Goal: Information Seeking & Learning: Learn about a topic

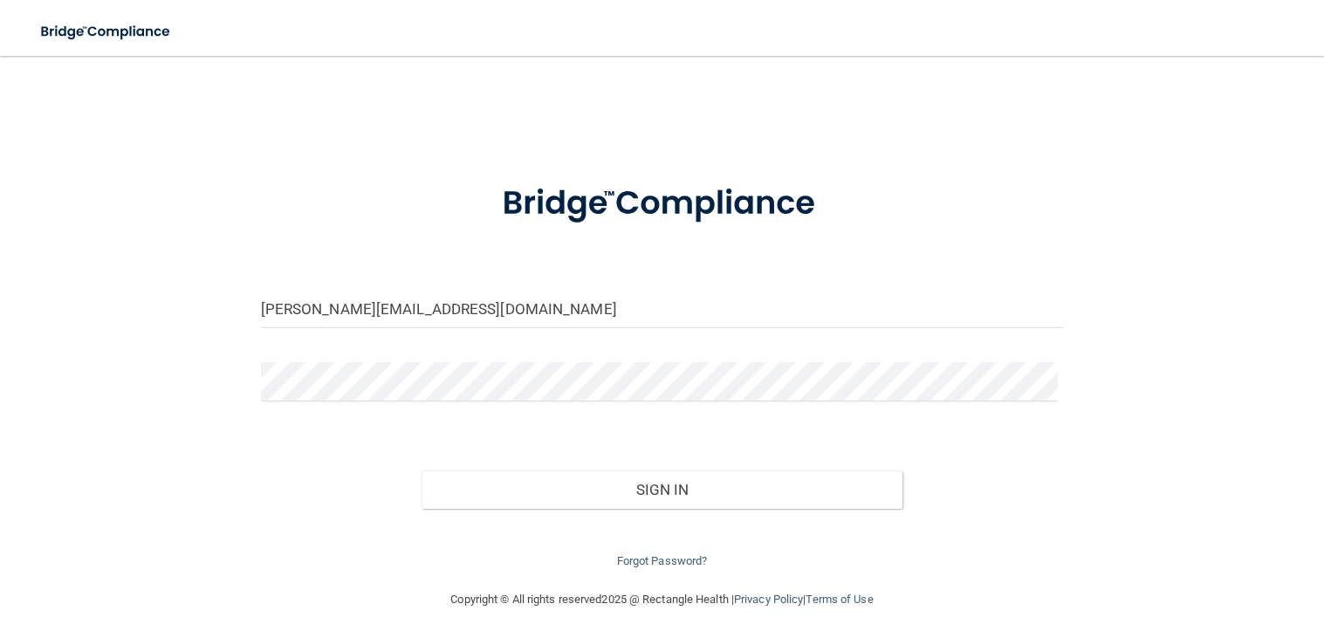
click at [647, 456] on div "Sign In" at bounding box center [662, 471] width 829 height 73
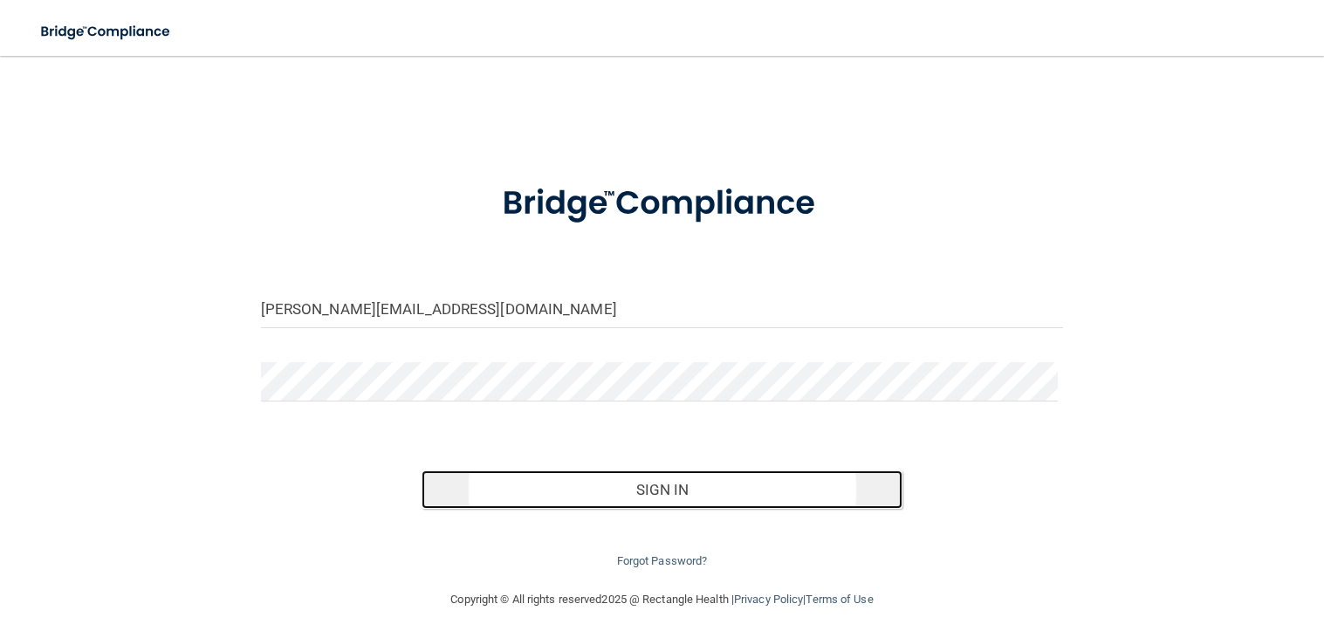
click at [644, 480] on button "Sign In" at bounding box center [662, 489] width 482 height 38
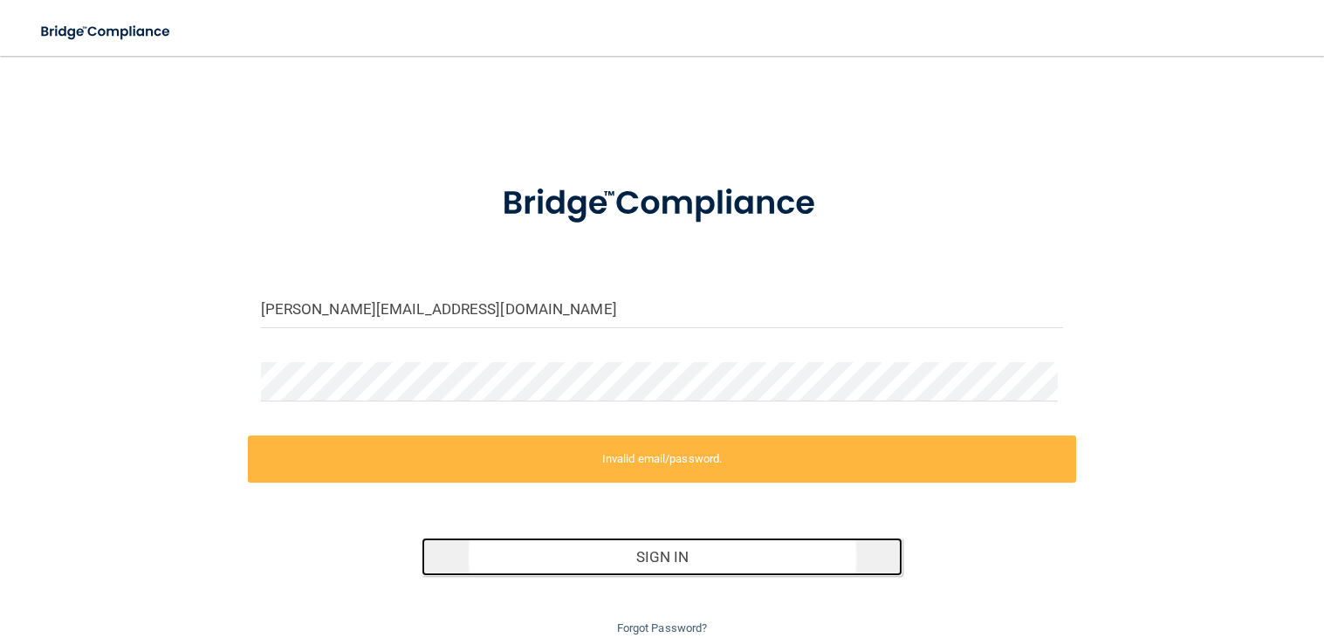
click at [614, 544] on button "Sign In" at bounding box center [662, 557] width 482 height 38
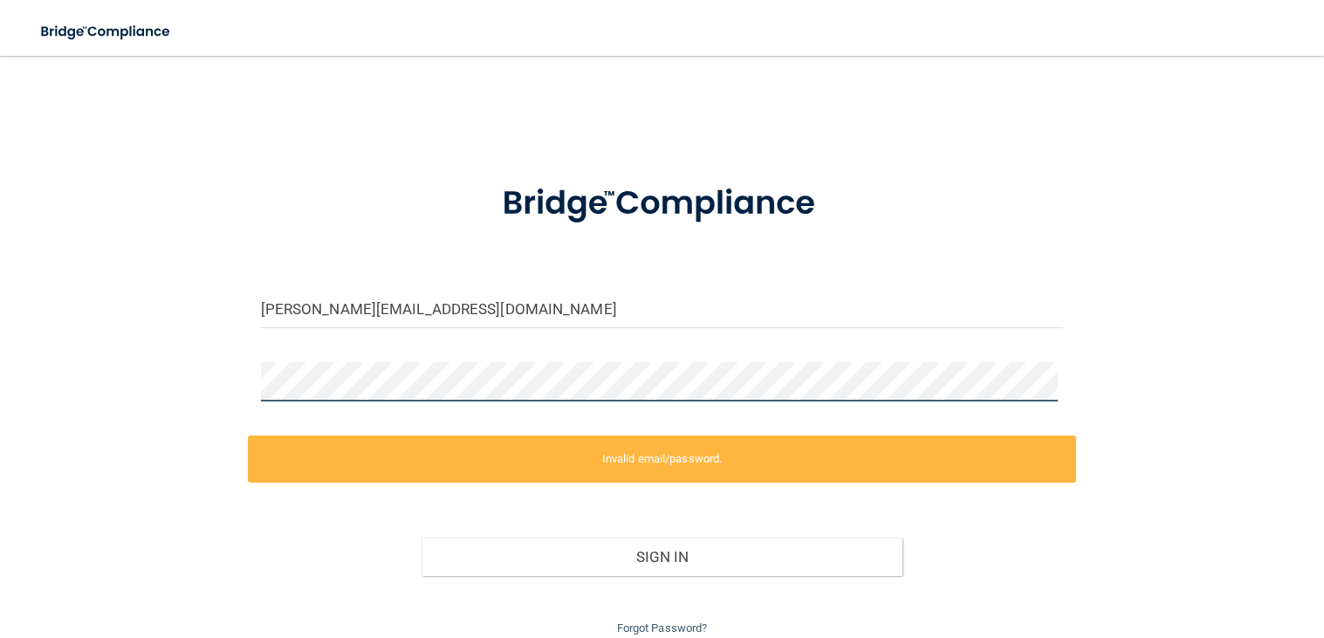
click at [122, 380] on div "Gabrielle@dallasvi.com Invalid email/password. You don't have permission to acc…" at bounding box center [662, 355] width 1254 height 565
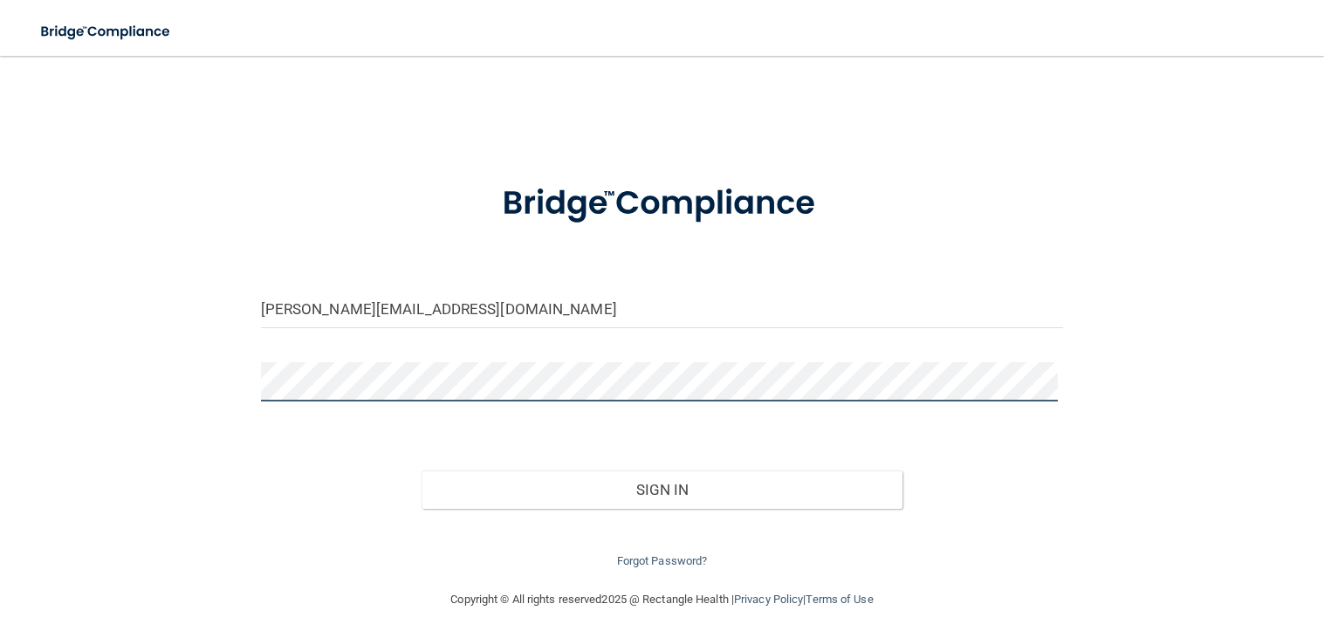
click at [421, 470] on button "Sign In" at bounding box center [662, 489] width 482 height 38
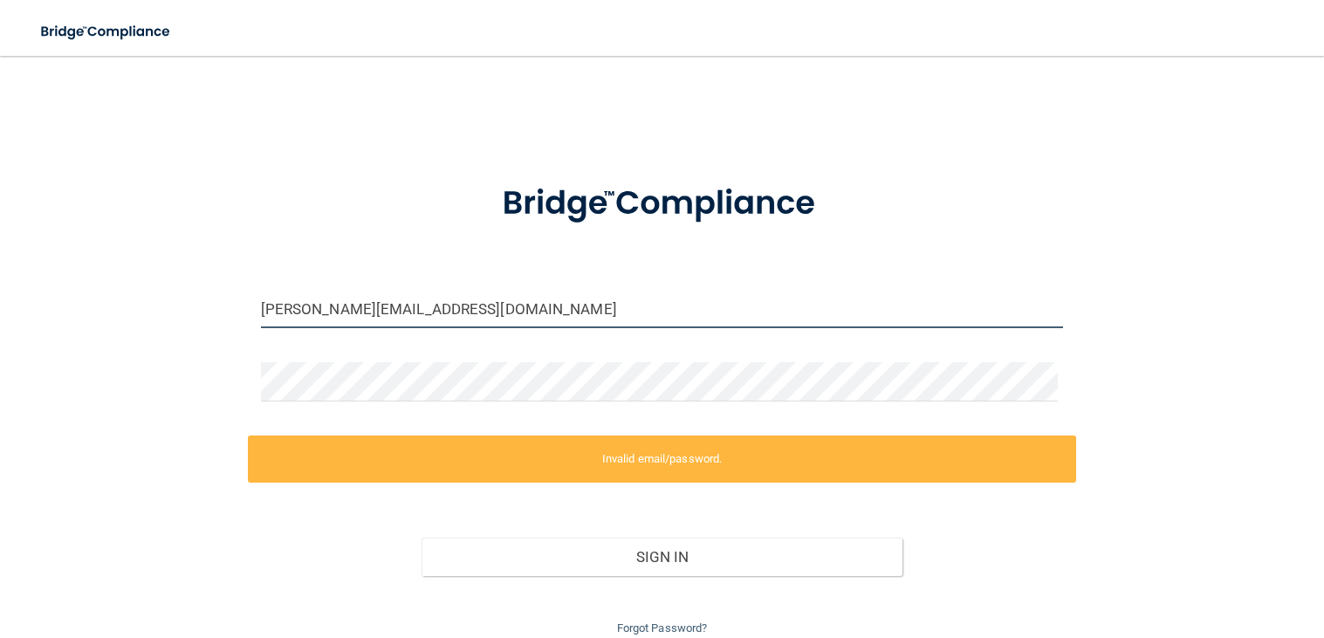
click at [411, 302] on input "[PERSON_NAME][EMAIL_ADDRESS][DOMAIN_NAME]" at bounding box center [662, 308] width 803 height 39
type input "[PERSON_NAME][EMAIL_ADDRESS][DOMAIN_NAME]"
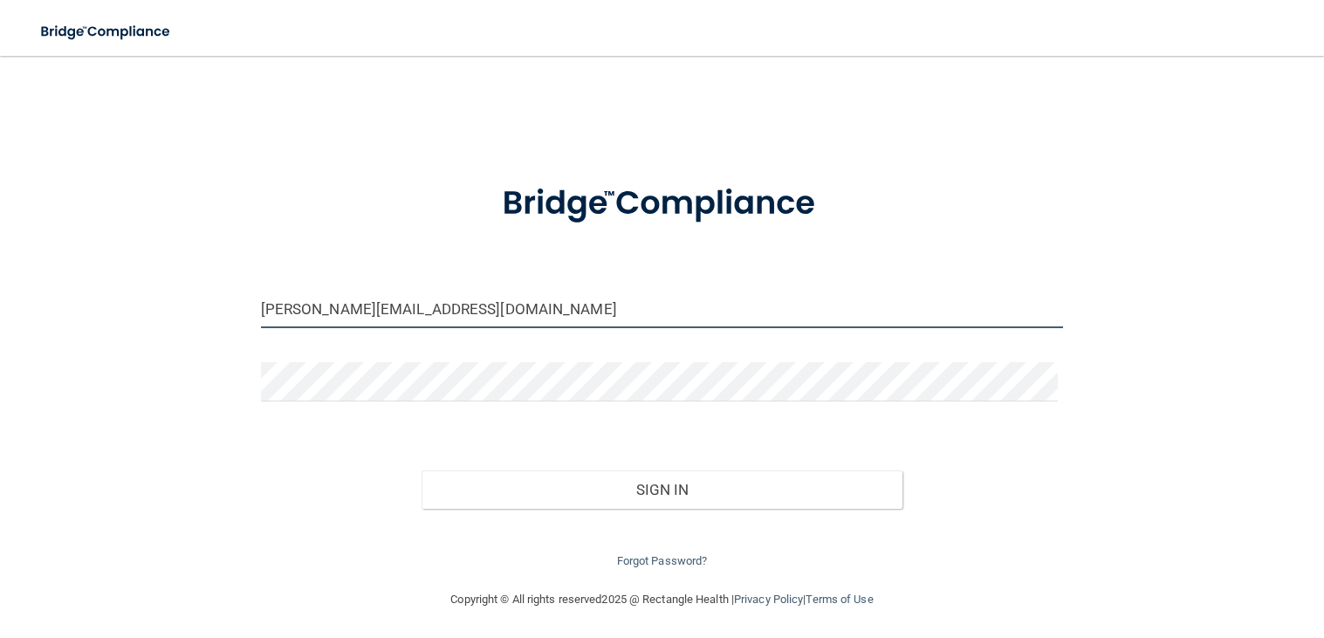
click at [421, 470] on button "Sign In" at bounding box center [662, 489] width 482 height 38
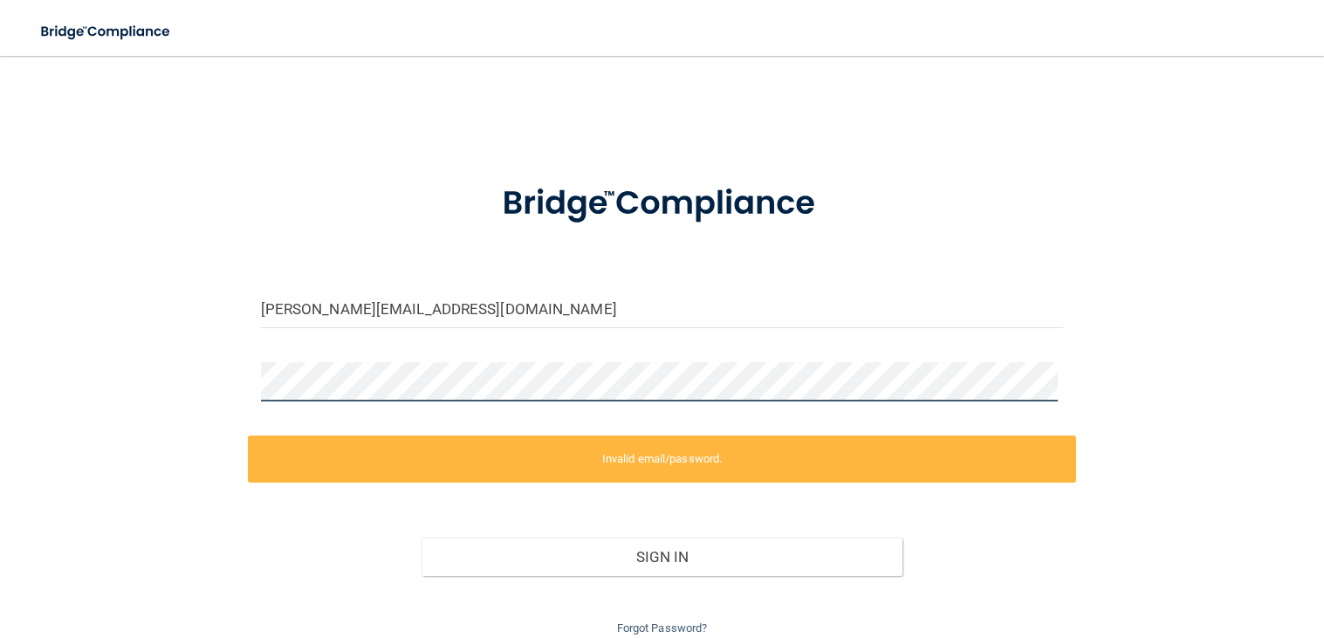
click at [133, 361] on div "Gabrielle@dallasvi.com Invalid email/password. You don't have permission to acc…" at bounding box center [662, 355] width 1254 height 565
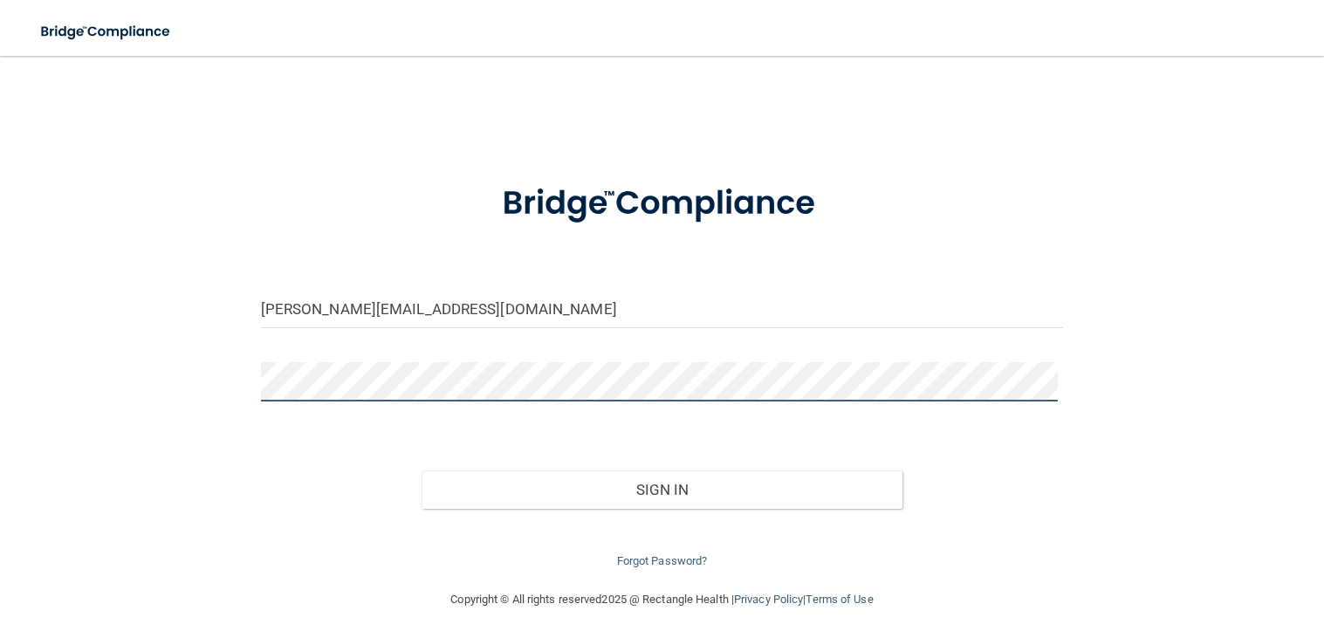
click at [421, 470] on button "Sign In" at bounding box center [662, 489] width 482 height 38
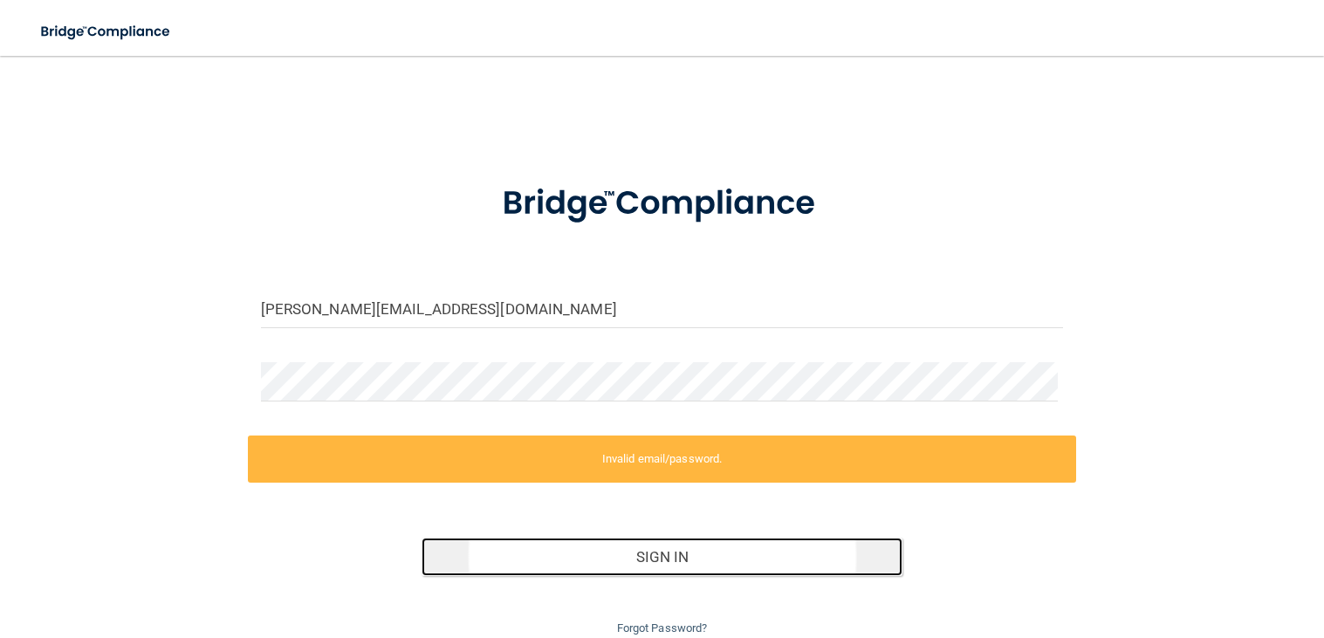
click at [551, 558] on button "Sign In" at bounding box center [662, 557] width 482 height 38
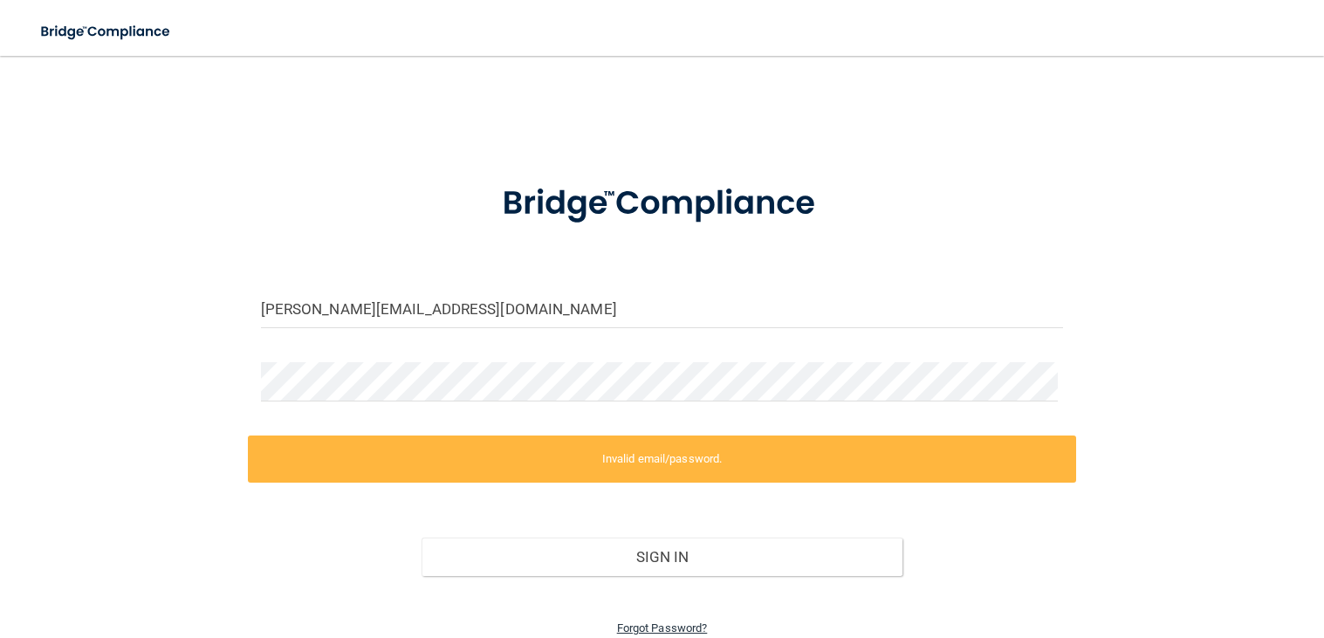
click at [627, 622] on link "Forgot Password?" at bounding box center [662, 627] width 91 height 13
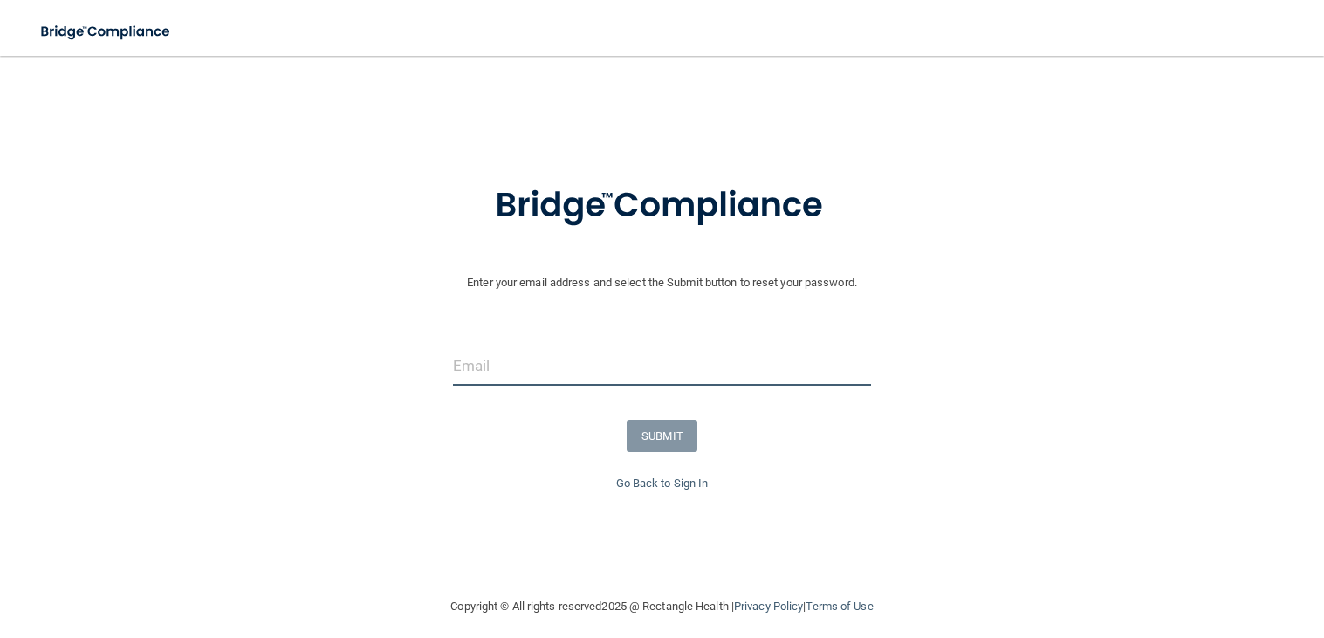
click at [535, 374] on input "email" at bounding box center [662, 365] width 418 height 39
type input "[PERSON_NAME][EMAIL_ADDRESS][DOMAIN_NAME]"
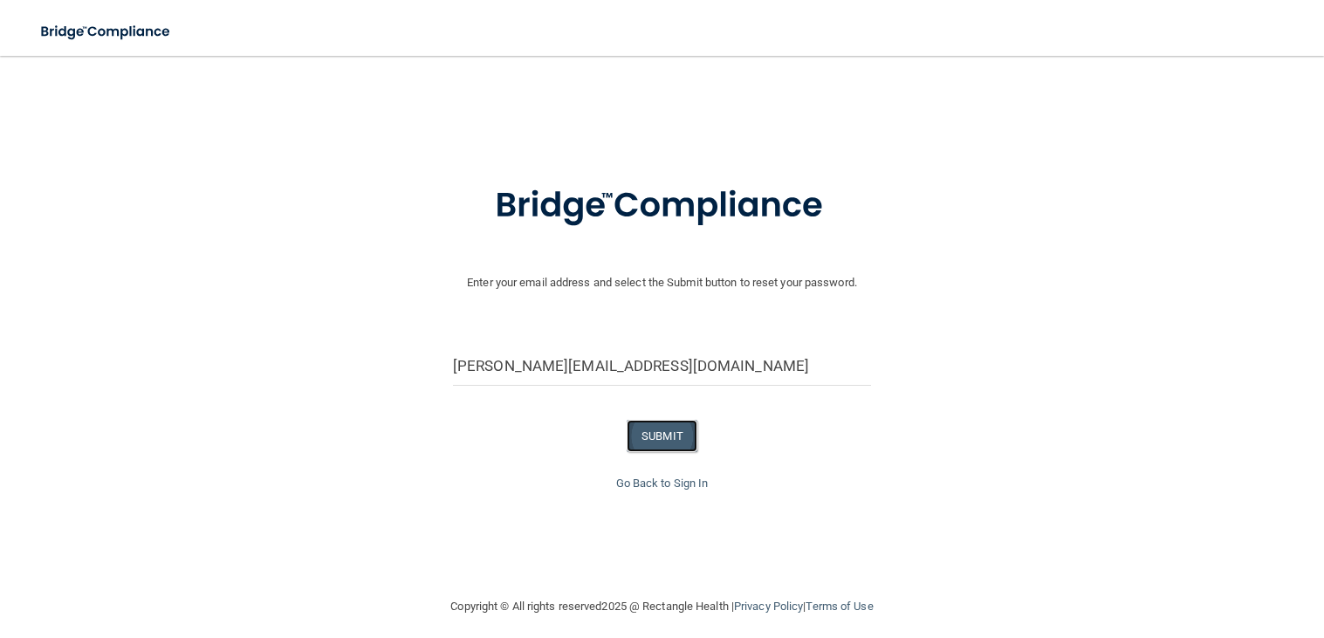
click at [643, 437] on button "SUBMIT" at bounding box center [662, 436] width 71 height 32
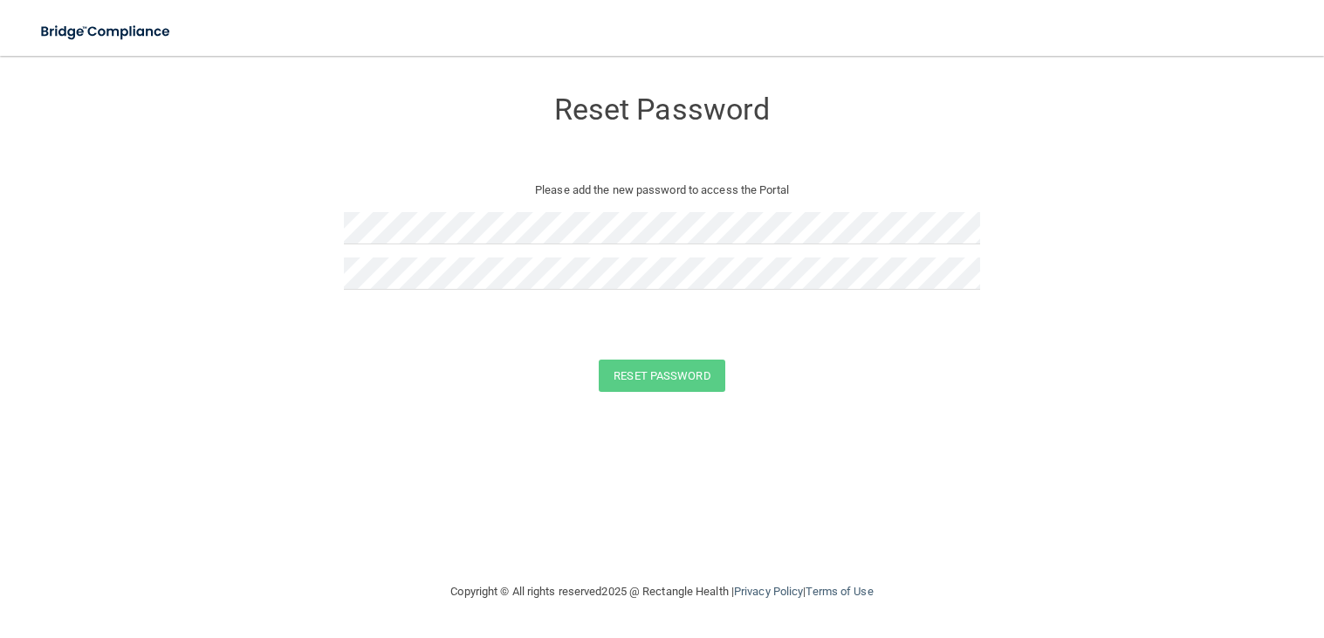
click at [472, 211] on div "Reset Password Please add the new password to access the Portal" at bounding box center [662, 194] width 637 height 243
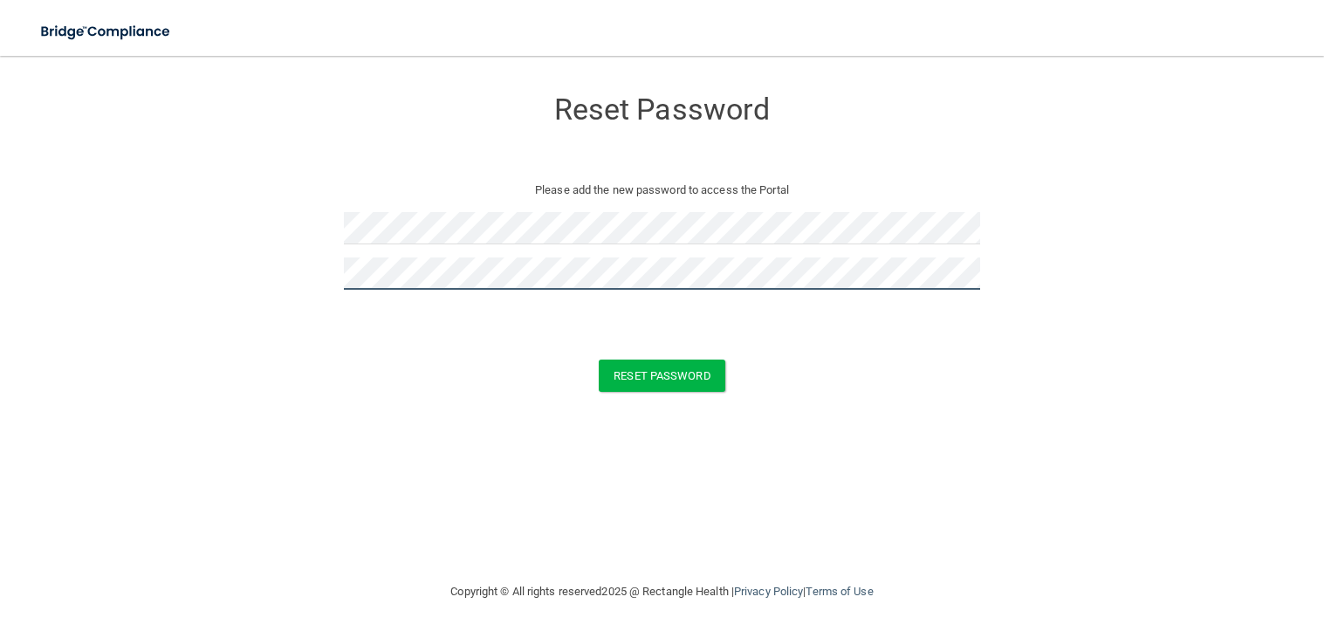
click at [599, 360] on button "Reset Password" at bounding box center [662, 376] width 126 height 32
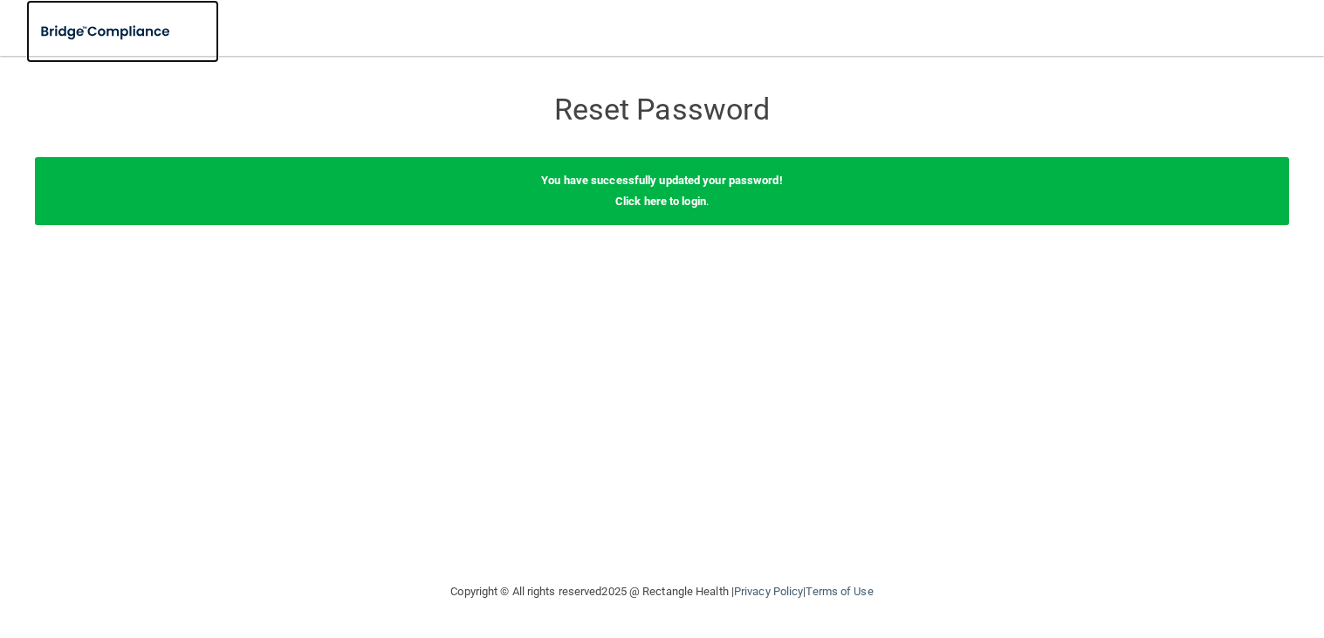
click at [122, 30] on img at bounding box center [106, 32] width 161 height 36
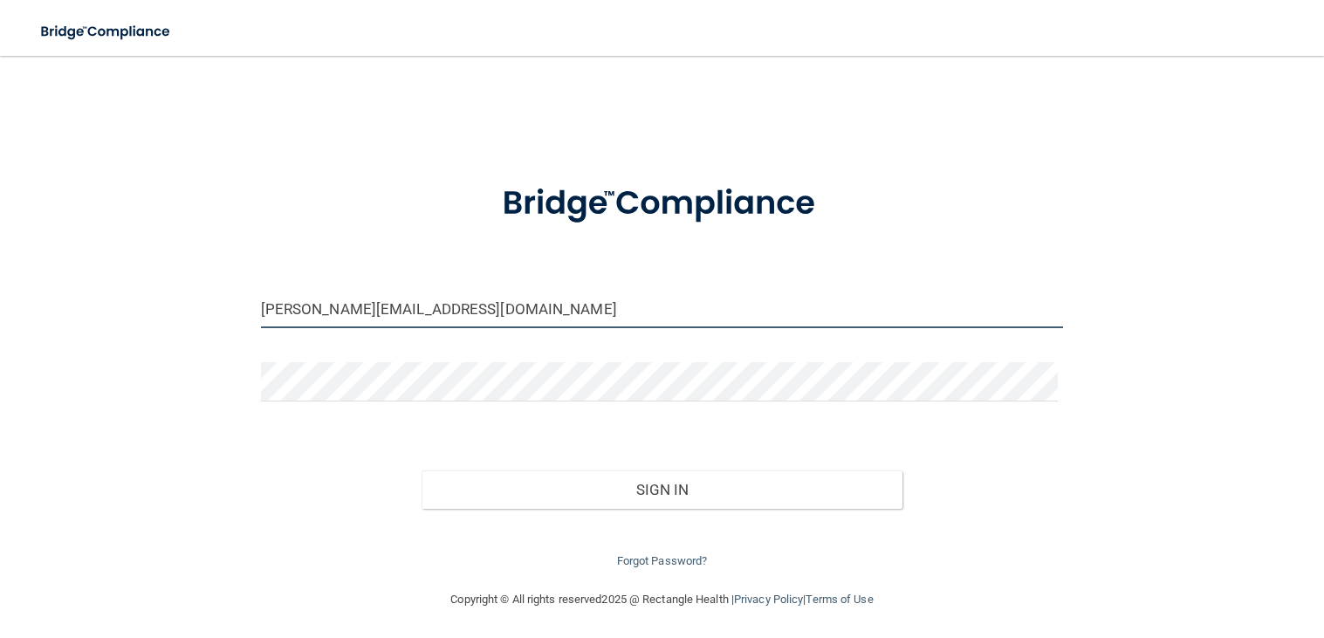
type input "[PERSON_NAME][EMAIL_ADDRESS][DOMAIN_NAME]"
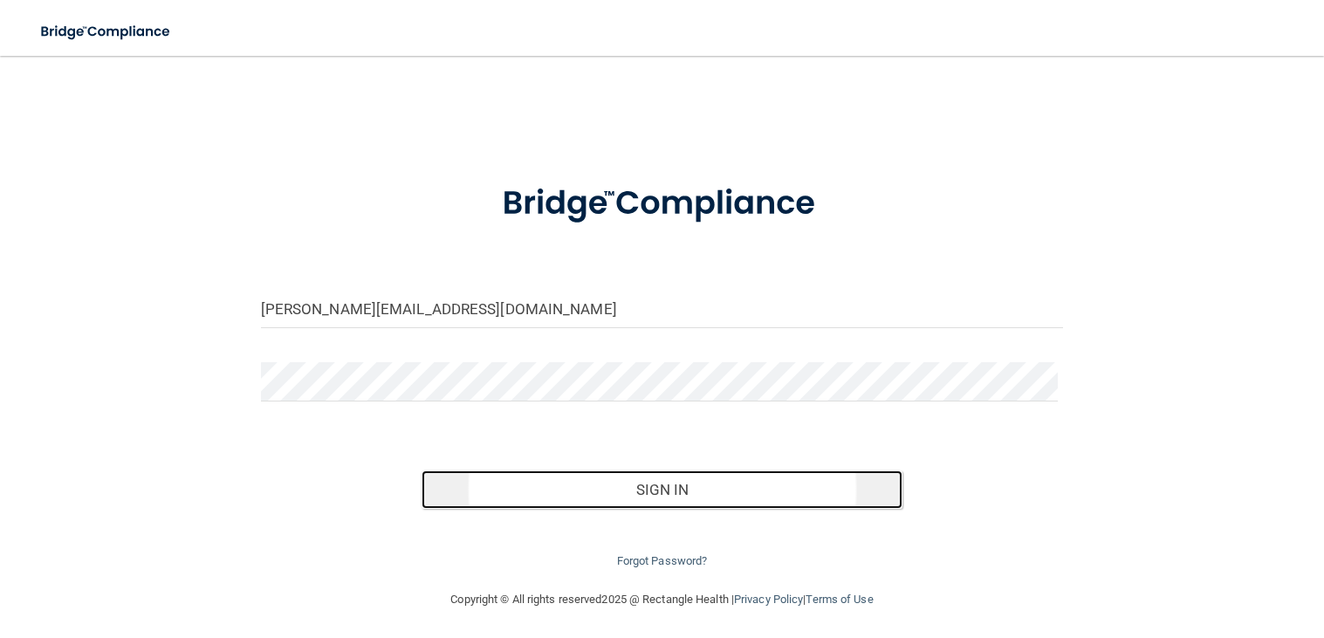
click at [719, 483] on button "Sign In" at bounding box center [662, 489] width 482 height 38
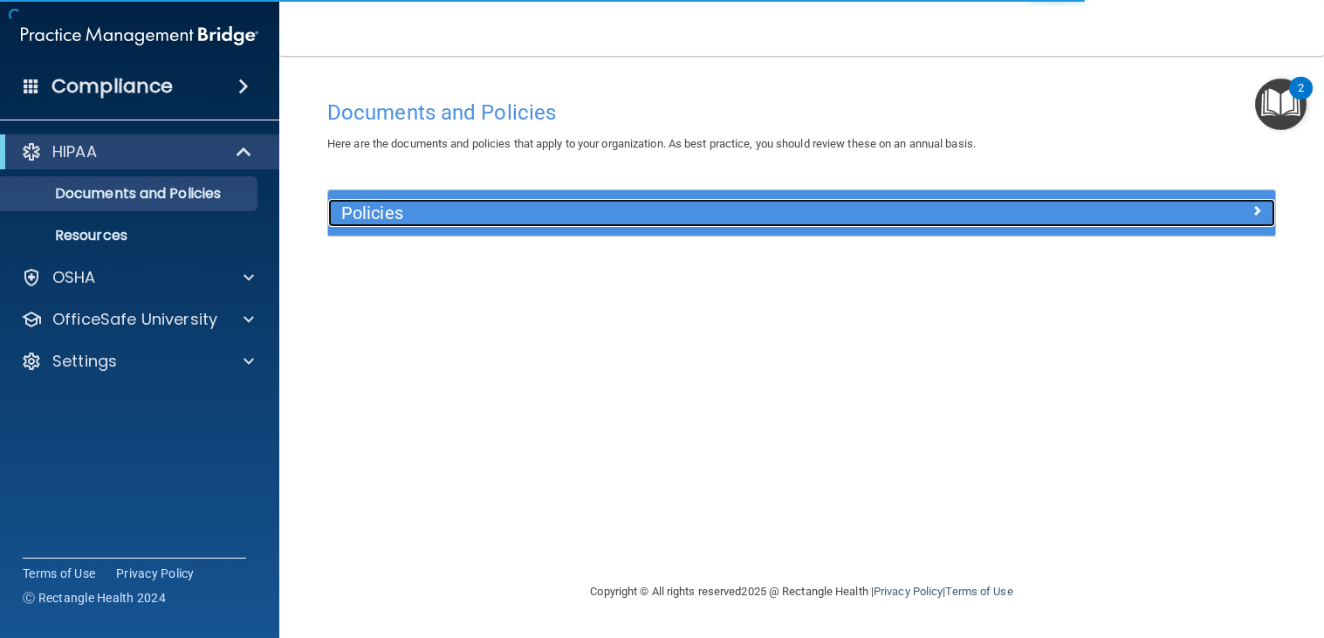
click at [633, 215] on h5 "Policies" at bounding box center [683, 212] width 684 height 19
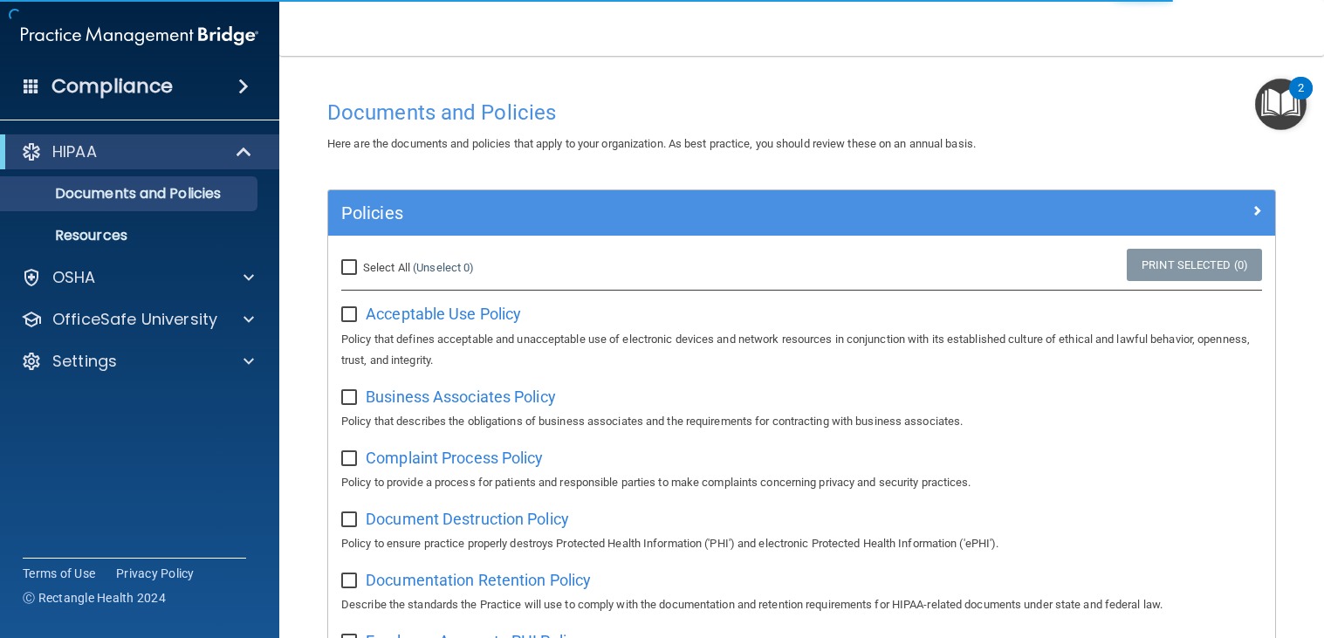
click at [344, 271] on input "Select All (Unselect 0) Unselect All" at bounding box center [351, 268] width 20 height 14
checkbox input "true"
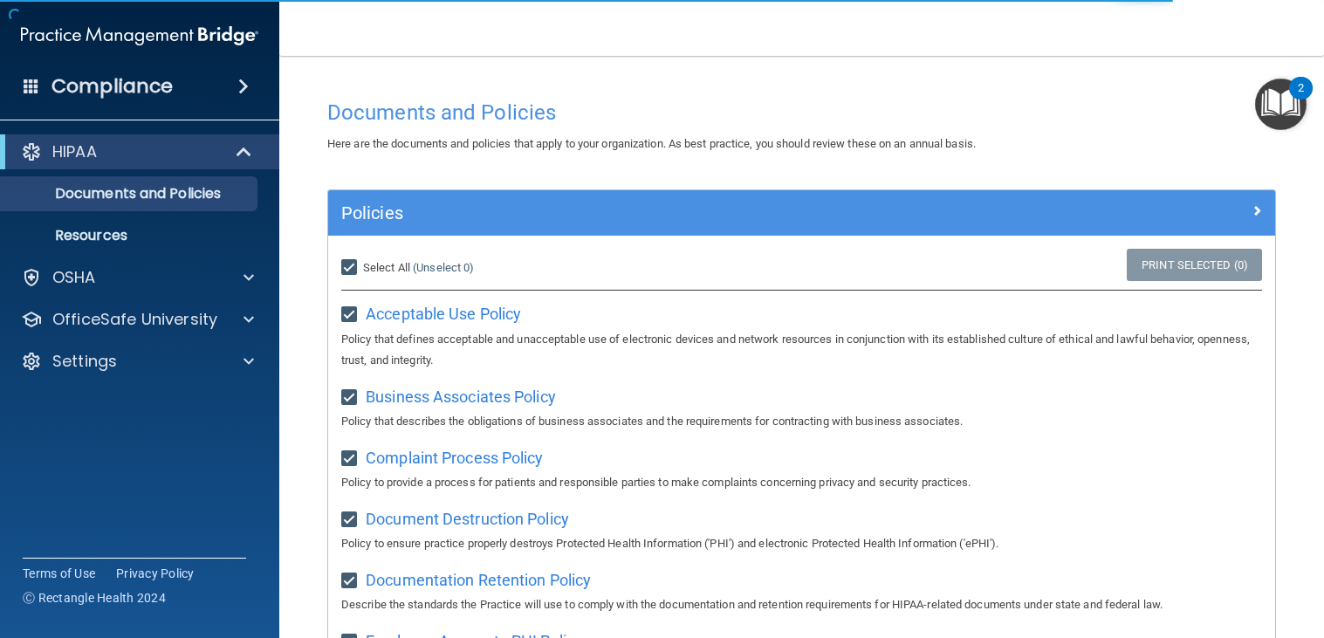
checkbox input "true"
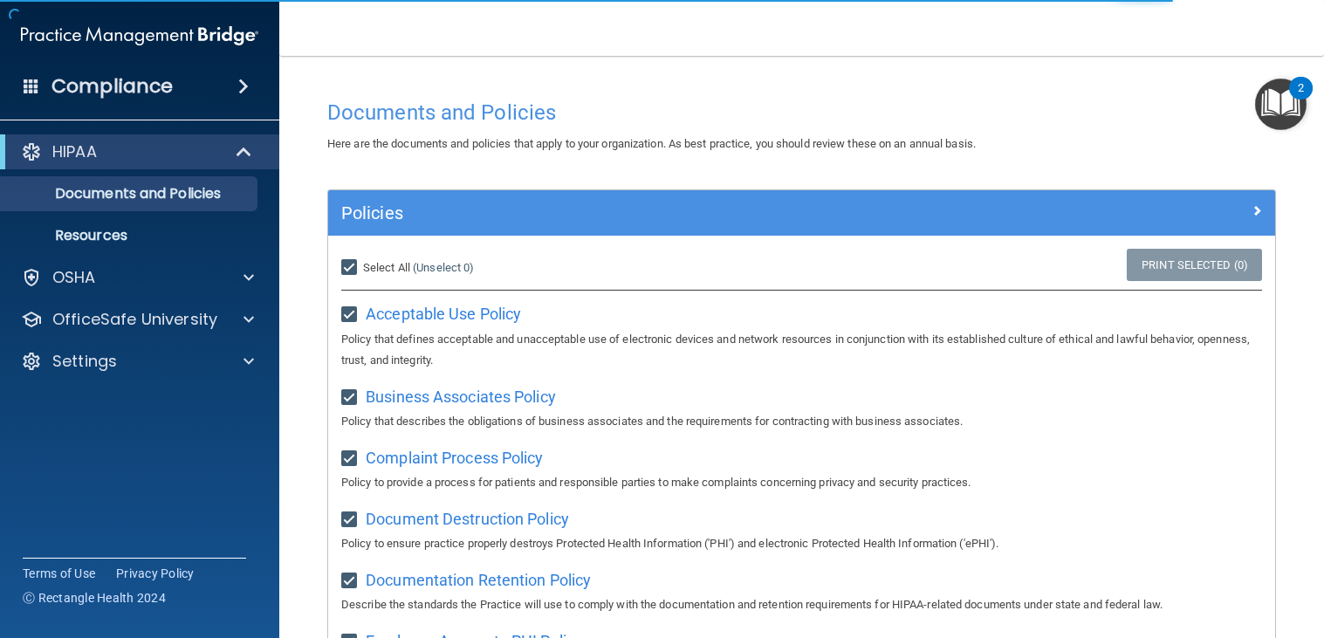
checkbox input "true"
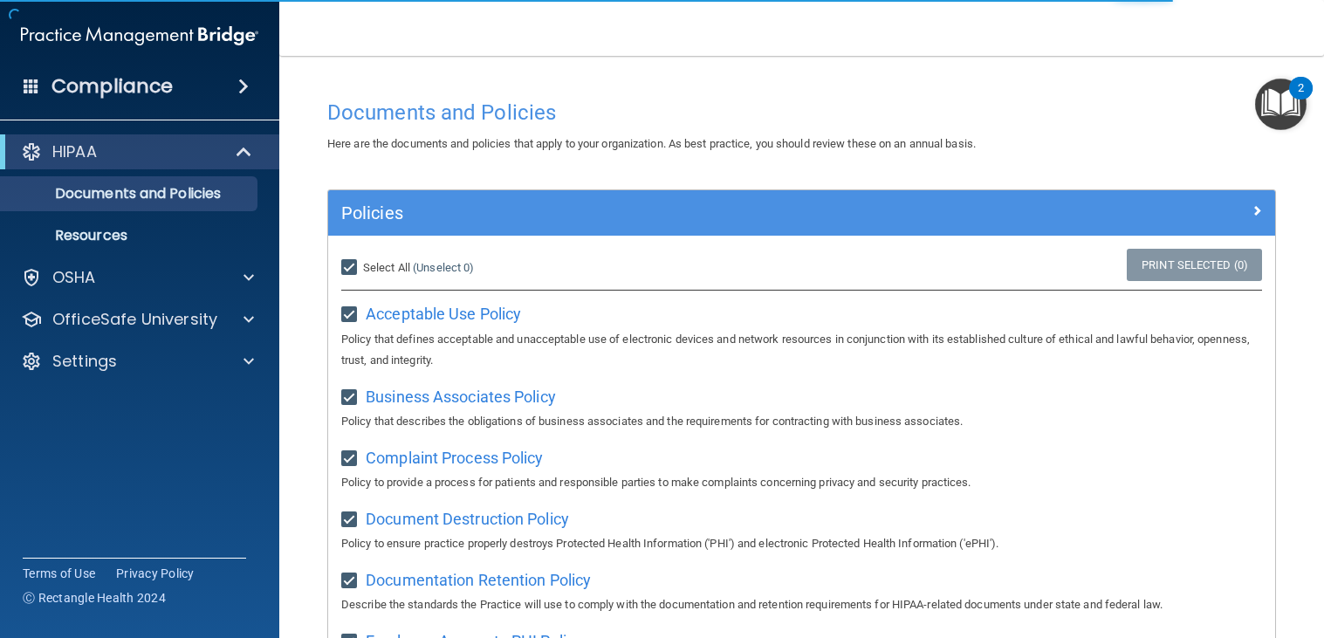
checkbox input "true"
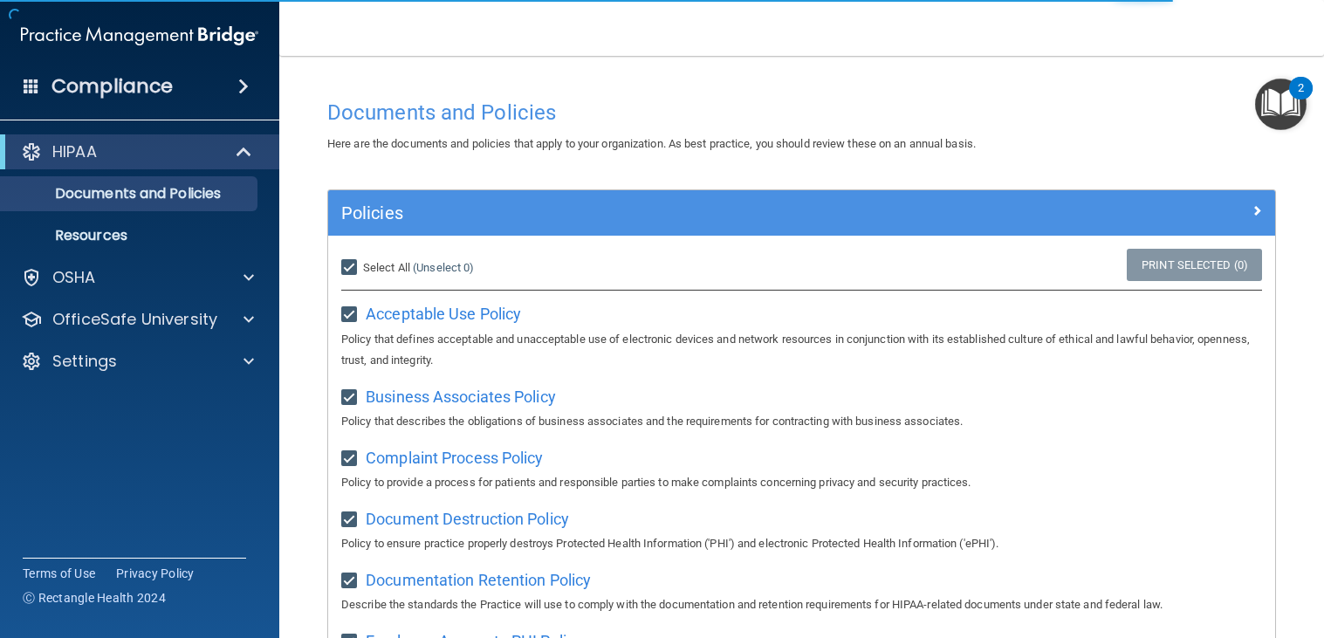
checkbox input "true"
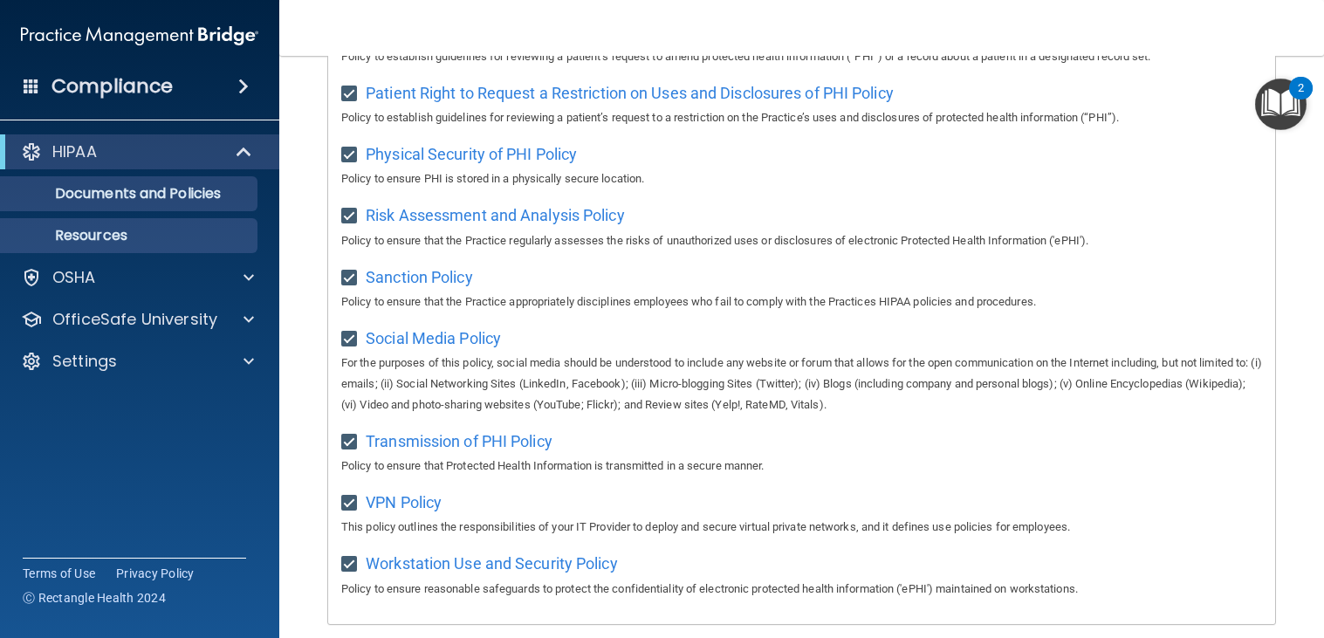
scroll to position [1074, 0]
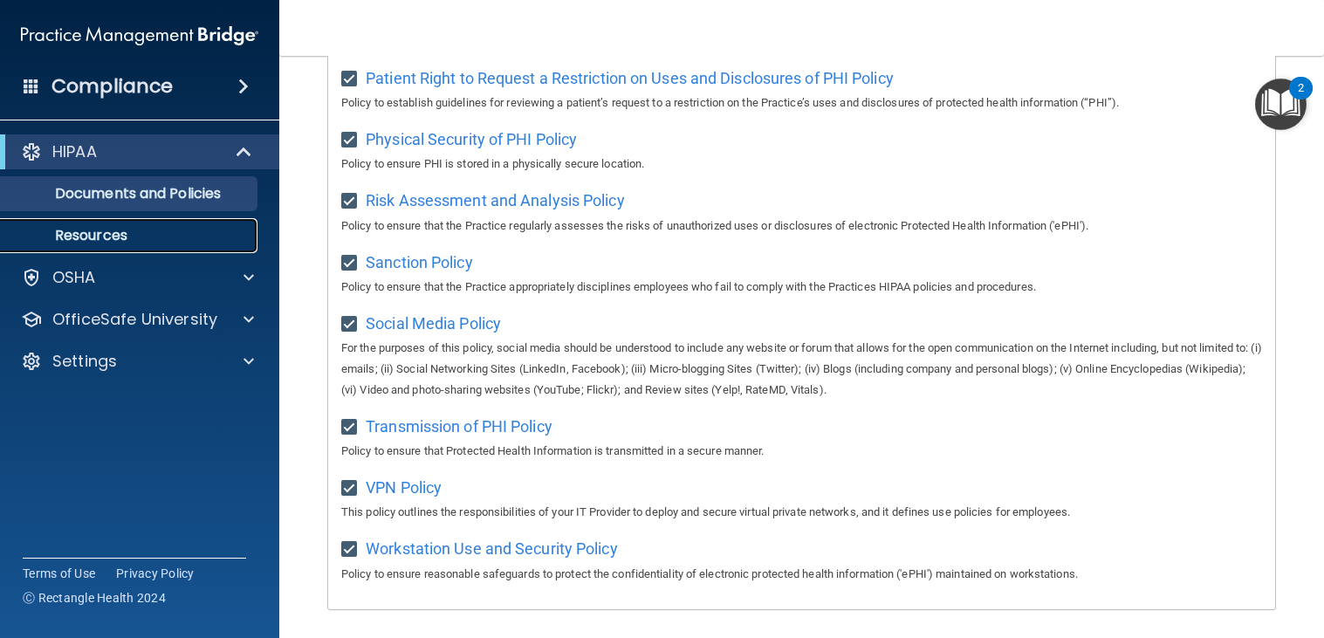
click at [165, 238] on p "Resources" at bounding box center [130, 235] width 238 height 17
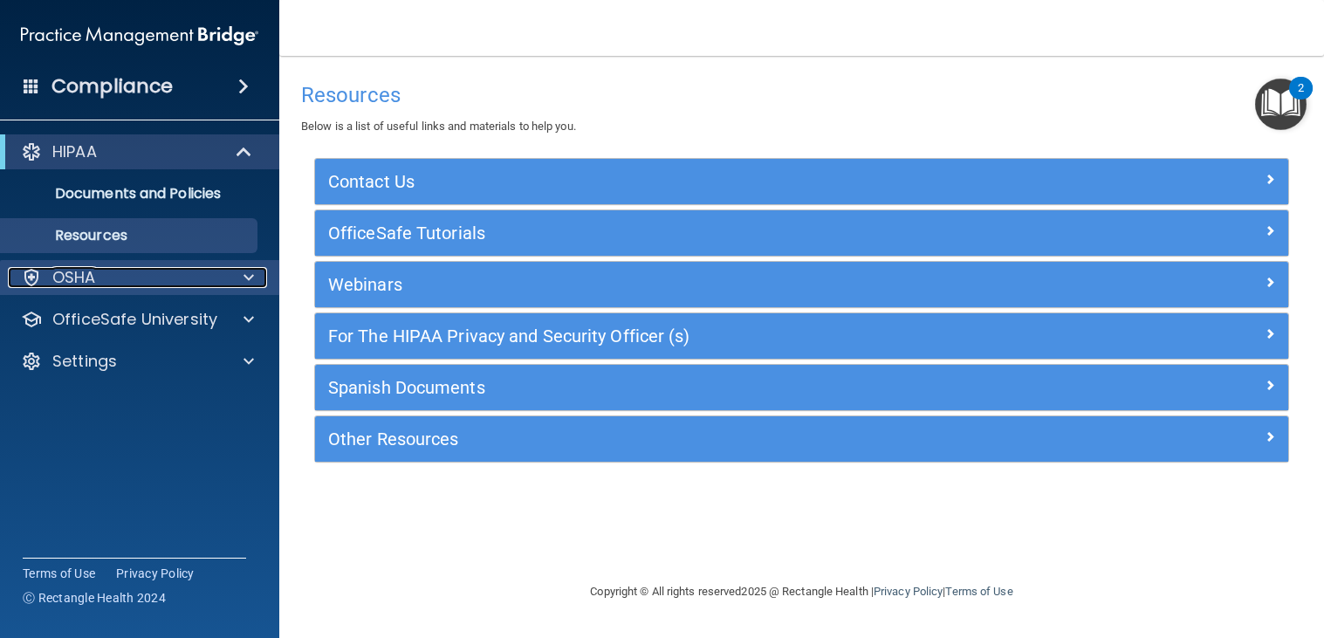
click at [243, 277] on span at bounding box center [248, 277] width 10 height 21
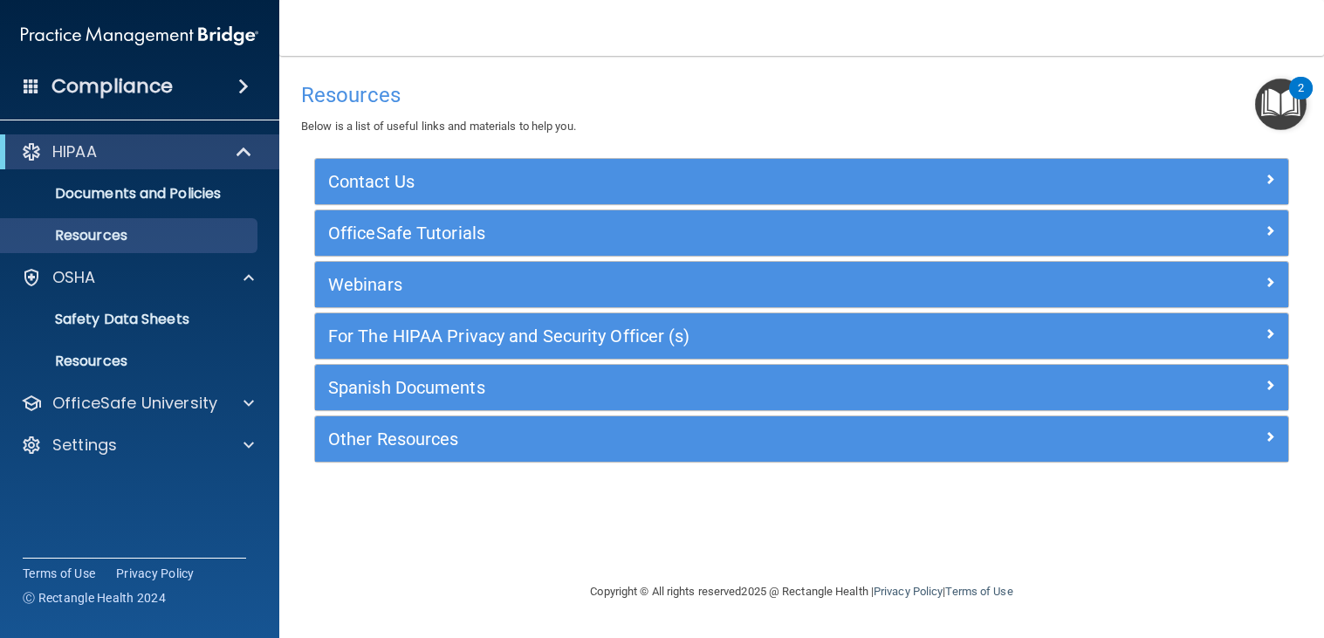
click at [238, 92] on span at bounding box center [243, 86] width 10 height 21
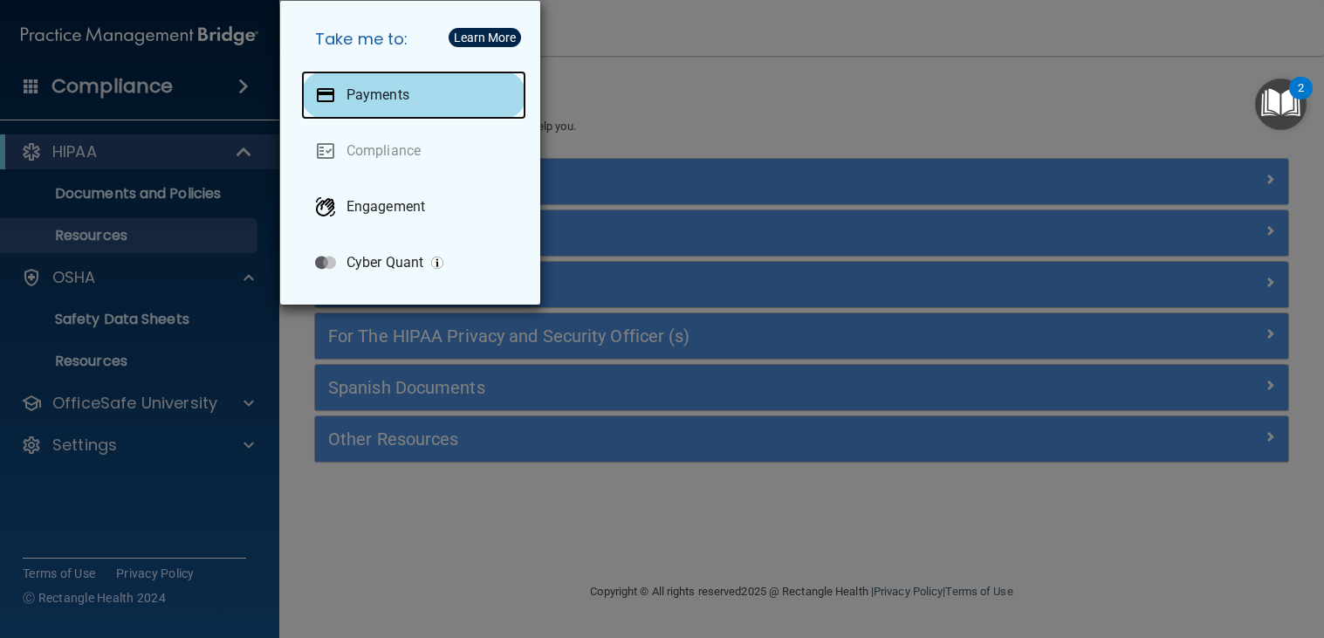
click at [334, 91] on div "Payments" at bounding box center [413, 95] width 225 height 49
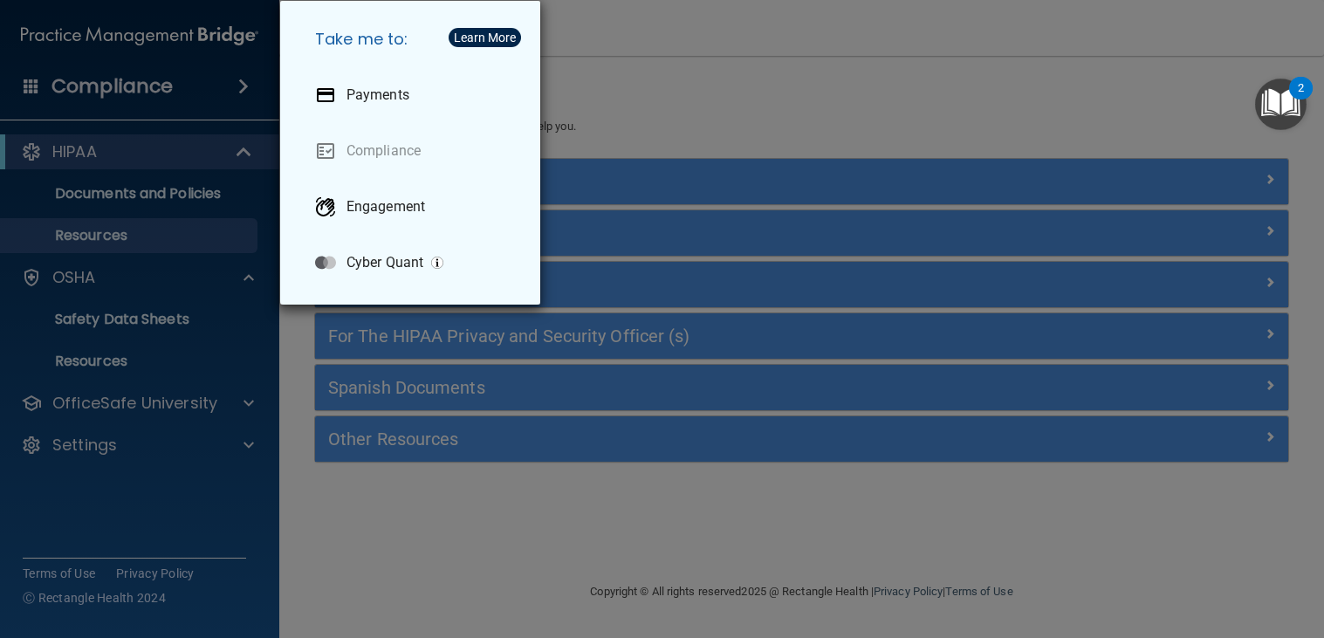
drag, startPoint x: 112, startPoint y: 296, endPoint x: 120, endPoint y: 321, distance: 26.5
click at [112, 296] on div "Take me to: Payments Compliance Engagement Cyber Quant" at bounding box center [662, 319] width 1324 height 638
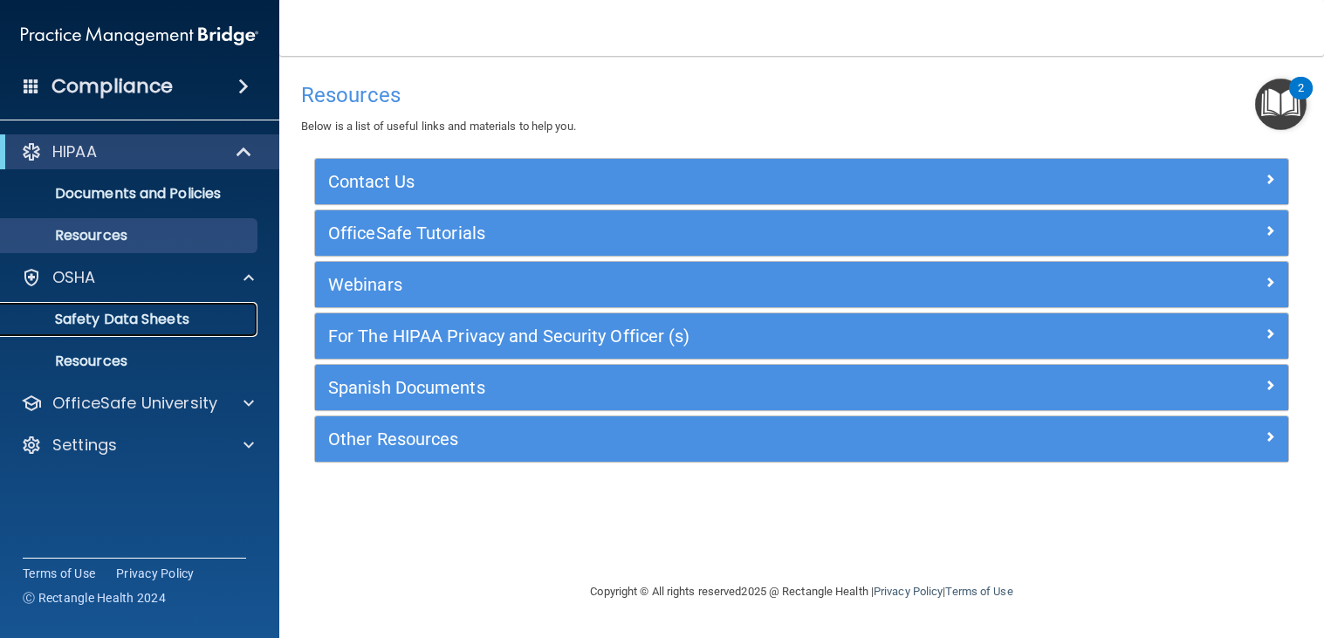
click at [120, 320] on p "Safety Data Sheets" at bounding box center [130, 319] width 238 height 17
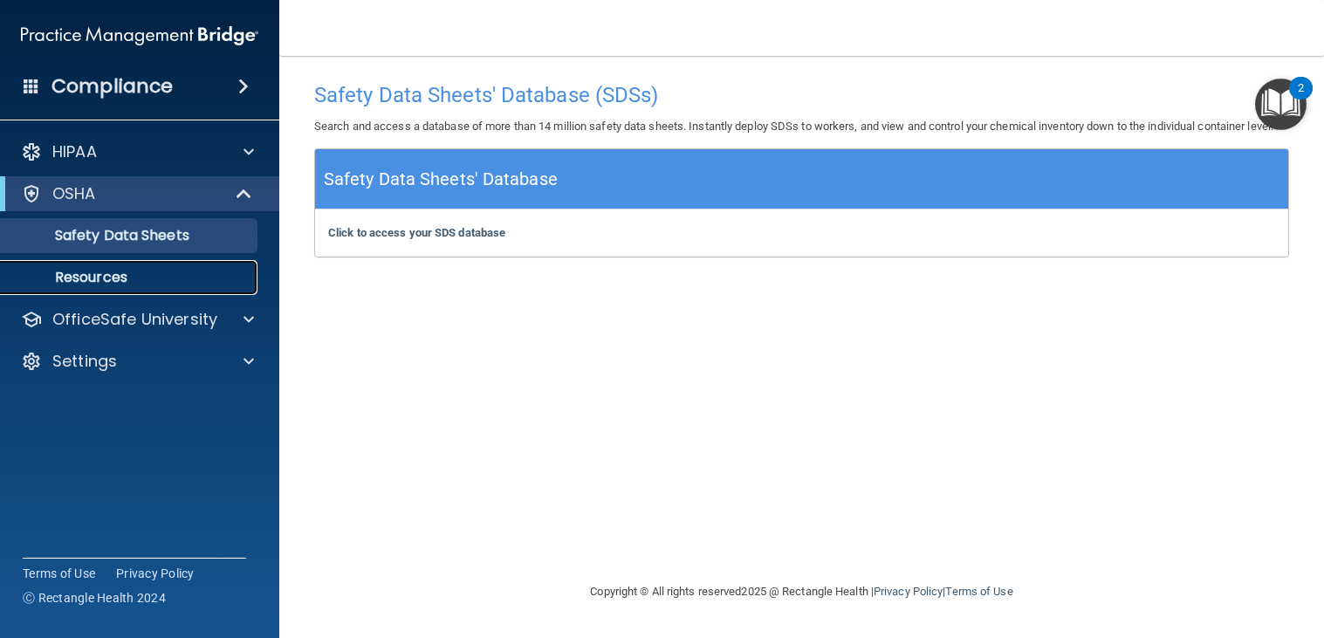
click at [119, 285] on p "Resources" at bounding box center [130, 277] width 238 height 17
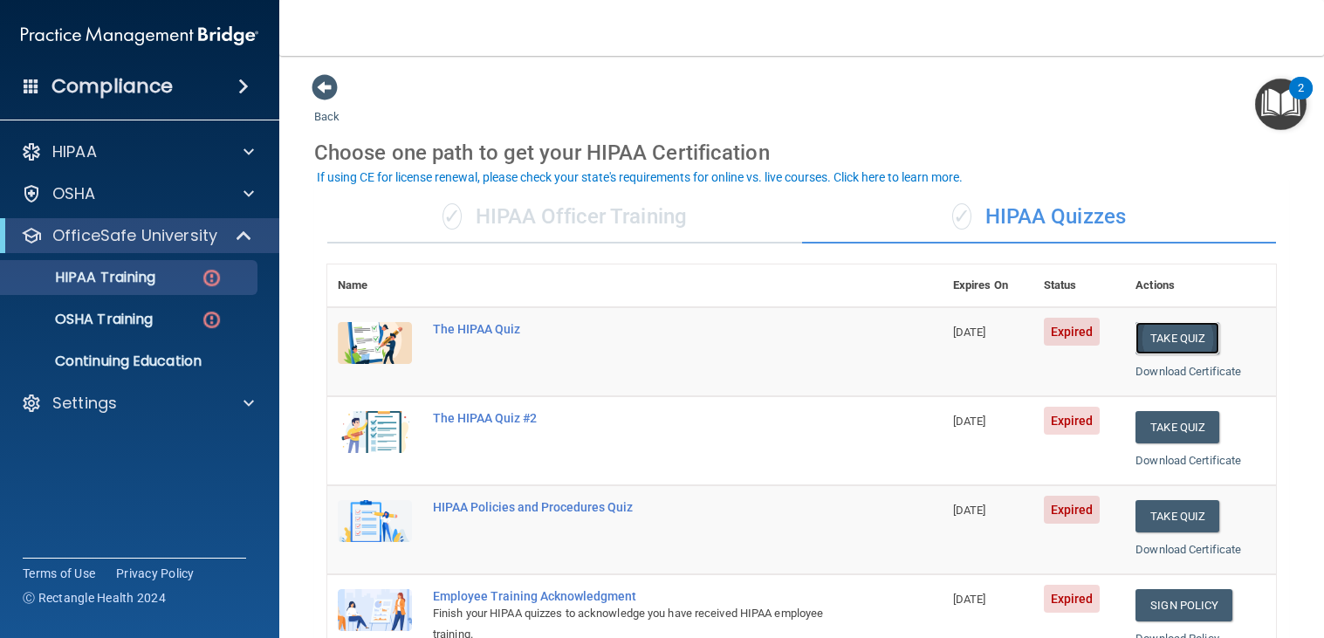
click at [1147, 342] on button "Take Quiz" at bounding box center [1177, 338] width 84 height 32
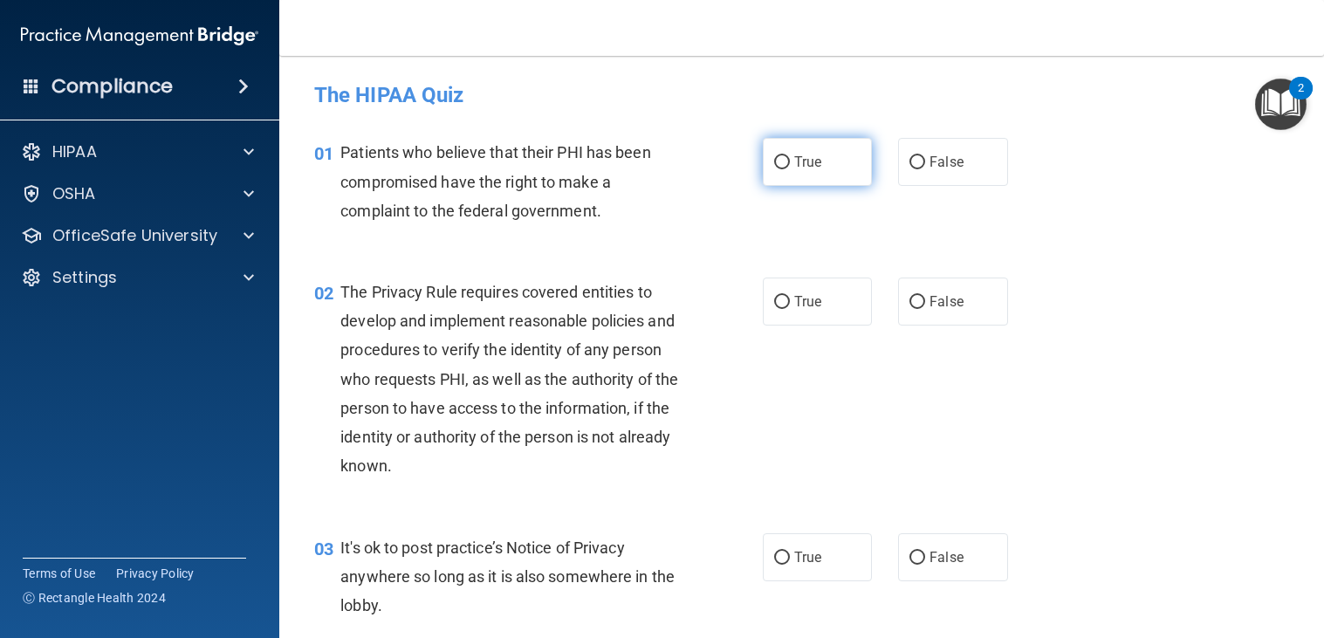
click at [824, 161] on label "True" at bounding box center [818, 162] width 110 height 48
click at [790, 161] on input "True" at bounding box center [782, 162] width 16 height 13
radio input "true"
click at [779, 302] on input "True" at bounding box center [782, 302] width 16 height 13
radio input "true"
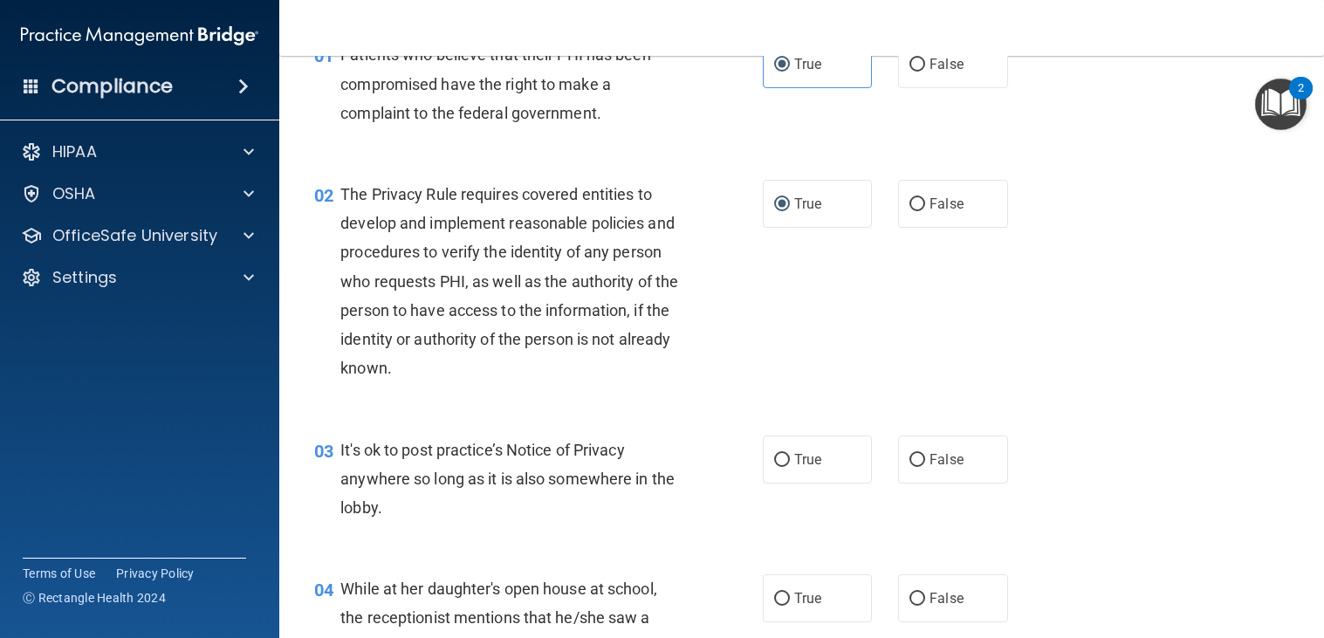
scroll to position [195, 0]
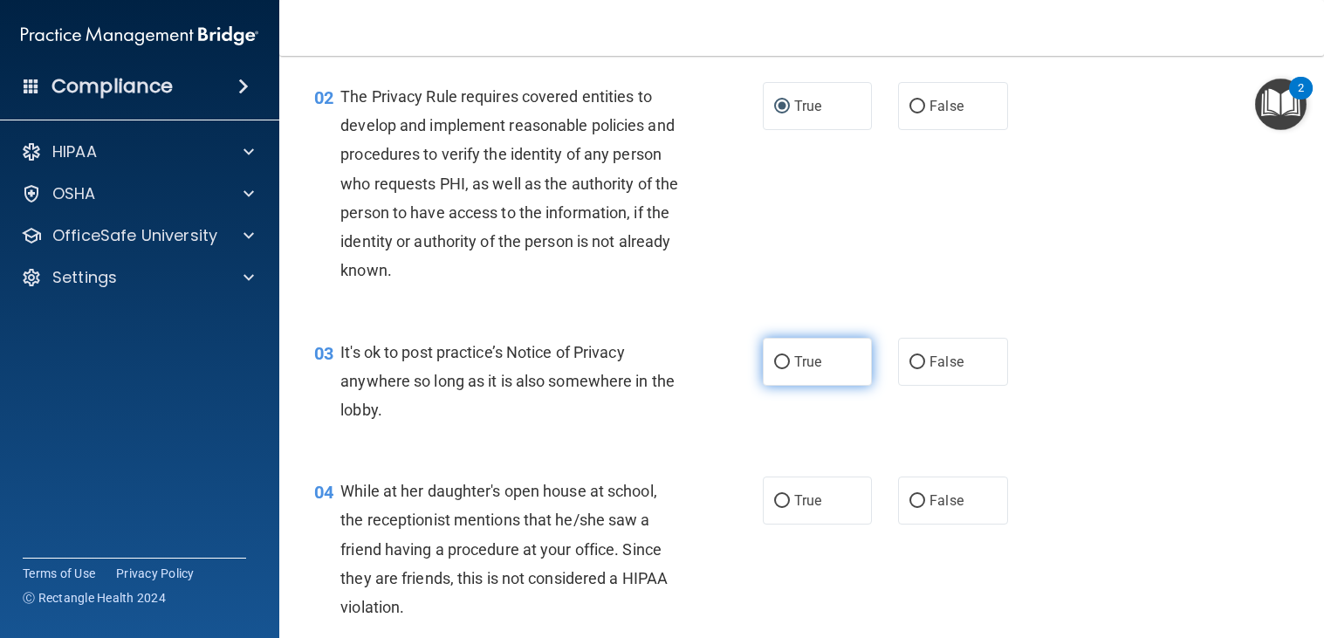
click at [797, 371] on label "True" at bounding box center [818, 362] width 110 height 48
click at [790, 369] on input "True" at bounding box center [782, 362] width 16 height 13
radio input "true"
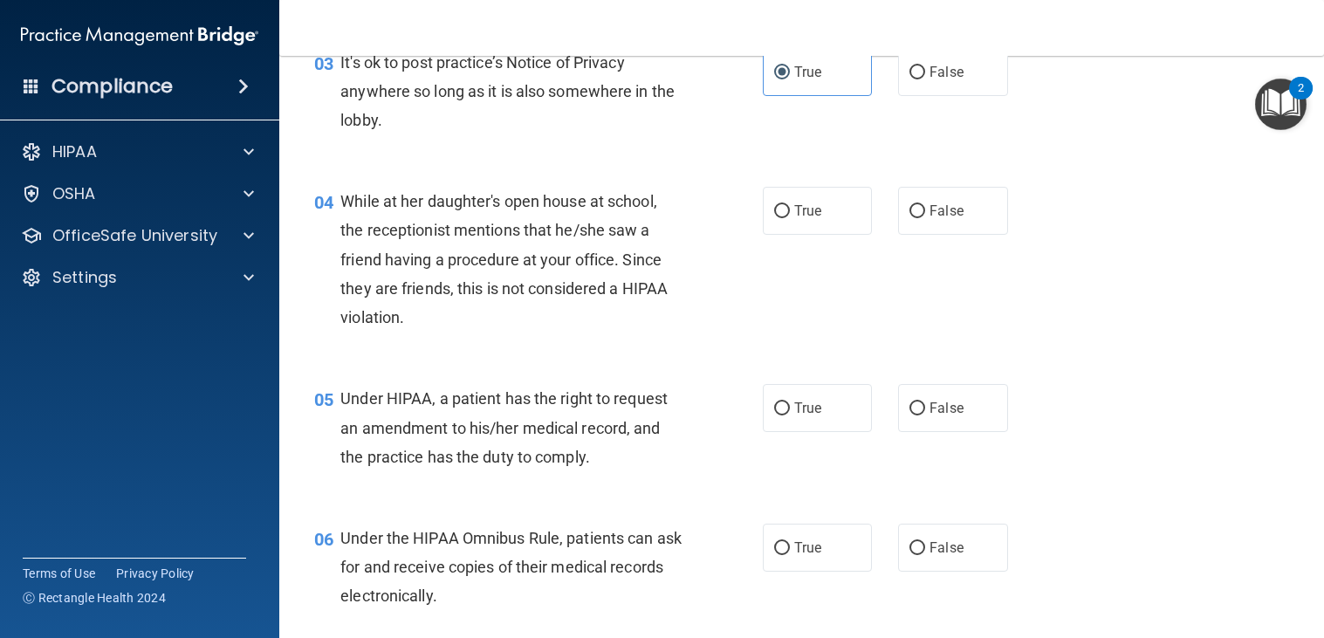
scroll to position [586, 0]
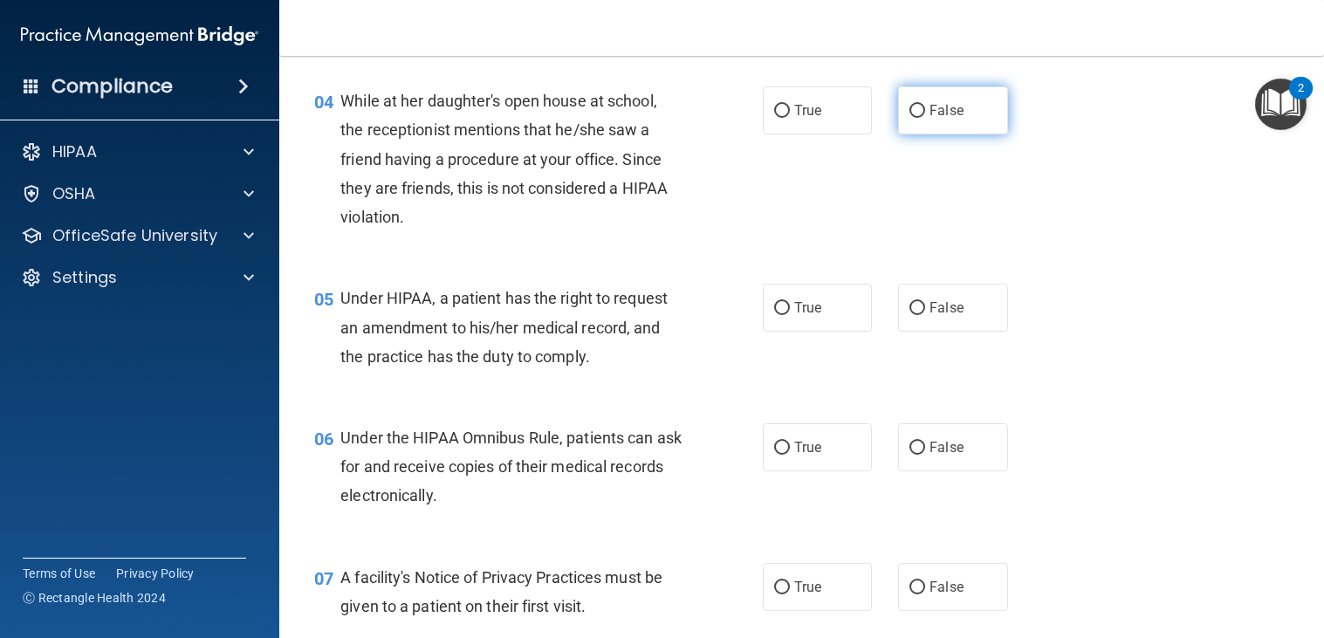
click at [945, 106] on span "False" at bounding box center [946, 110] width 34 height 17
click at [925, 106] on input "False" at bounding box center [917, 111] width 16 height 13
radio input "true"
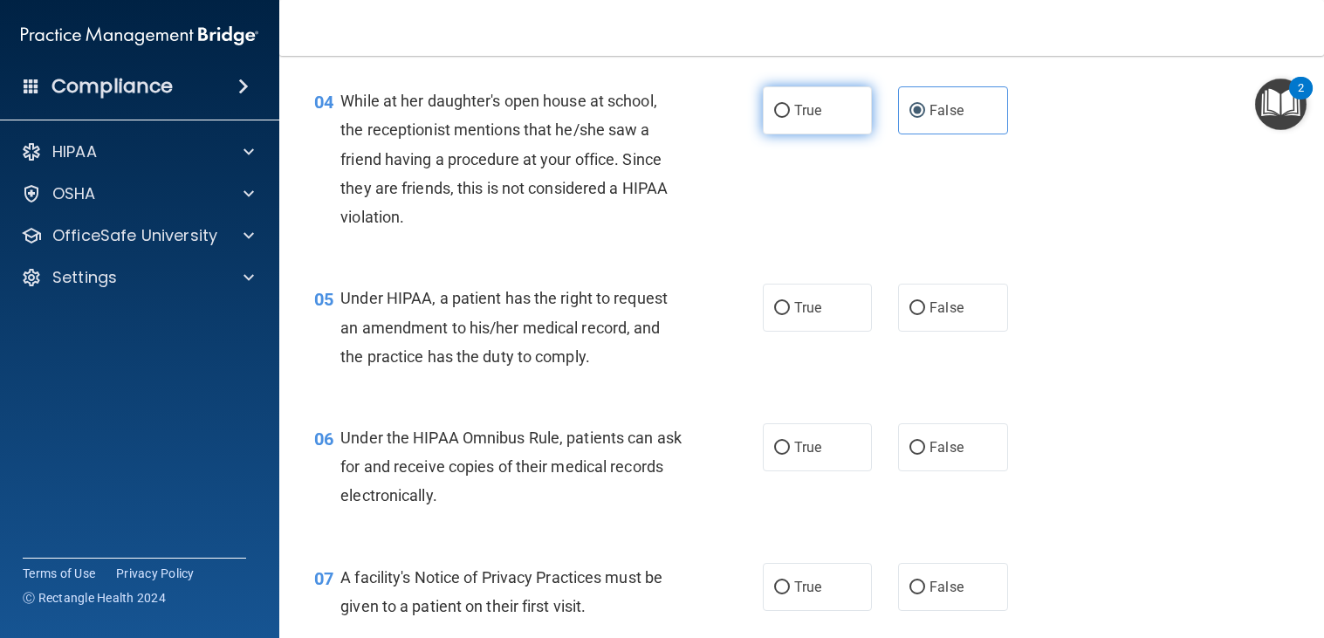
click at [837, 111] on label "True" at bounding box center [818, 110] width 110 height 48
click at [790, 111] on input "True" at bounding box center [782, 111] width 16 height 13
radio input "true"
radio input "false"
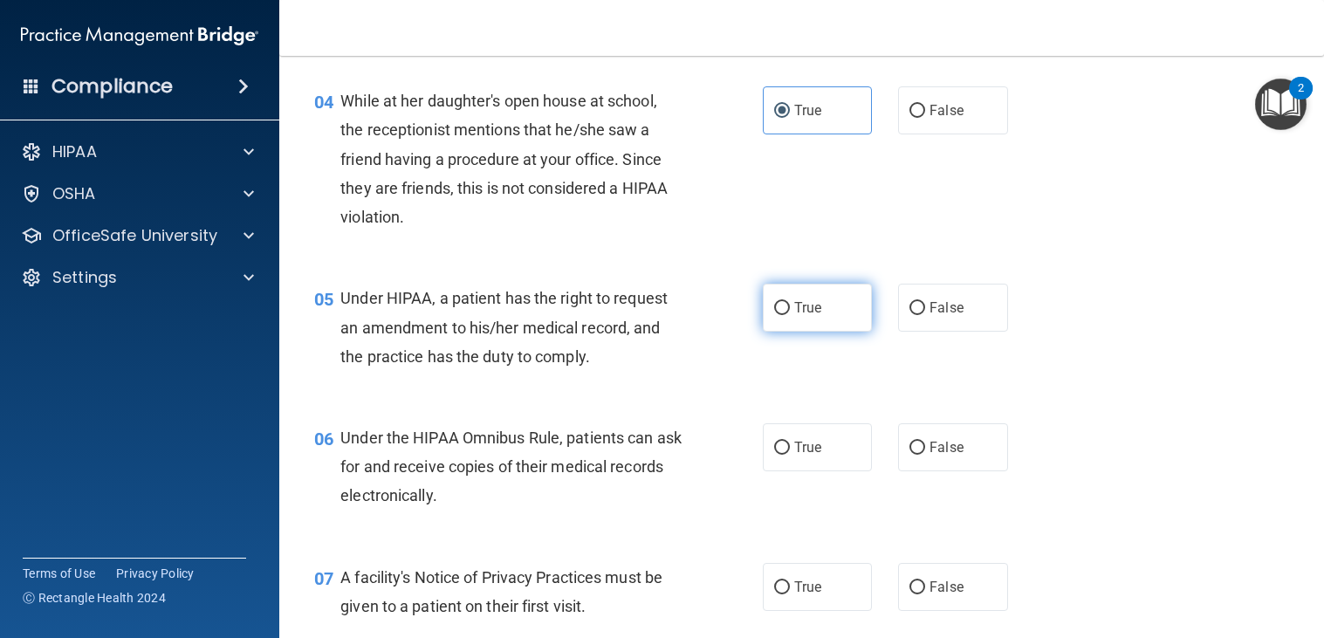
click at [792, 322] on label "True" at bounding box center [818, 308] width 110 height 48
click at [790, 315] on input "True" at bounding box center [782, 308] width 16 height 13
radio input "true"
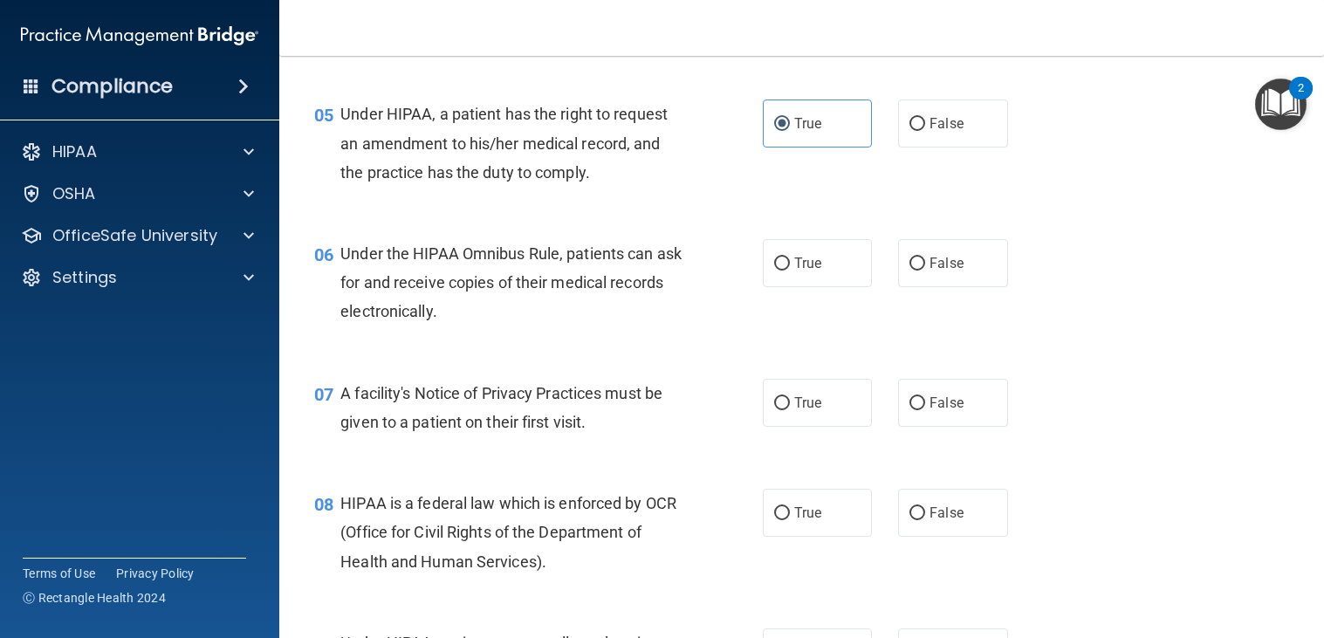
scroll to position [782, 0]
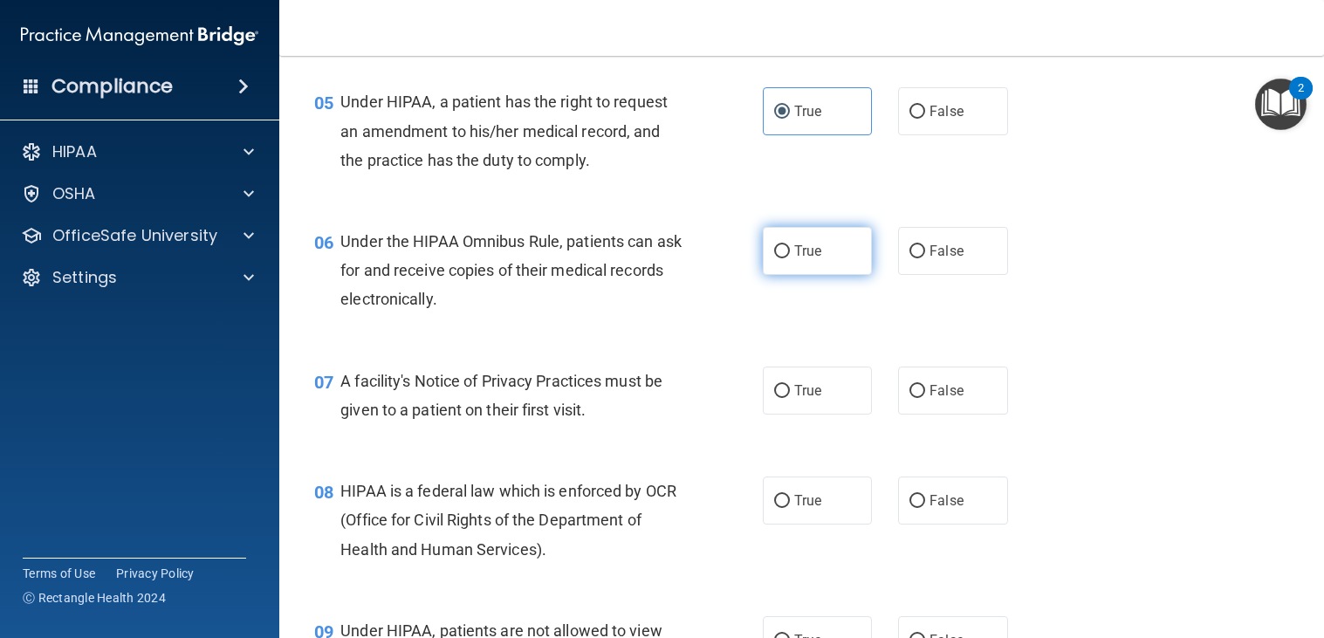
click at [794, 255] on span "True" at bounding box center [807, 251] width 27 height 17
click at [790, 255] on input "True" at bounding box center [782, 251] width 16 height 13
radio input "true"
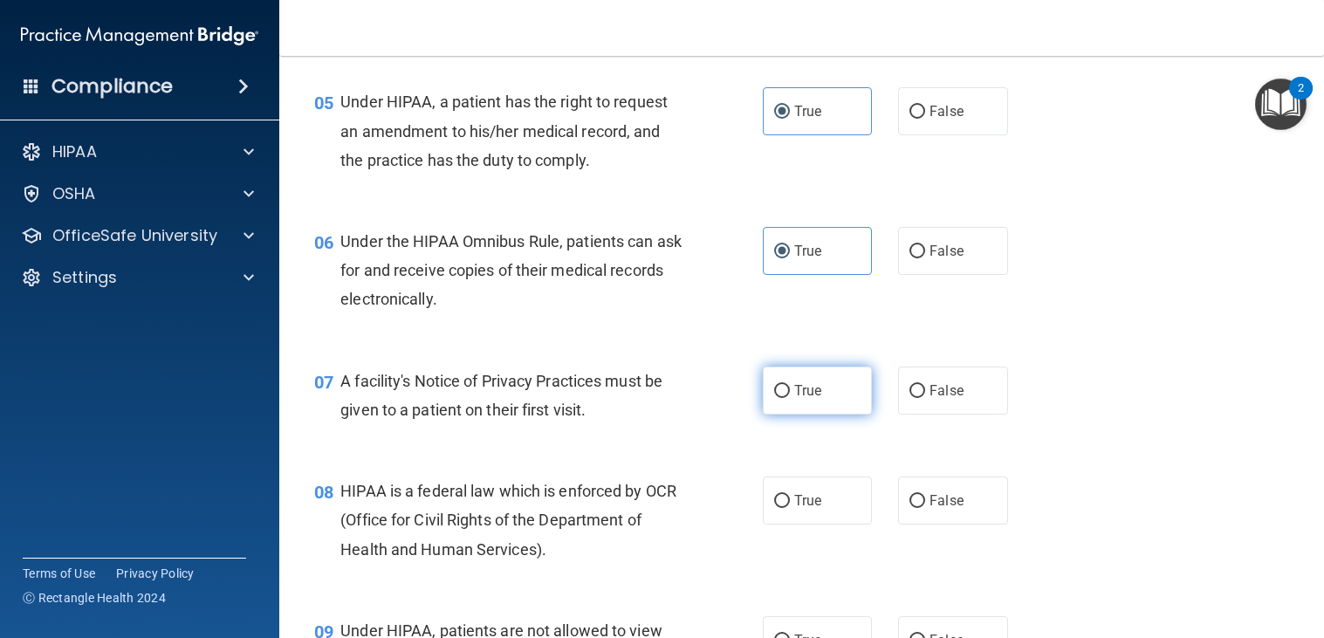
click at [798, 395] on span "True" at bounding box center [807, 390] width 27 height 17
click at [790, 395] on input "True" at bounding box center [782, 391] width 16 height 13
radio input "true"
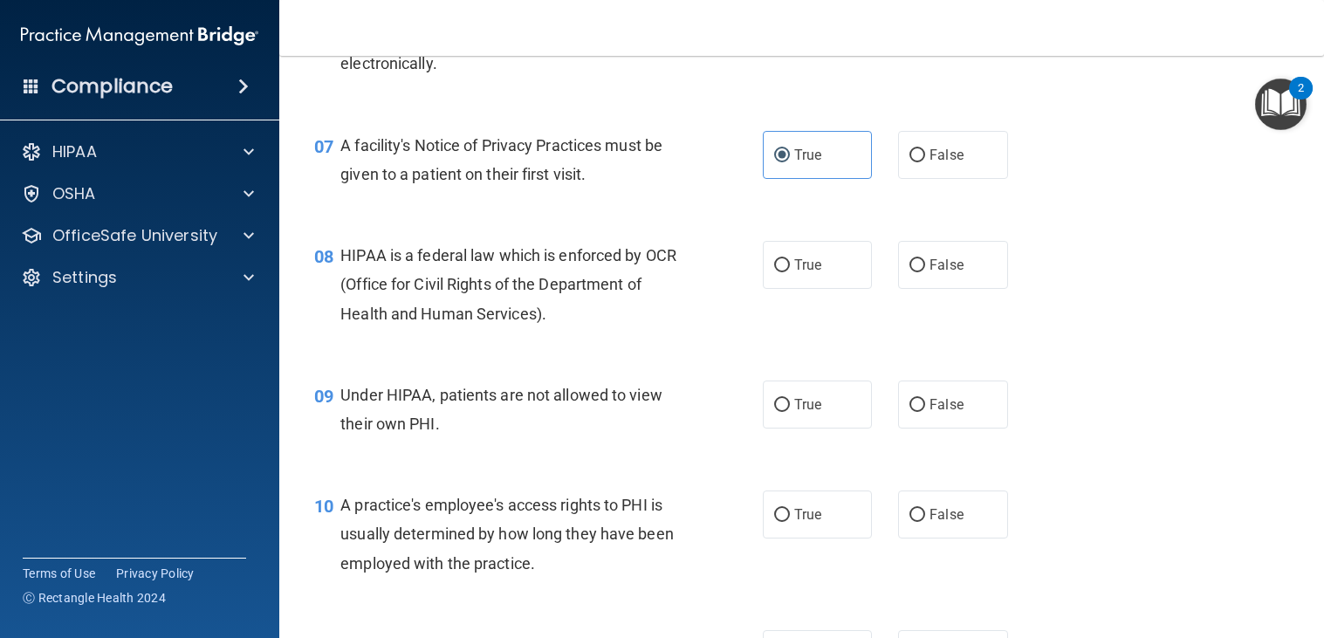
scroll to position [1074, 0]
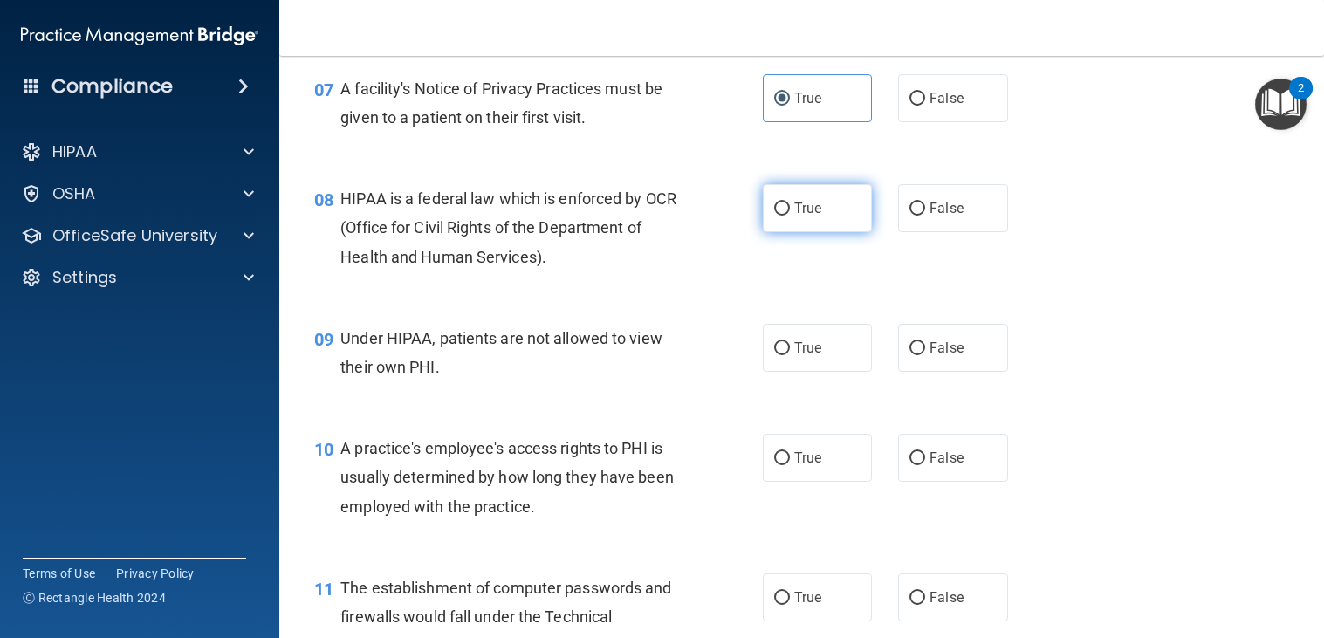
click at [795, 225] on label "True" at bounding box center [818, 208] width 110 height 48
click at [790, 216] on input "True" at bounding box center [782, 208] width 16 height 13
radio input "true"
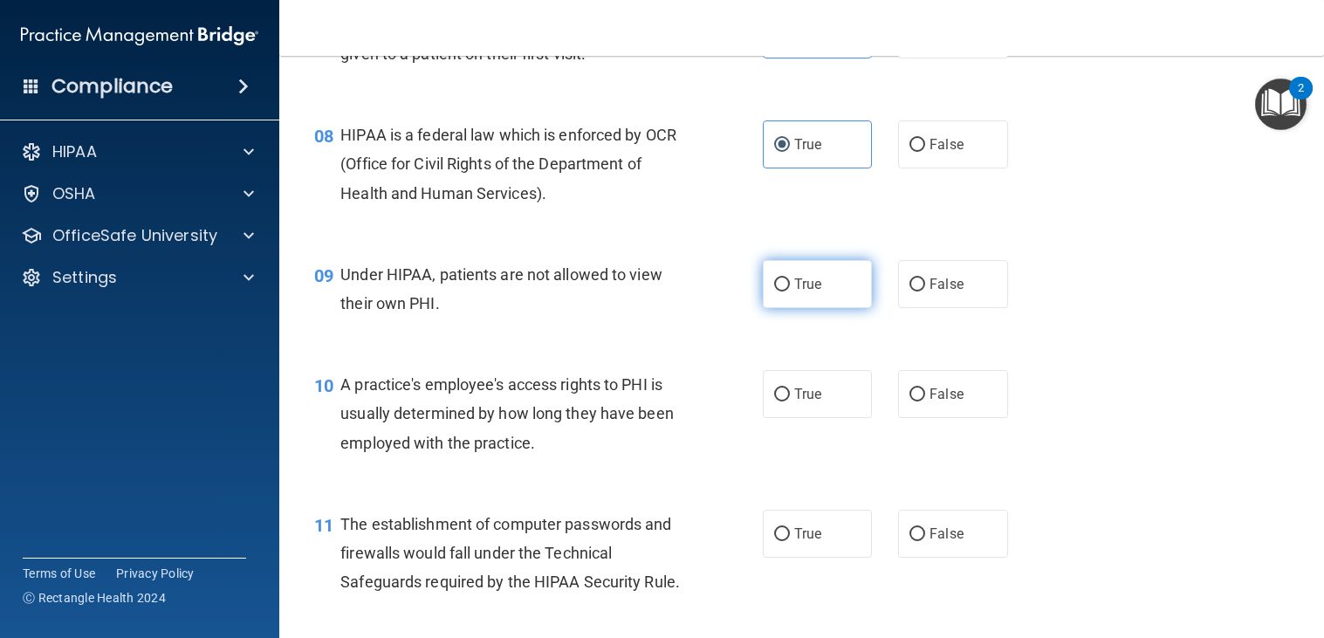
scroll to position [1172, 0]
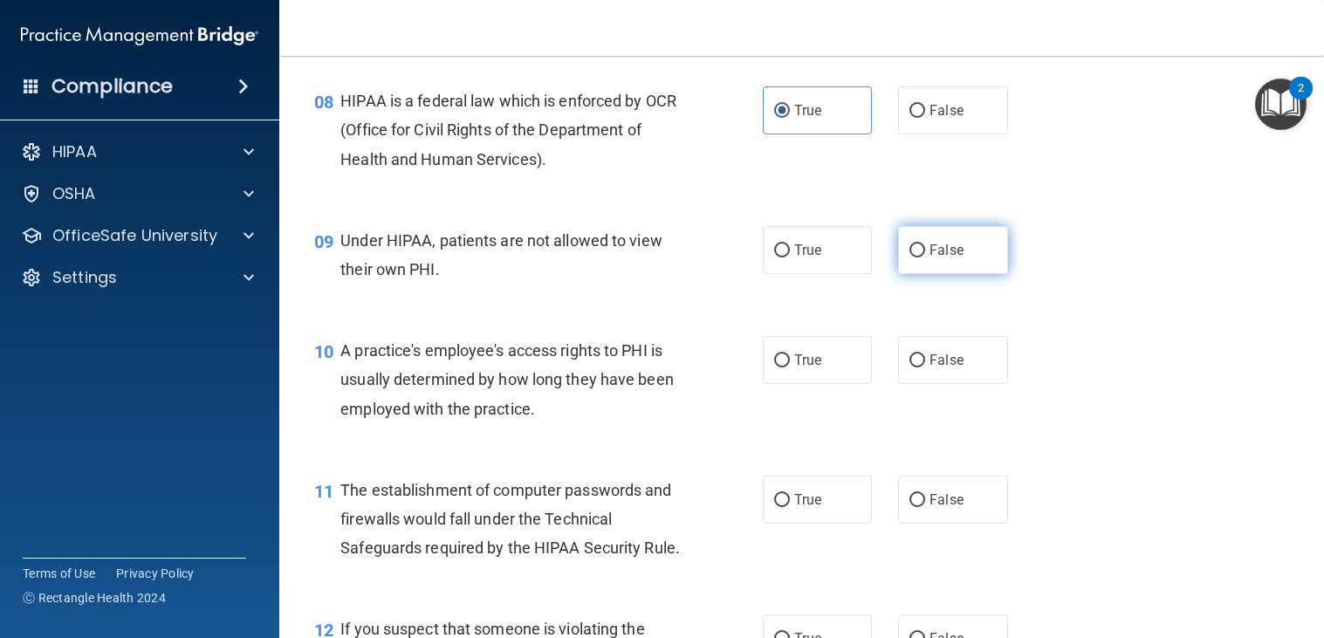
click at [910, 248] on input "False" at bounding box center [917, 250] width 16 height 13
radio input "true"
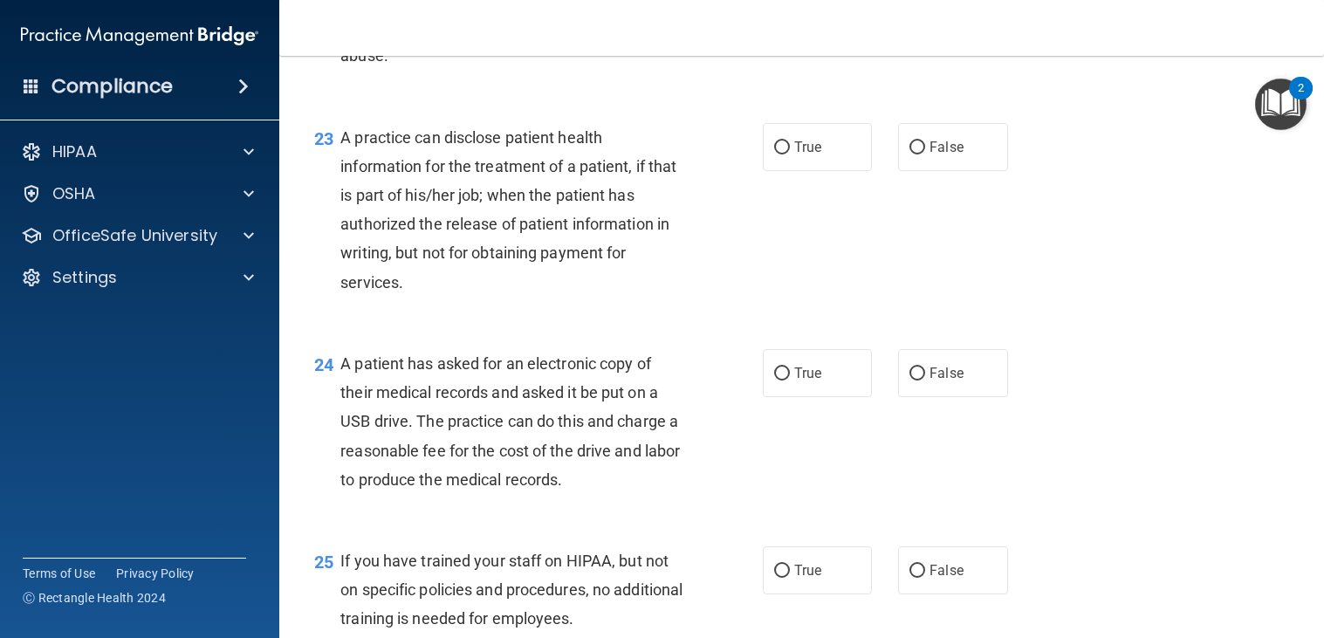
scroll to position [3421, 0]
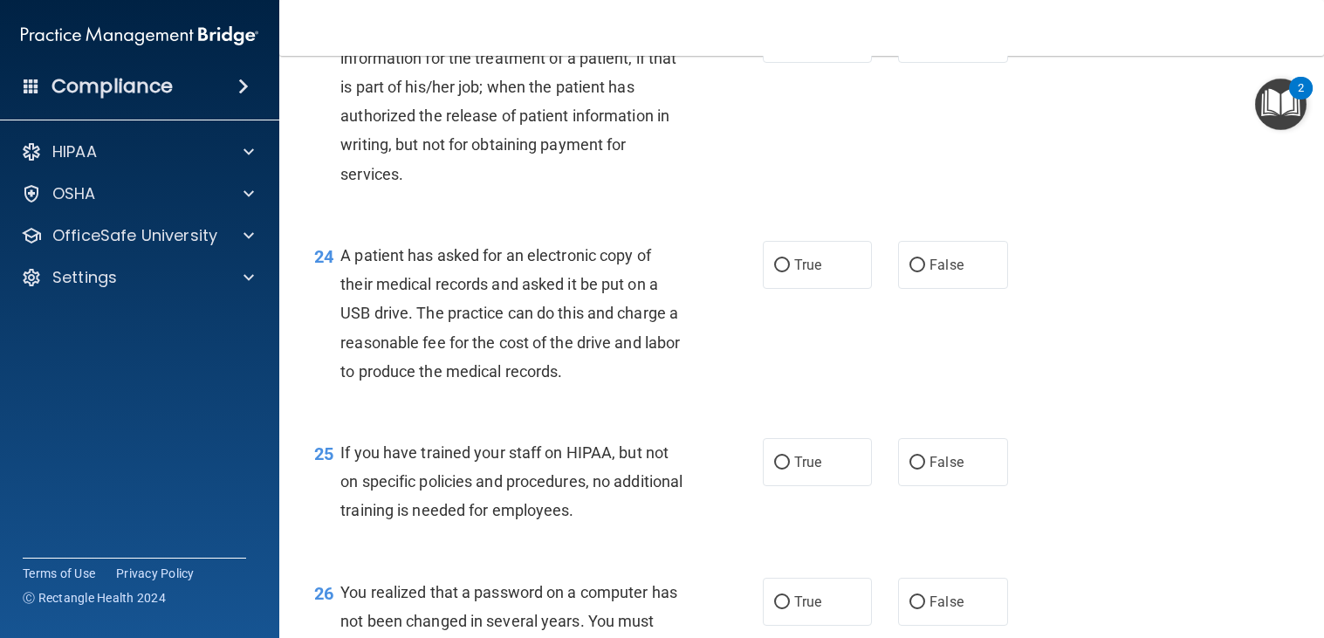
click at [183, 86] on div "Compliance" at bounding box center [139, 86] width 279 height 38
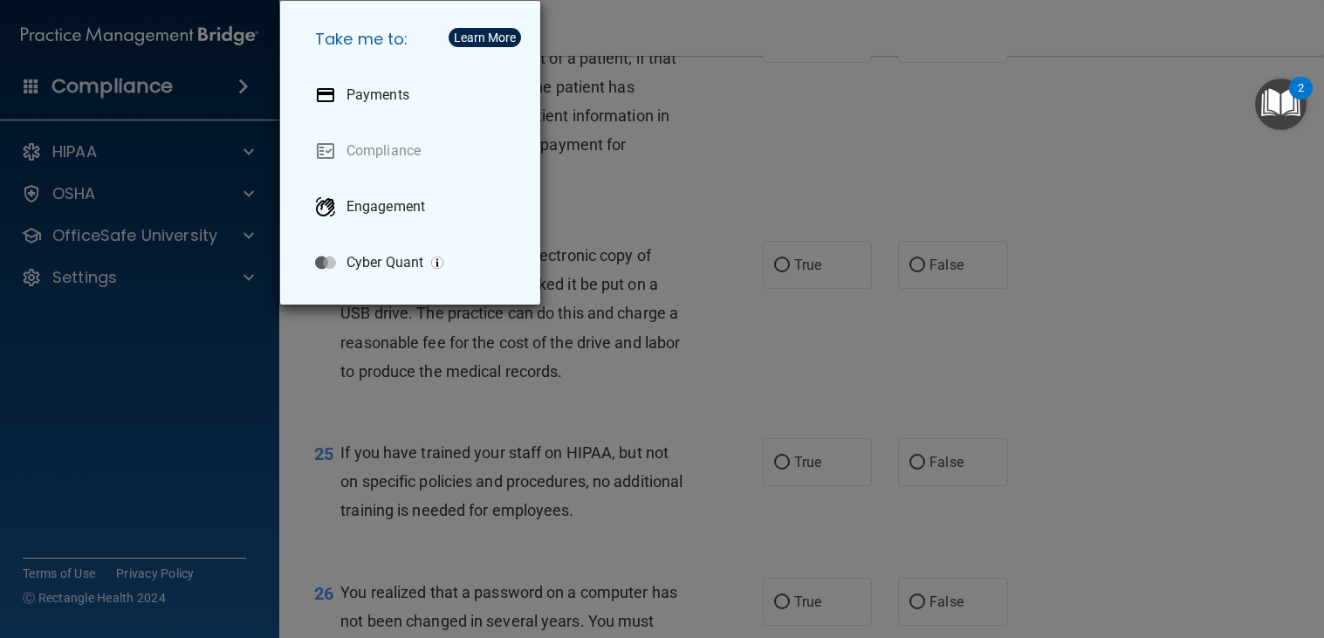
click at [775, 202] on div "Take me to: Payments Compliance Engagement Cyber Quant" at bounding box center [662, 319] width 1324 height 638
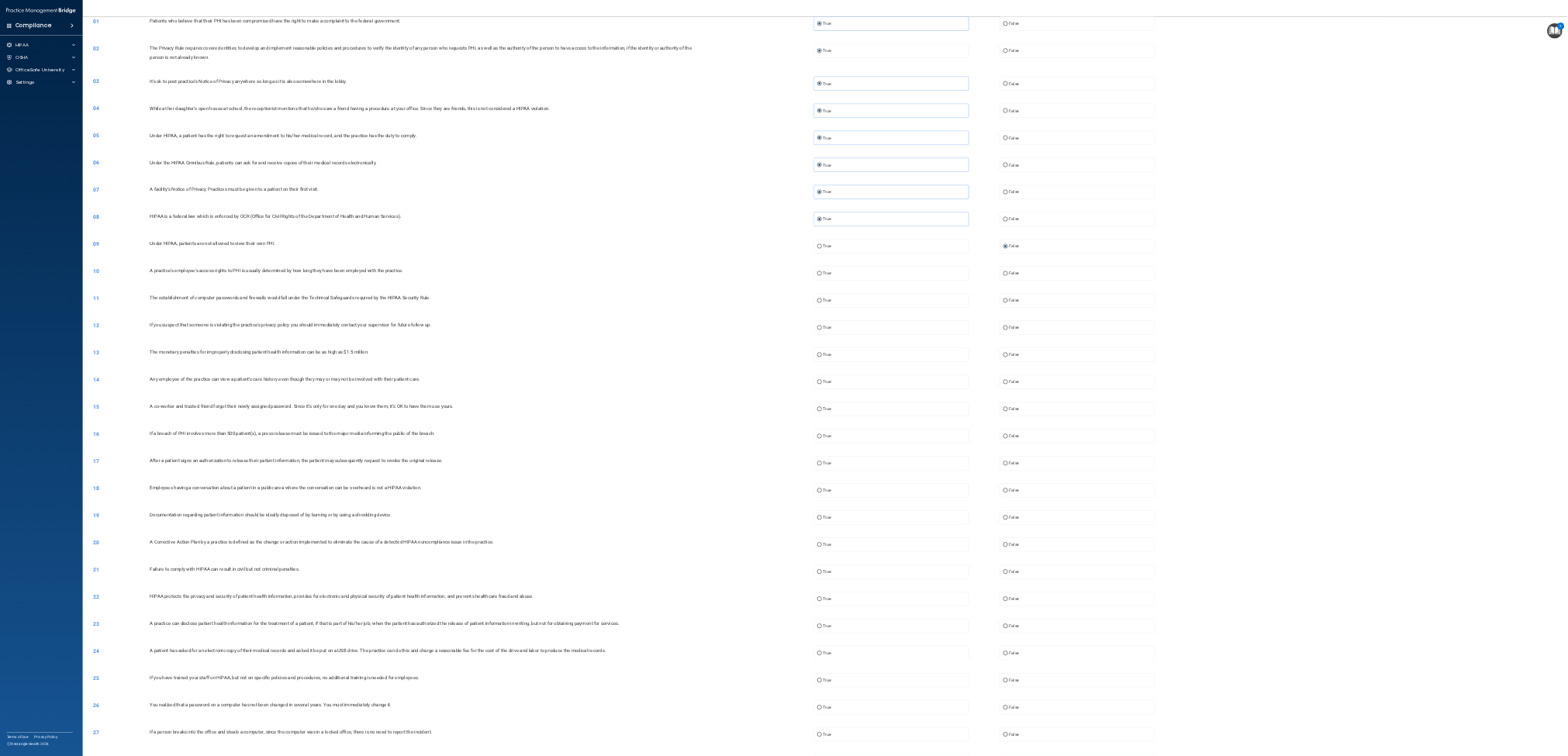
scroll to position [0, 0]
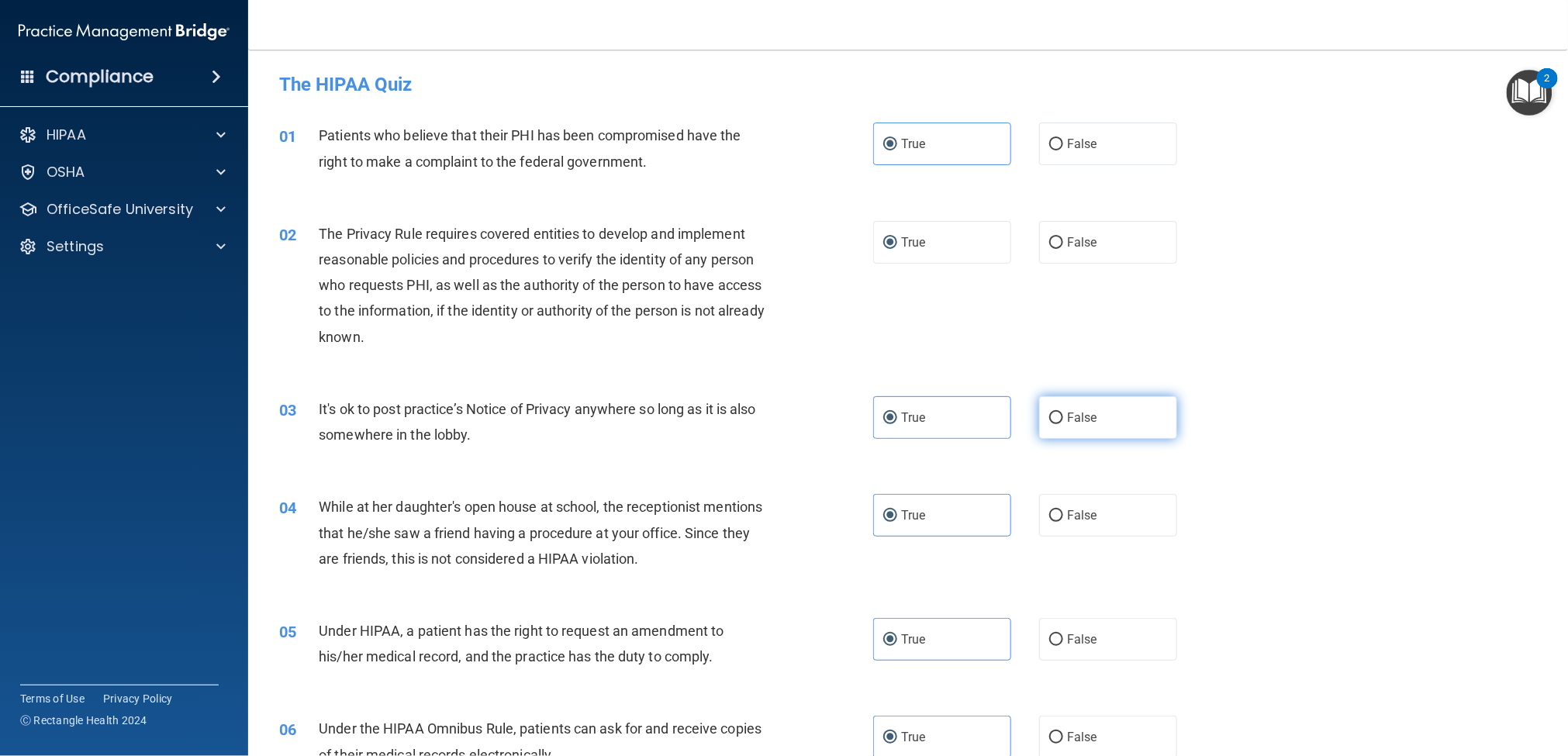
click at [1053, 422] on input "False" at bounding box center [1057, 418] width 14 height 12
radio input "true"
radio input "false"
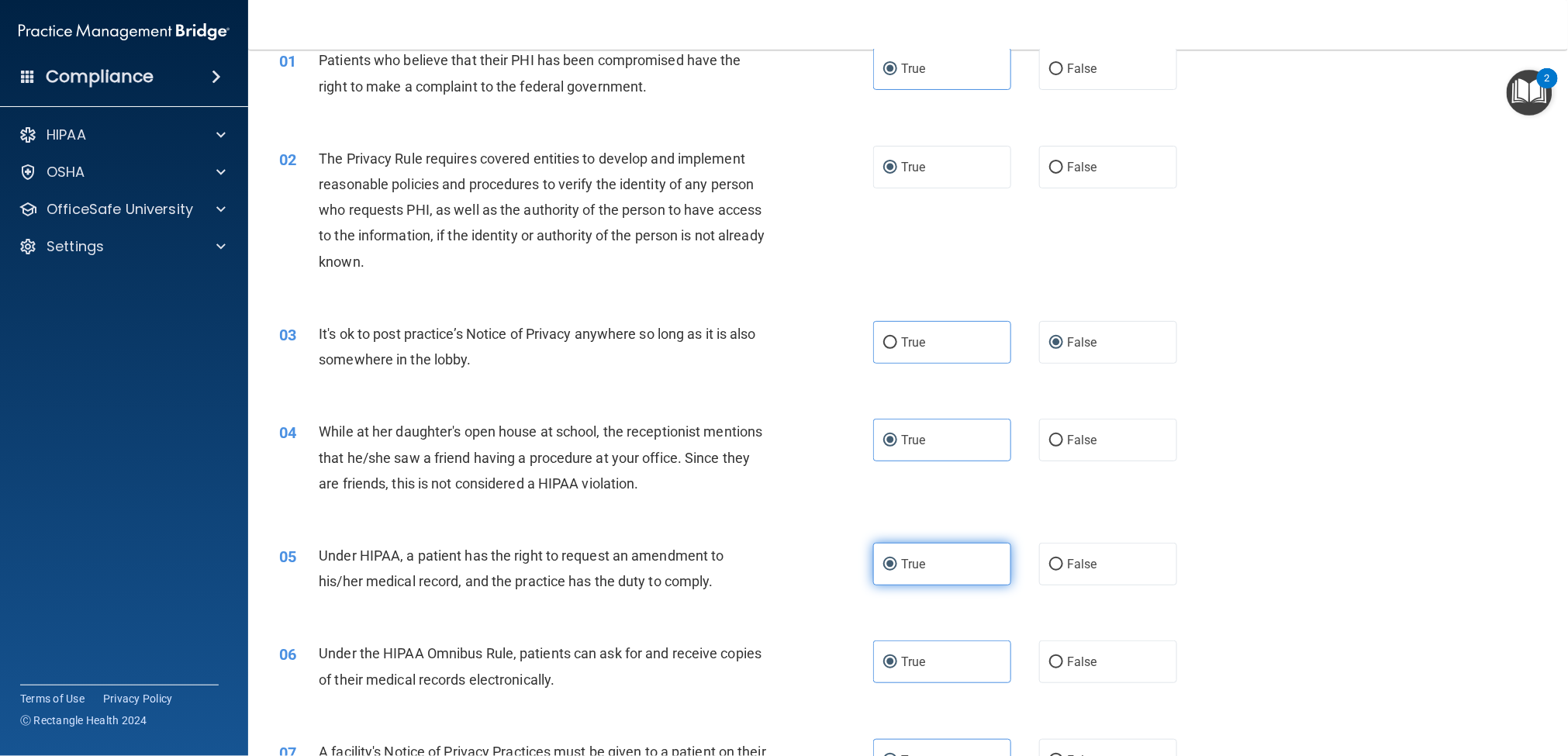
scroll to position [115, 0]
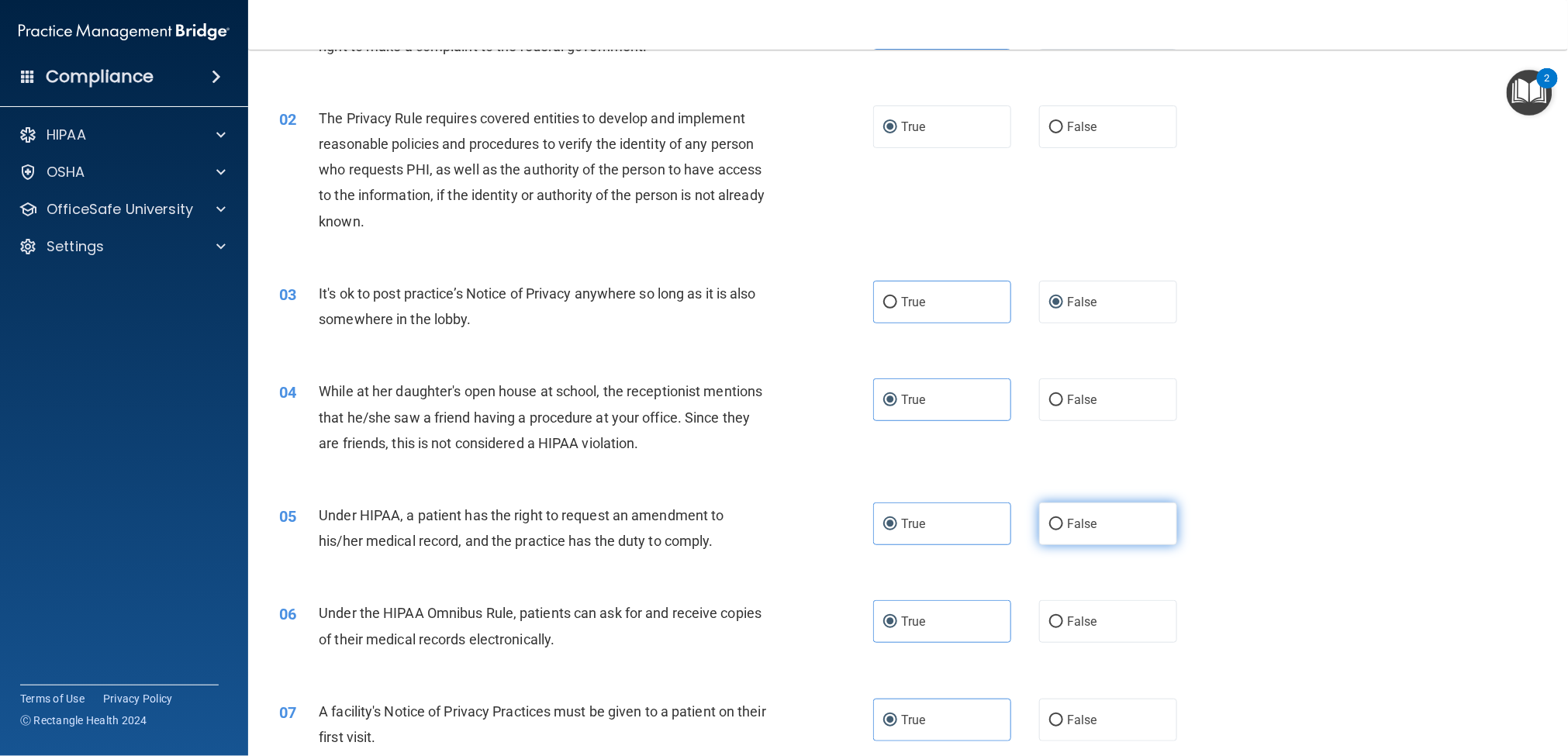
click at [1076, 523] on span "False" at bounding box center [1083, 523] width 30 height 15
click at [1063, 523] on input "False" at bounding box center [1057, 524] width 14 height 12
radio input "true"
click at [950, 525] on label "True" at bounding box center [942, 523] width 138 height 43
click at [898, 525] on input "True" at bounding box center [891, 524] width 14 height 12
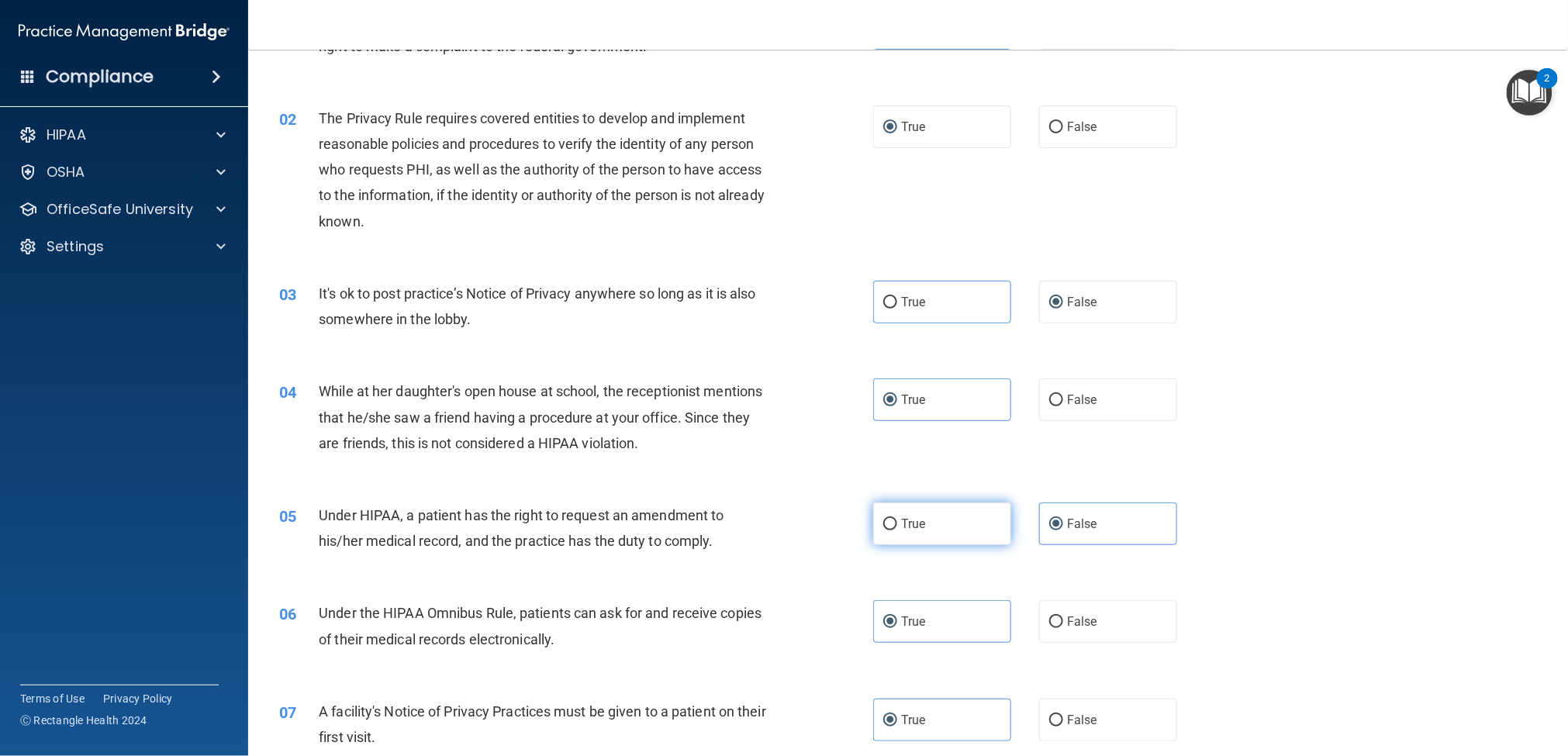
radio input "true"
click at [1052, 514] on label "False" at bounding box center [1108, 523] width 138 height 43
click at [1052, 519] on input "False" at bounding box center [1057, 524] width 14 height 12
radio input "true"
radio input "false"
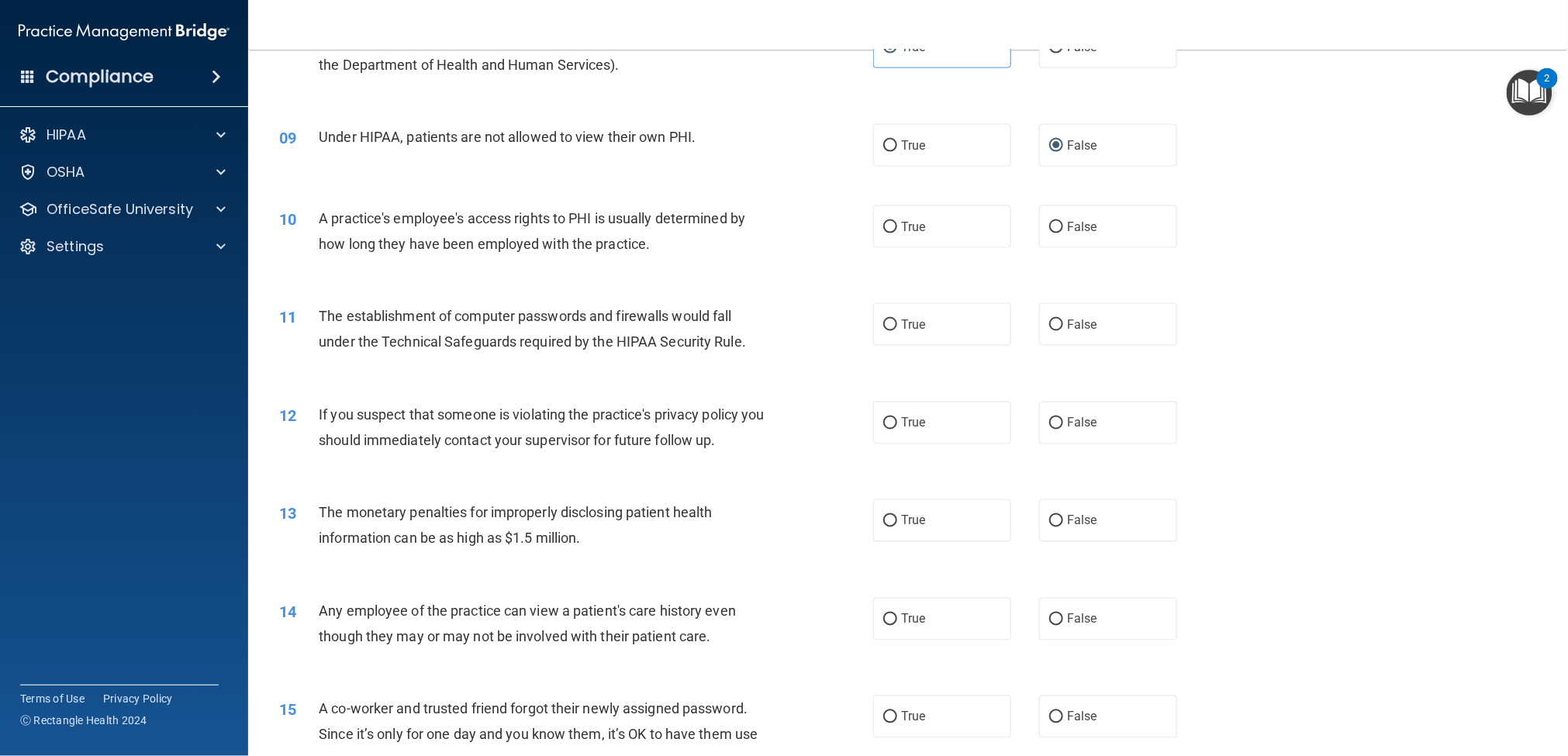
scroll to position [926, 0]
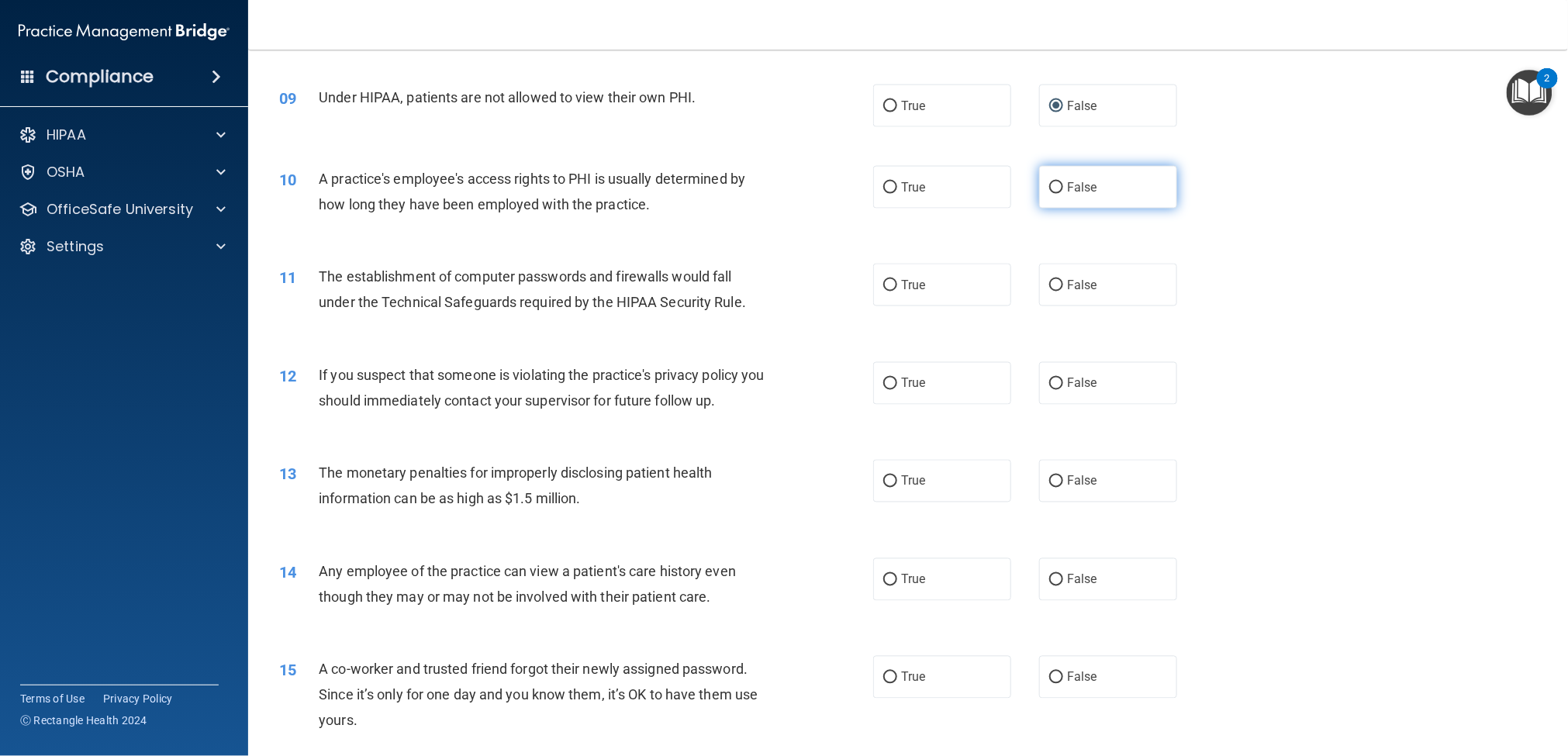
click at [1049, 195] on label "False" at bounding box center [1108, 187] width 138 height 43
click at [1050, 194] on input "False" at bounding box center [1057, 187] width 14 height 12
radio input "true"
click at [901, 277] on span "True" at bounding box center [913, 284] width 24 height 15
click at [898, 280] on input "True" at bounding box center [891, 285] width 14 height 12
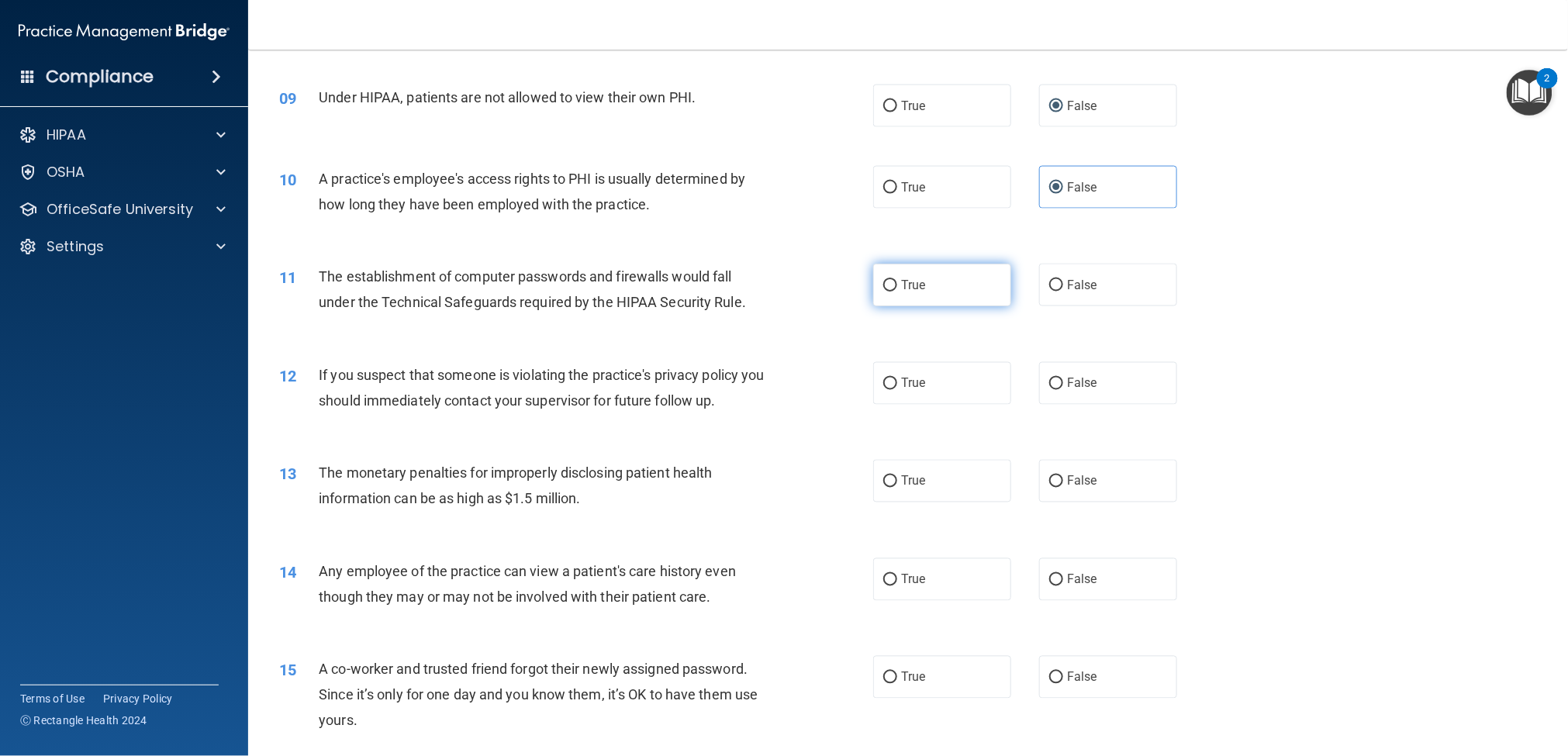
radio input "true"
click at [907, 376] on span "True" at bounding box center [913, 383] width 24 height 15
click at [898, 378] on input "True" at bounding box center [891, 384] width 14 height 12
radio input "true"
click at [917, 460] on label "True" at bounding box center [942, 481] width 138 height 43
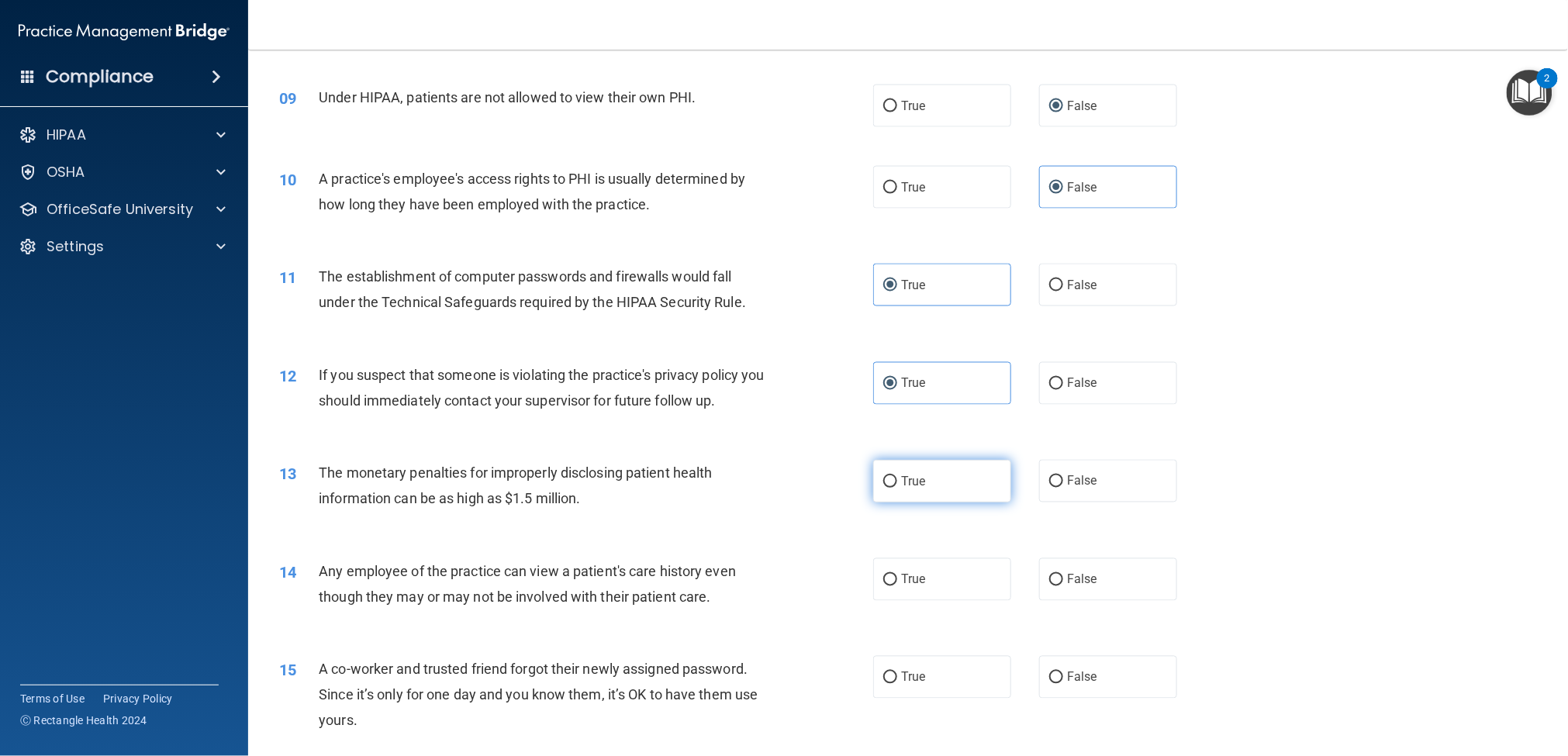
click at [898, 476] on input "True" at bounding box center [891, 481] width 14 height 12
radio input "true"
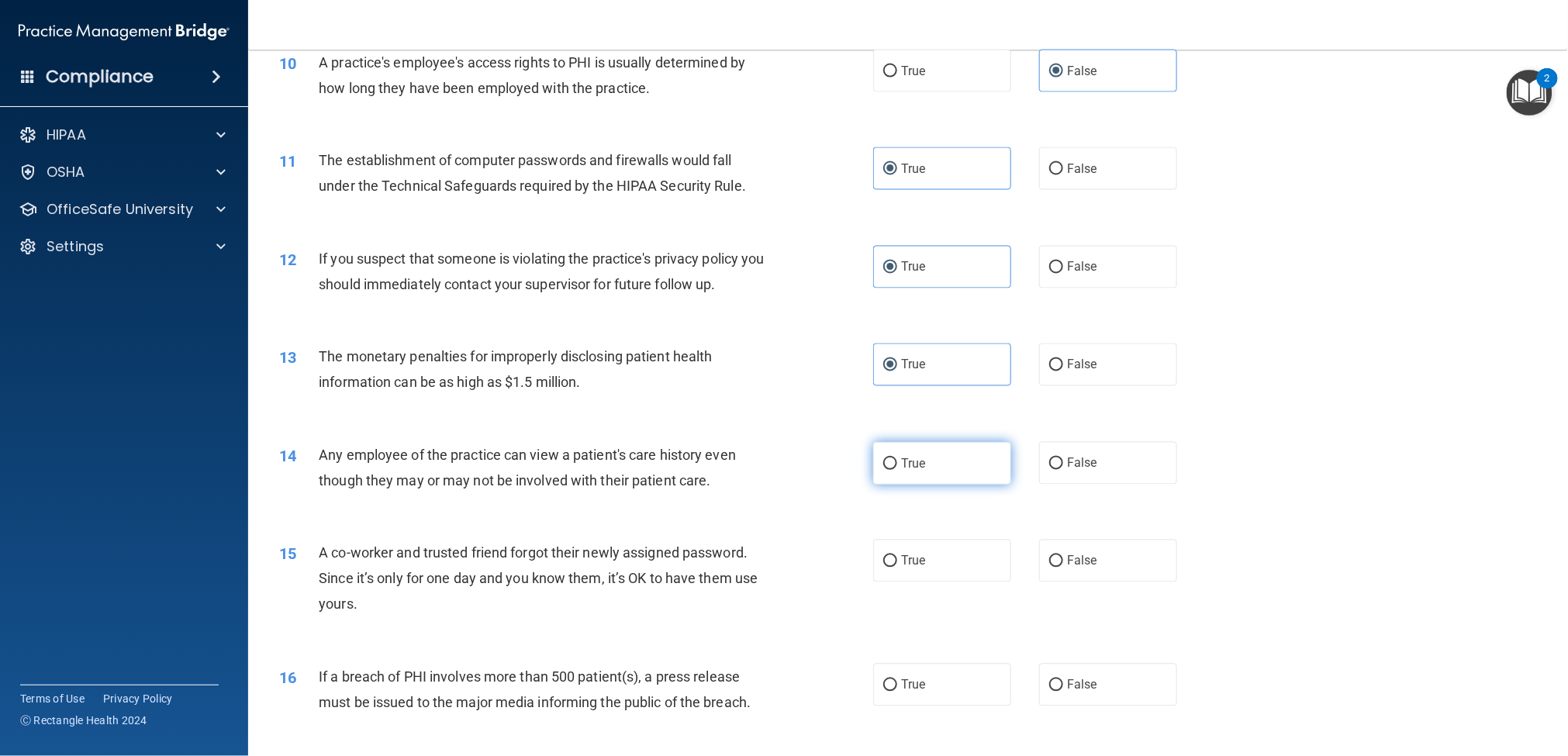
click at [907, 465] on span "True" at bounding box center [913, 463] width 24 height 15
click at [898, 465] on input "True" at bounding box center [891, 464] width 14 height 12
radio input "true"
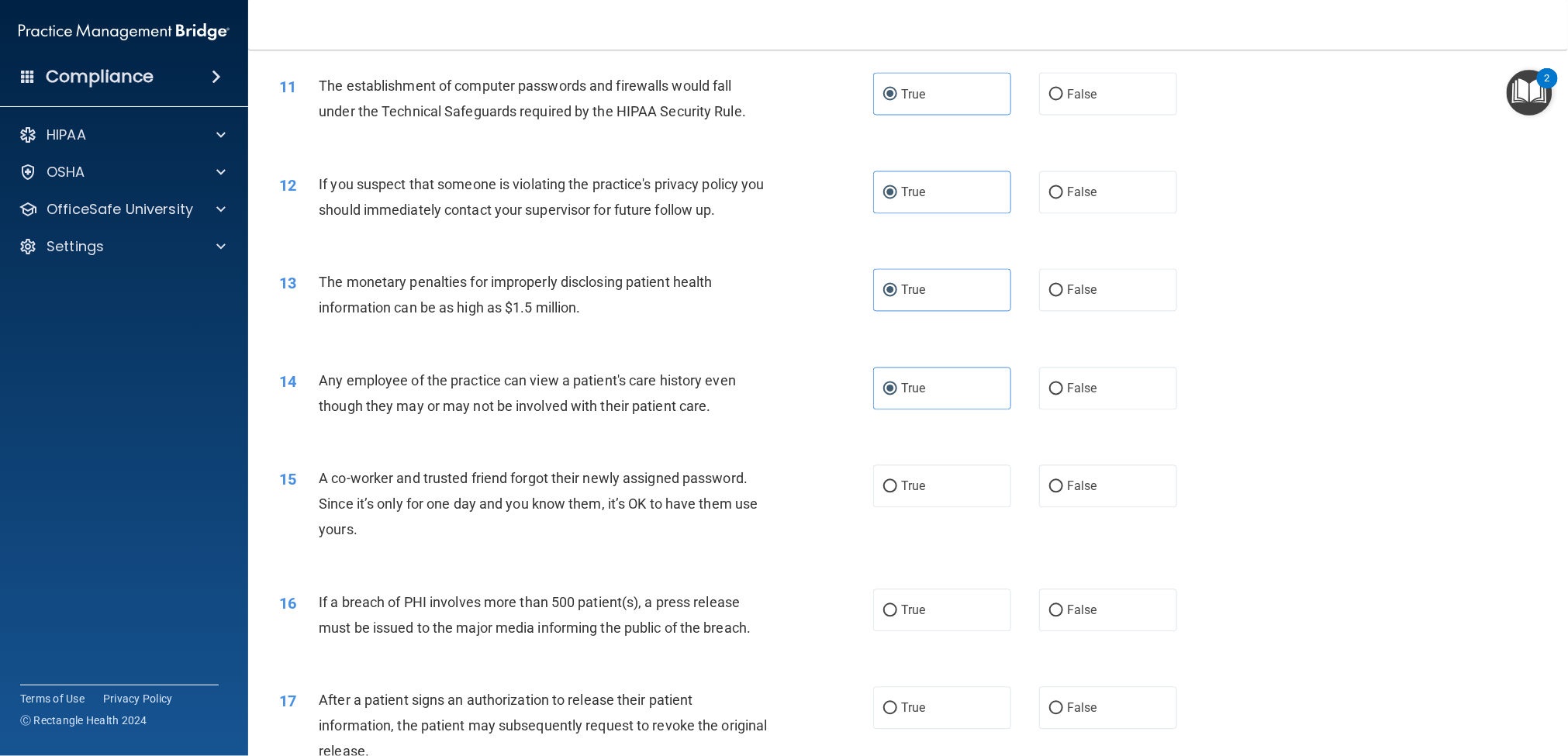
scroll to position [1158, 0]
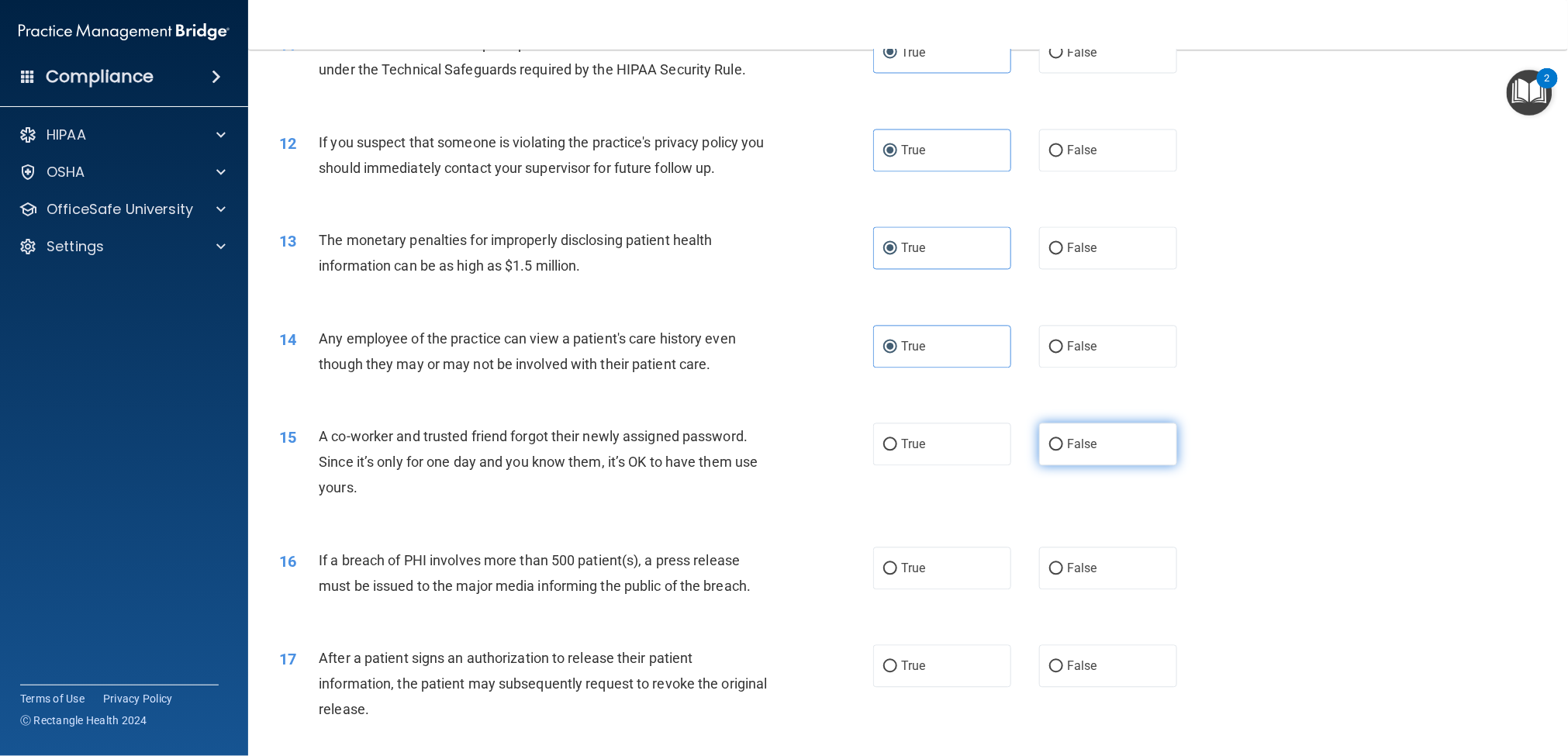
click at [1050, 450] on input "False" at bounding box center [1057, 445] width 14 height 12
radio input "true"
click at [893, 559] on label "True" at bounding box center [942, 569] width 138 height 43
click at [893, 563] on input "True" at bounding box center [891, 569] width 14 height 12
radio input "true"
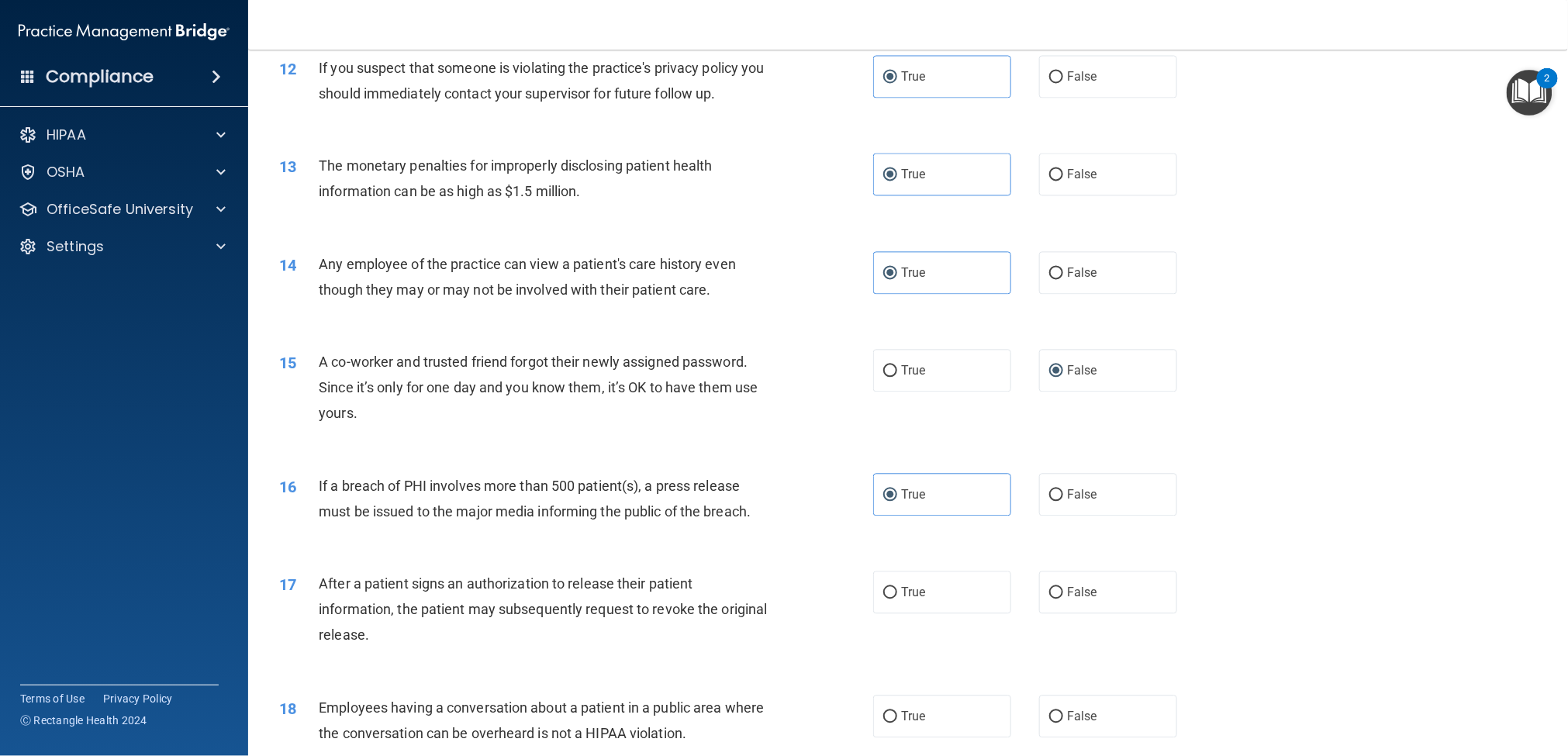
scroll to position [1273, 0]
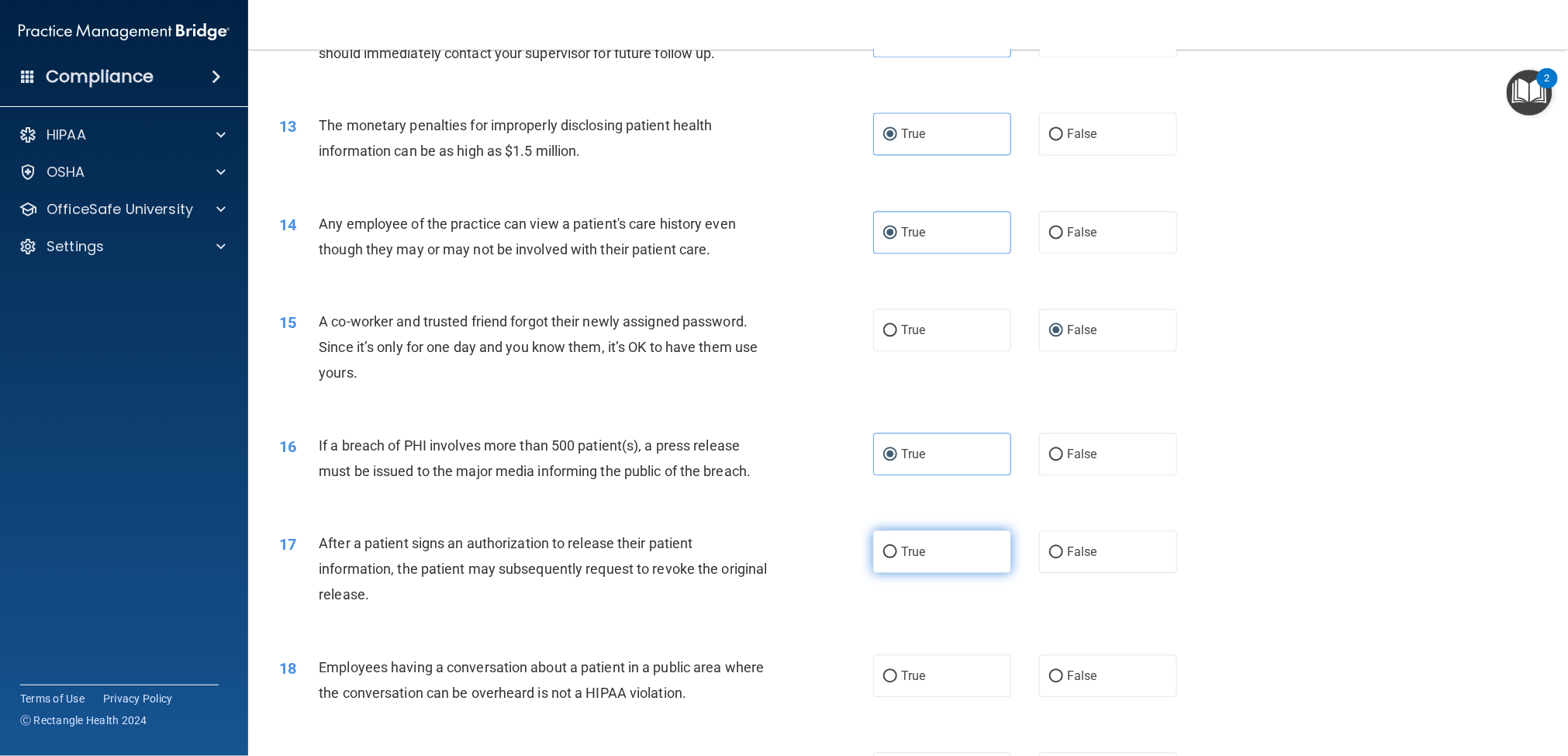
click at [916, 539] on label "True" at bounding box center [942, 552] width 138 height 43
click at [898, 546] on input "True" at bounding box center [891, 552] width 14 height 12
radio input "true"
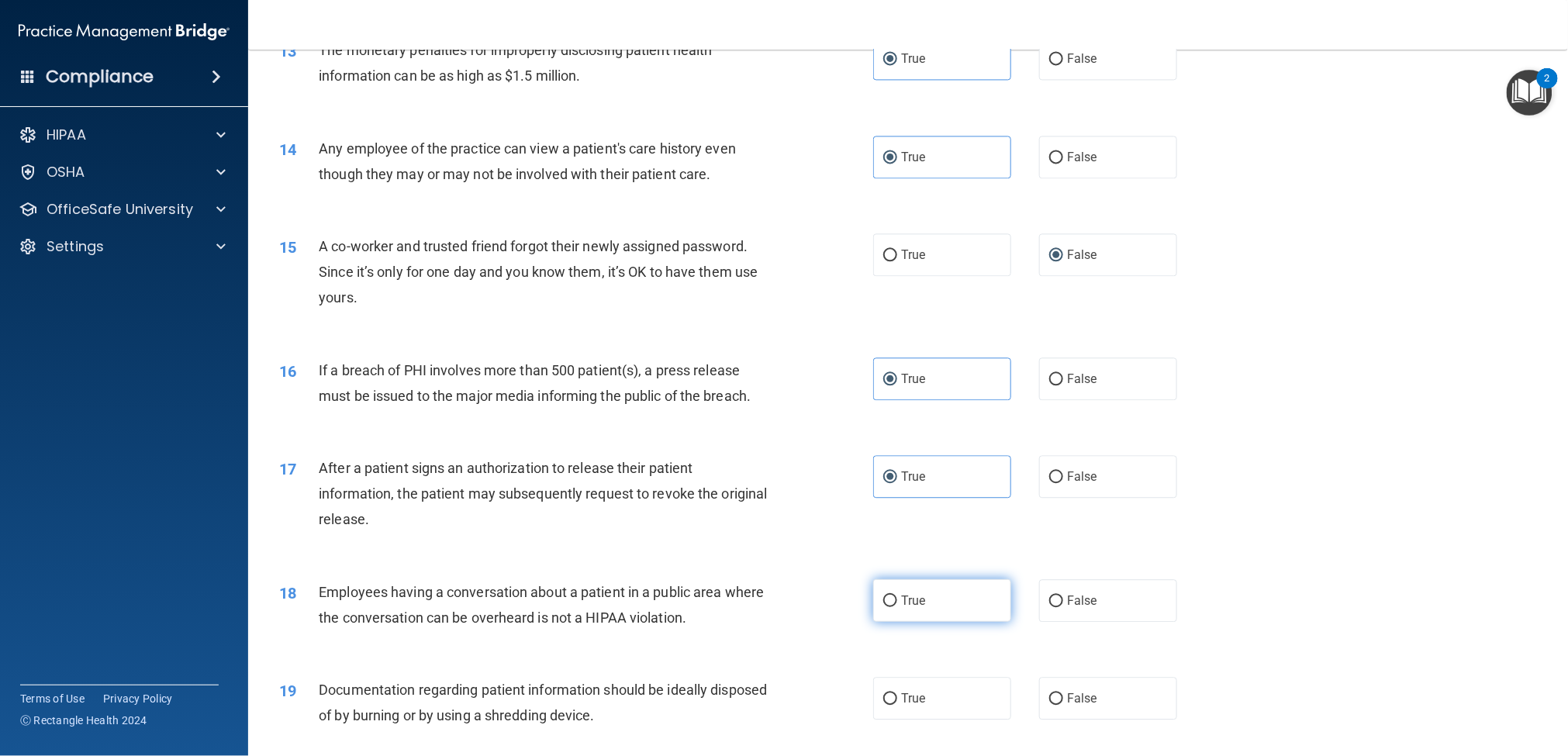
scroll to position [1389, 0]
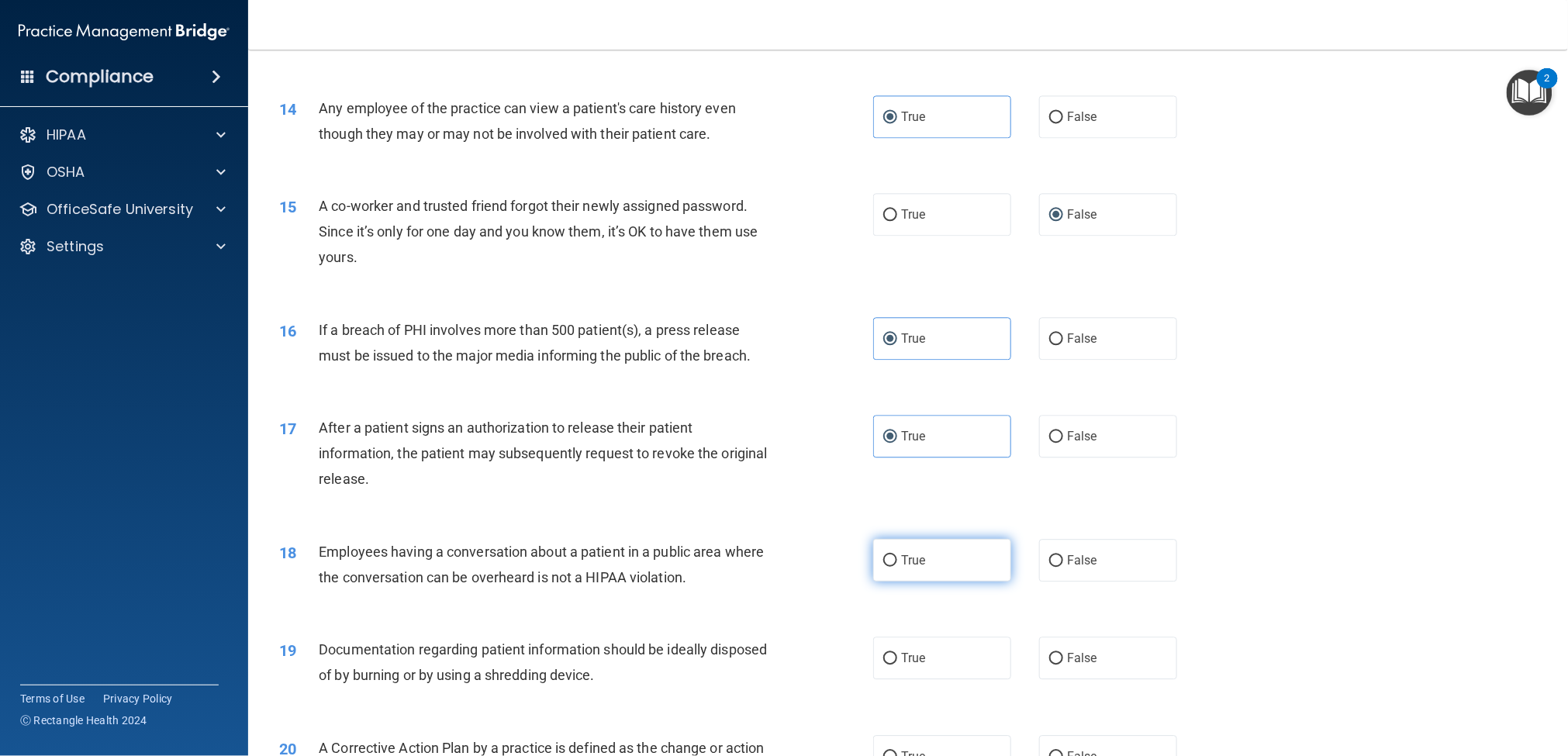
drag, startPoint x: 916, startPoint y: 551, endPoint x: 928, endPoint y: 541, distance: 15.6
click at [916, 551] on label "True" at bounding box center [942, 560] width 138 height 43
click at [898, 555] on input "True" at bounding box center [891, 561] width 14 height 12
radio input "true"
click at [1068, 566] on label "False" at bounding box center [1108, 560] width 138 height 43
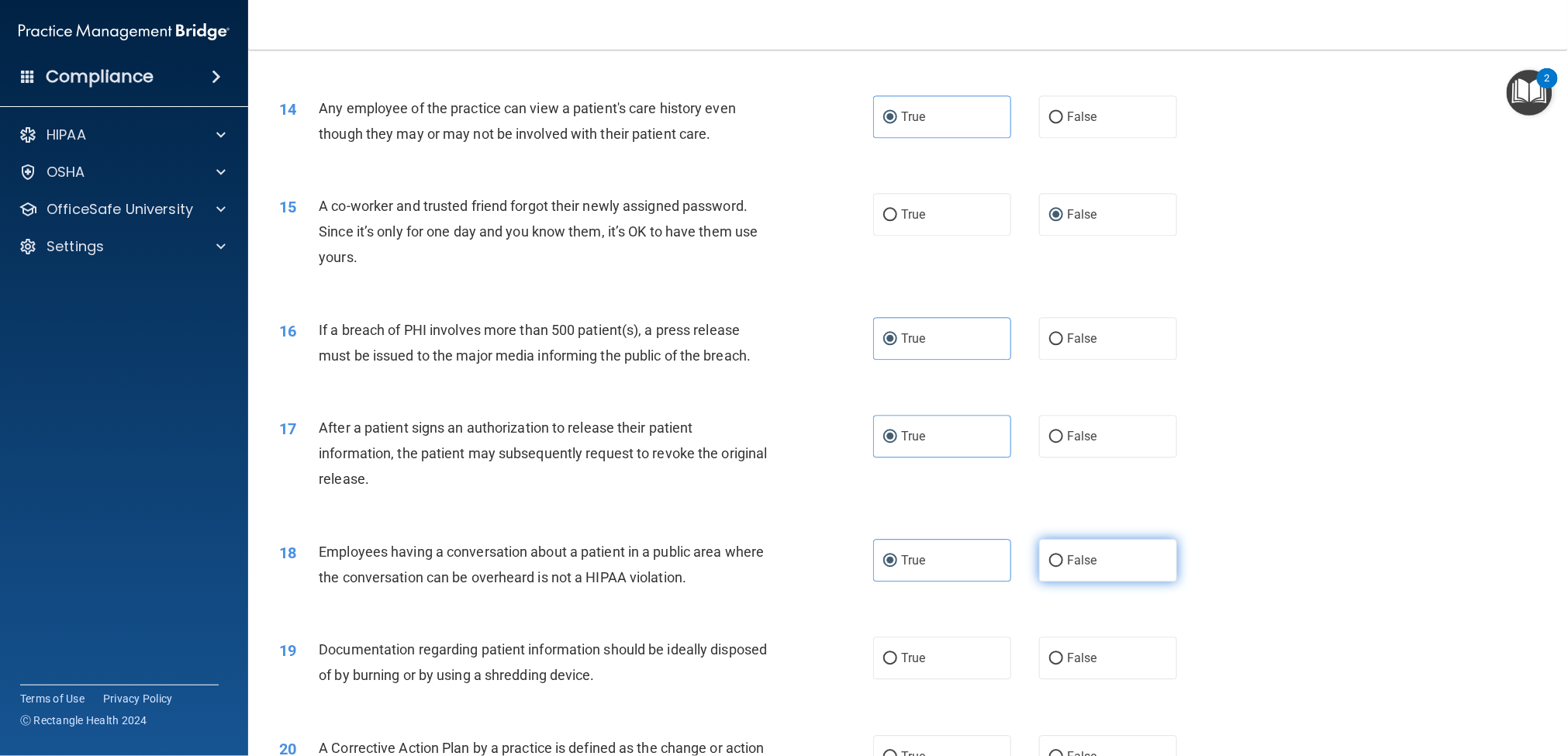
click at [1063, 566] on input "False" at bounding box center [1057, 561] width 14 height 12
radio input "true"
radio input "false"
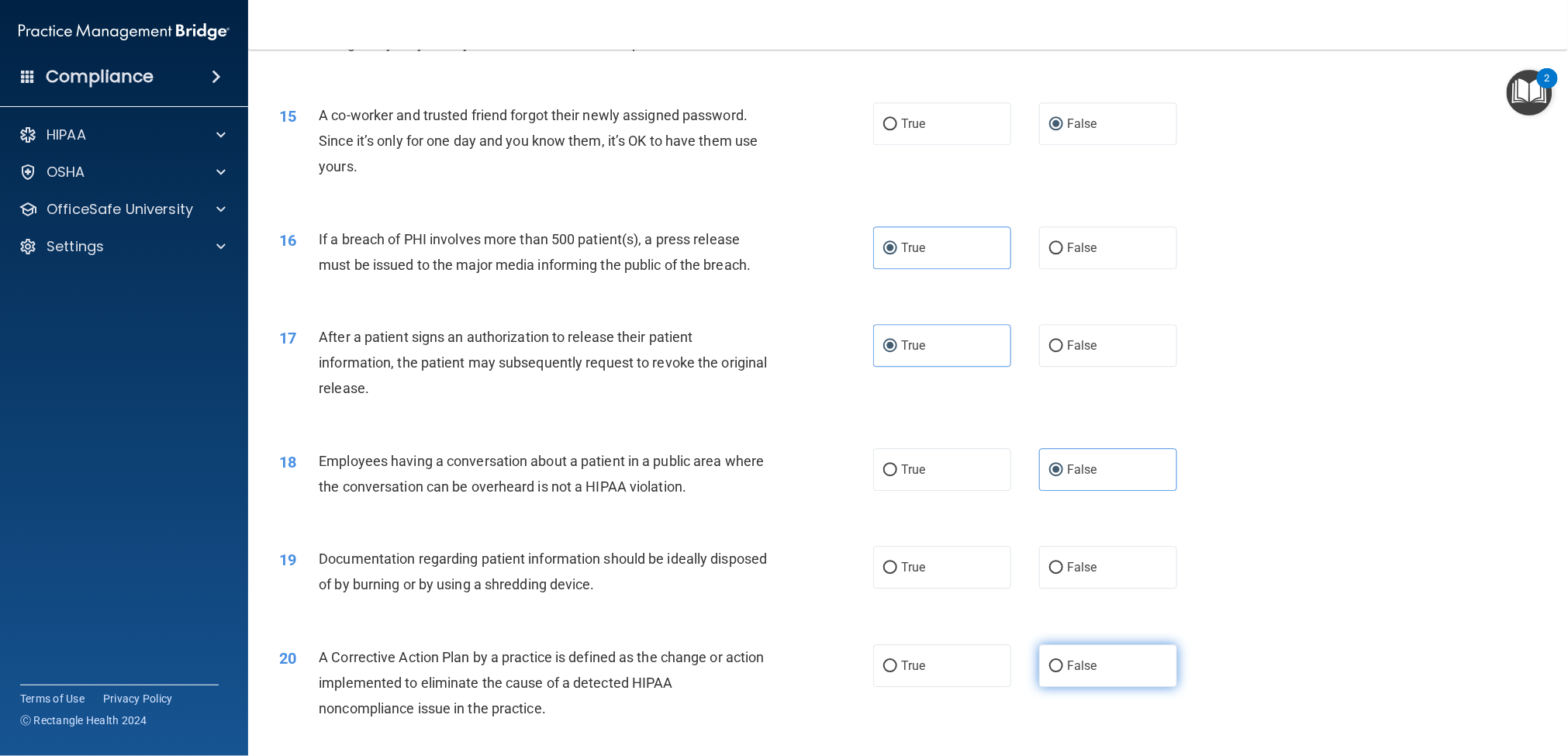
scroll to position [1620, 0]
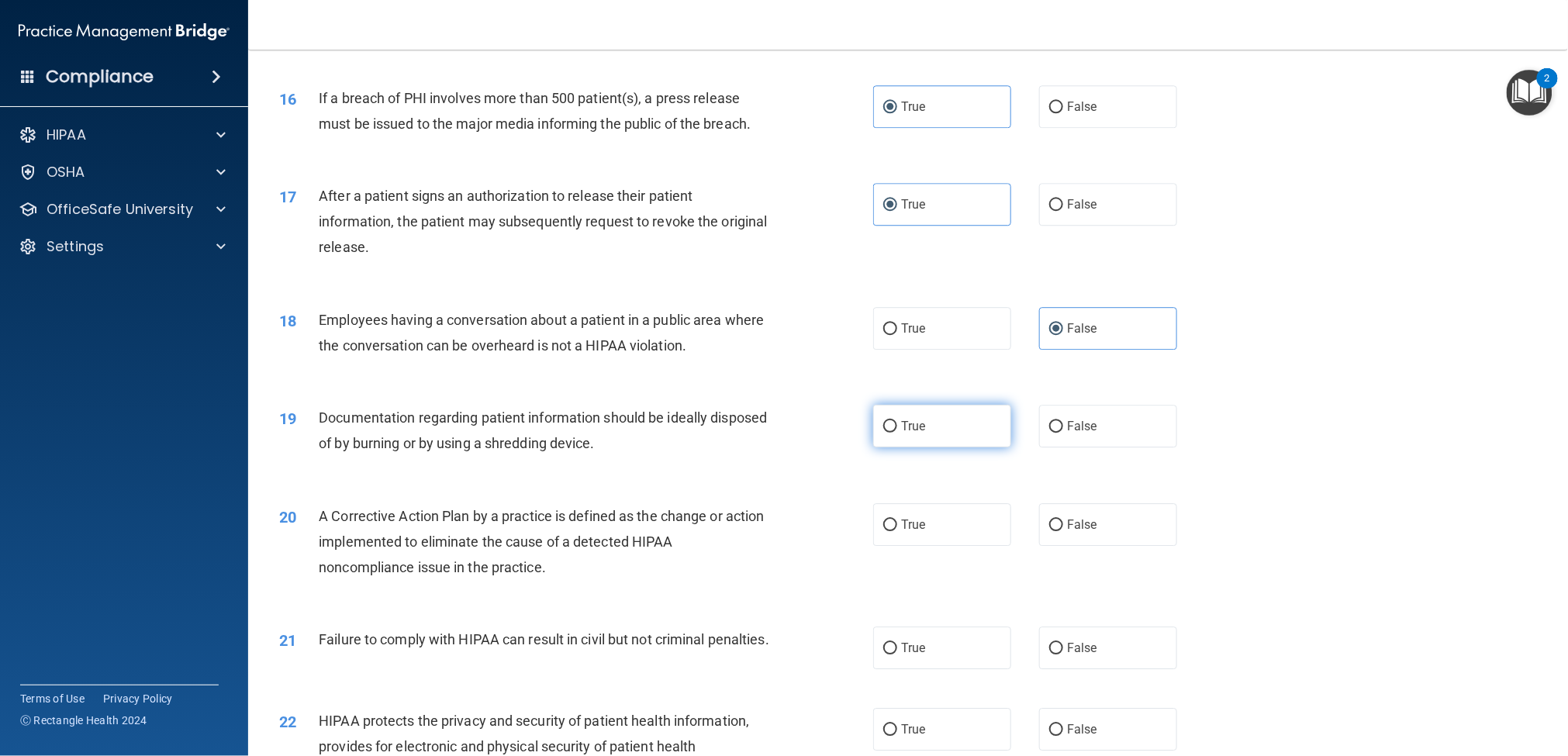
click at [905, 422] on span "True" at bounding box center [913, 426] width 24 height 15
click at [898, 422] on input "True" at bounding box center [891, 426] width 14 height 12
radio input "true"
click at [915, 526] on span "True" at bounding box center [913, 524] width 24 height 15
click at [898, 526] on input "True" at bounding box center [891, 525] width 14 height 12
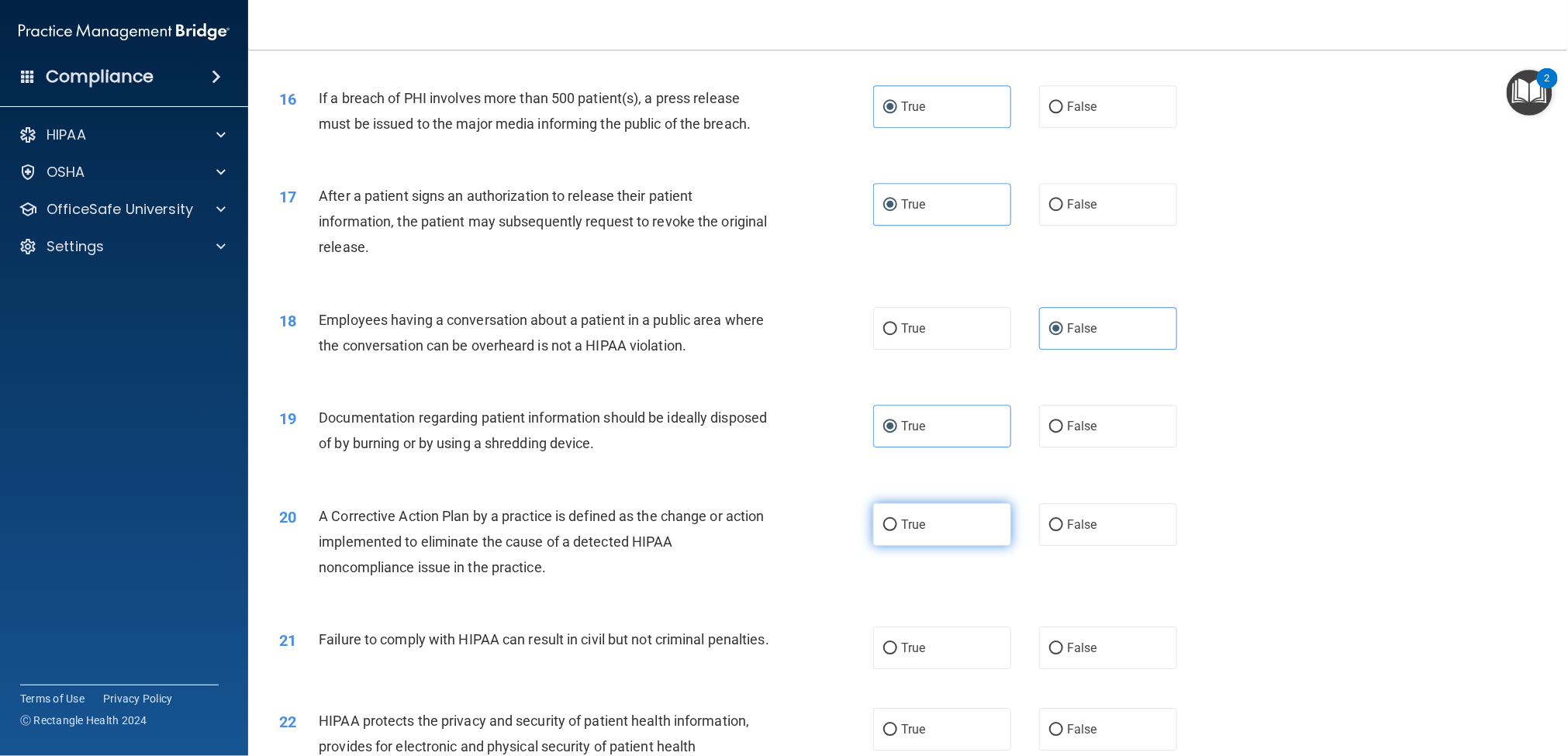
radio input "true"
click at [922, 566] on label "True" at bounding box center [942, 648] width 138 height 43
click at [898, 566] on input "True" at bounding box center [891, 648] width 14 height 12
radio input "true"
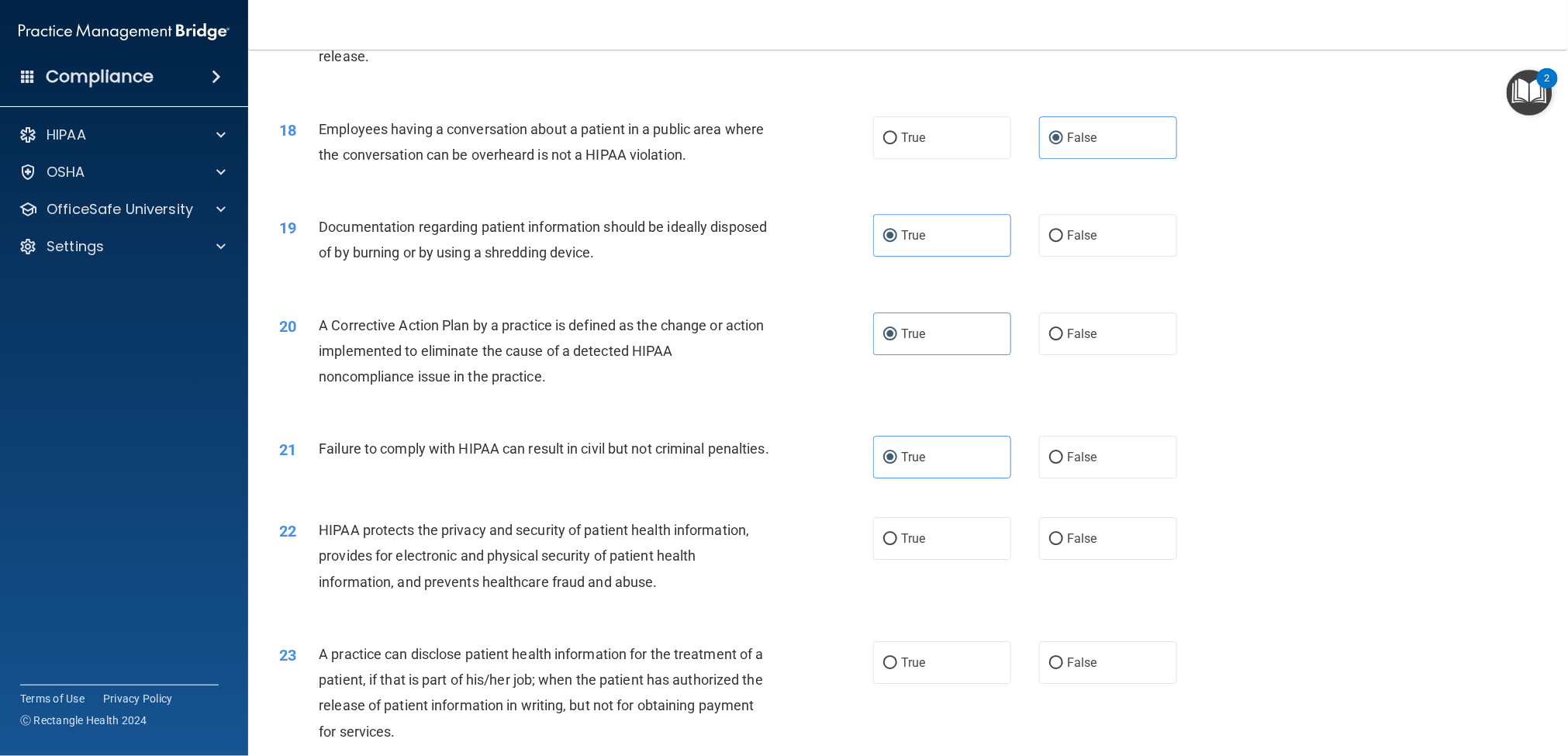
scroll to position [1852, 0]
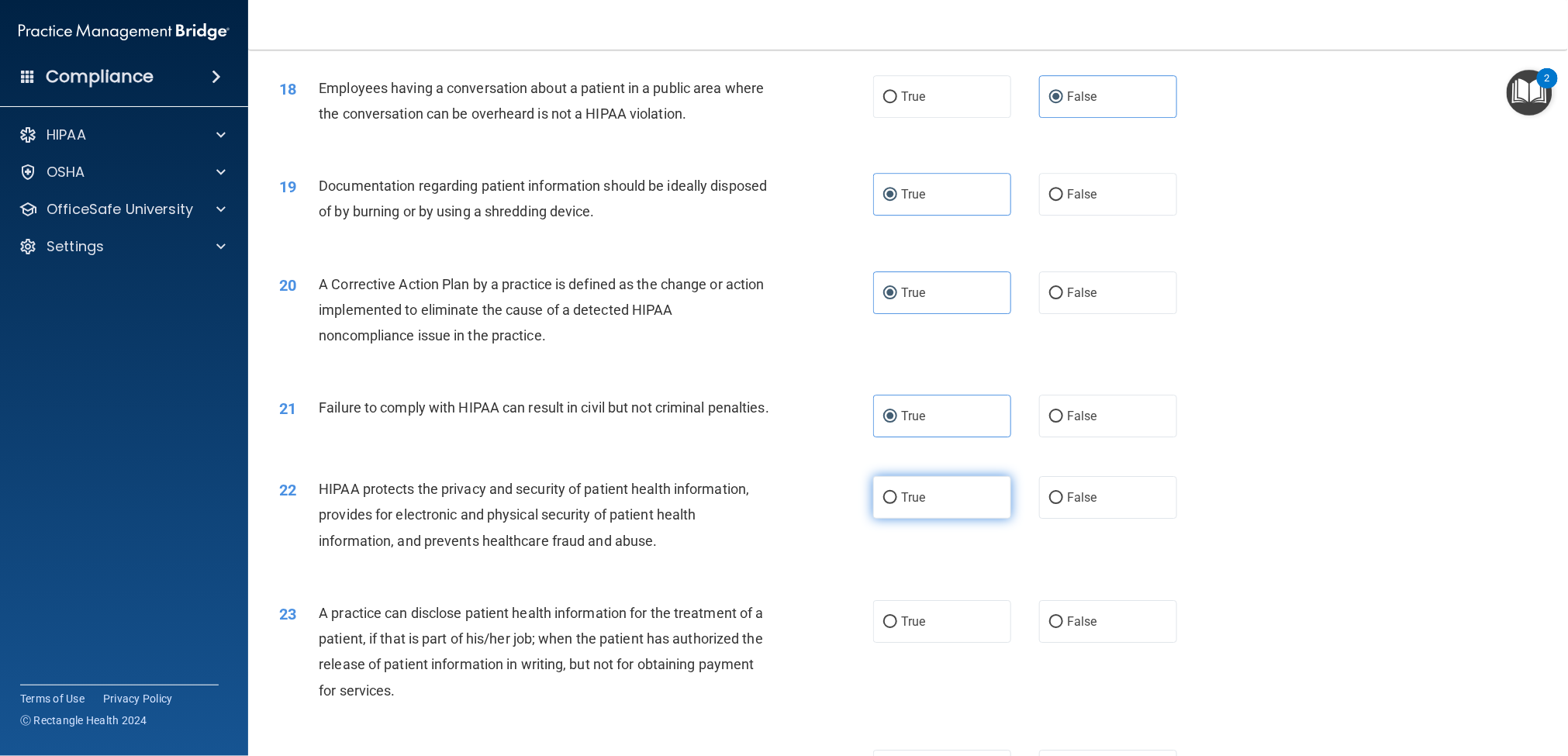
click at [916, 505] on span "True" at bounding box center [913, 497] width 24 height 15
click at [898, 504] on input "True" at bounding box center [891, 497] width 14 height 12
radio input "true"
click at [1050, 566] on input "False" at bounding box center [1057, 622] width 14 height 12
radio input "true"
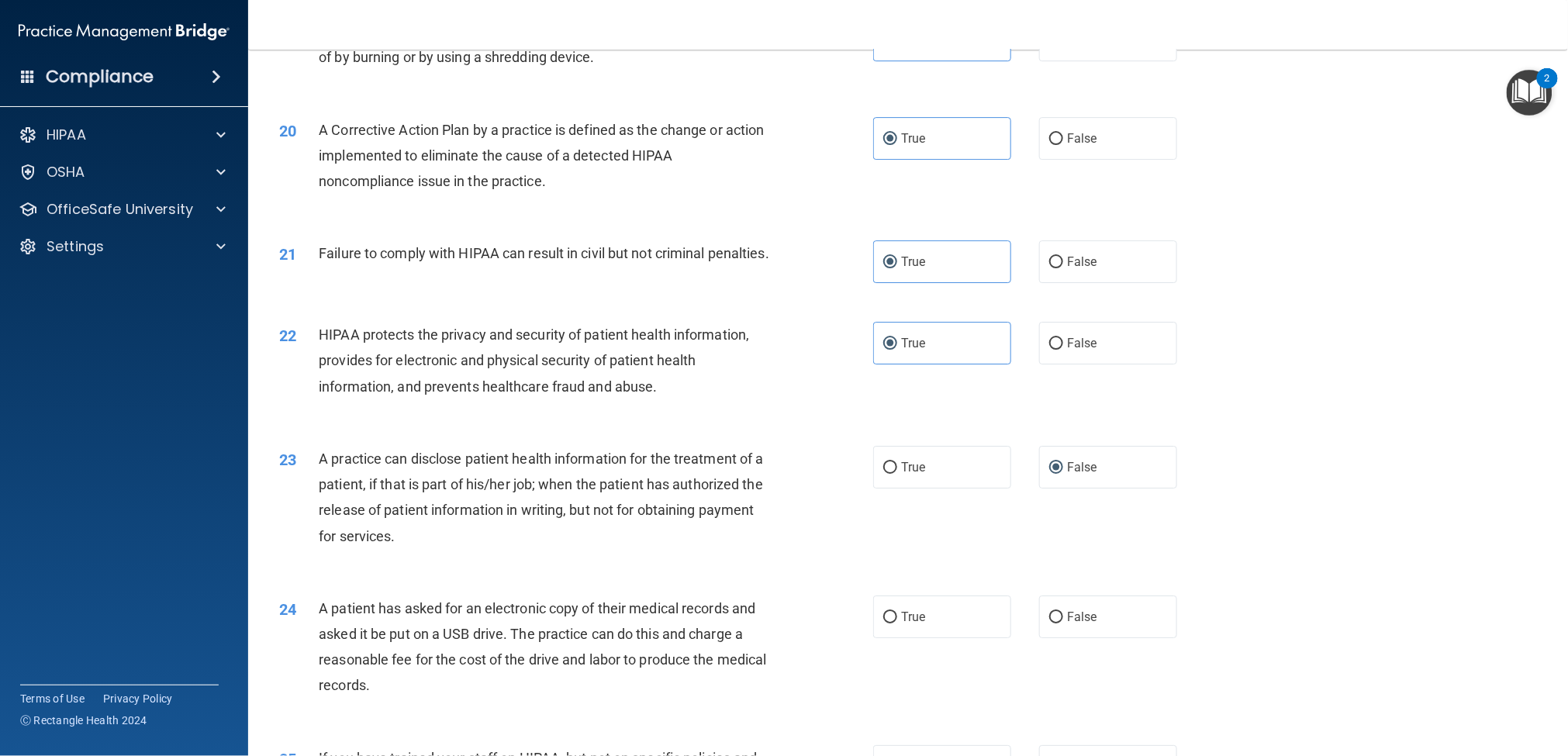
scroll to position [2083, 0]
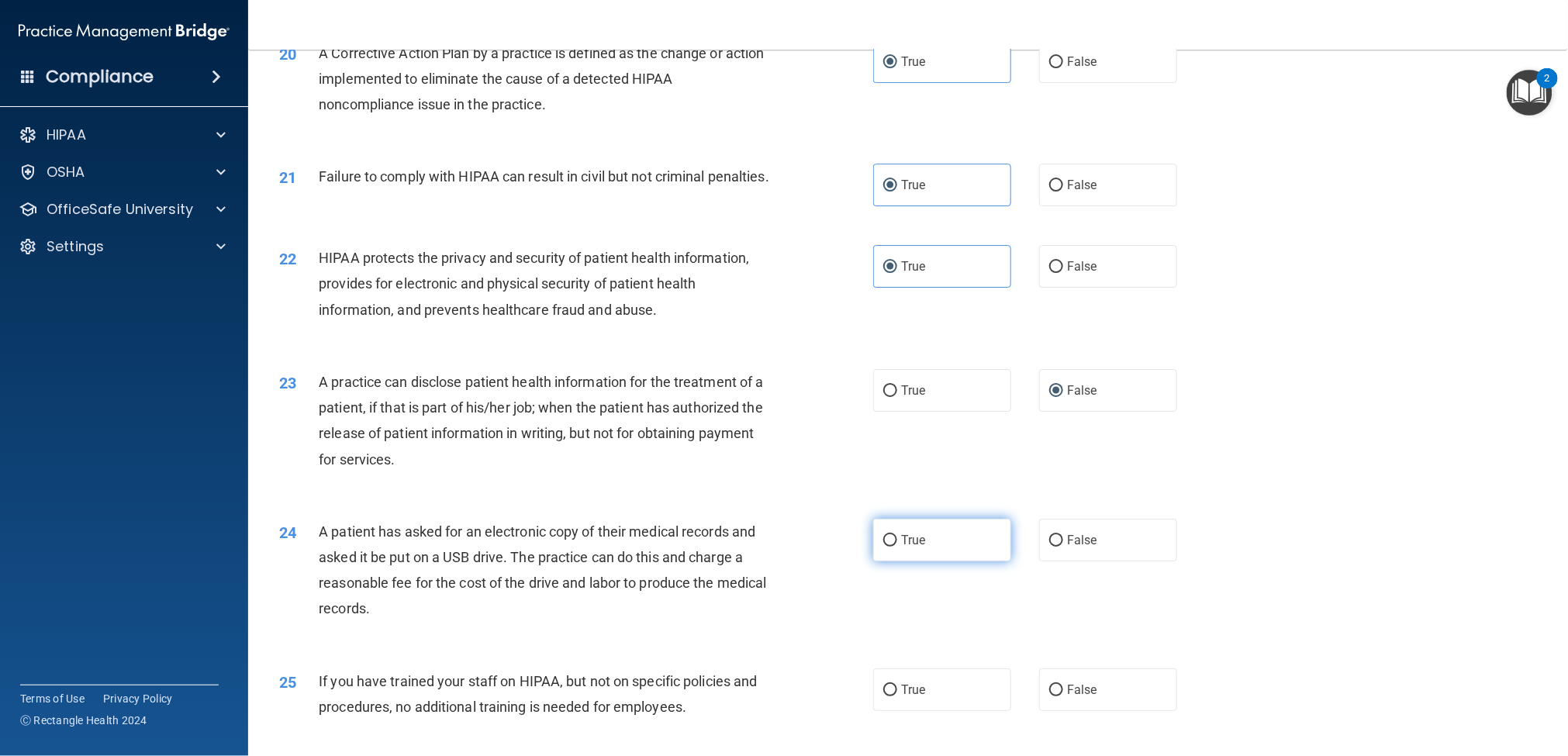
click at [917, 547] on span "True" at bounding box center [913, 539] width 24 height 15
click at [898, 546] on input "True" at bounding box center [891, 540] width 14 height 12
radio input "true"
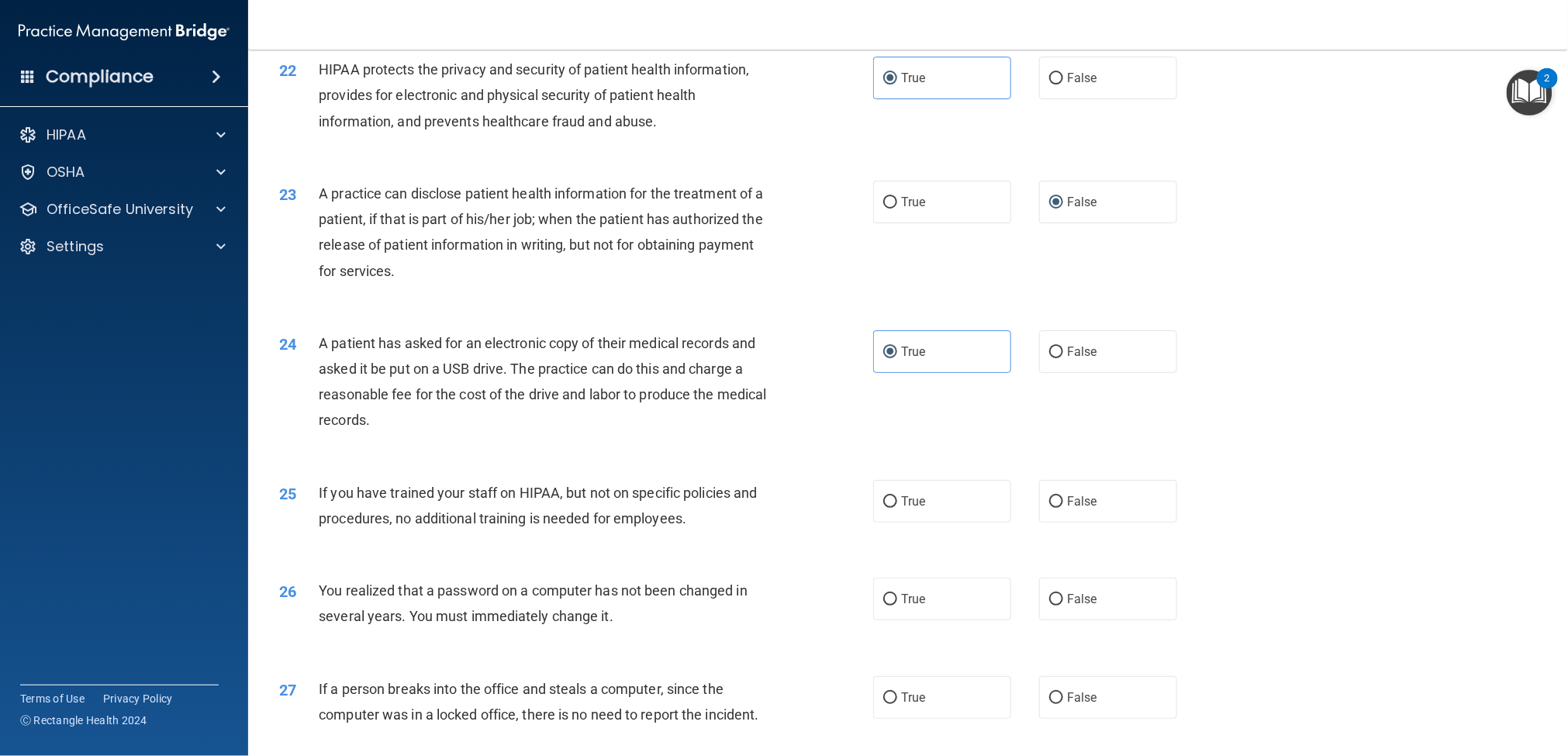
scroll to position [2315, 0]
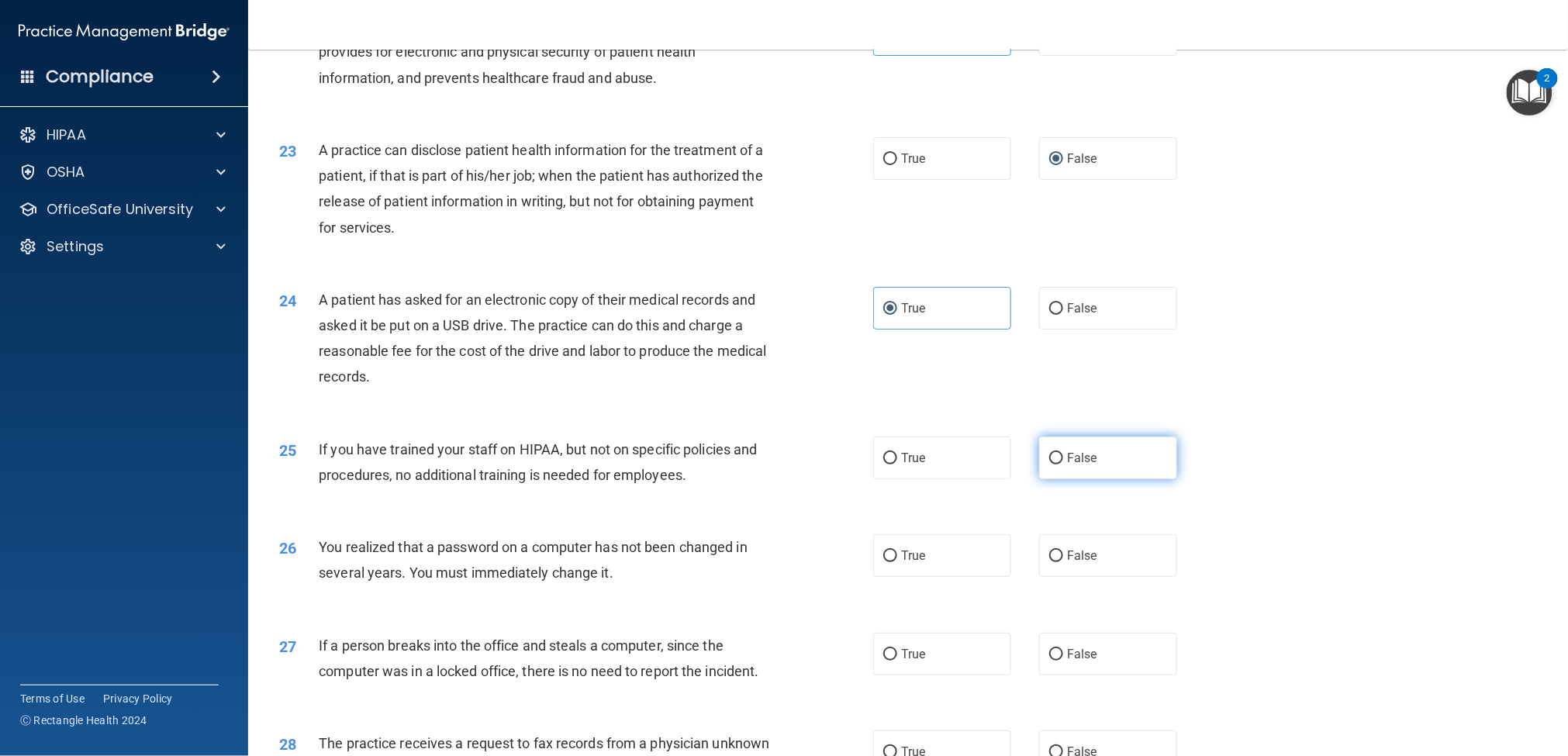
click at [1052, 479] on label "False" at bounding box center [1108, 458] width 138 height 43
click at [1052, 465] on input "False" at bounding box center [1057, 458] width 14 height 12
radio input "true"
click at [939, 566] on label "True" at bounding box center [942, 555] width 138 height 43
click at [898, 562] on input "True" at bounding box center [891, 556] width 14 height 12
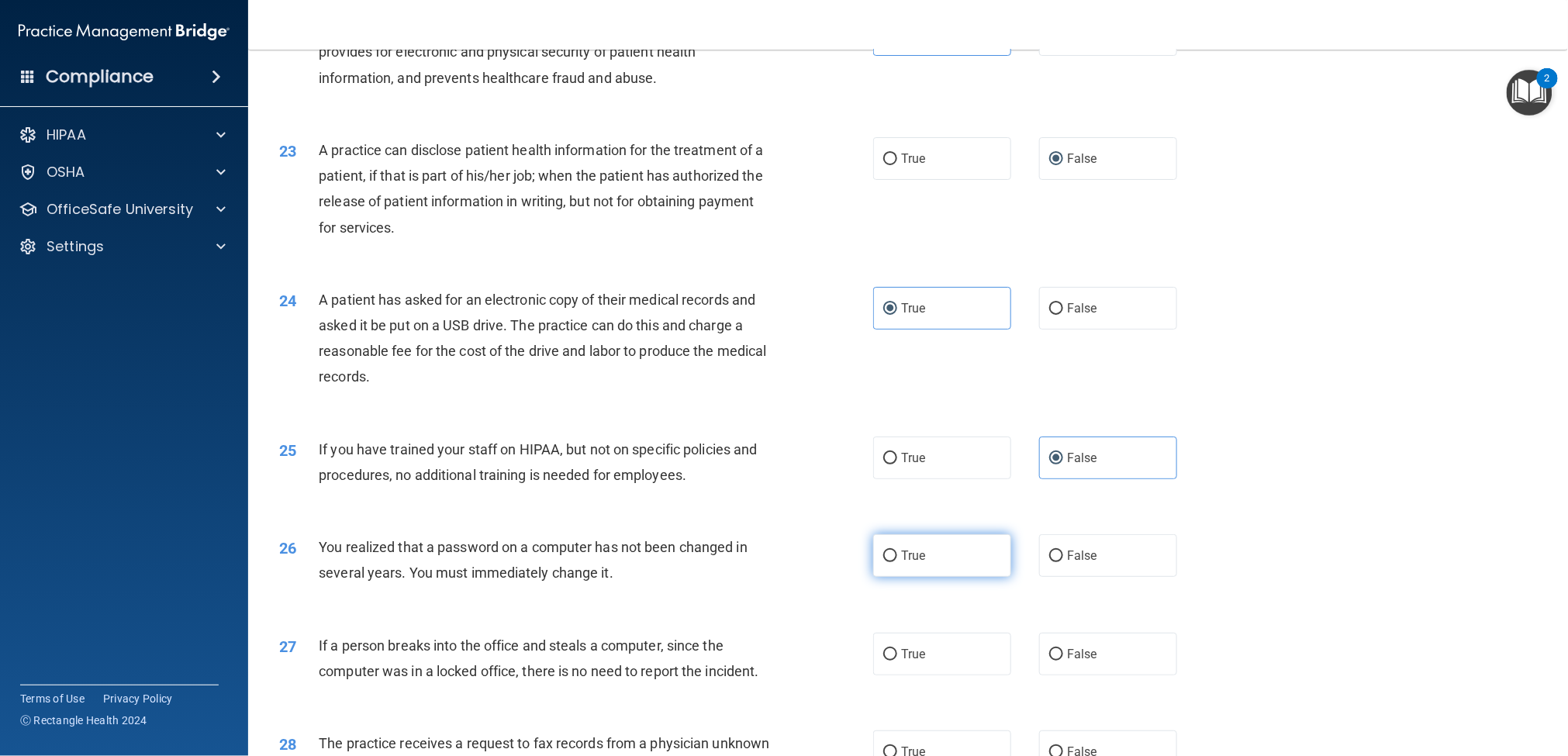
radio input "true"
click at [1044, 566] on label "False" at bounding box center [1108, 654] width 138 height 43
click at [1050, 566] on input "False" at bounding box center [1057, 654] width 14 height 12
radio input "true"
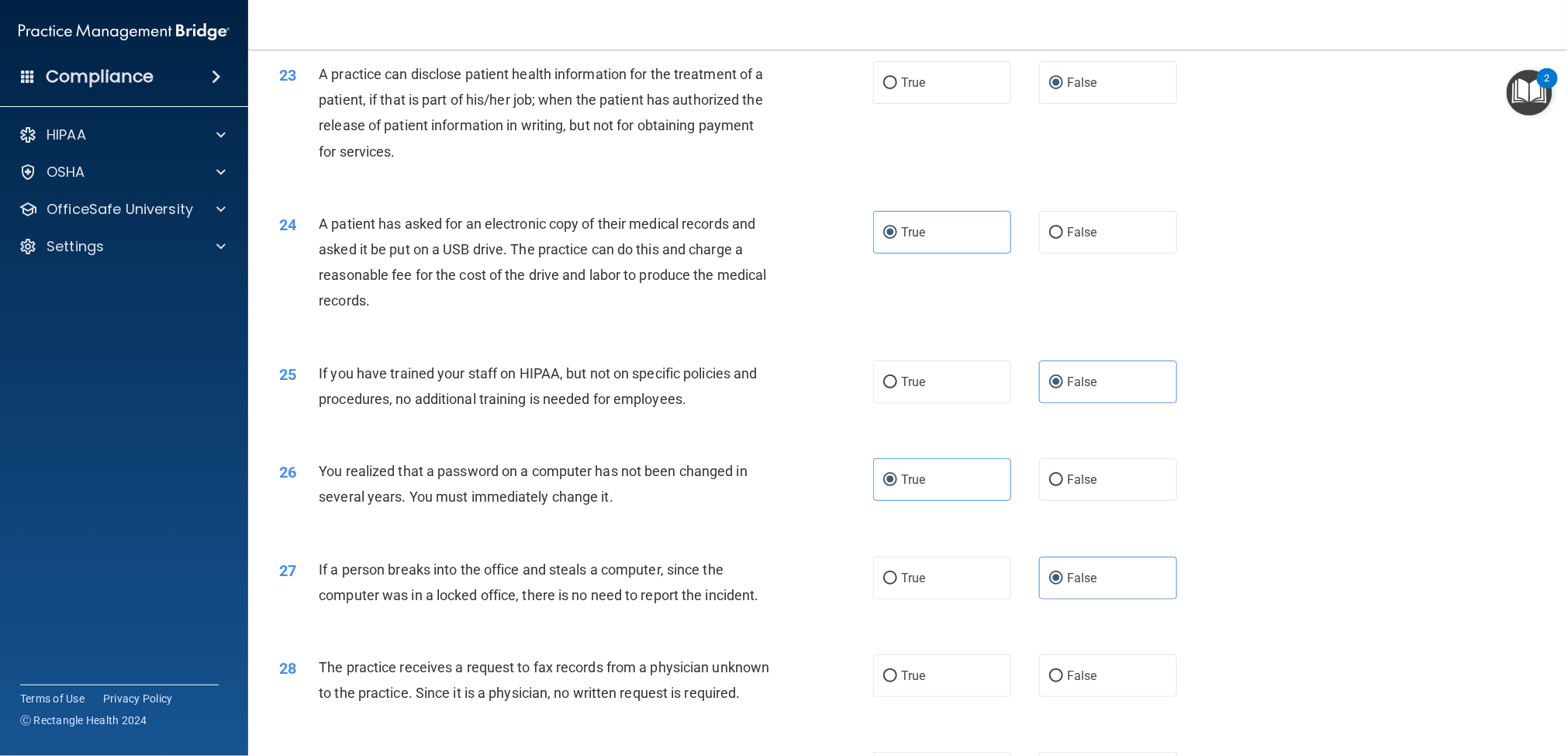
scroll to position [2431, 0]
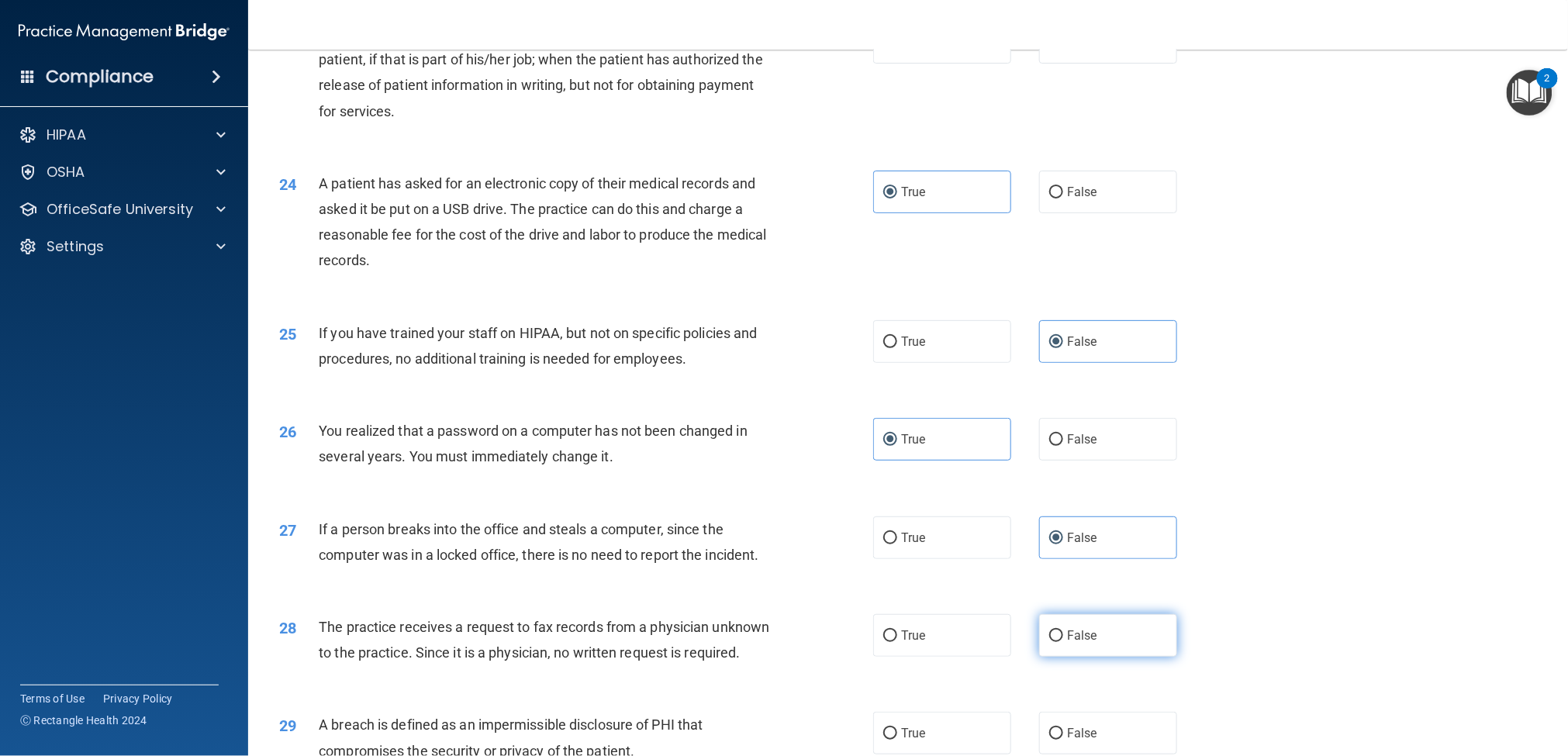
click at [1081, 566] on label "False" at bounding box center [1108, 635] width 138 height 43
click at [1063, 566] on input "False" at bounding box center [1057, 635] width 14 height 12
radio input "true"
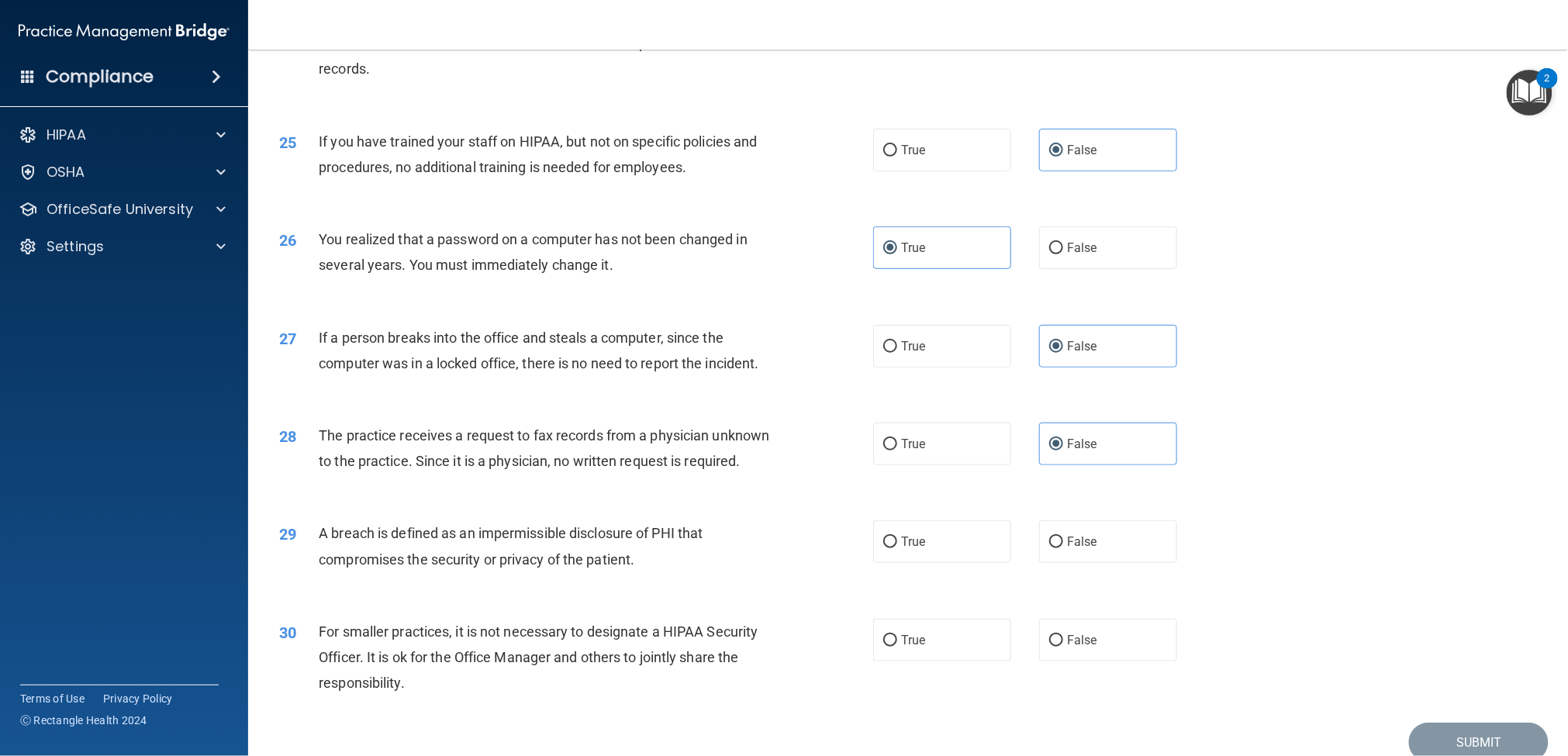
scroll to position [2662, 0]
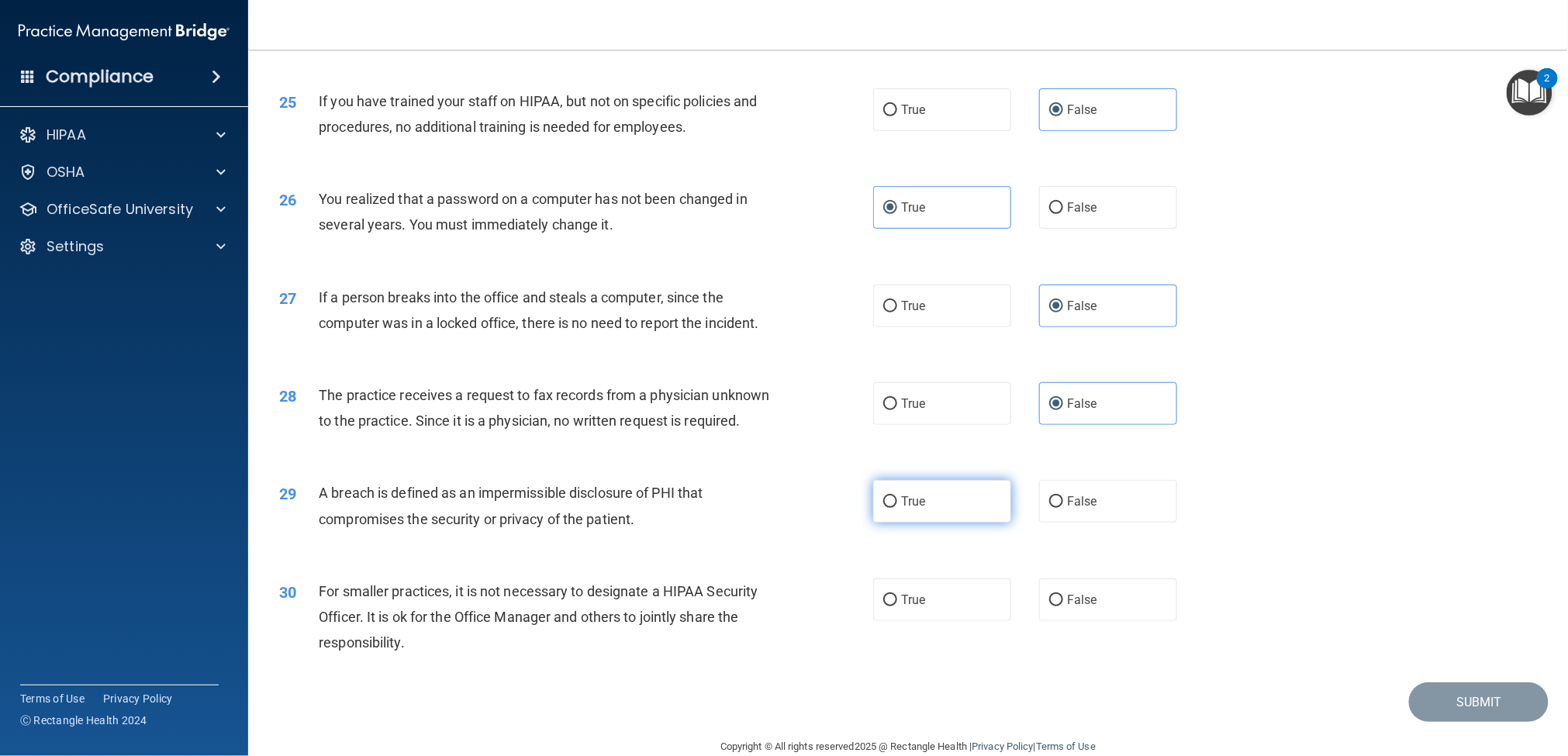
click at [944, 522] on label "True" at bounding box center [942, 501] width 138 height 43
click at [898, 508] on input "True" at bounding box center [891, 501] width 14 height 12
radio input "true"
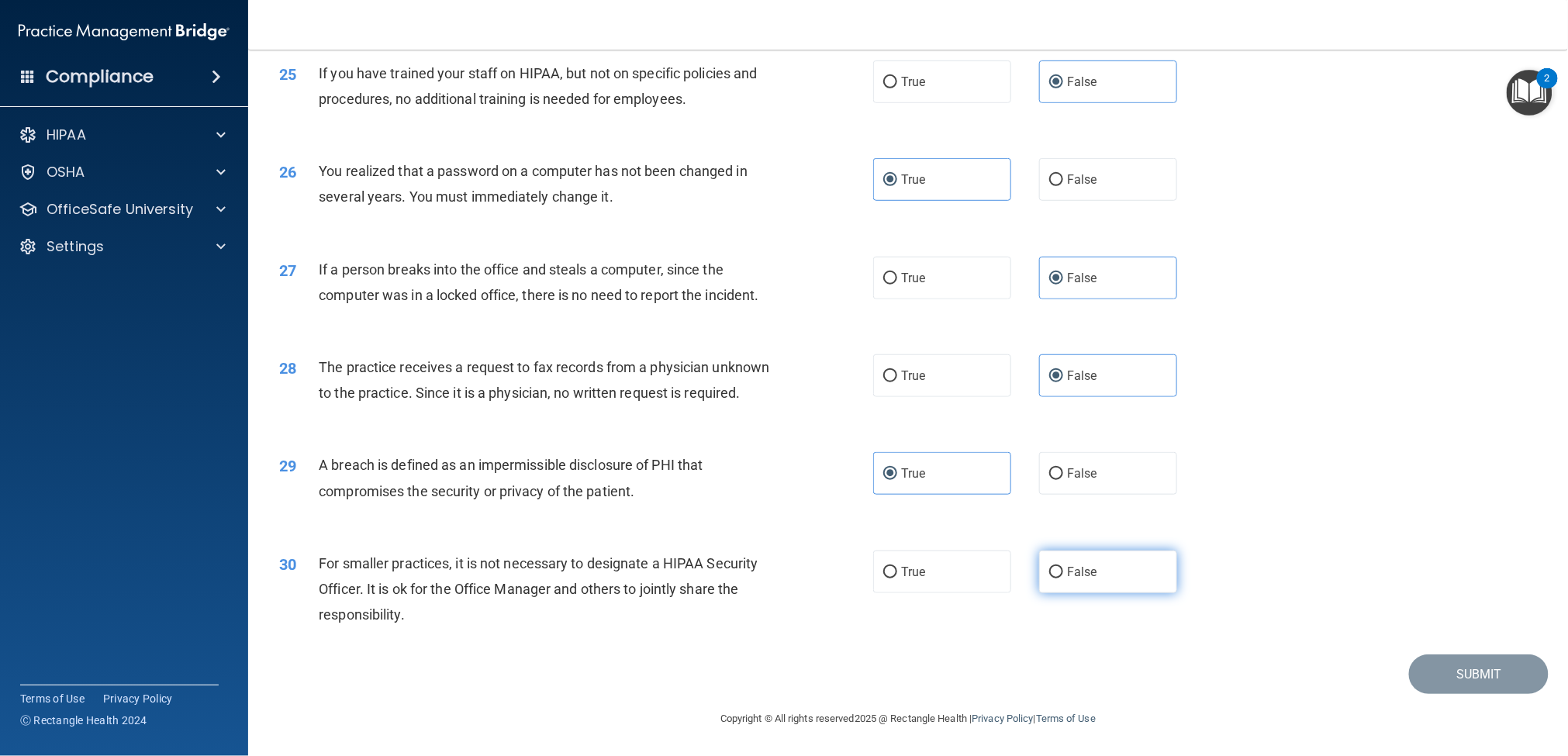
click at [1050, 566] on input "False" at bounding box center [1057, 572] width 14 height 12
radio input "true"
drag, startPoint x: 1410, startPoint y: 545, endPoint x: 1492, endPoint y: 621, distance: 111.8
click at [1176, 545] on div "30 For smaller practices, it is not necessary to designate a HIPAA Security Off…" at bounding box center [908, 593] width 1282 height 124
drag, startPoint x: 1477, startPoint y: 684, endPoint x: 1463, endPoint y: 680, distance: 14.6
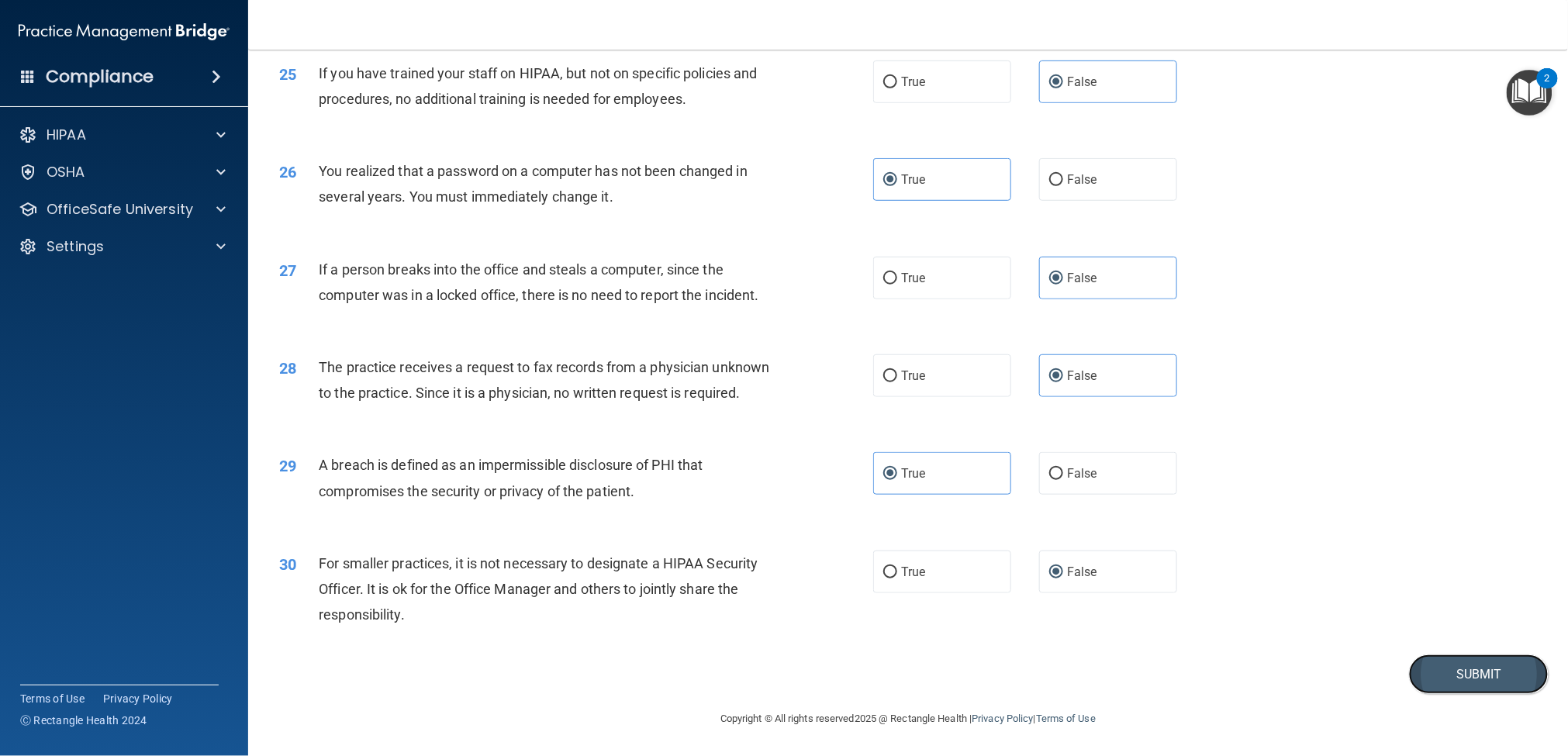
click at [1176, 566] on button "Submit" at bounding box center [1478, 673] width 140 height 40
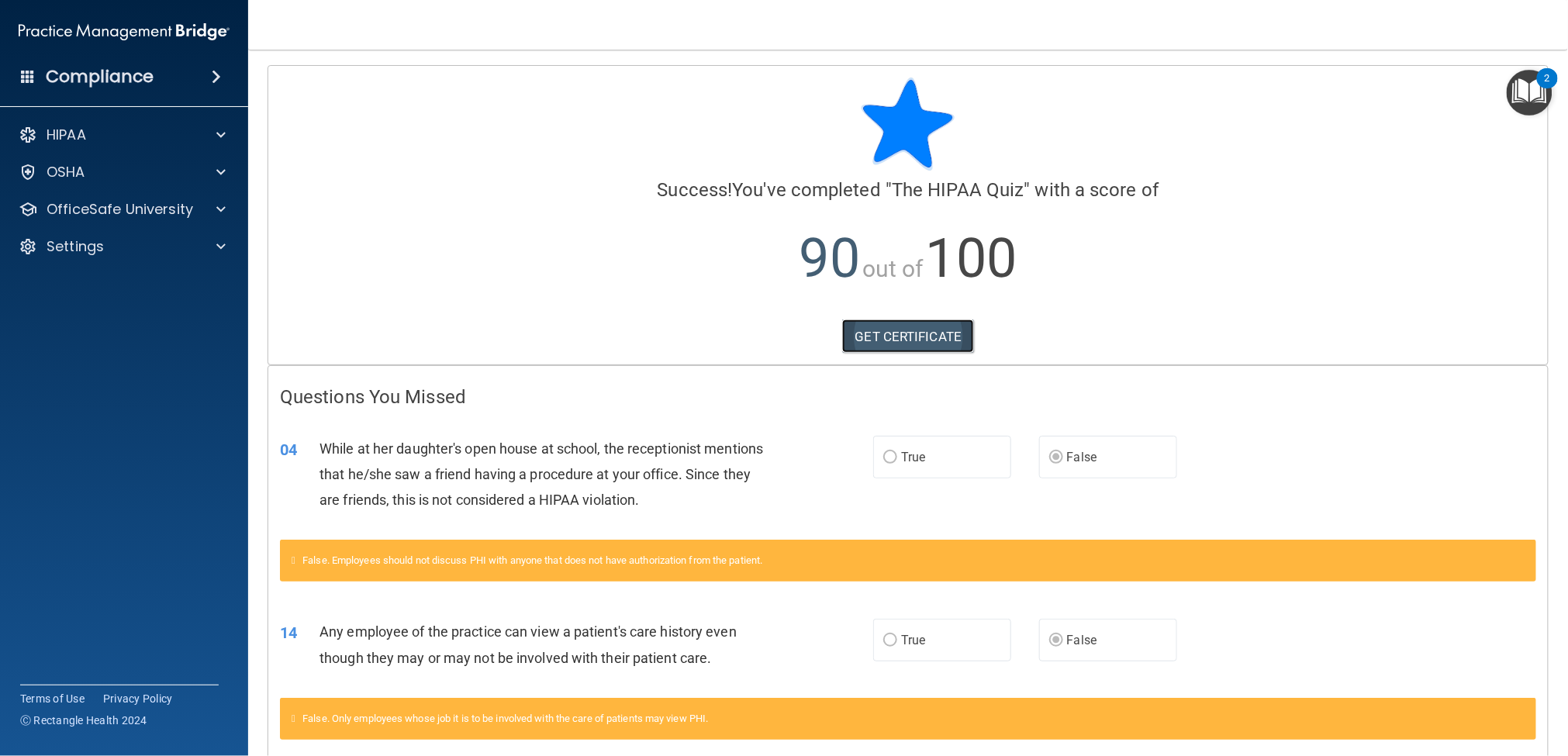
click at [906, 337] on link "GET CERTIFICATE" at bounding box center [908, 337] width 132 height 34
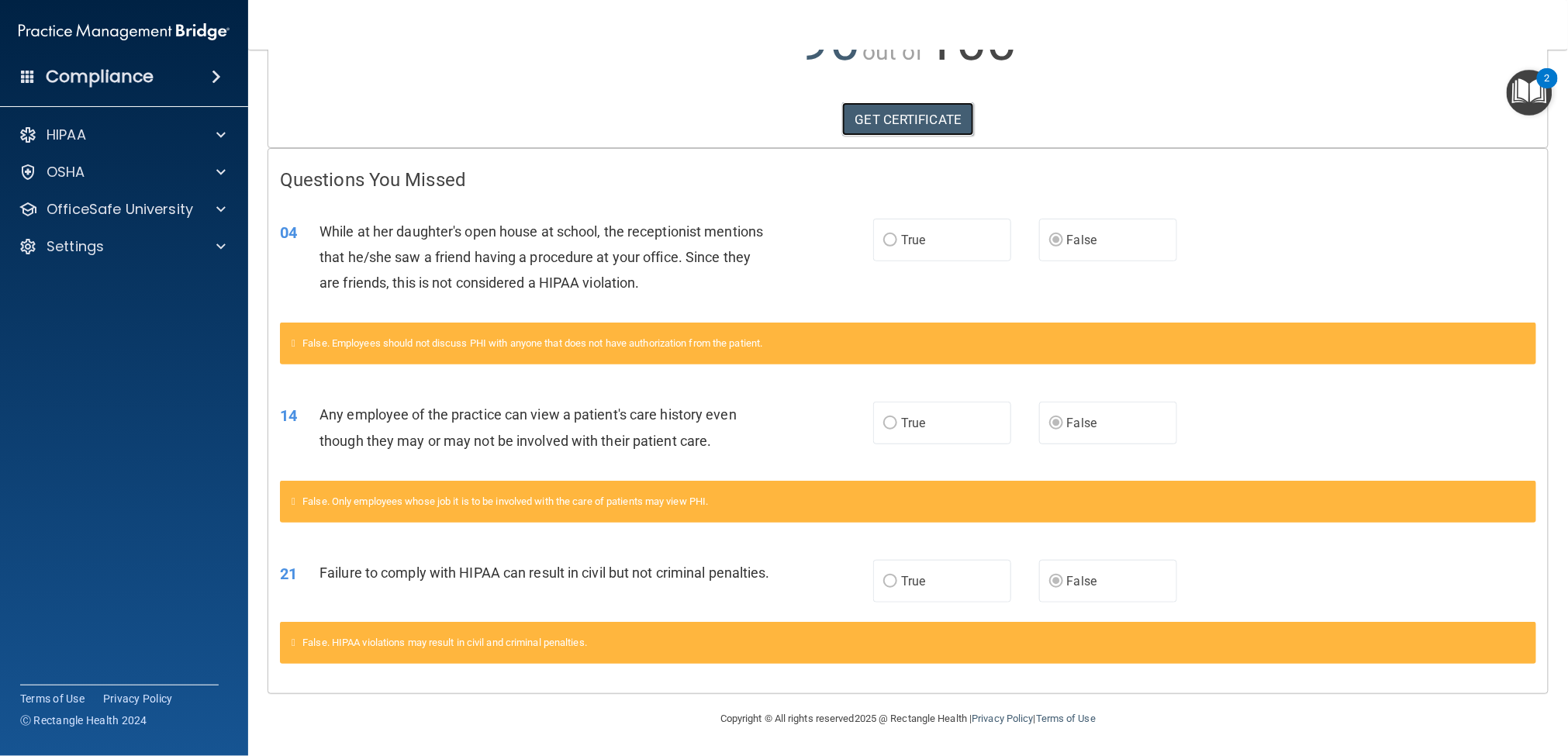
scroll to position [235, 0]
click at [904, 113] on link "GET CERTIFICATE" at bounding box center [908, 119] width 132 height 34
click at [234, 120] on div "HIPAA" at bounding box center [124, 134] width 249 height 31
click at [220, 128] on span at bounding box center [220, 134] width 9 height 19
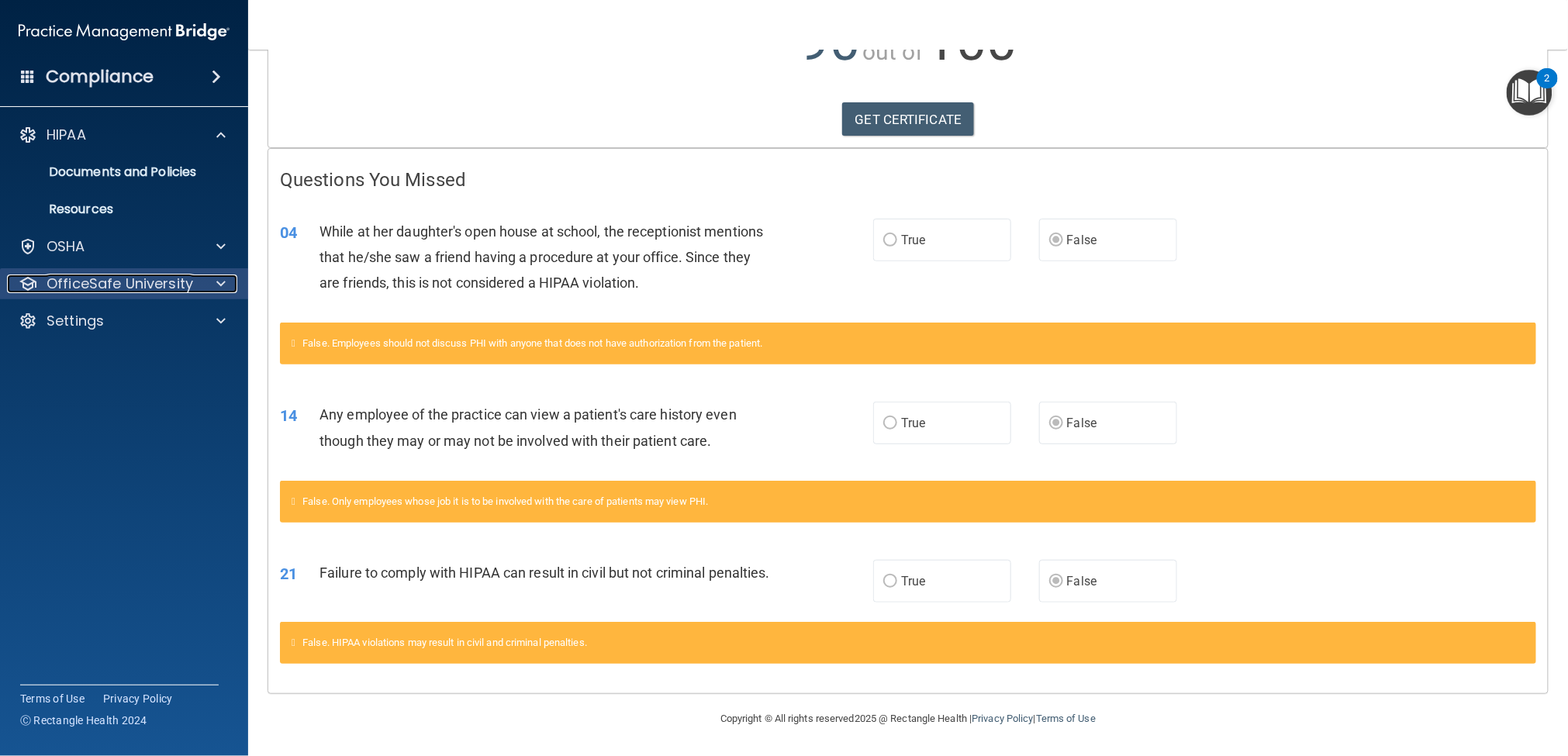
click at [191, 286] on p "OfficeSafe University" at bounding box center [119, 283] width 147 height 19
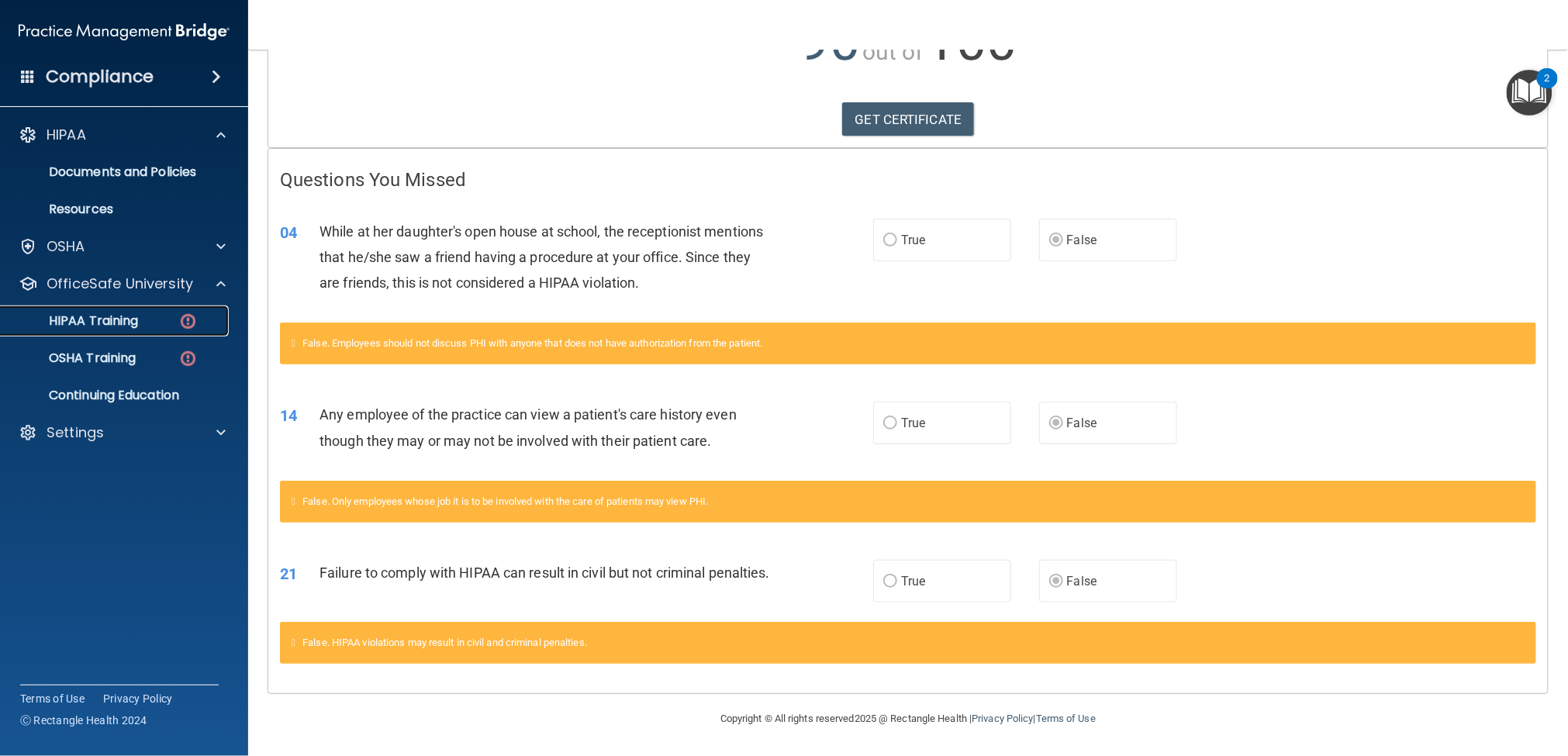
click at [124, 322] on p "HIPAA Training" at bounding box center [74, 321] width 128 height 15
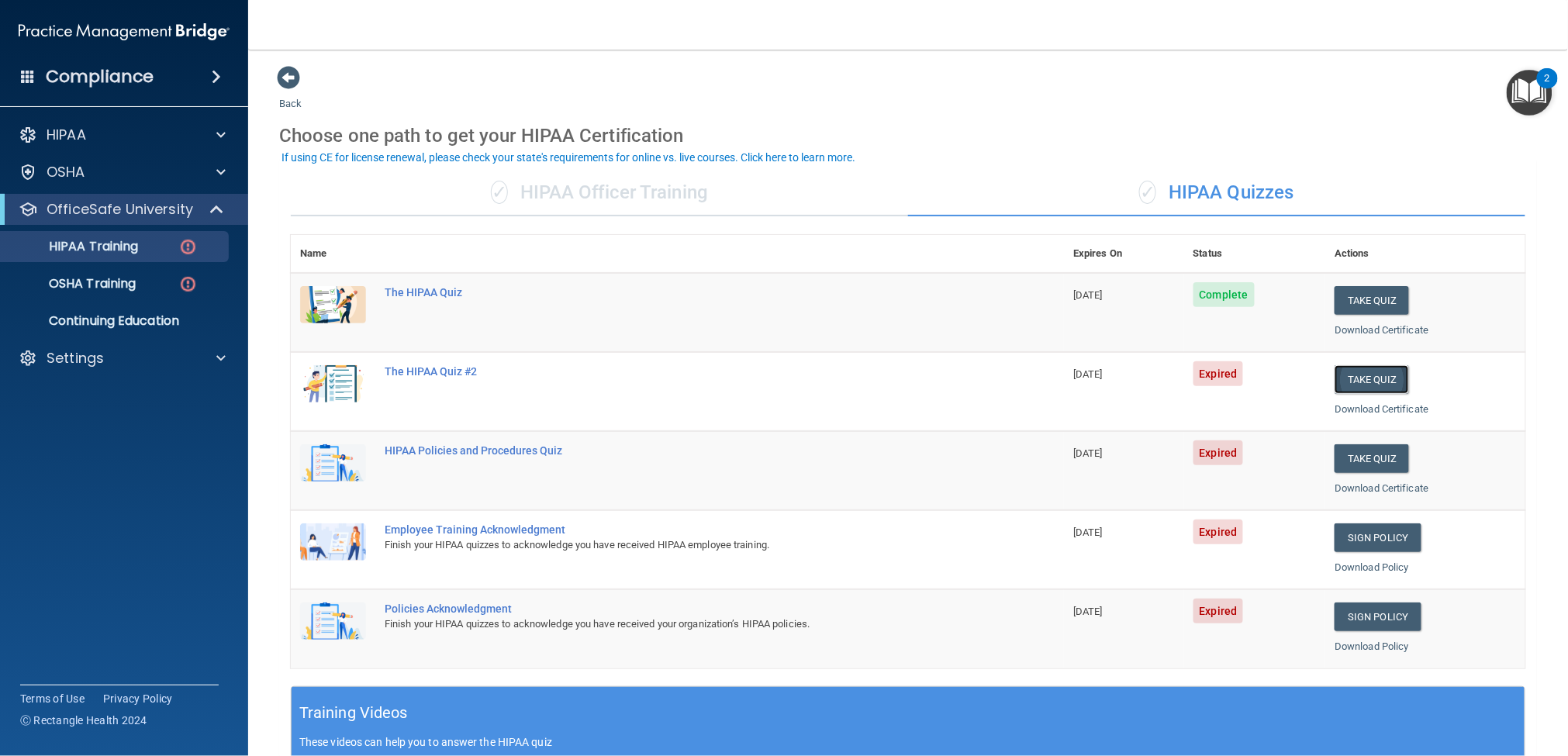
click at [1176, 379] on button "Take Quiz" at bounding box center [1372, 379] width 75 height 28
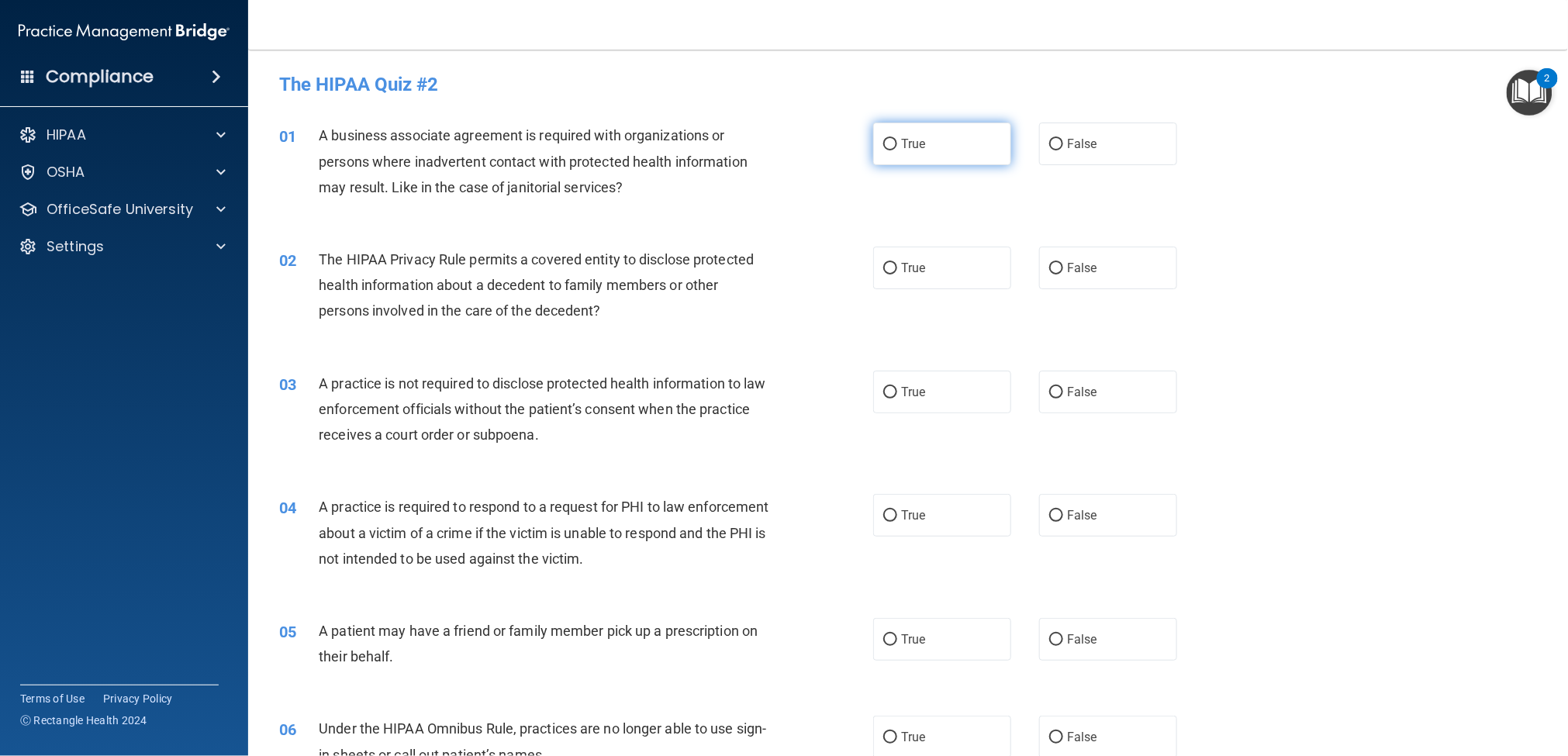
click at [901, 142] on span "True" at bounding box center [913, 144] width 24 height 15
click at [898, 142] on input "True" at bounding box center [891, 144] width 14 height 12
radio input "true"
click at [917, 253] on label "True" at bounding box center [942, 267] width 138 height 43
click at [1050, 388] on input "False" at bounding box center [1057, 392] width 14 height 12
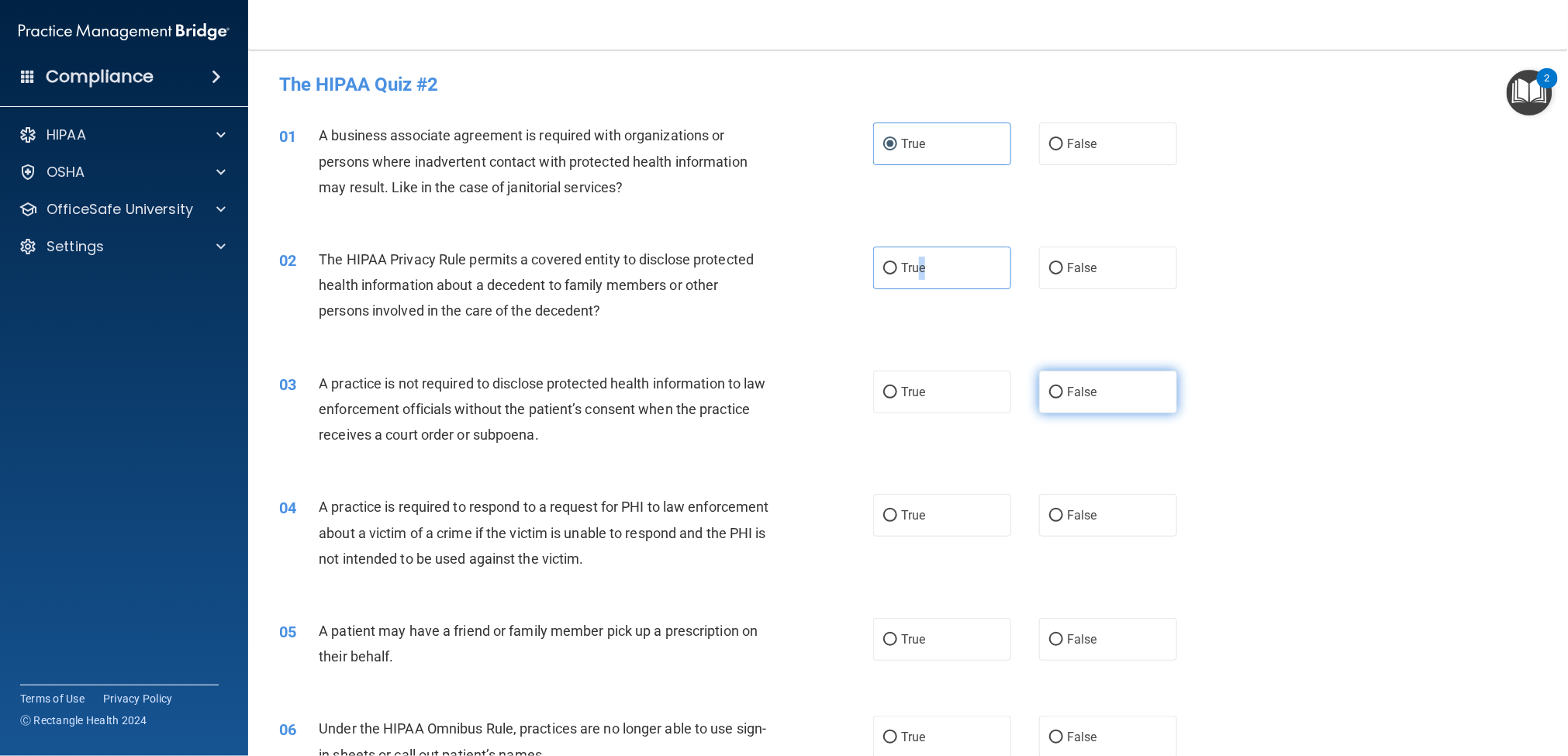
radio input "true"
click at [914, 510] on span "True" at bounding box center [913, 515] width 24 height 15
click at [898, 510] on input "True" at bounding box center [891, 515] width 14 height 12
radio input "true"
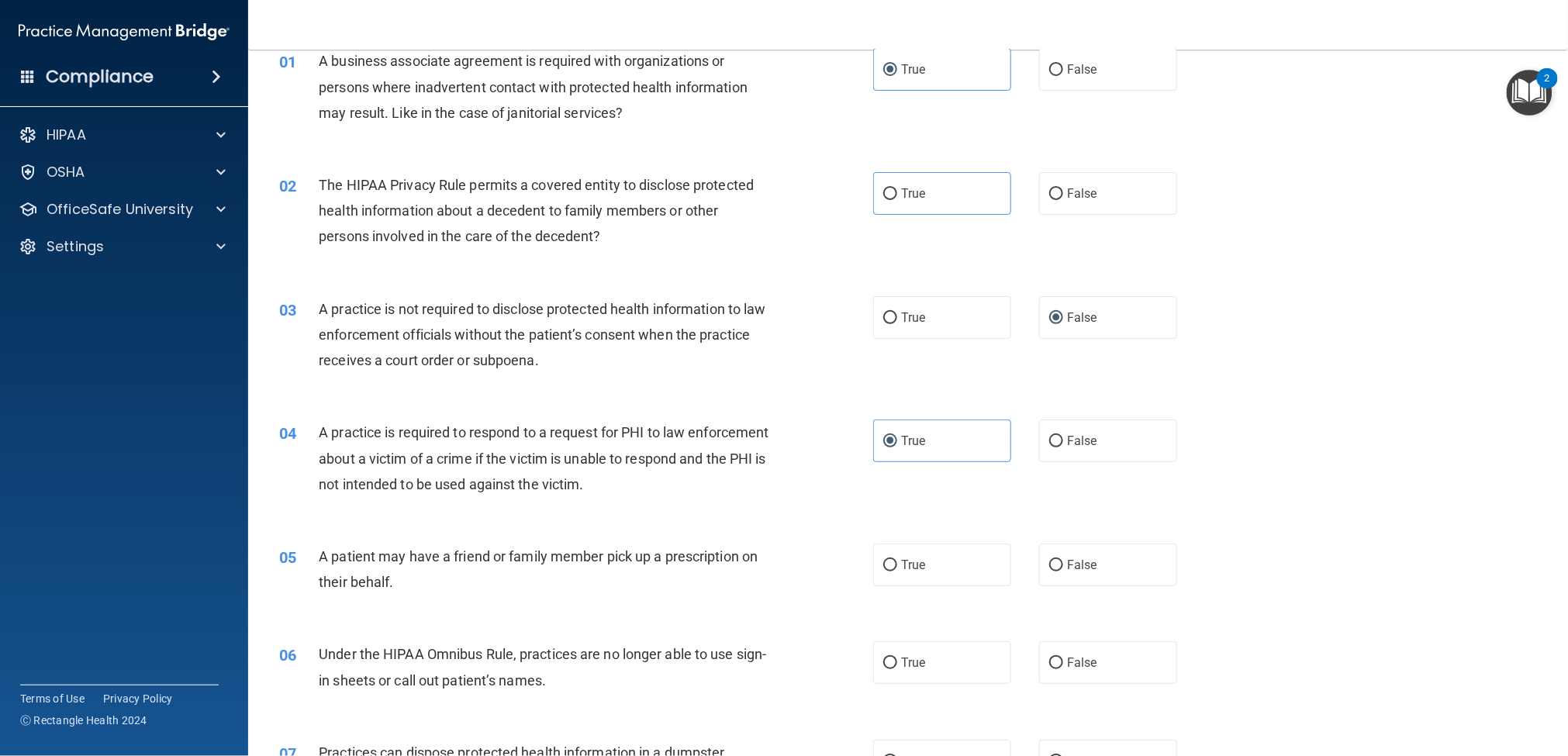
scroll to position [115, 0]
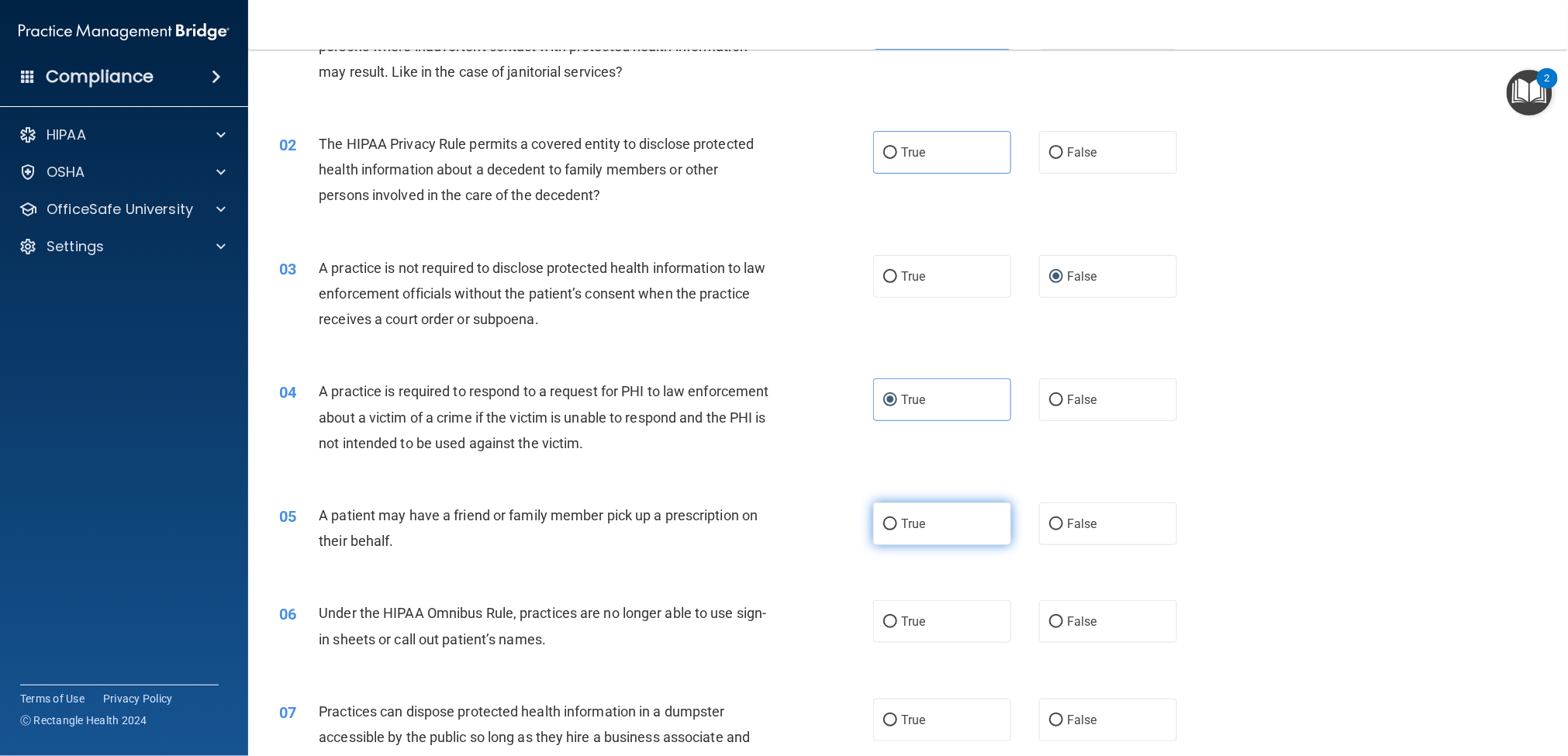
click at [916, 516] on span "True" at bounding box center [913, 523] width 24 height 15
click at [898, 519] on input "True" at bounding box center [891, 524] width 14 height 12
radio input "true"
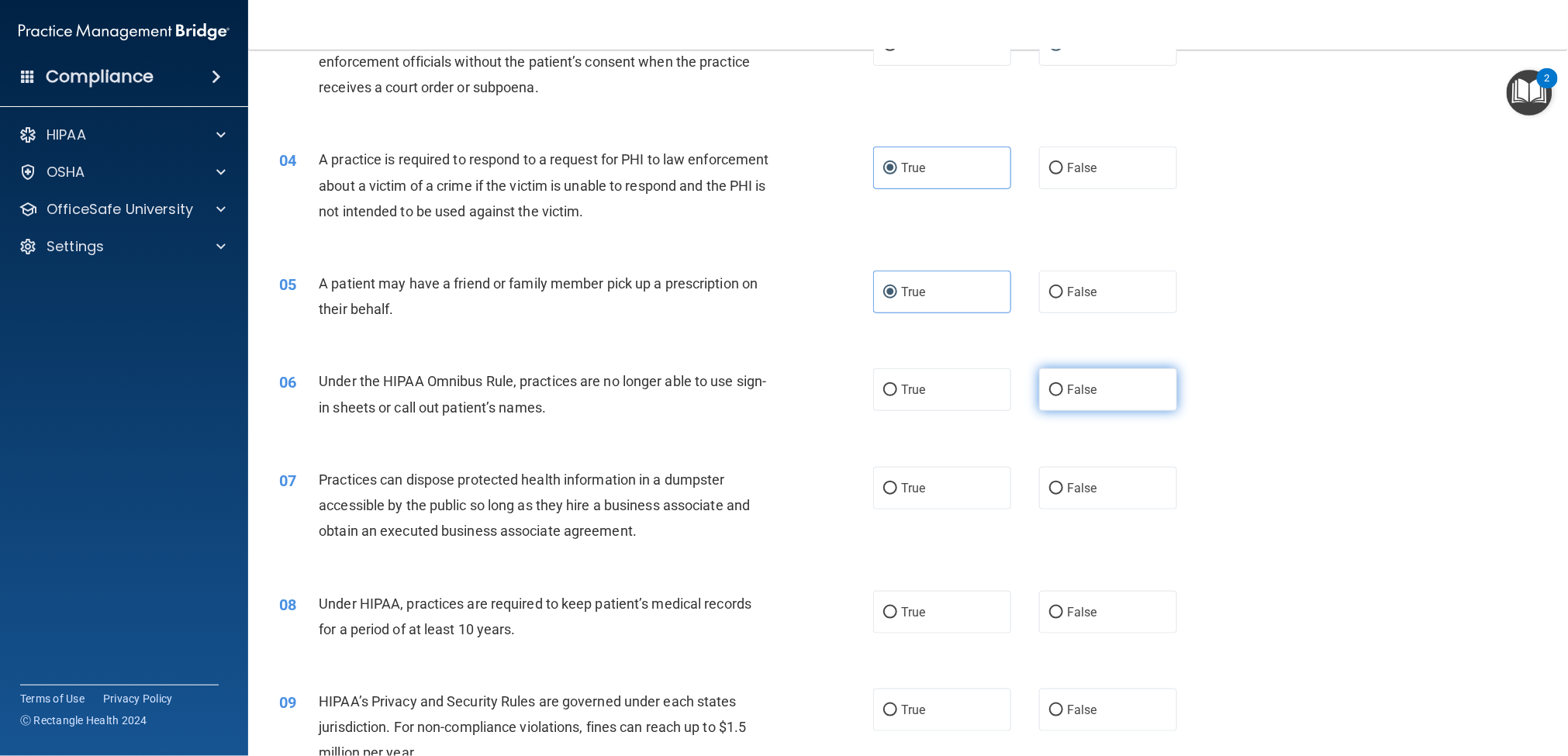
click at [1058, 398] on label "False" at bounding box center [1108, 389] width 138 height 43
click at [1058, 396] on input "False" at bounding box center [1057, 390] width 14 height 12
radio input "true"
click at [1074, 472] on label "False" at bounding box center [1108, 488] width 138 height 43
click at [1063, 483] on input "False" at bounding box center [1057, 489] width 14 height 12
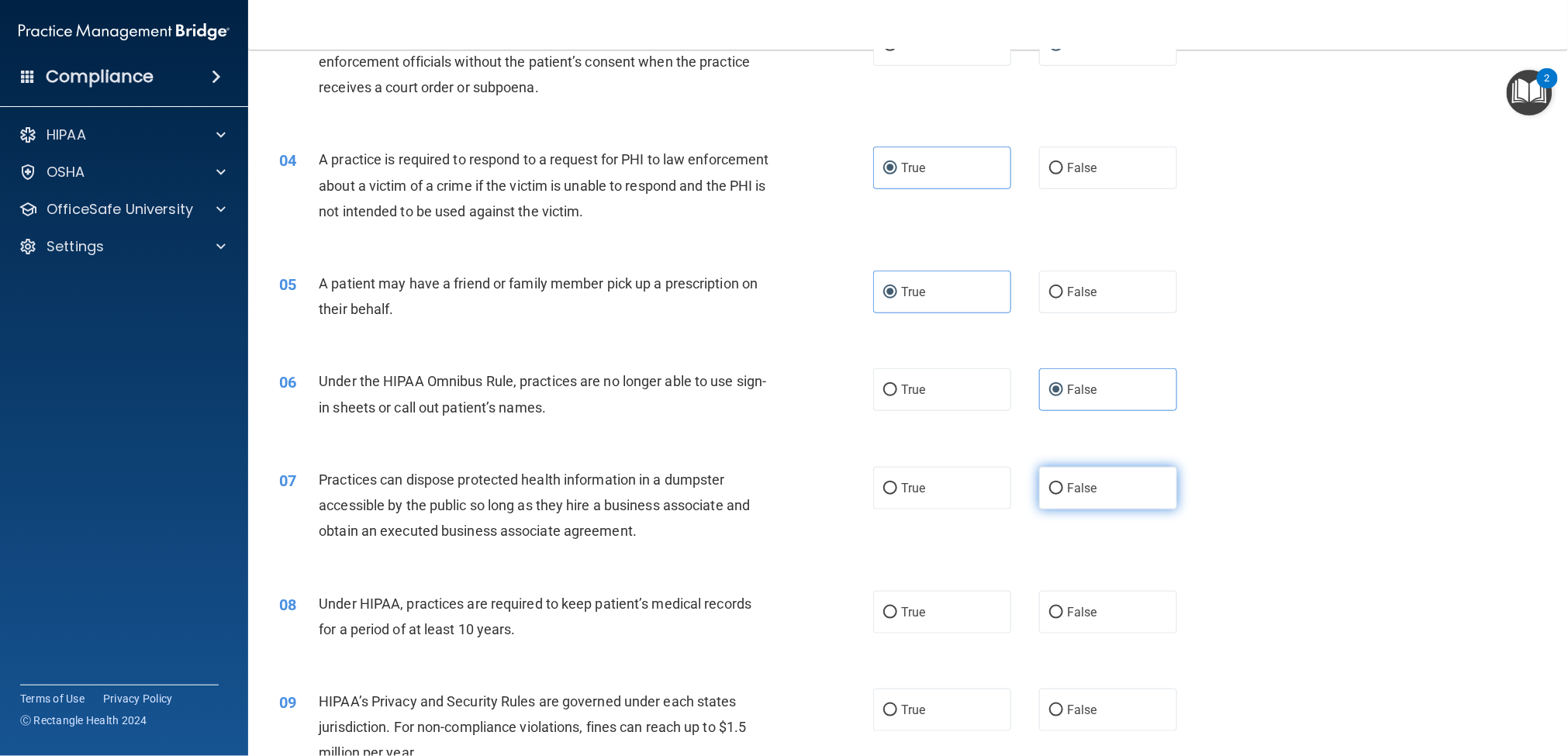
radio input "true"
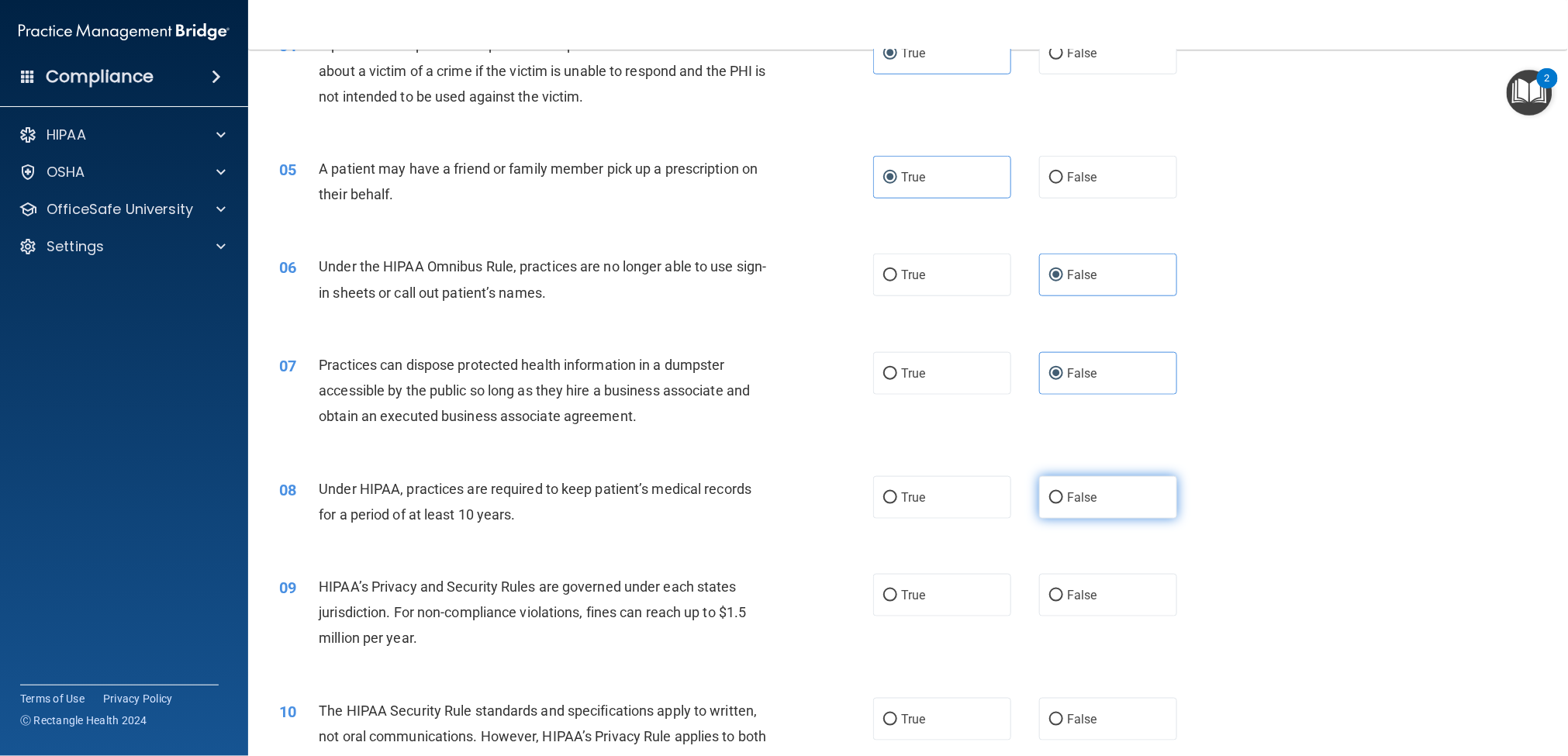
click at [1083, 485] on label "False" at bounding box center [1108, 497] width 138 height 43
click at [1063, 492] on input "False" at bounding box center [1057, 497] width 14 height 12
radio input "true"
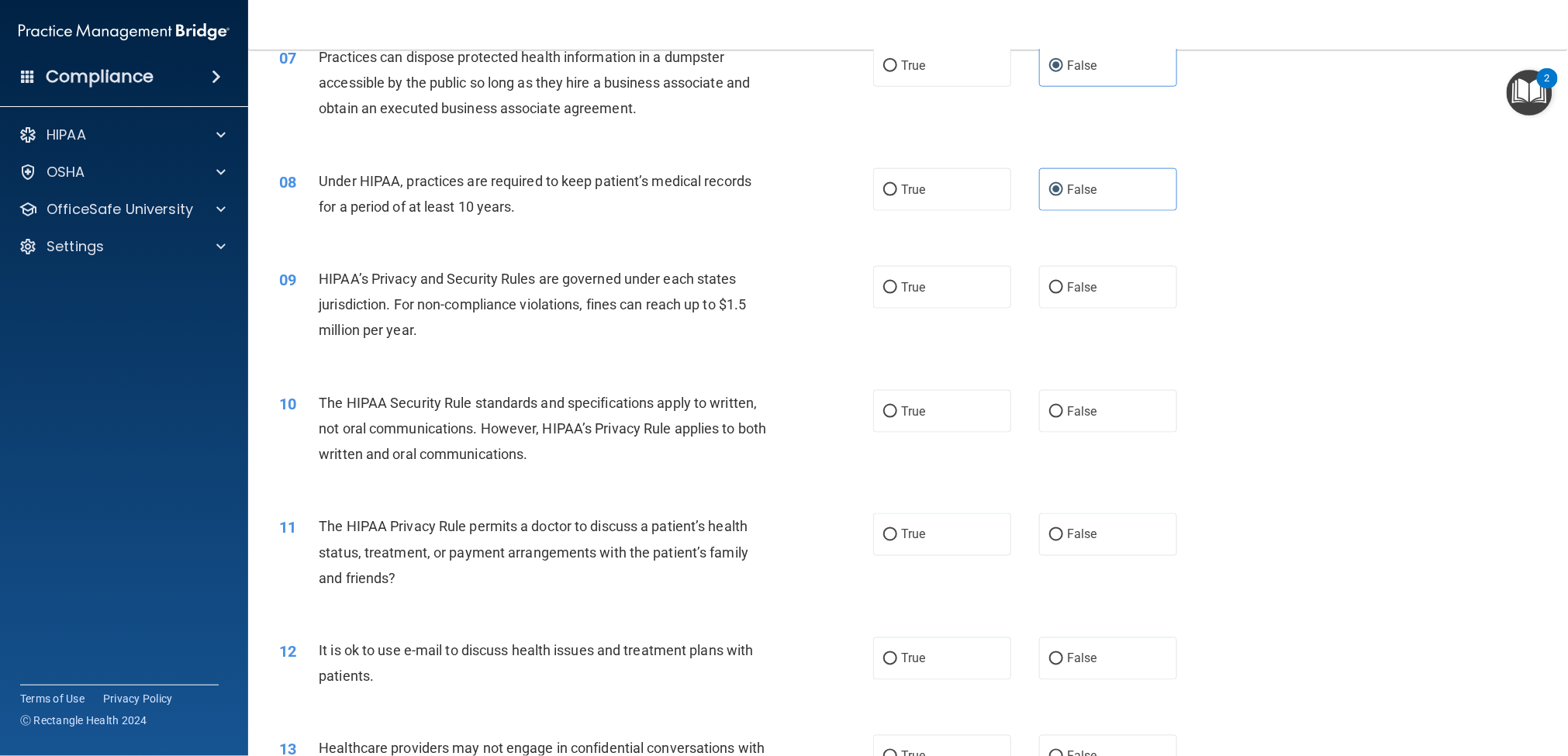
scroll to position [810, 0]
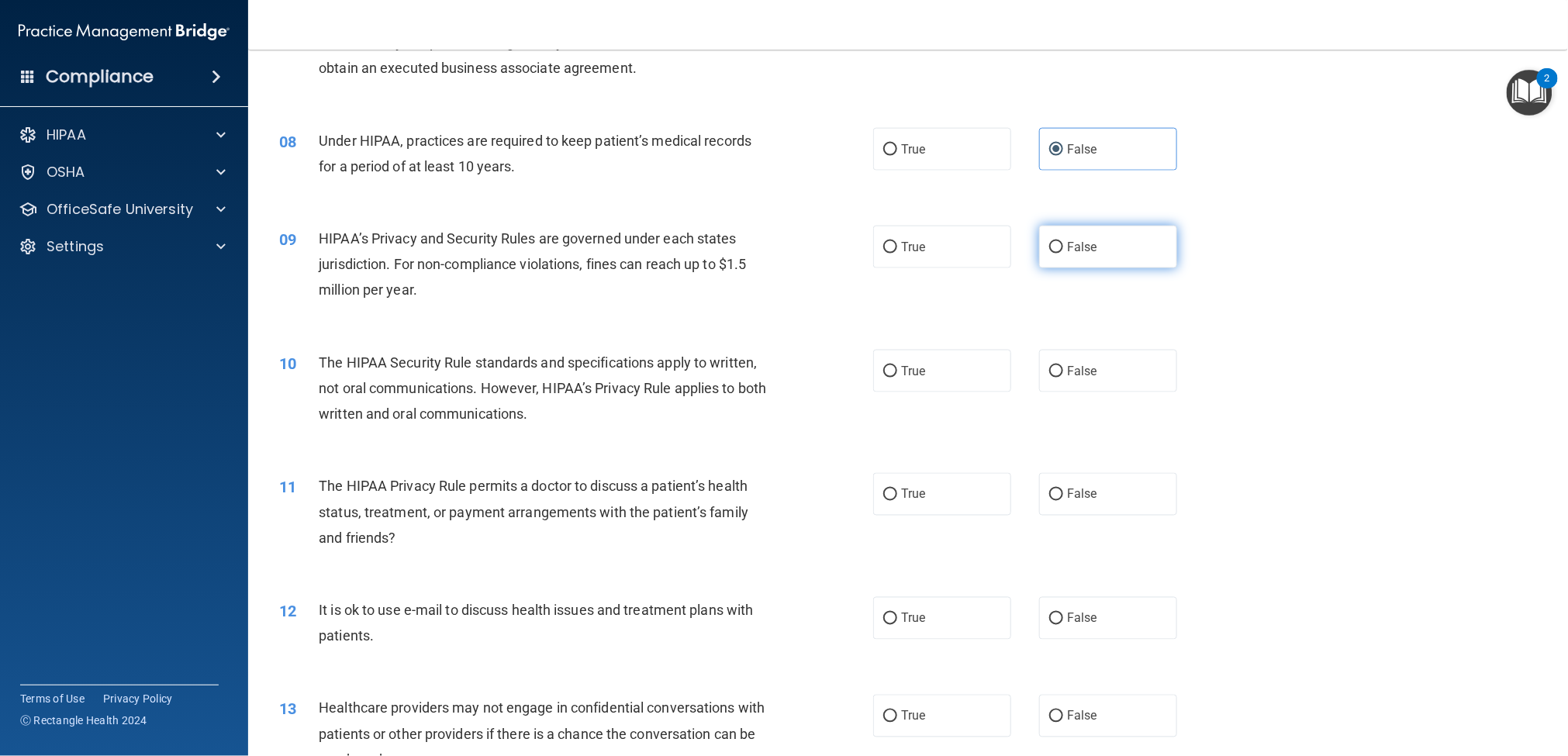
click at [1076, 242] on span "False" at bounding box center [1083, 247] width 30 height 15
click at [1063, 242] on input "False" at bounding box center [1057, 247] width 14 height 12
radio input "true"
click at [1078, 372] on span "False" at bounding box center [1083, 370] width 30 height 15
click at [1063, 372] on input "False" at bounding box center [1057, 371] width 14 height 12
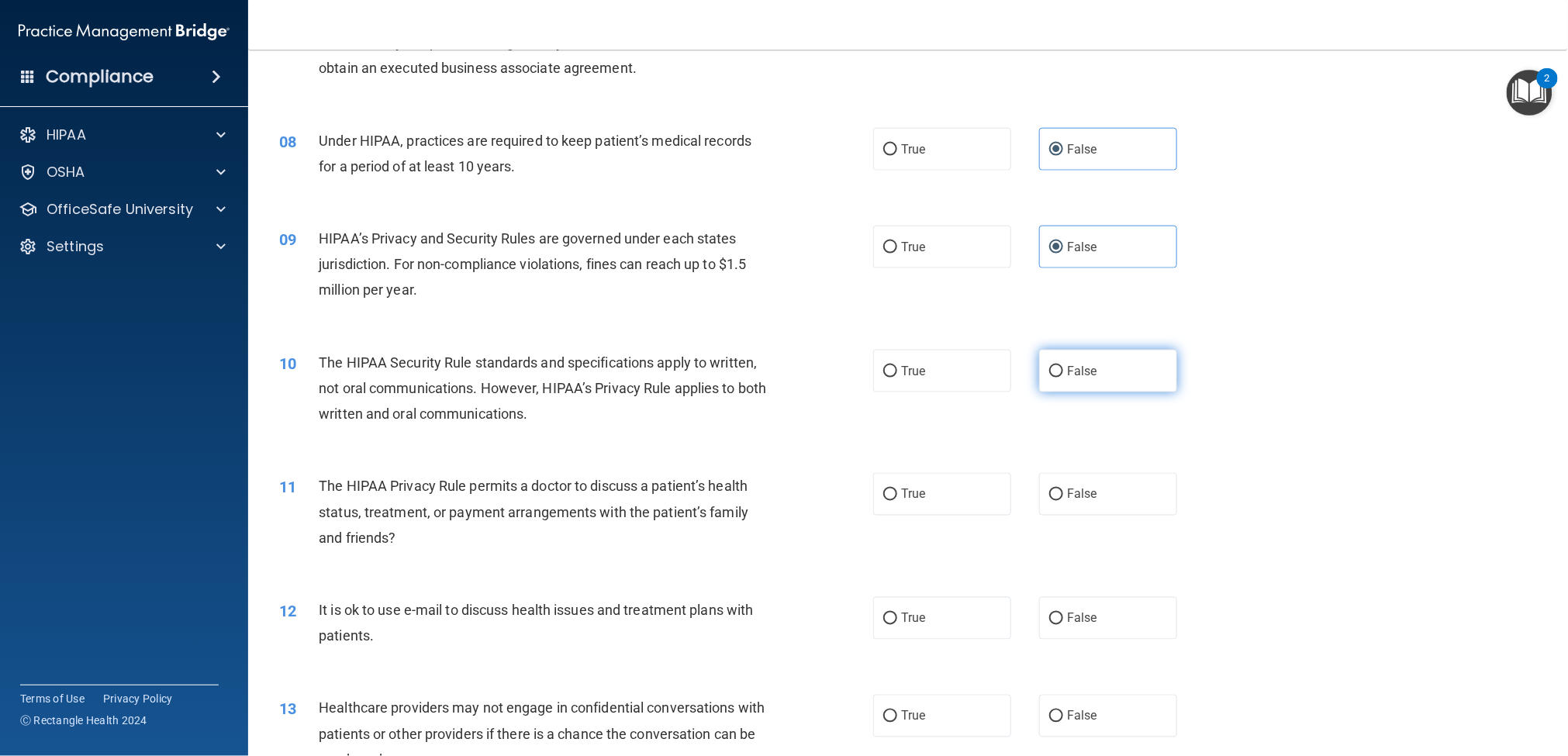
radio input "true"
click at [901, 487] on span "True" at bounding box center [913, 494] width 24 height 15
click at [898, 489] on input "True" at bounding box center [891, 495] width 14 height 12
radio input "true"
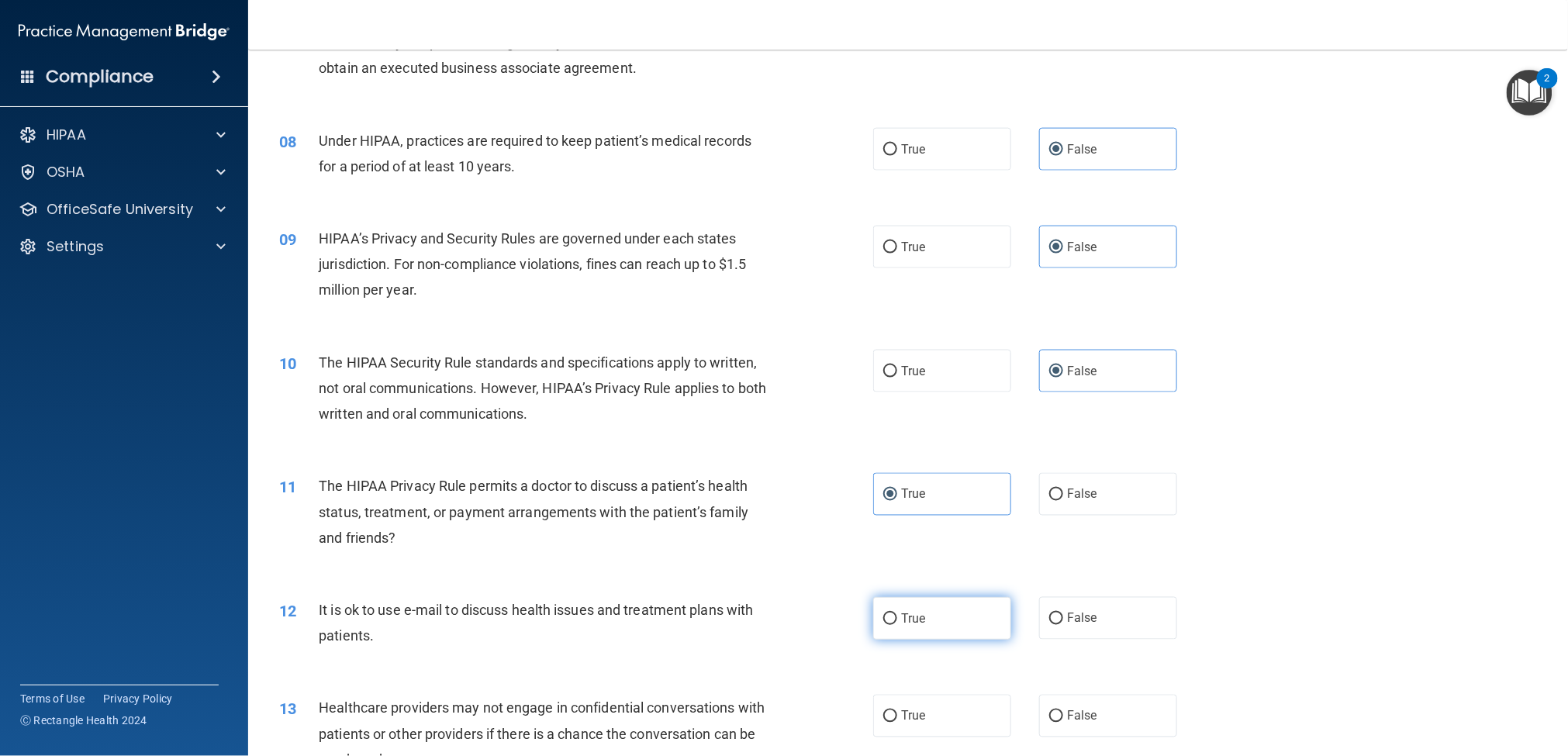
click at [928, 566] on label "True" at bounding box center [942, 618] width 138 height 43
click at [898, 566] on input "True" at bounding box center [891, 618] width 14 height 12
radio input "true"
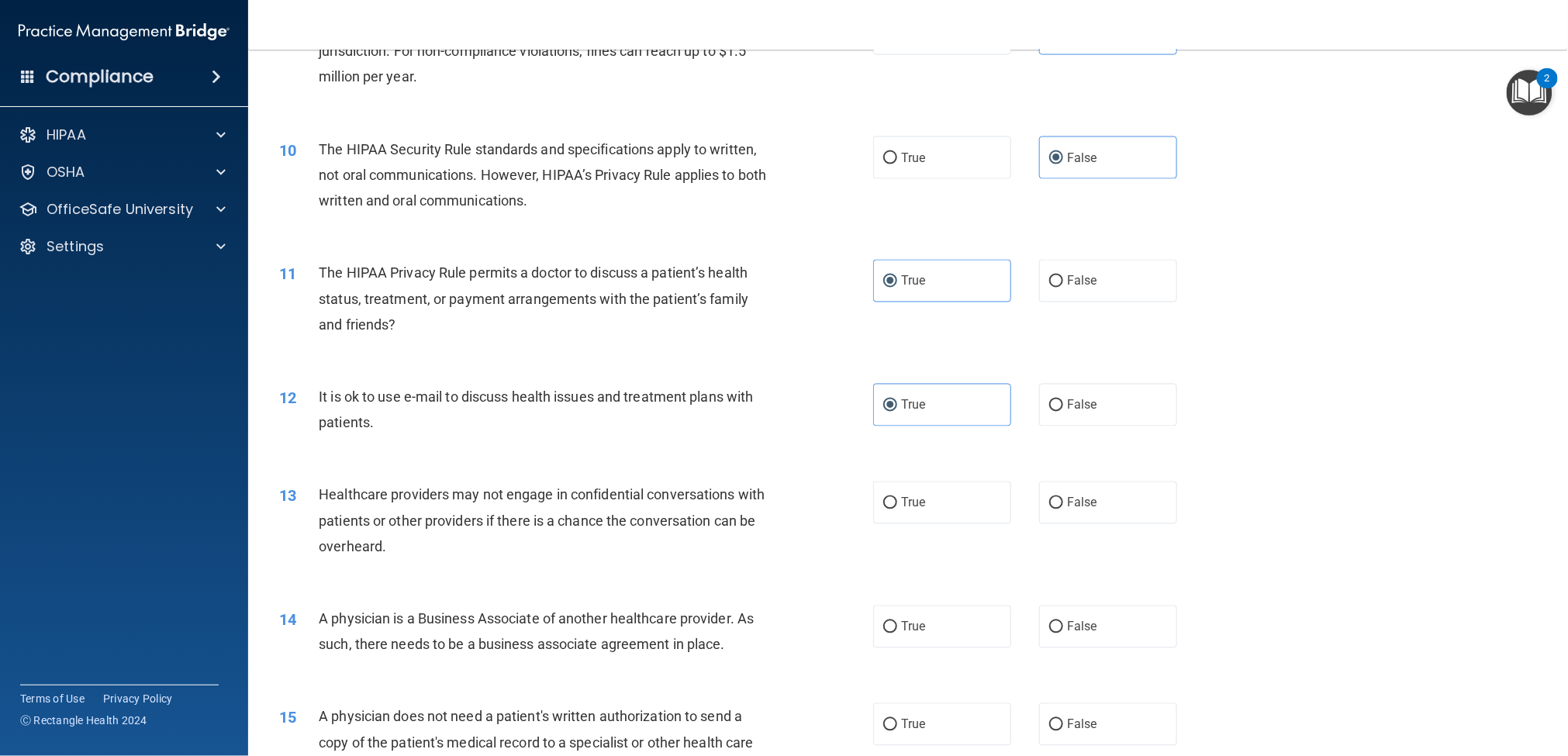
scroll to position [1042, 0]
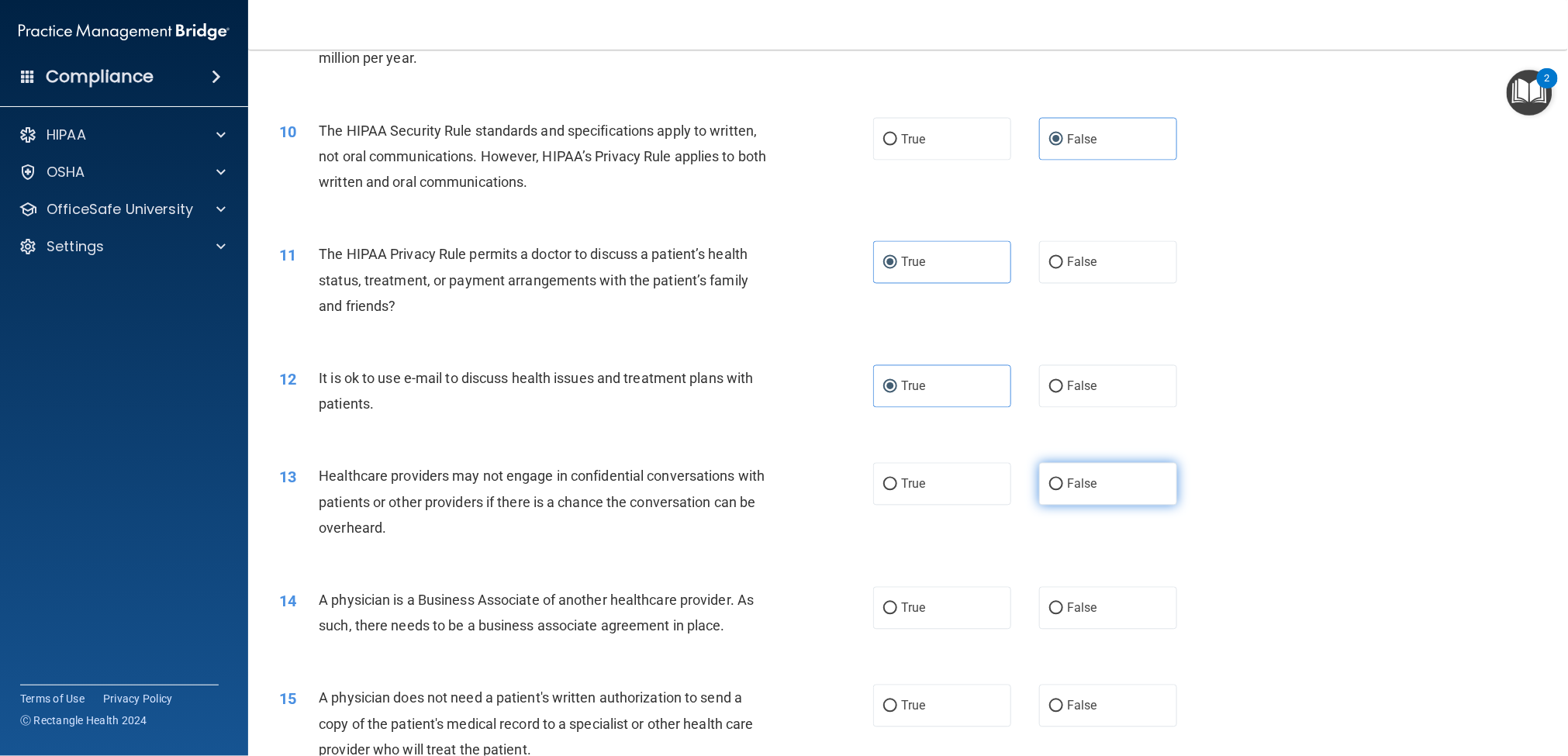
click at [1075, 486] on span "False" at bounding box center [1083, 484] width 30 height 15
click at [1063, 486] on input "False" at bounding box center [1057, 484] width 14 height 12
radio input "true"
click at [1085, 566] on label "False" at bounding box center [1108, 609] width 138 height 43
click at [1063, 566] on input "False" at bounding box center [1057, 609] width 14 height 12
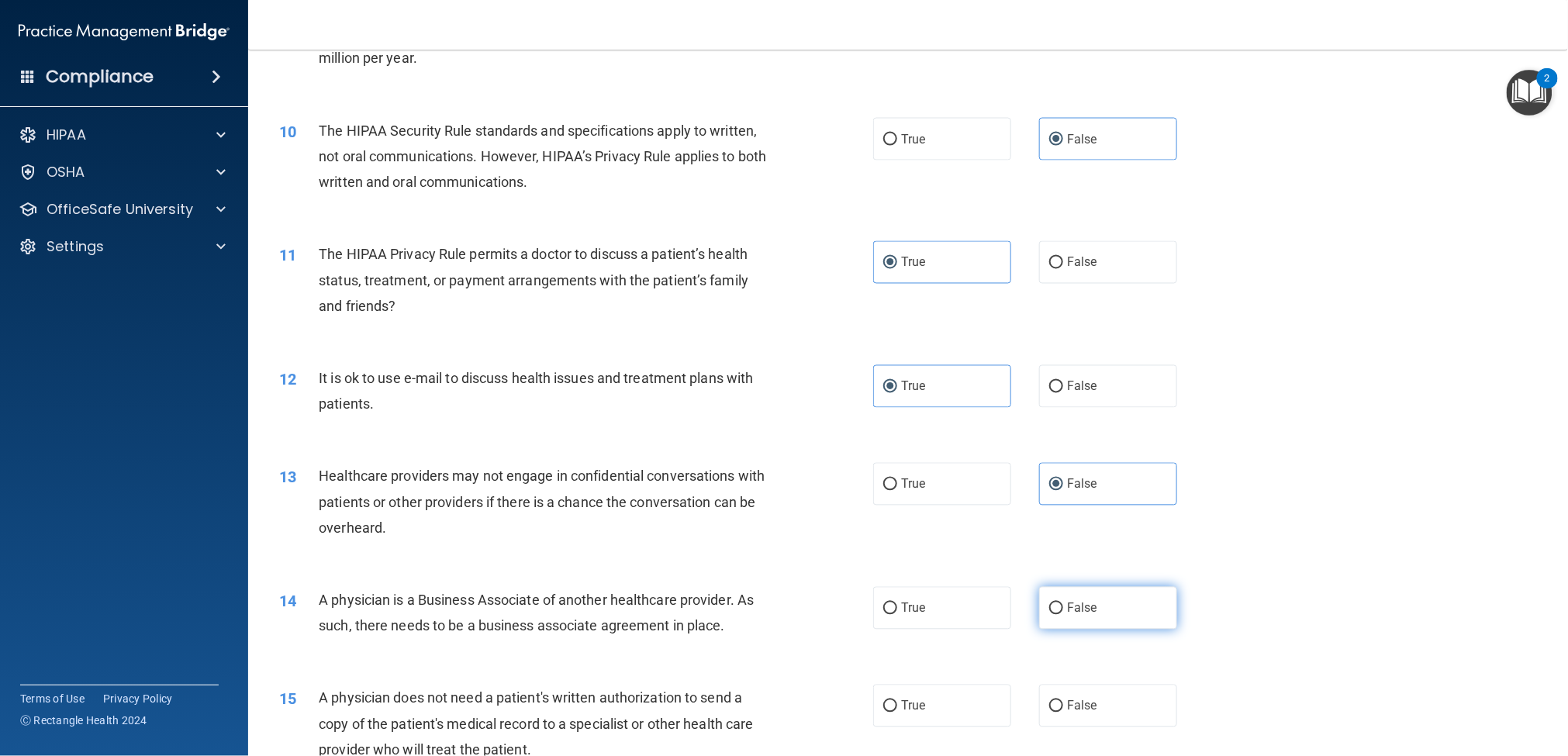
radio input "true"
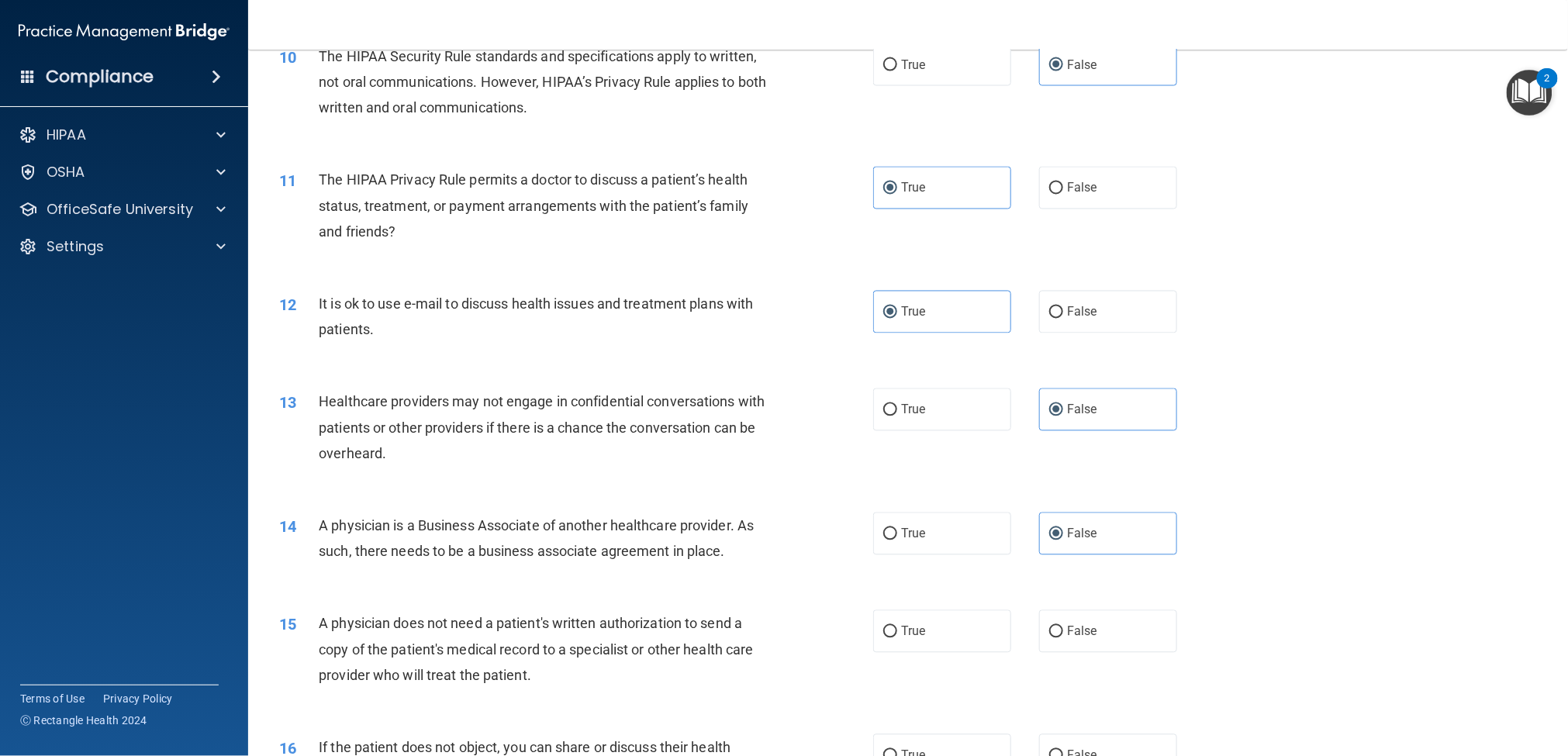
scroll to position [1158, 0]
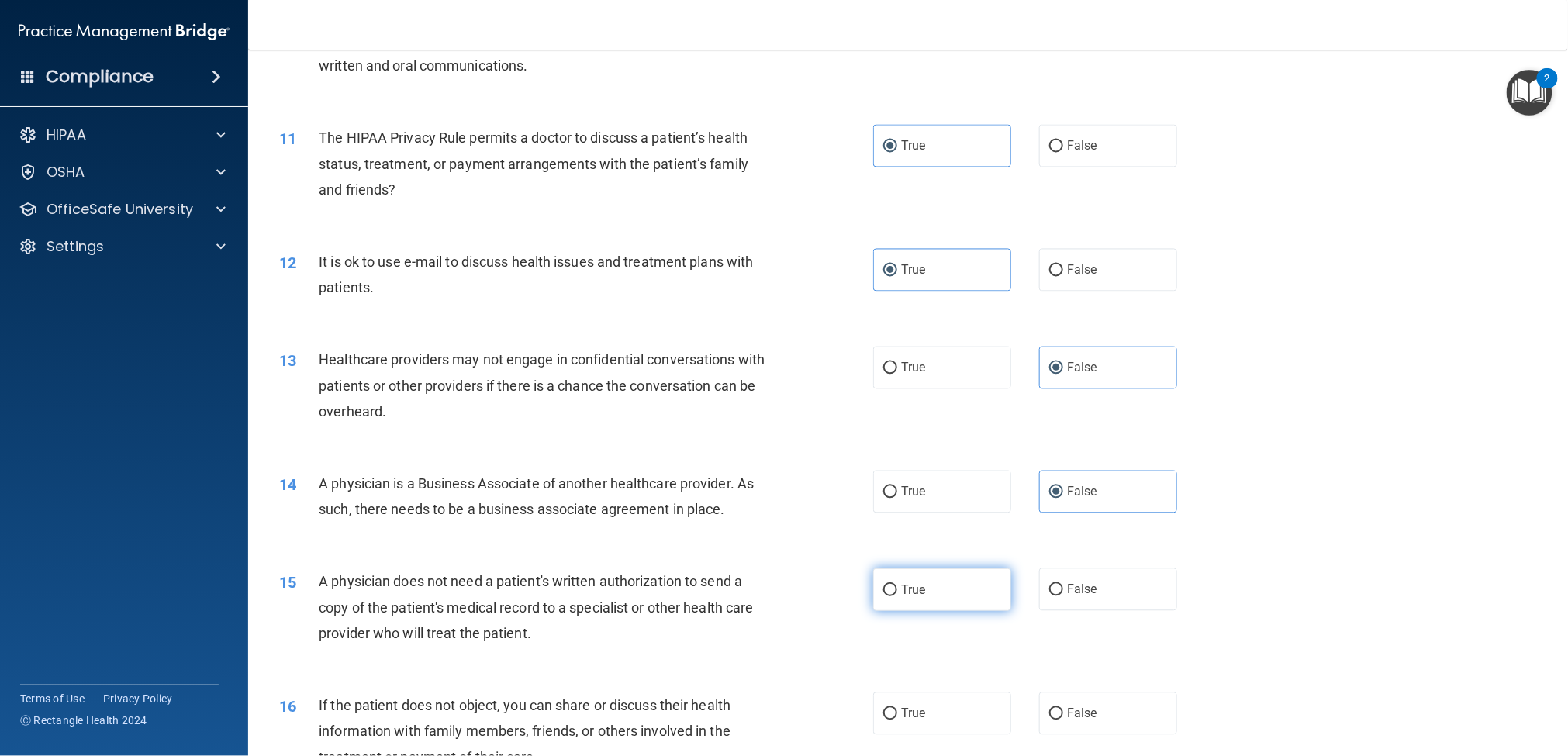
click at [916, 566] on label "True" at bounding box center [942, 590] width 138 height 43
click at [898, 566] on input "True" at bounding box center [891, 590] width 14 height 12
radio input "true"
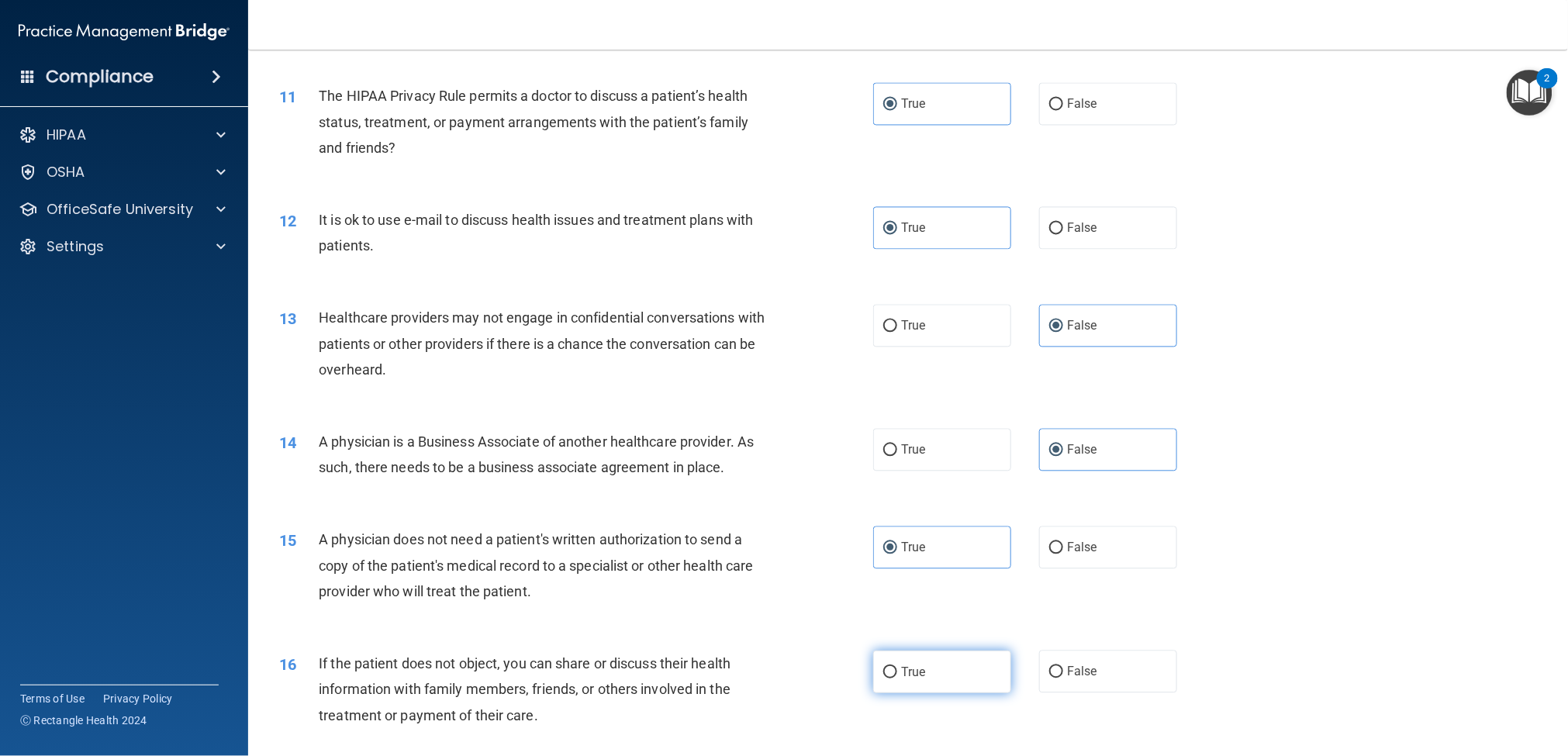
scroll to position [1273, 0]
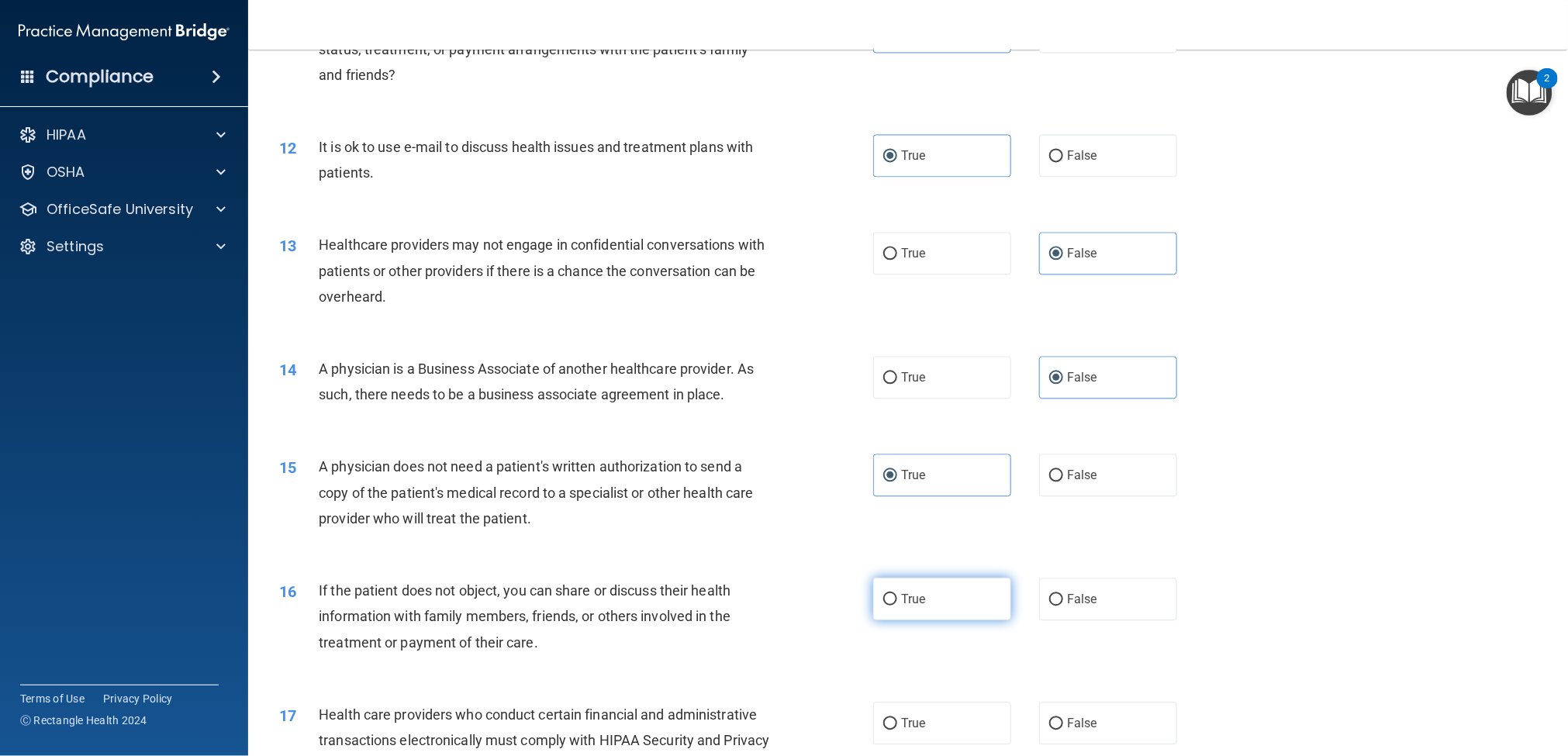
click at [913, 566] on label "True" at bounding box center [942, 599] width 138 height 43
click at [898, 566] on input "True" at bounding box center [891, 599] width 14 height 12
radio input "true"
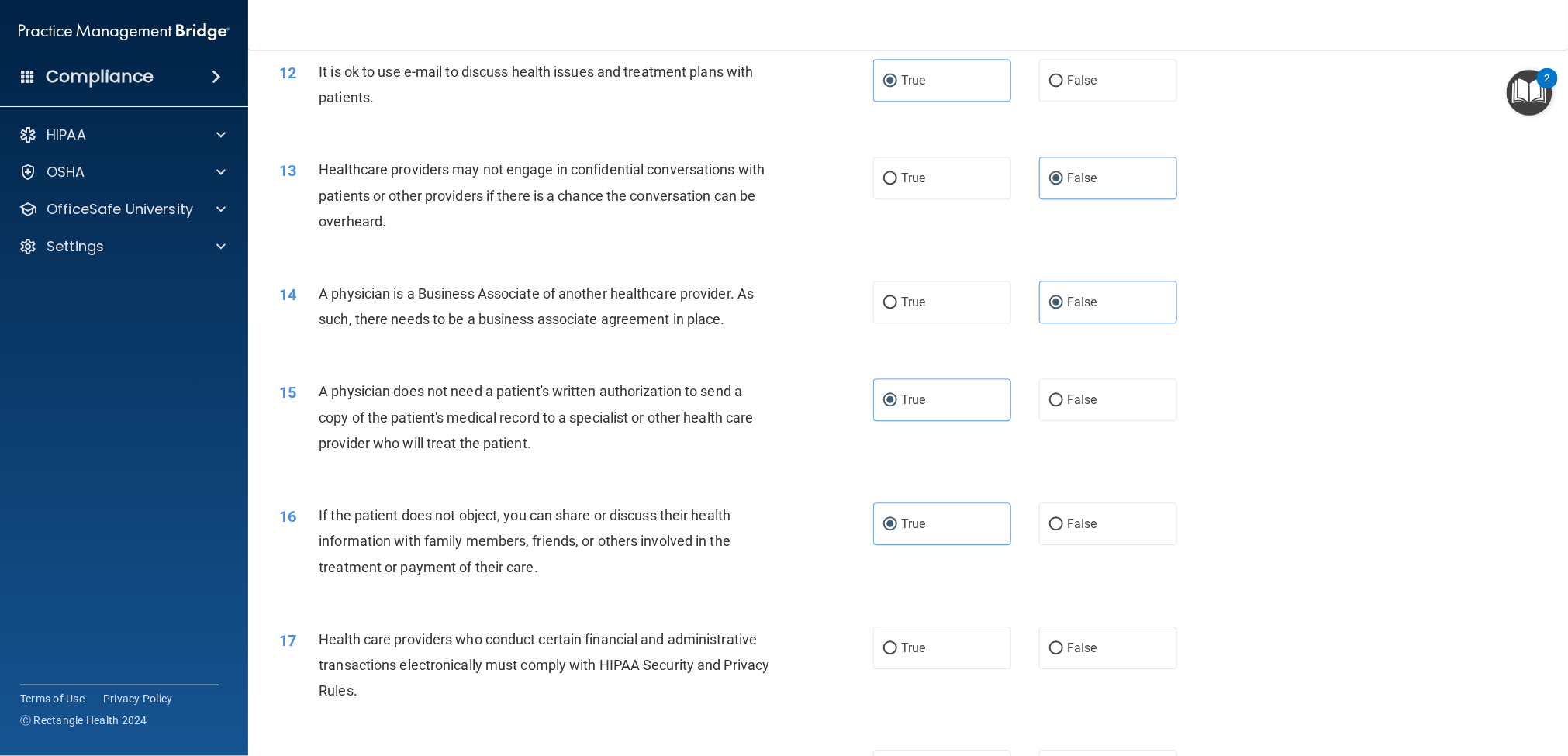
scroll to position [1389, 0]
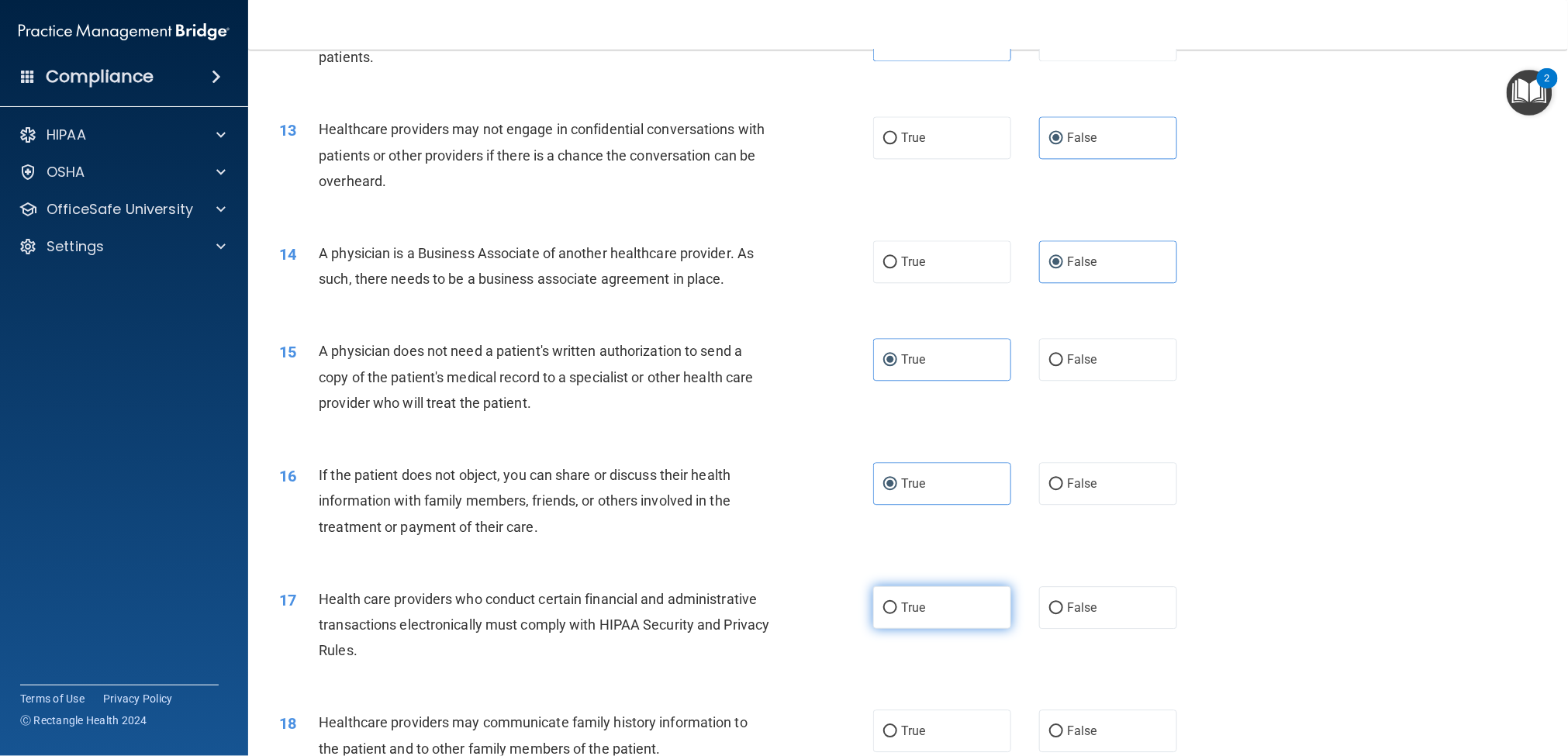
click at [923, 566] on label "True" at bounding box center [942, 608] width 138 height 43
click at [898, 566] on input "True" at bounding box center [891, 608] width 14 height 12
radio input "true"
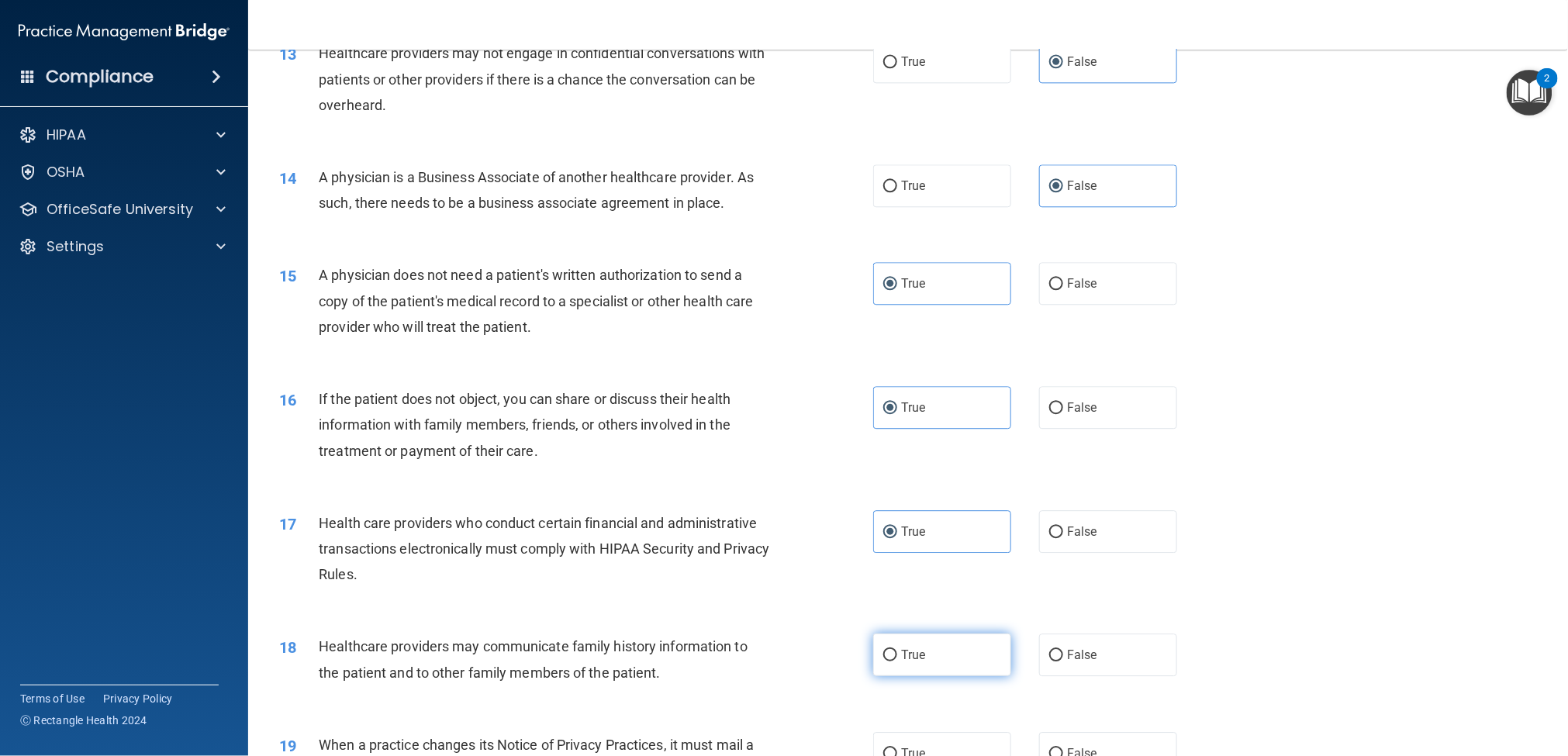
scroll to position [1505, 0]
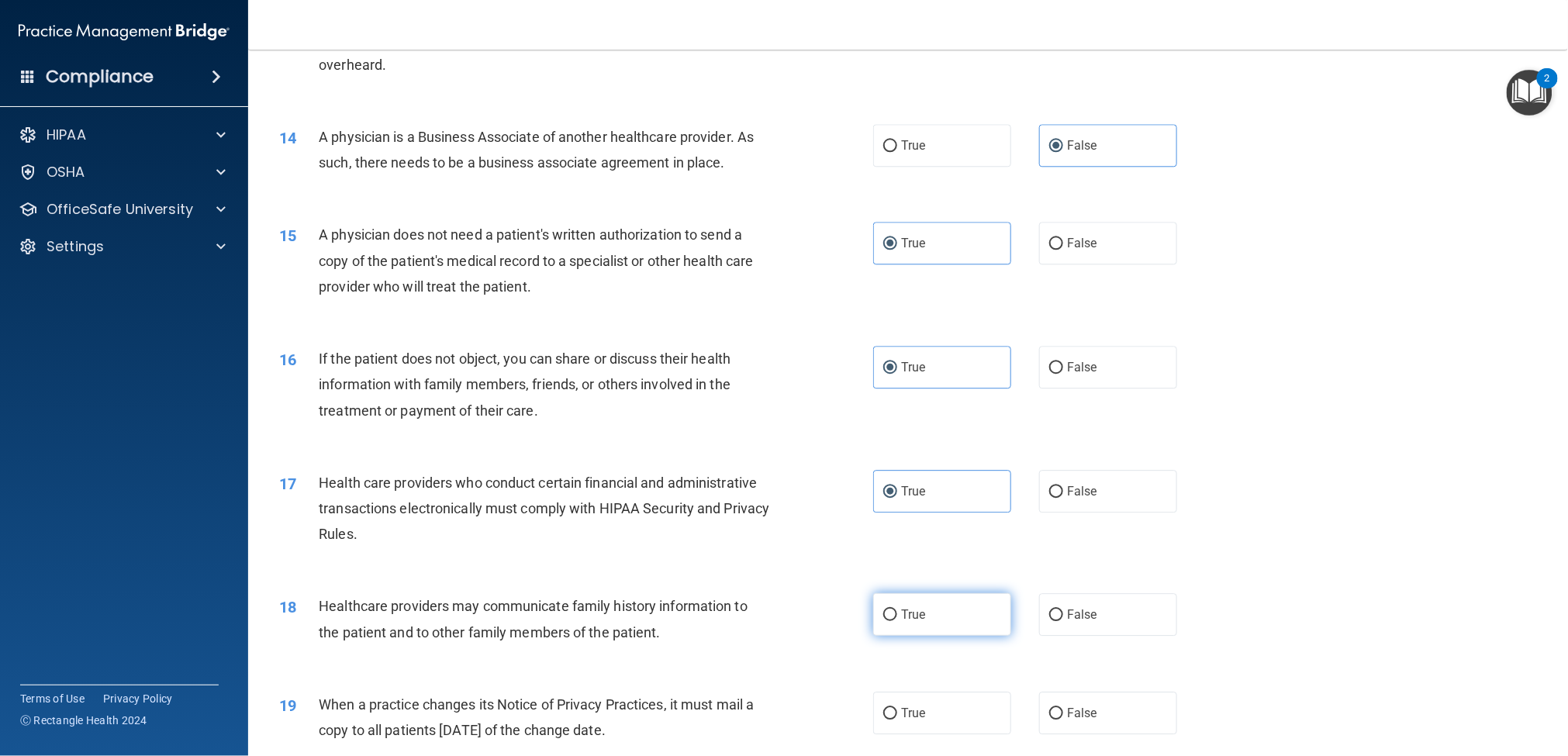
click at [923, 566] on label "True" at bounding box center [942, 615] width 138 height 43
click at [898, 566] on input "True" at bounding box center [891, 615] width 14 height 12
radio input "true"
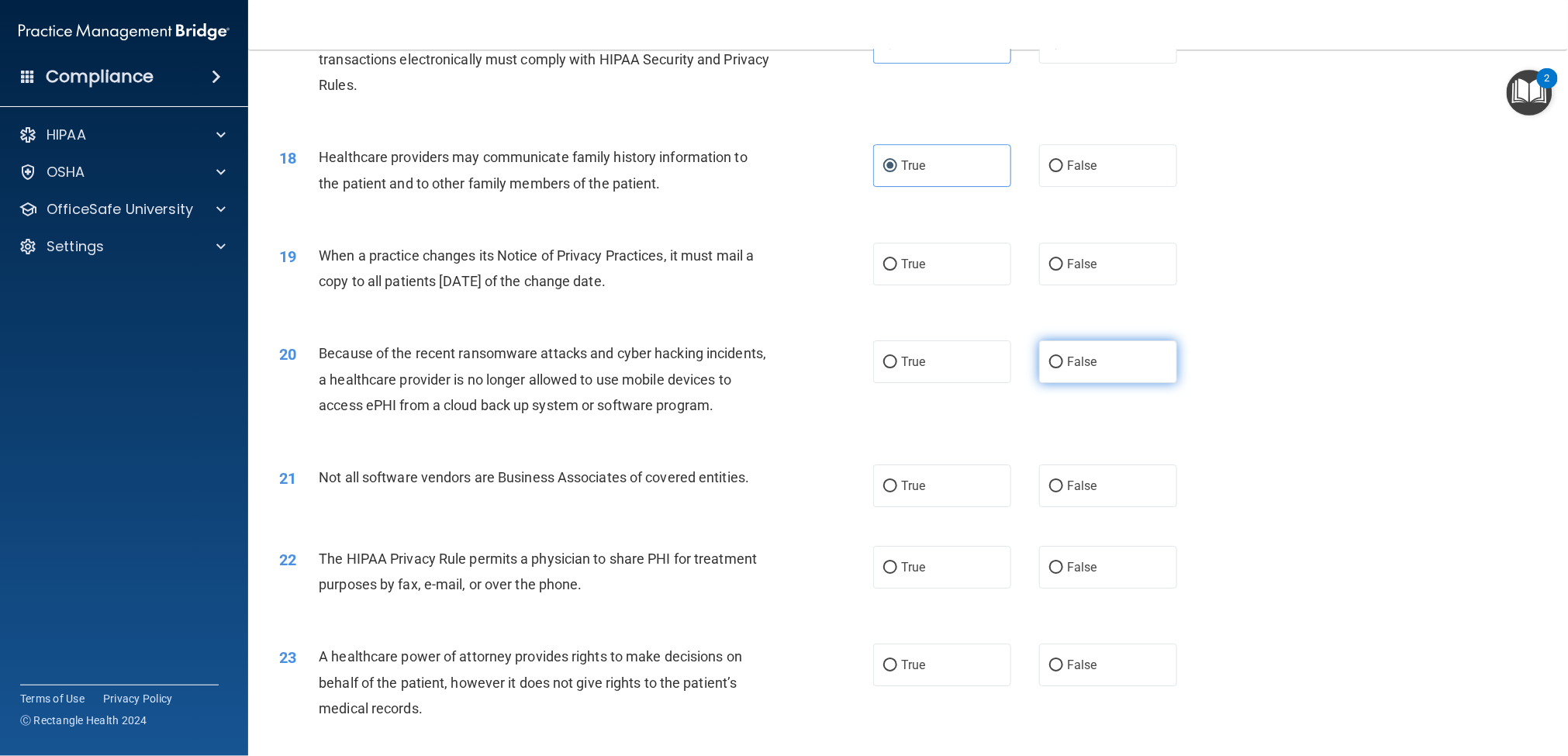
scroll to position [1967, 0]
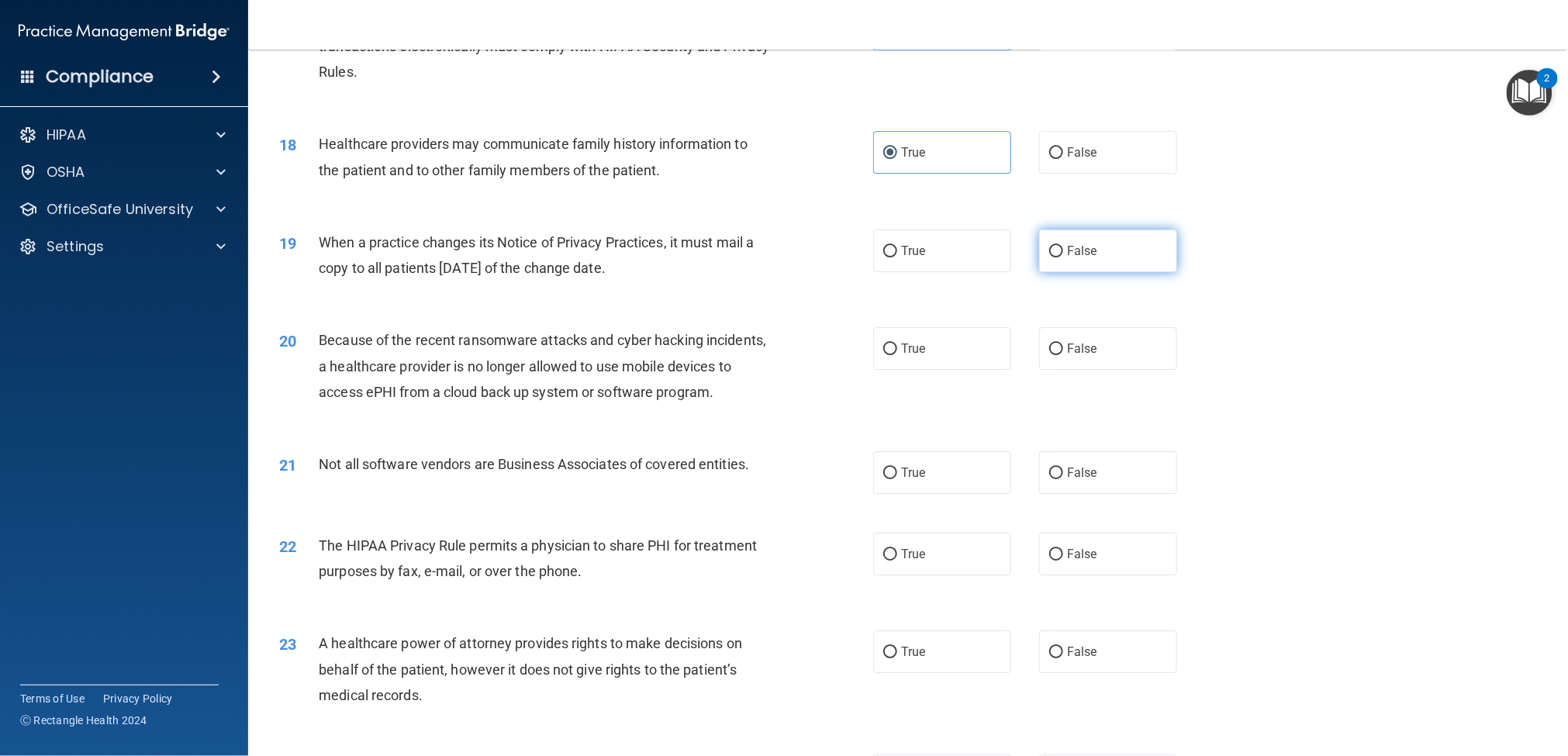
click at [1050, 259] on label "False" at bounding box center [1108, 251] width 138 height 43
click at [1050, 258] on input "False" at bounding box center [1057, 251] width 14 height 12
radio input "true"
click at [1067, 371] on div "20 Because of the recent ransomware attacks and cyber hacking incidents, a heal…" at bounding box center [908, 370] width 1282 height 124
click at [922, 494] on label "True" at bounding box center [942, 473] width 138 height 43
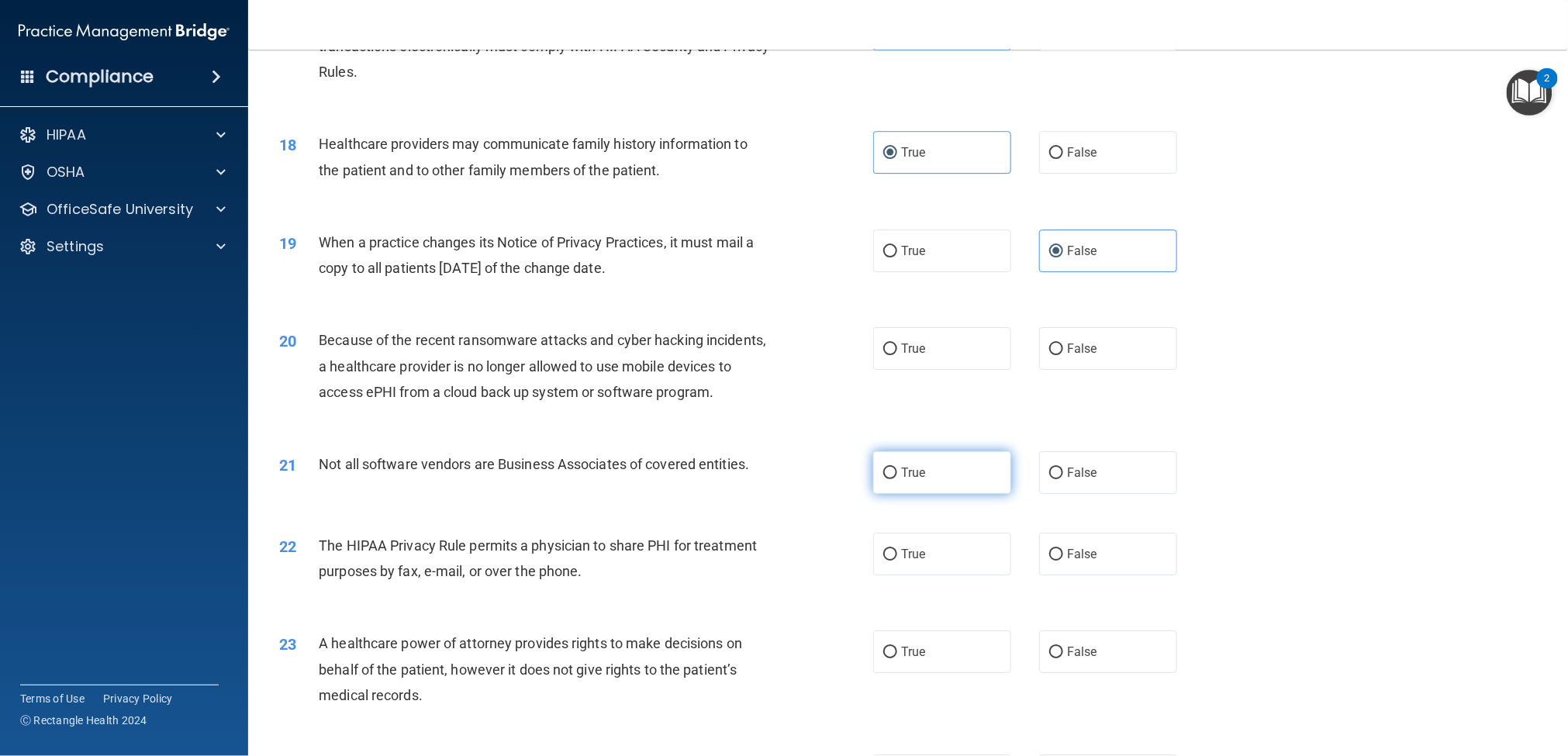
click at [898, 479] on input "True" at bounding box center [891, 473] width 14 height 12
radio input "true"
drag, startPoint x: 922, startPoint y: 569, endPoint x: 996, endPoint y: 558, distance: 74.8
click at [922, 566] on label "True" at bounding box center [942, 553] width 138 height 43
click at [898, 561] on input "True" at bounding box center [891, 554] width 14 height 12
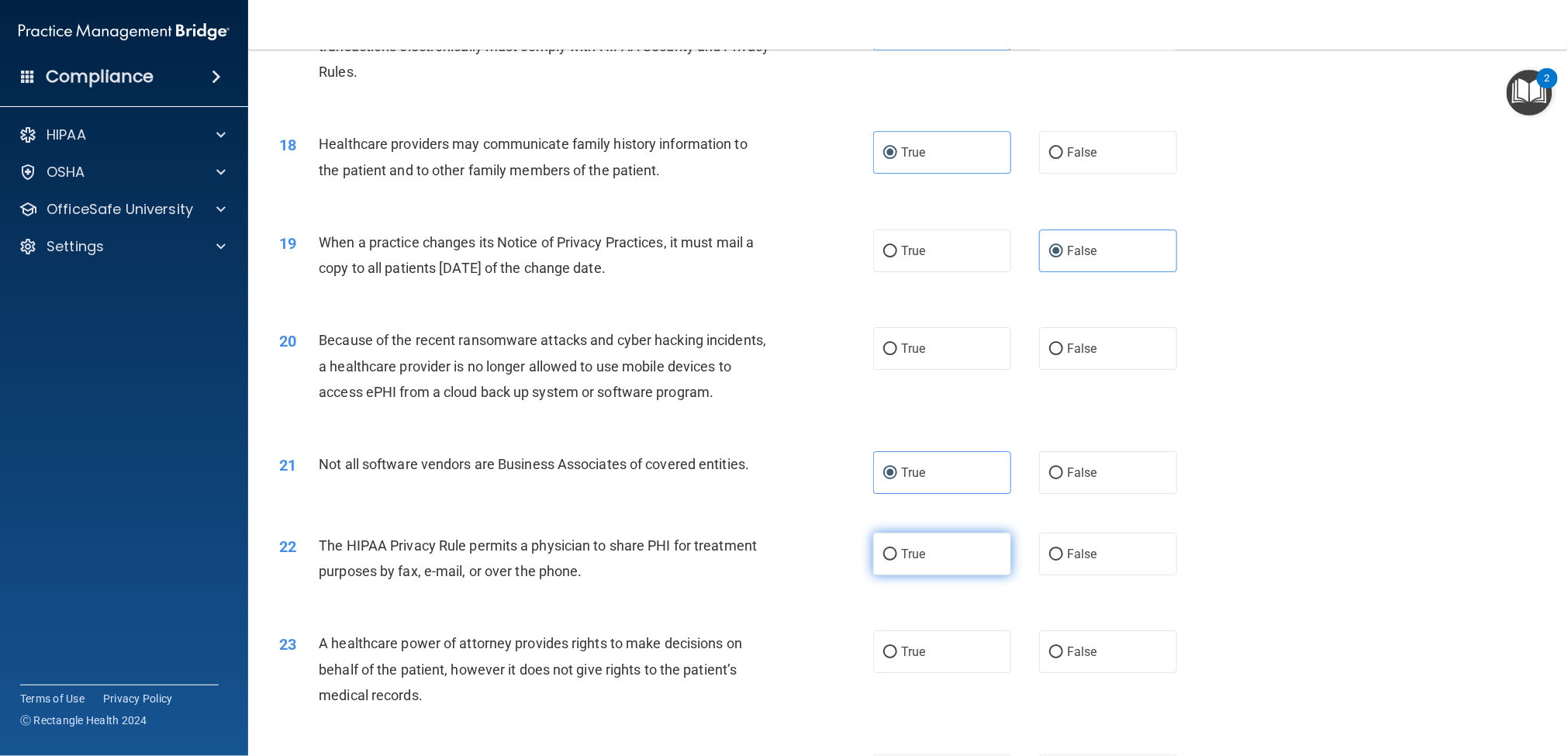
radio input "true"
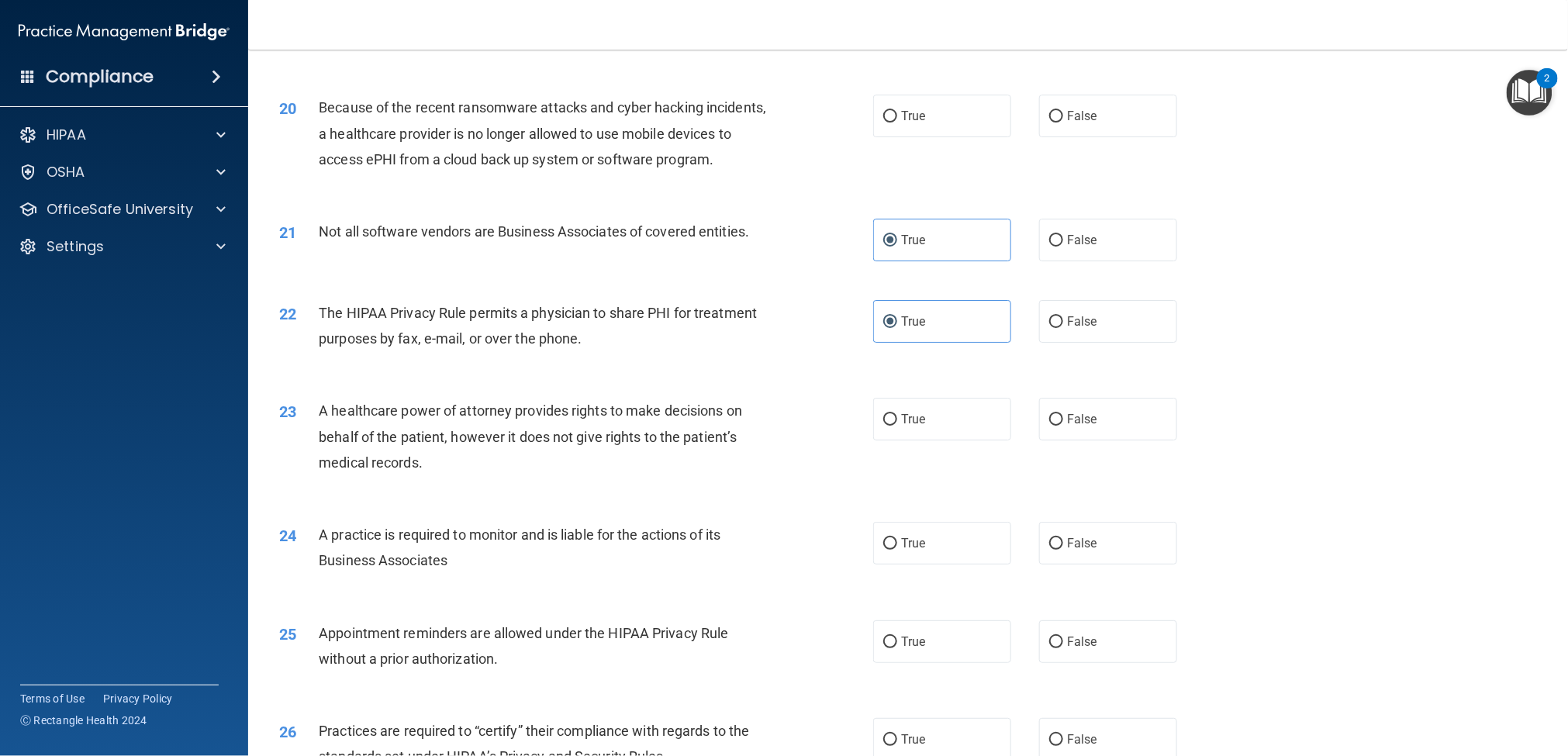
scroll to position [2315, 0]
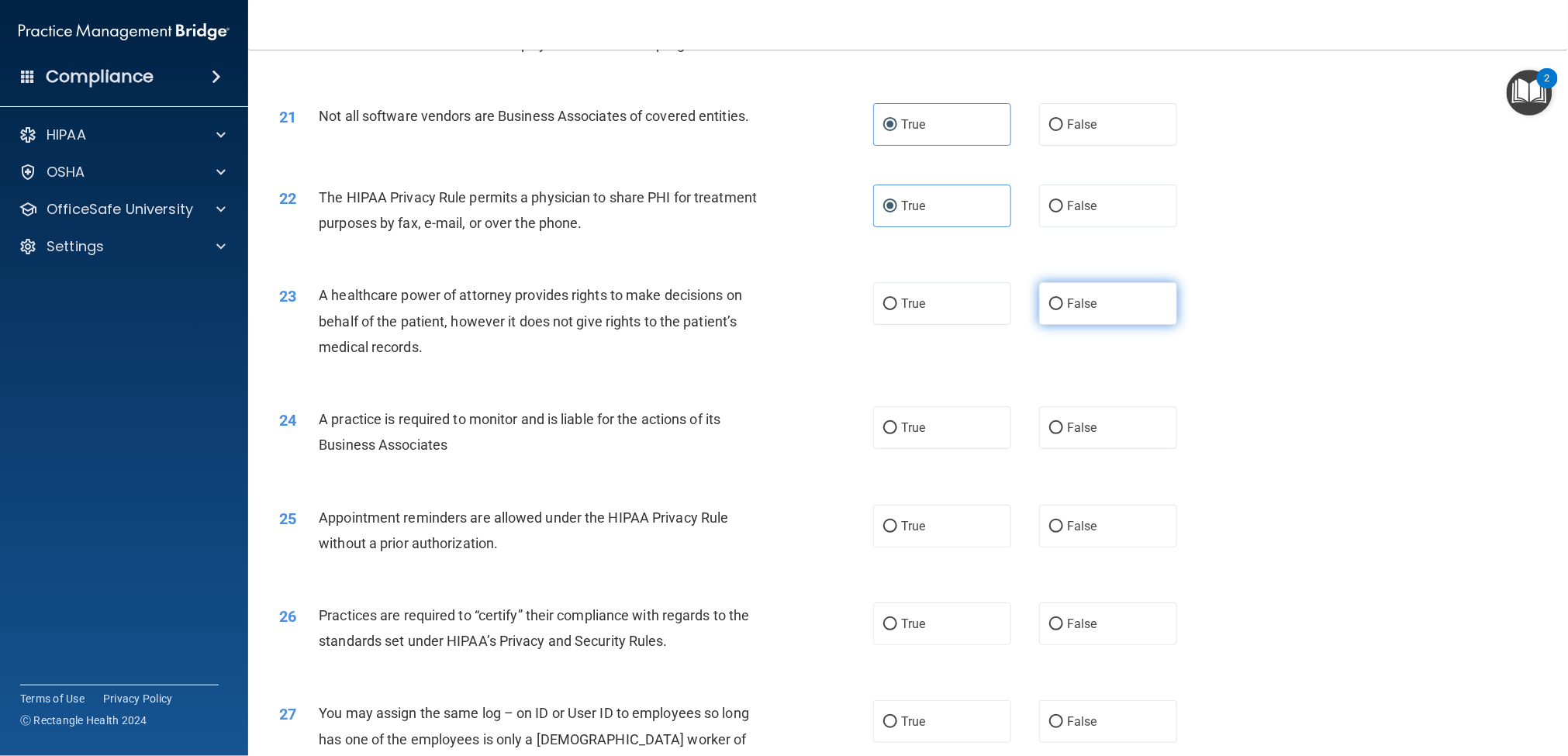
click at [1079, 311] on span "False" at bounding box center [1083, 303] width 30 height 15
click at [1063, 310] on input "False" at bounding box center [1057, 304] width 14 height 12
radio input "true"
click at [916, 435] on span "True" at bounding box center [913, 427] width 24 height 15
click at [898, 434] on input "True" at bounding box center [891, 428] width 14 height 12
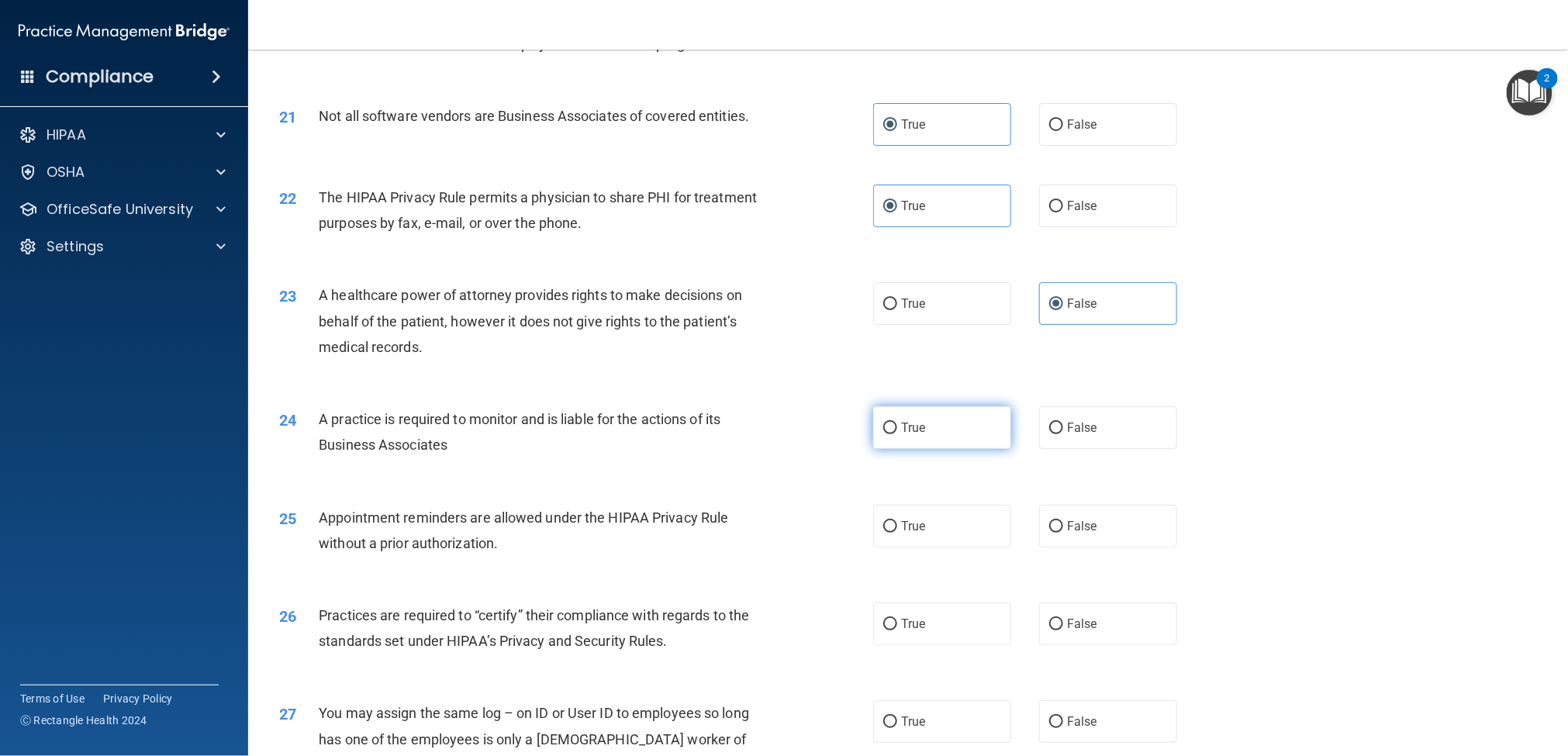
radio input "true"
click at [900, 538] on label "True" at bounding box center [942, 526] width 138 height 43
click at [898, 532] on input "True" at bounding box center [891, 526] width 14 height 12
radio input "true"
click at [1083, 566] on span "False" at bounding box center [1083, 624] width 30 height 15
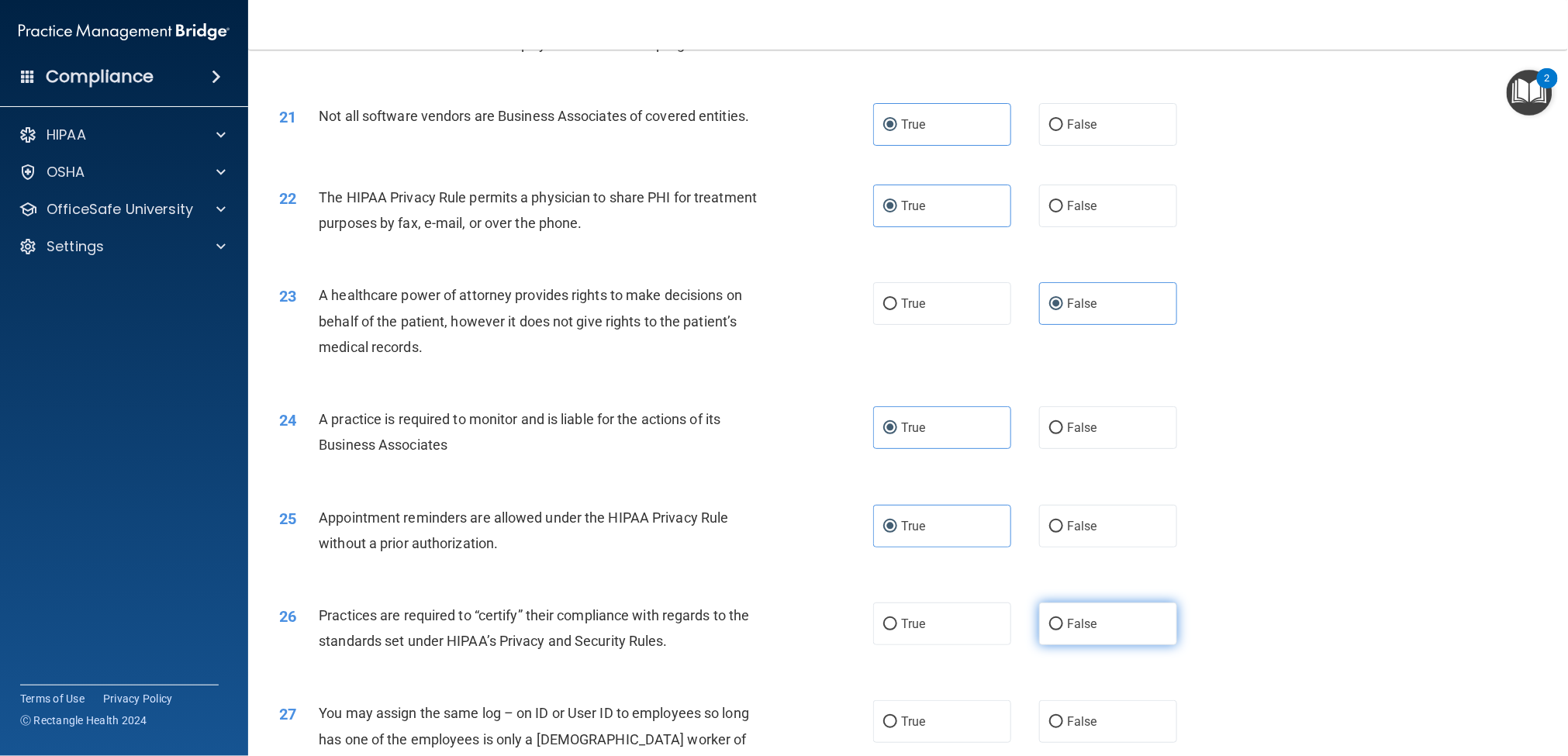
click at [1063, 566] on input "False" at bounding box center [1057, 624] width 14 height 12
radio input "true"
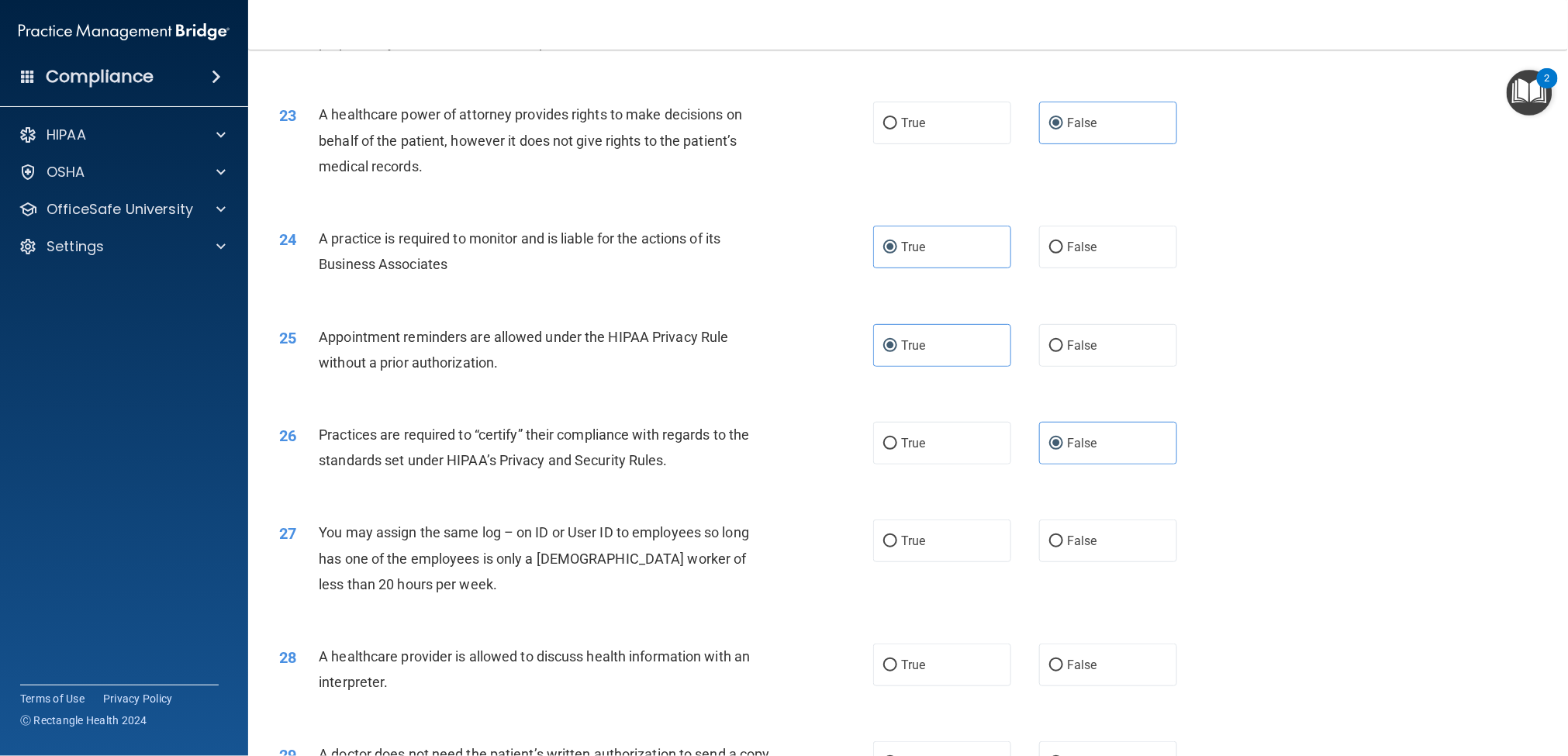
scroll to position [2546, 0]
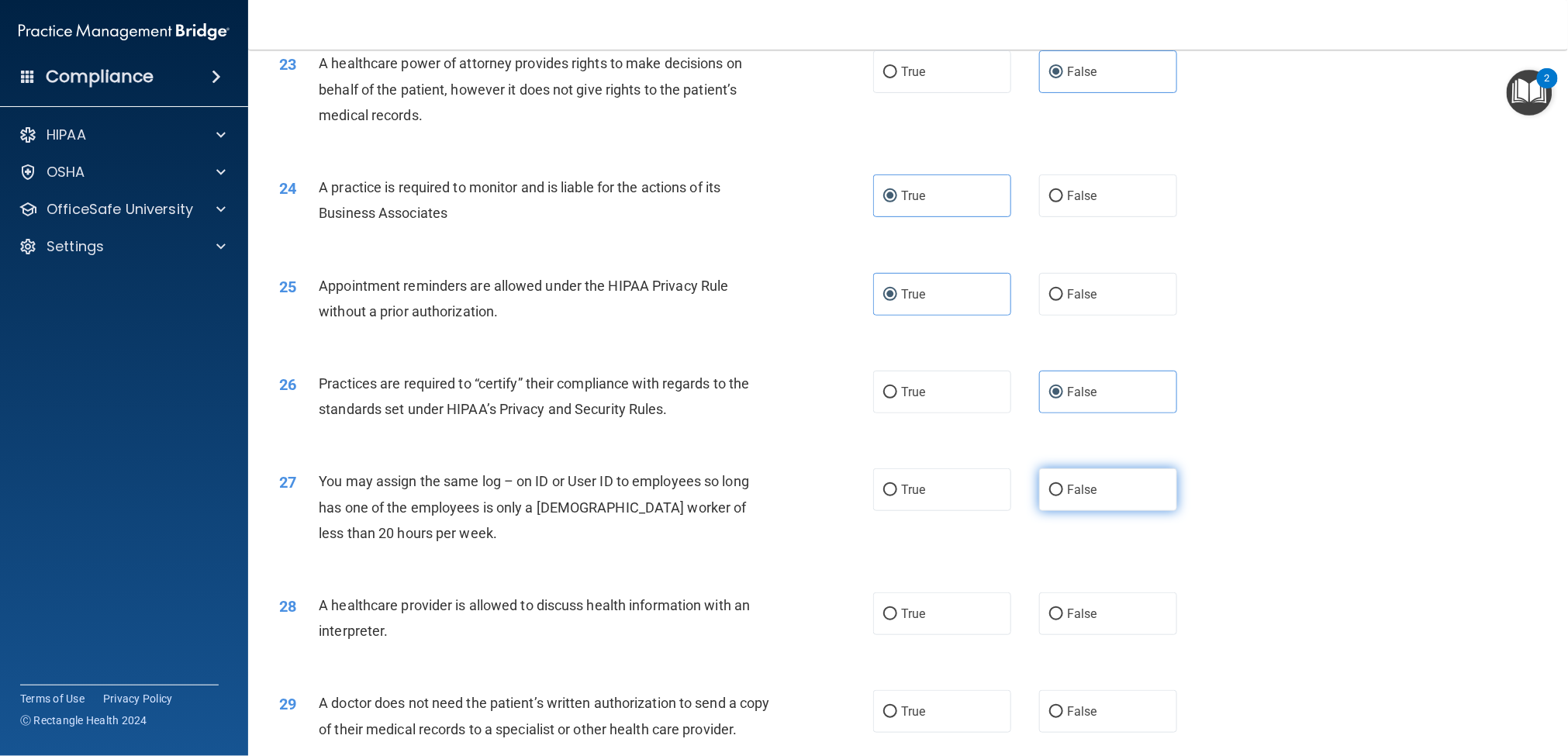
click at [1075, 511] on label "False" at bounding box center [1108, 489] width 138 height 43
click at [1063, 496] on input "False" at bounding box center [1057, 489] width 14 height 12
radio input "true"
click at [901, 566] on span "True" at bounding box center [913, 613] width 24 height 15
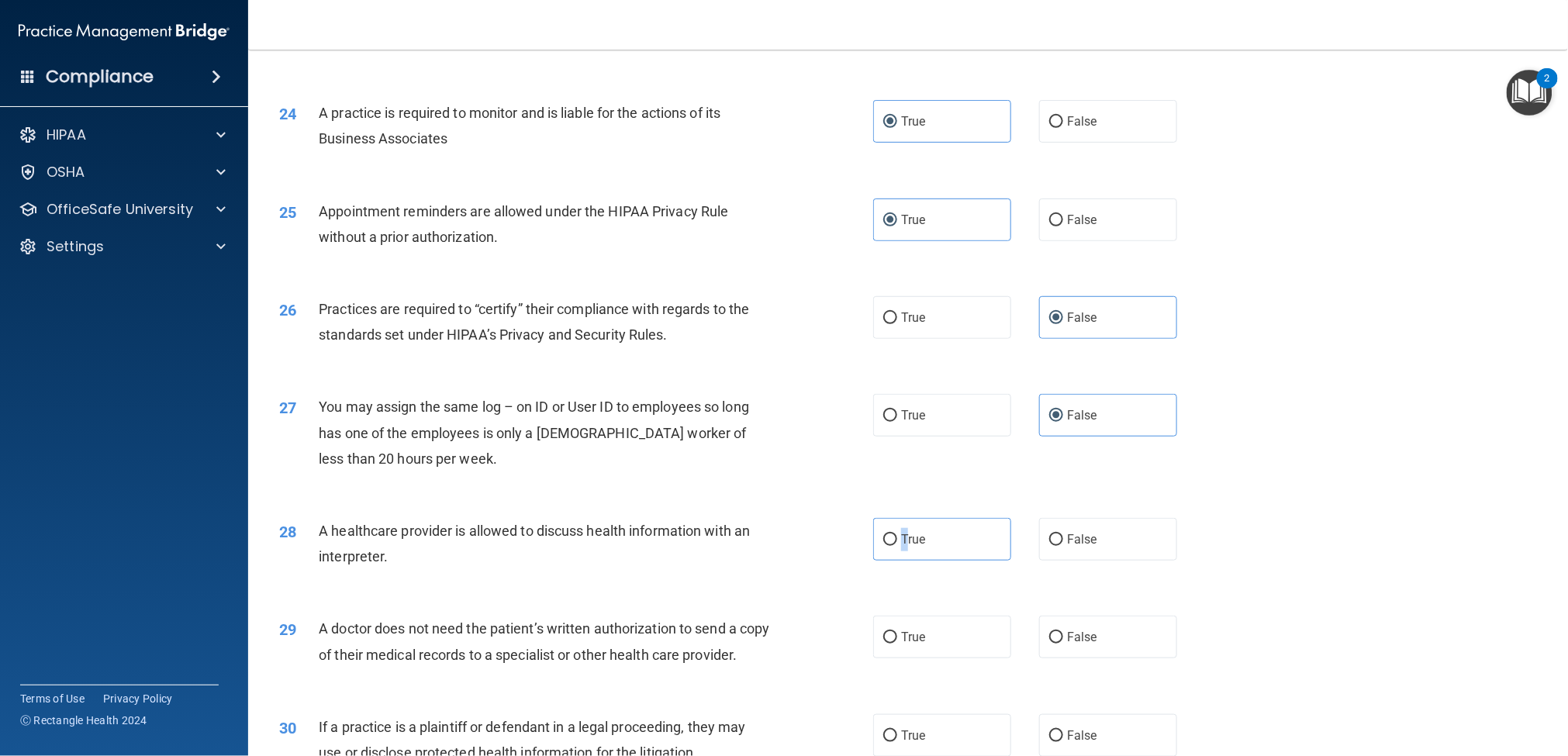
scroll to position [2662, 0]
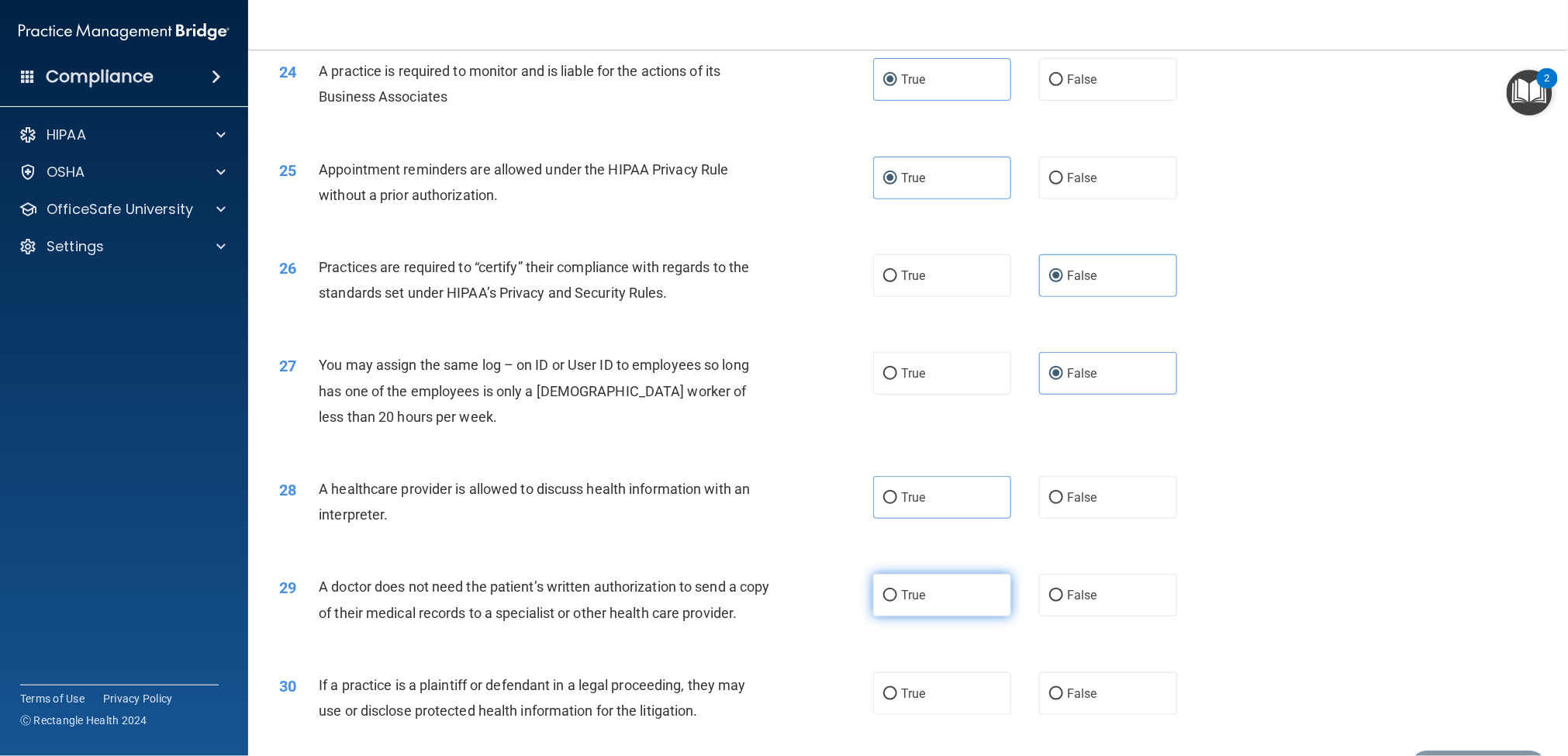
click at [940, 566] on label "True" at bounding box center [942, 595] width 138 height 43
click at [898, 566] on input "True" at bounding box center [891, 595] width 14 height 12
radio input "true"
click at [876, 519] on label "True" at bounding box center [942, 497] width 138 height 43
click at [884, 504] on input "True" at bounding box center [891, 497] width 14 height 12
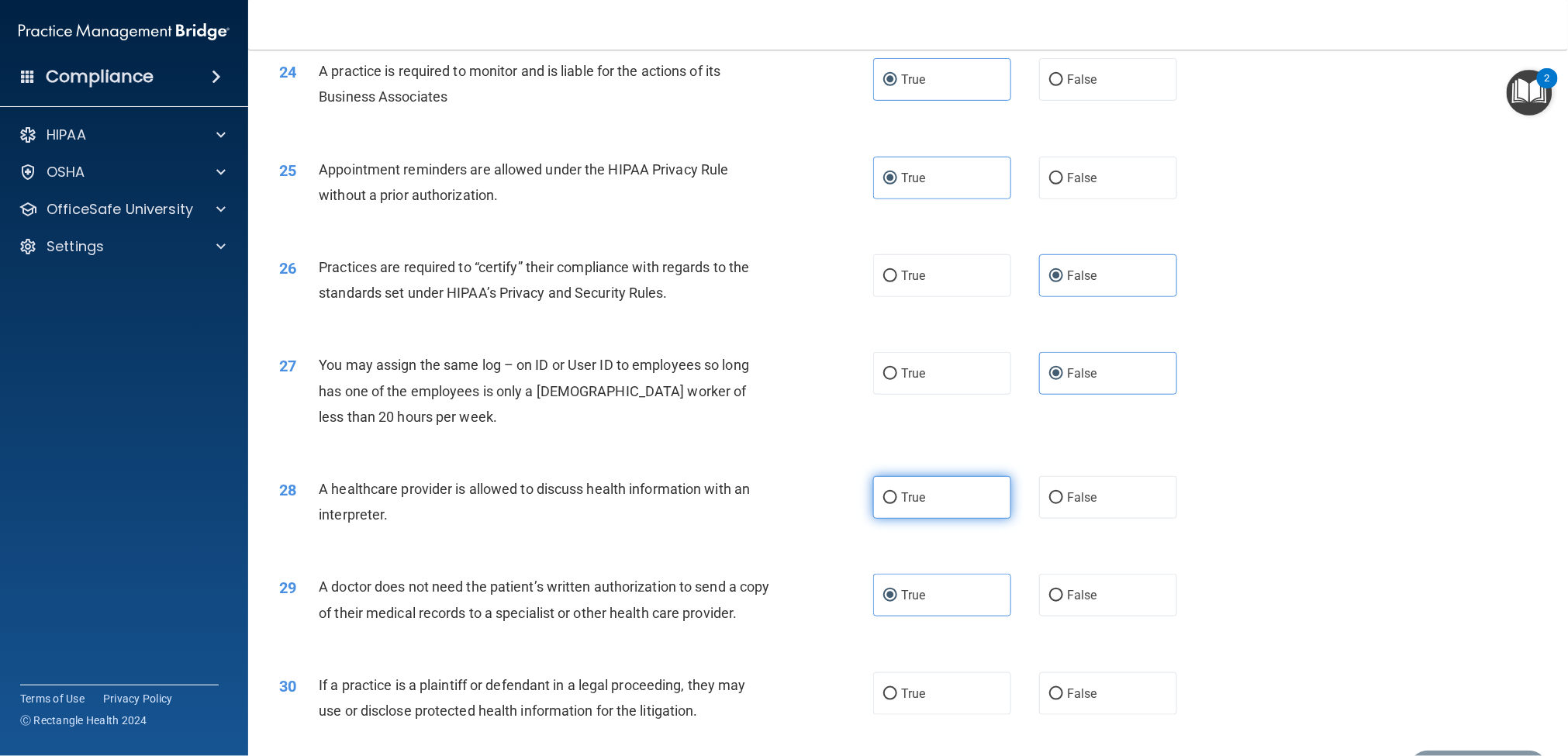
radio input "true"
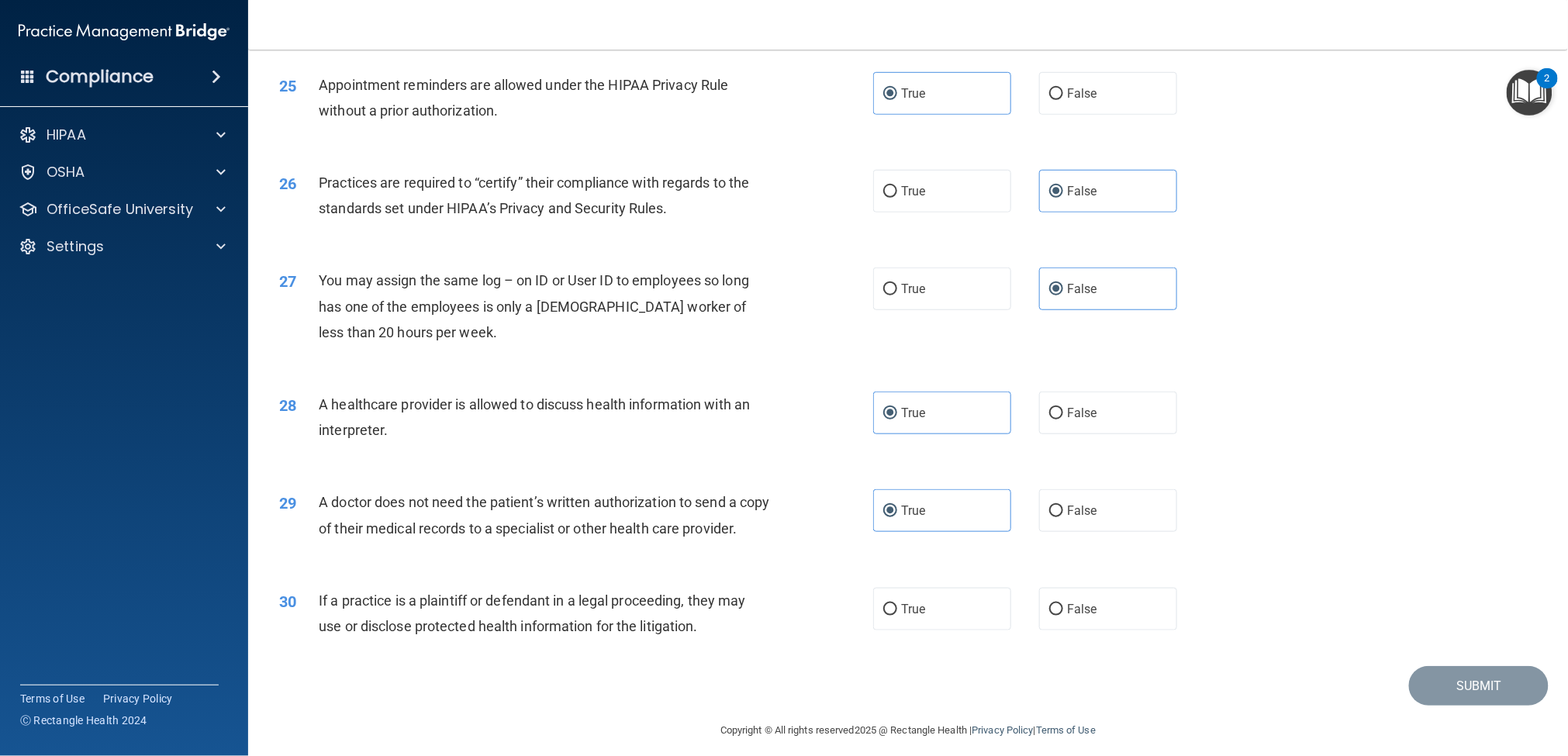
scroll to position [2777, 0]
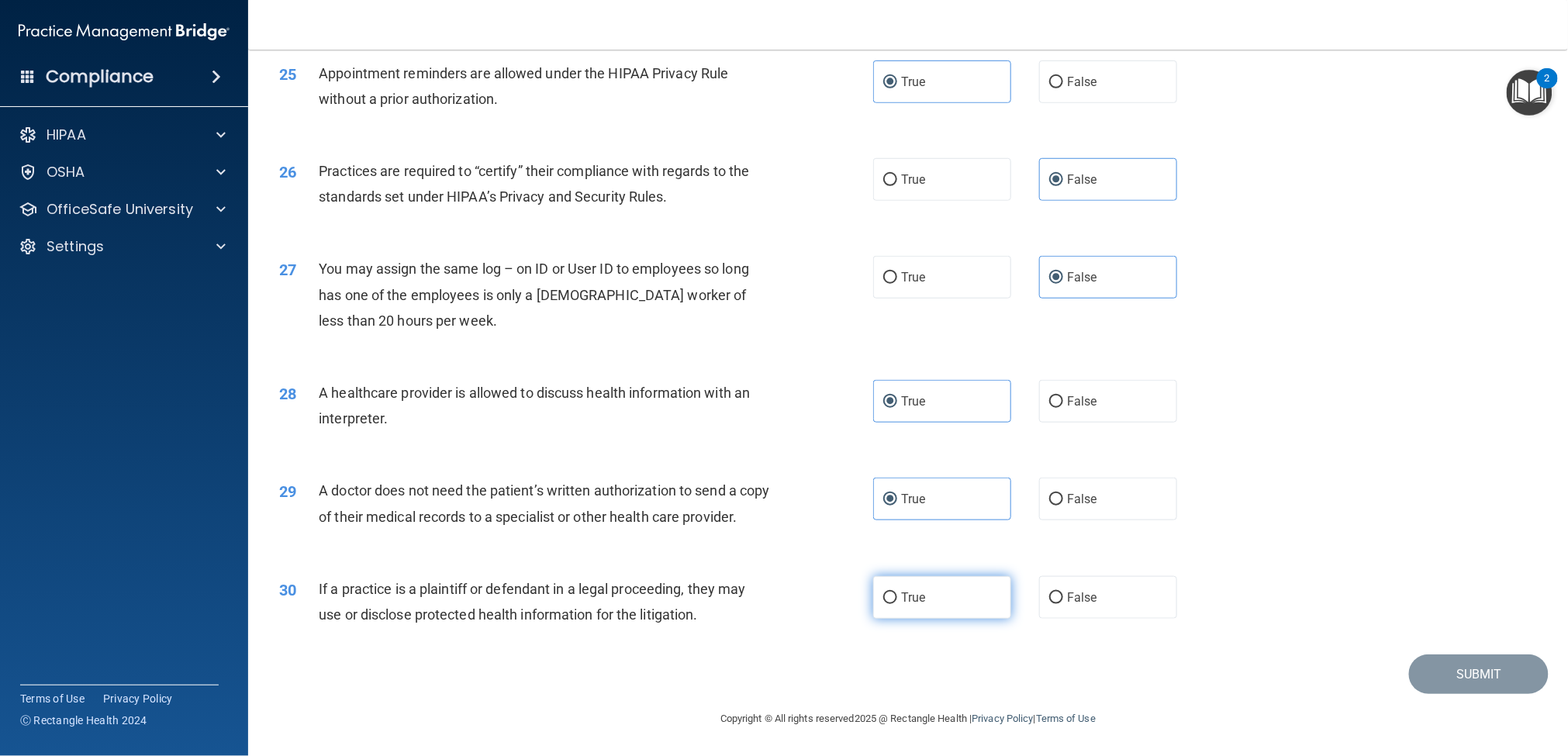
click at [894, 566] on label "True" at bounding box center [942, 597] width 138 height 43
click at [894, 566] on input "True" at bounding box center [891, 598] width 14 height 12
radio input "true"
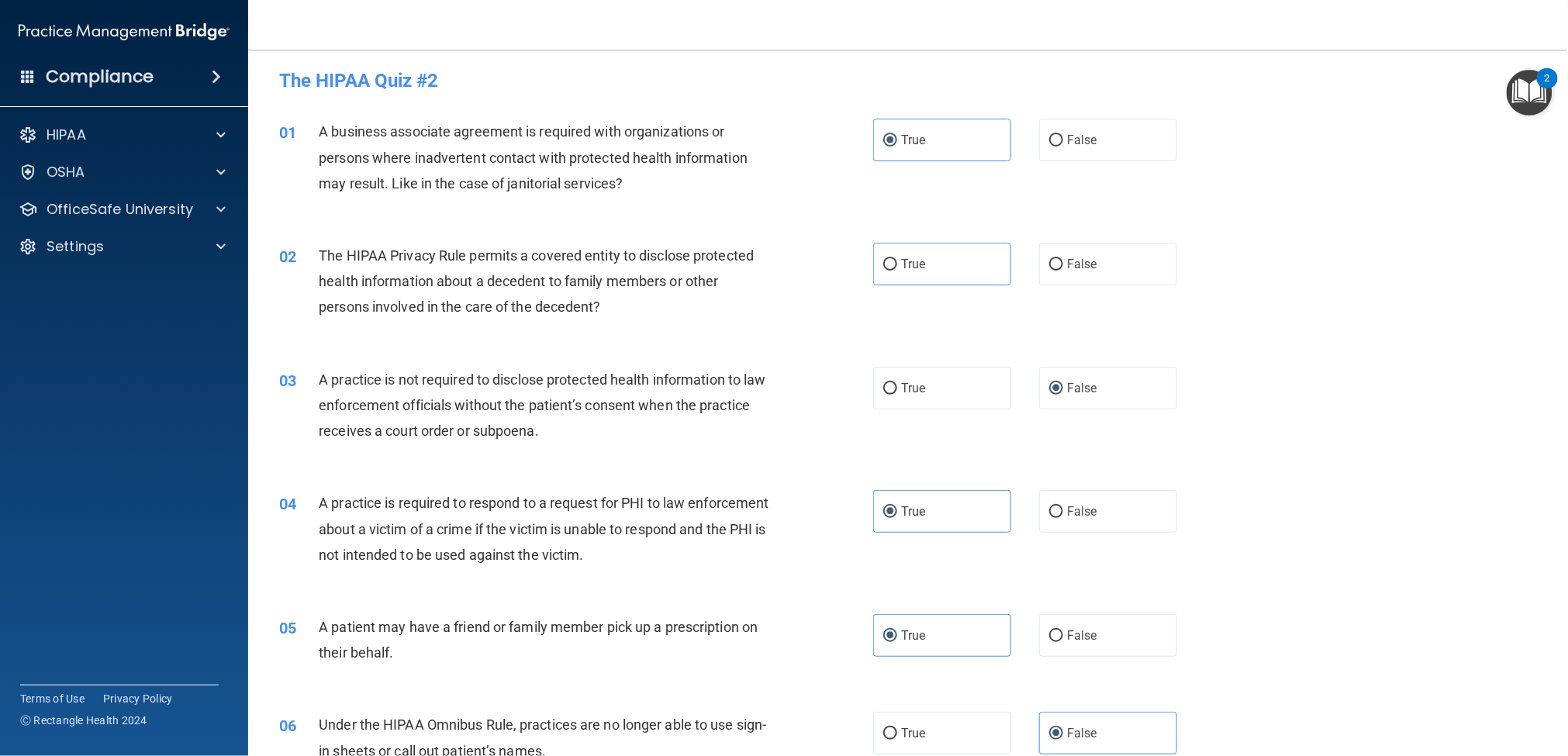
scroll to position [0, 0]
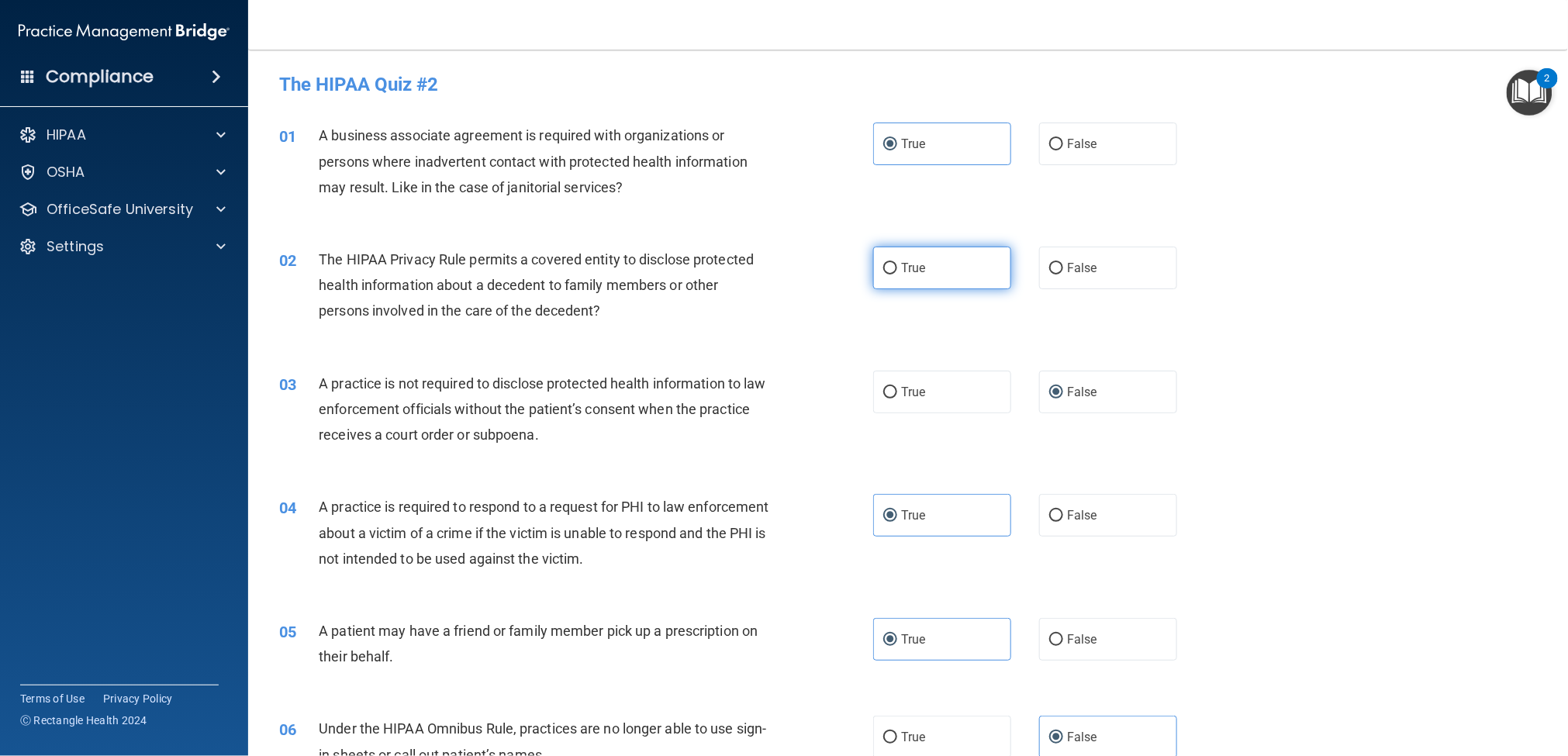
click at [908, 269] on span "True" at bounding box center [913, 267] width 24 height 15
click at [898, 269] on input "True" at bounding box center [891, 268] width 14 height 12
radio input "true"
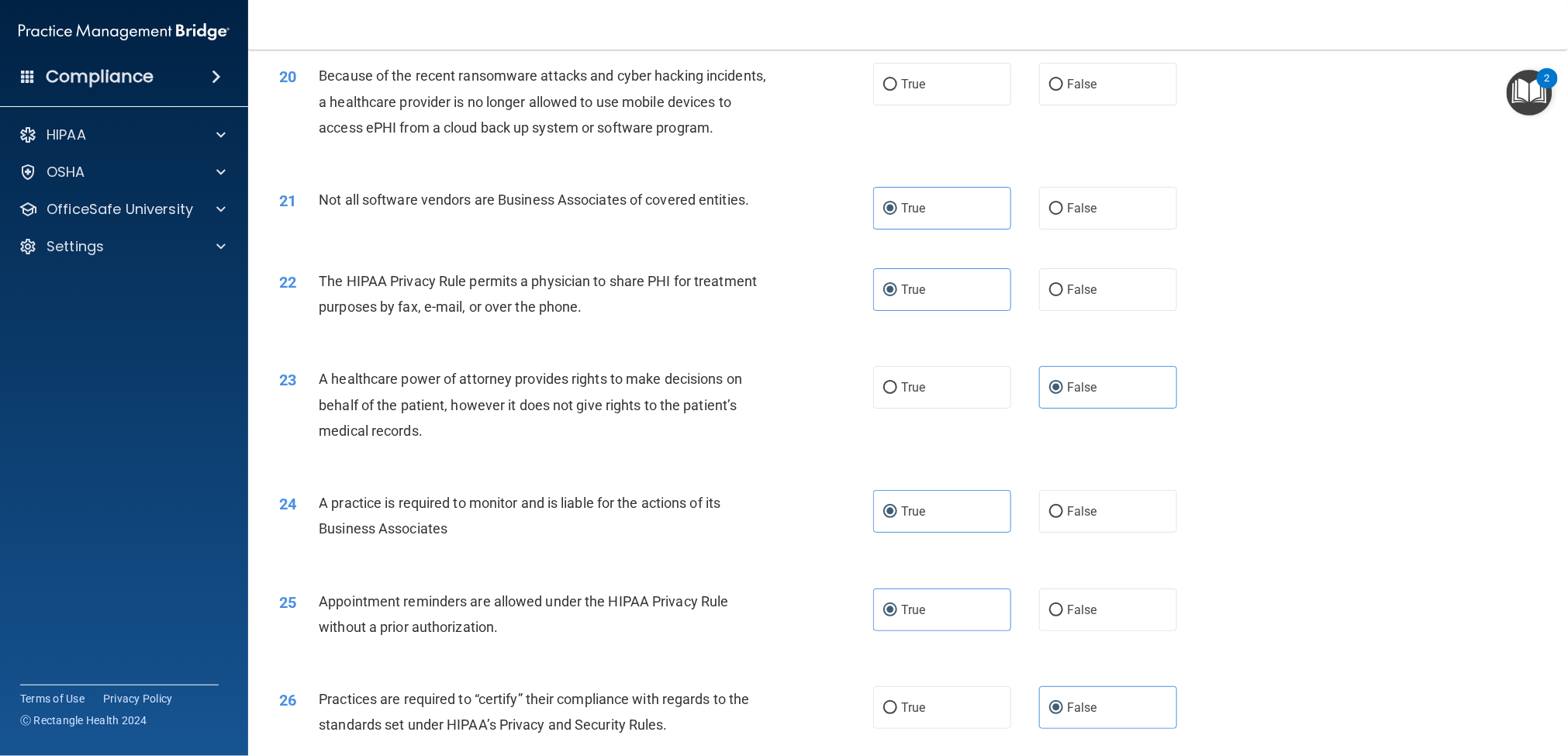
scroll to position [2114, 0]
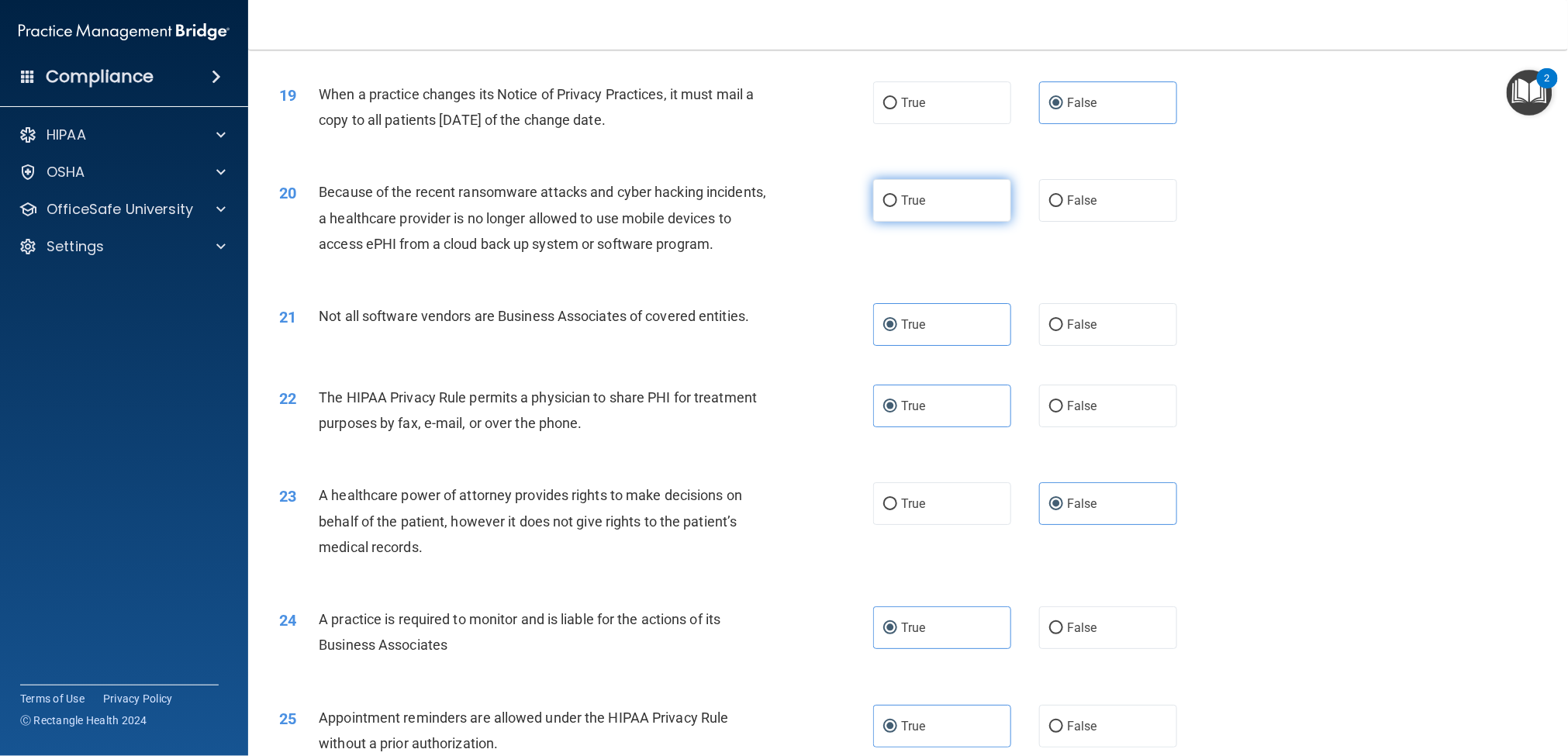
click at [910, 203] on span "True" at bounding box center [913, 200] width 24 height 15
click at [898, 203] on input "True" at bounding box center [891, 201] width 14 height 12
radio input "true"
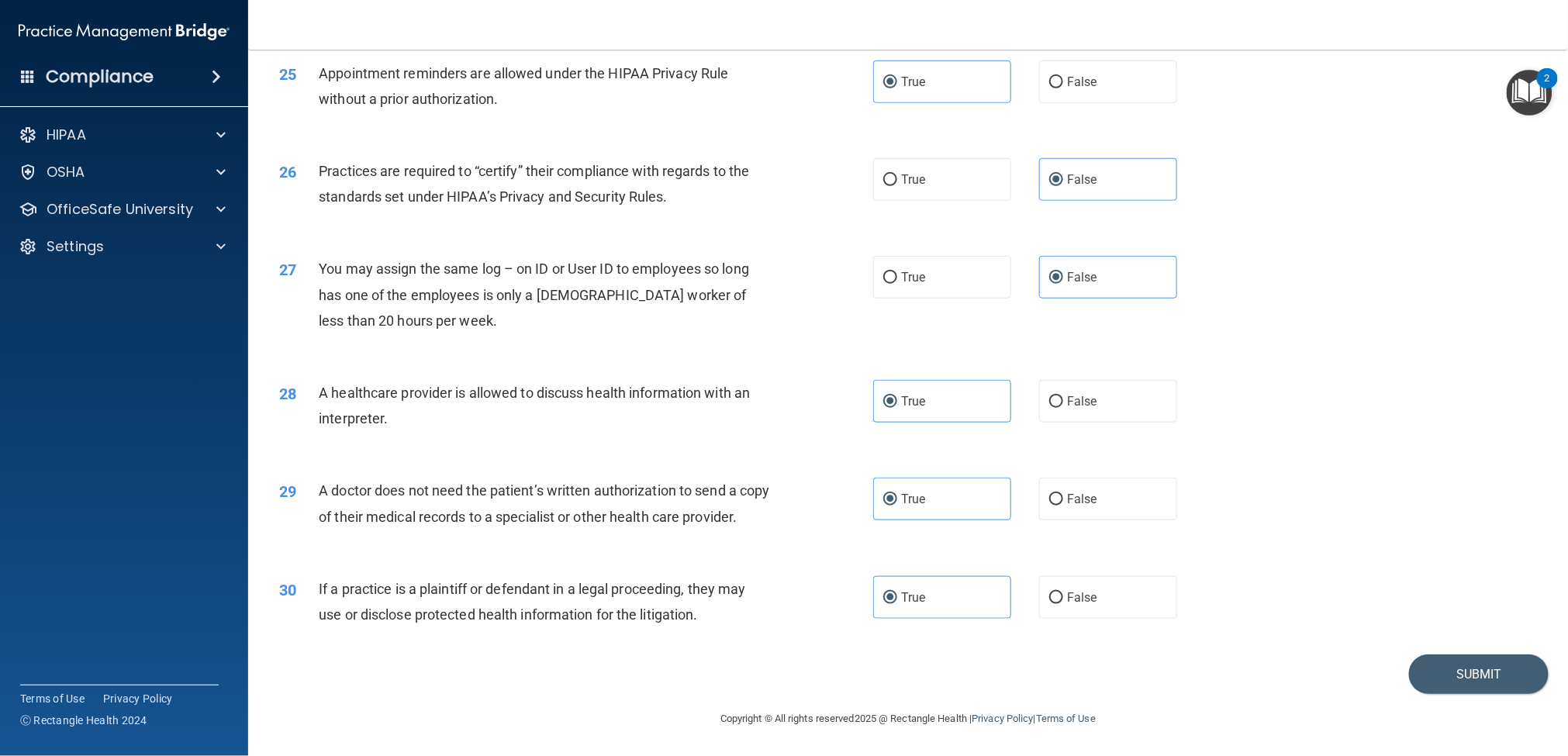
scroll to position [2809, 0]
click at [1176, 566] on button "Submit" at bounding box center [1478, 673] width 140 height 40
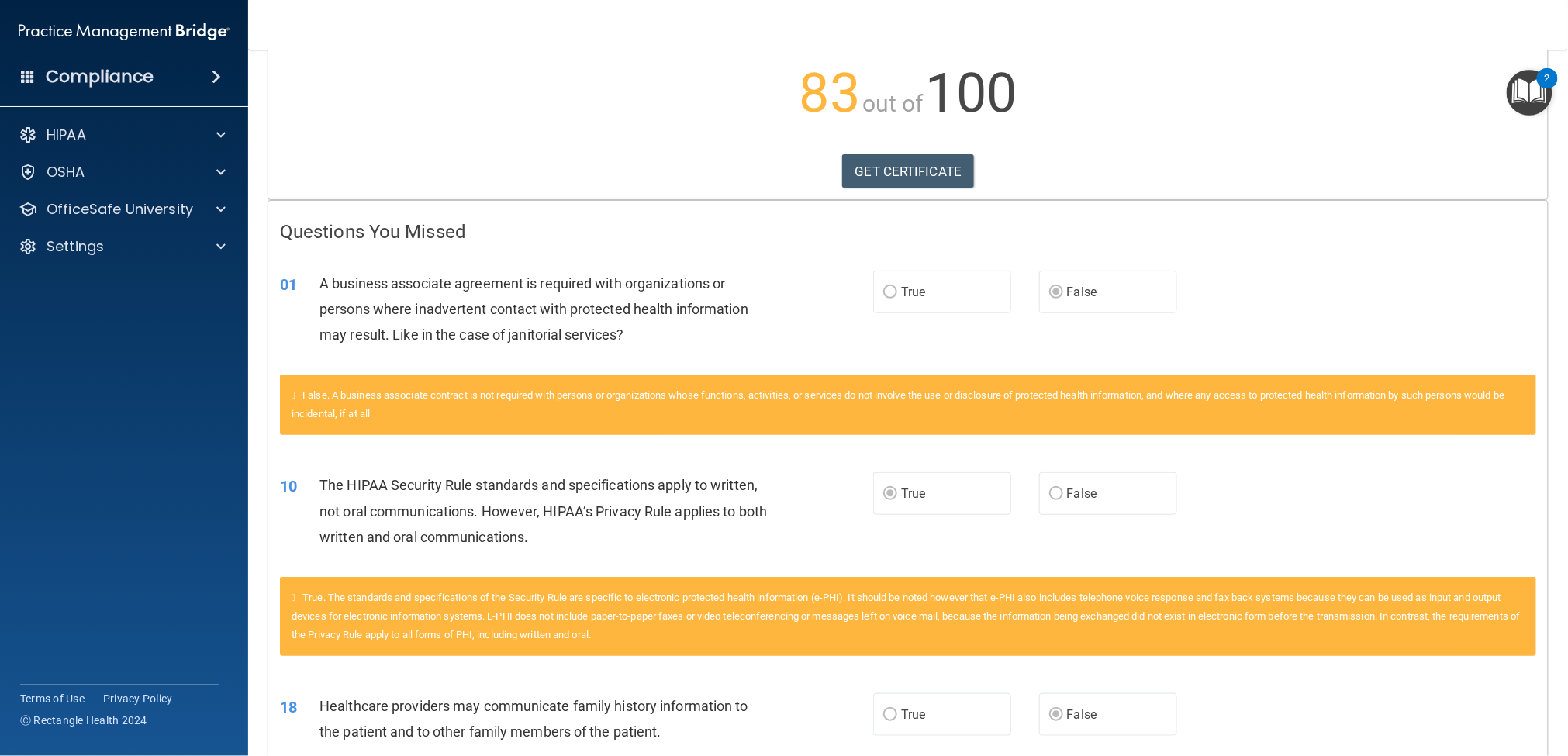
scroll to position [142, 0]
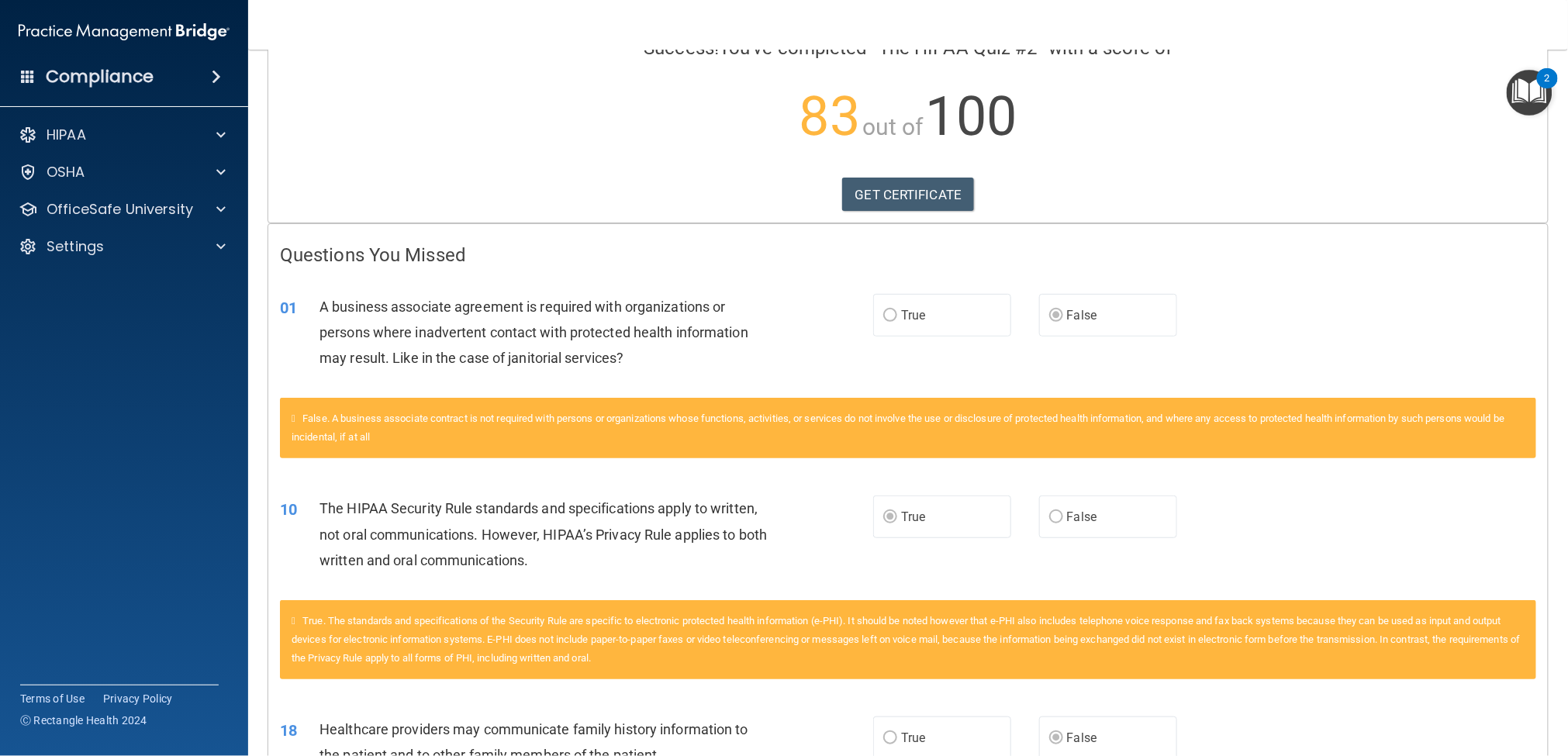
click at [930, 214] on div "Calculating your score.... Success! You've completed " The HIPAA Quiz #2 " with…" at bounding box center [908, 73] width 1280 height 298
click at [927, 199] on link "GET CERTIFICATE" at bounding box center [908, 195] width 132 height 34
click at [206, 211] on div at bounding box center [219, 209] width 39 height 19
click at [154, 246] on div "HIPAA Training" at bounding box center [116, 246] width 212 height 15
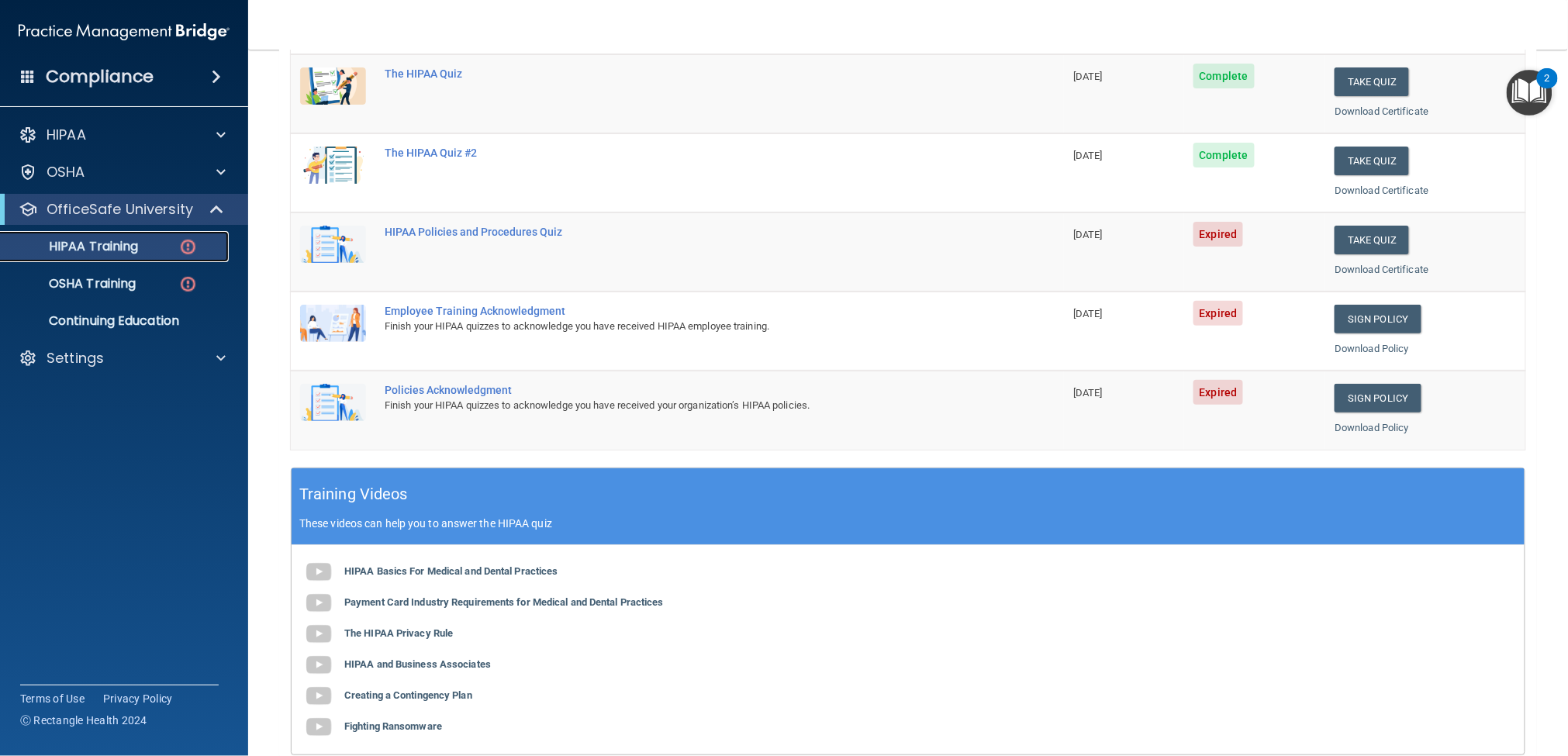
scroll to position [66, 0]
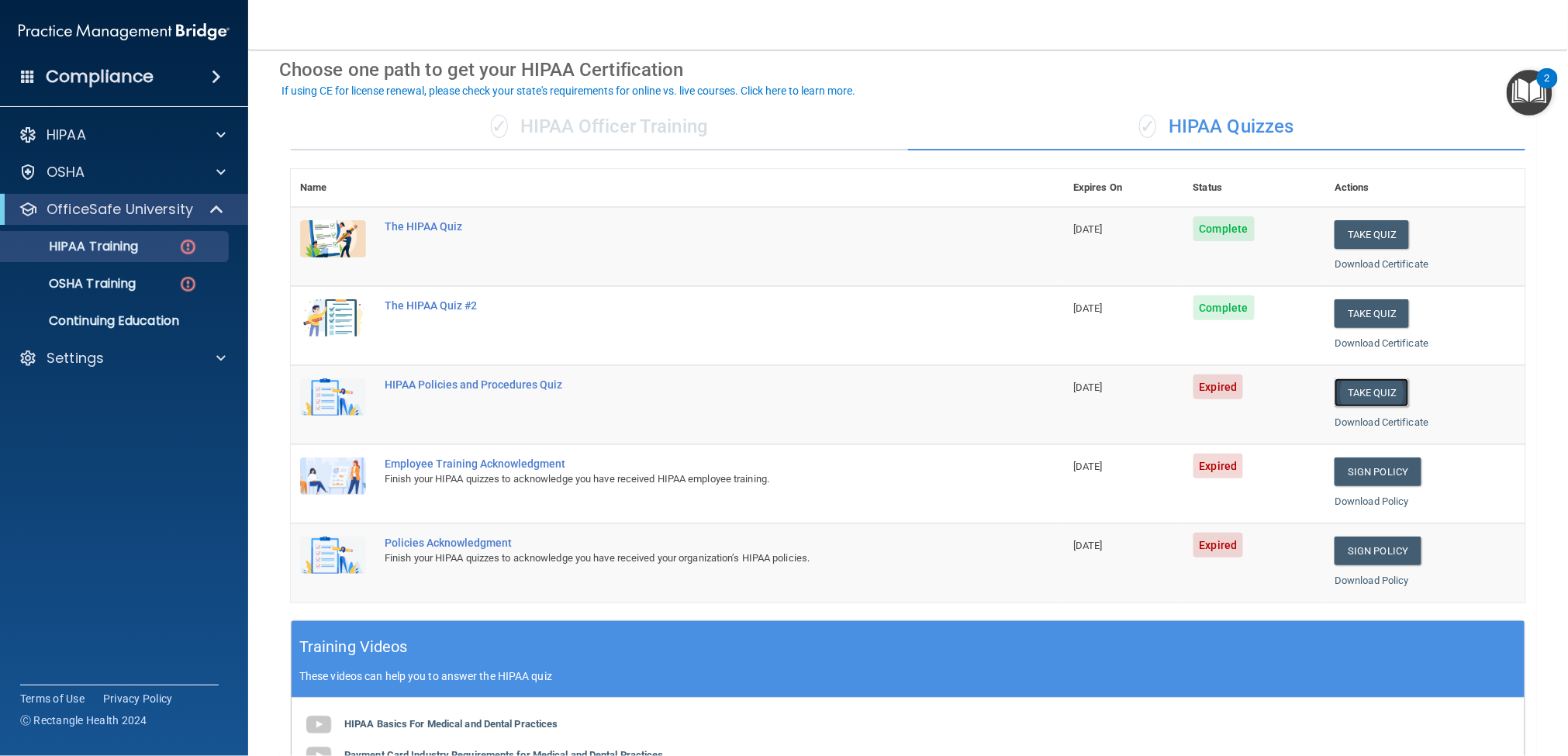
click at [1176, 384] on button "Take Quiz" at bounding box center [1372, 393] width 75 height 28
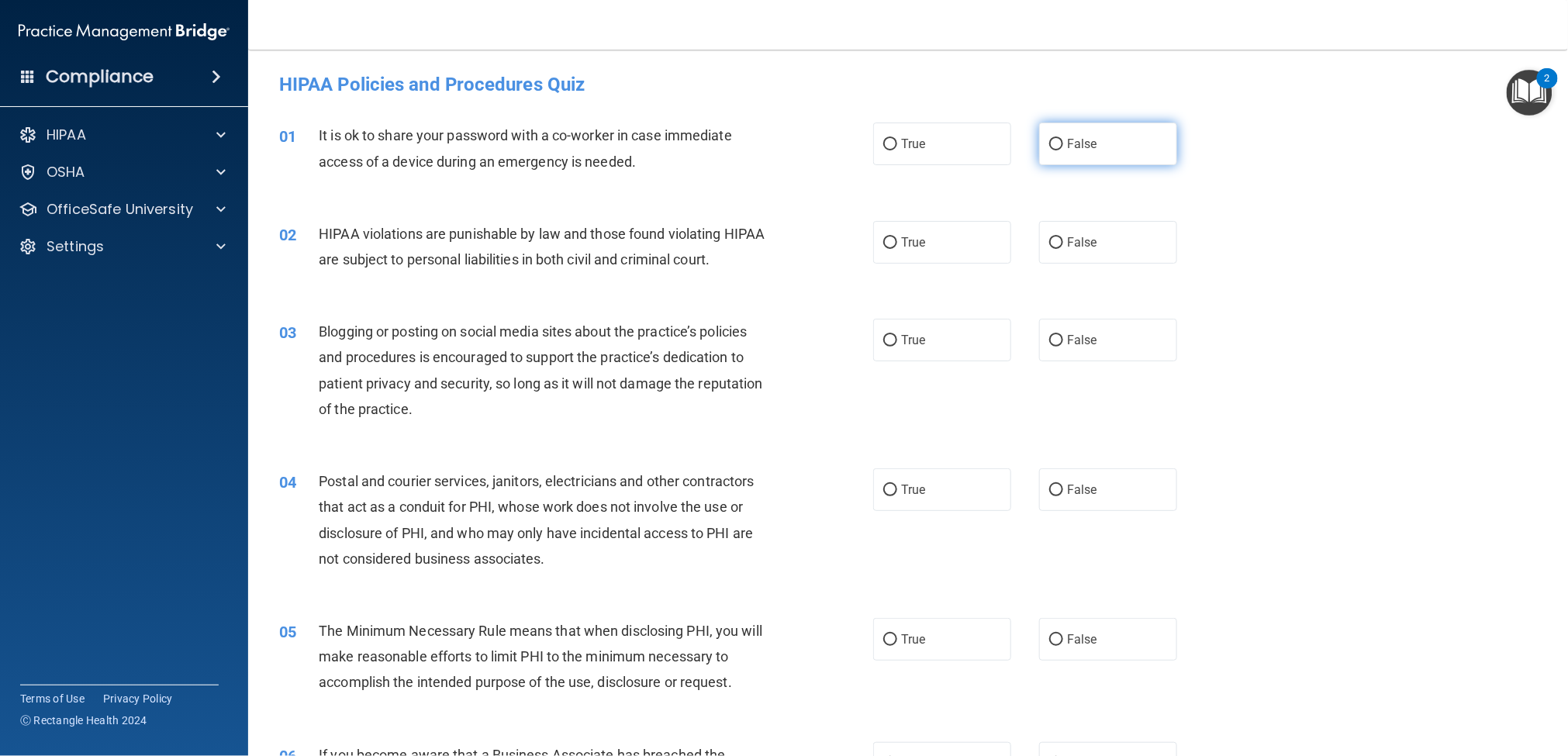
click at [1067, 157] on label "False" at bounding box center [1108, 144] width 138 height 43
click at [1063, 150] on input "False" at bounding box center [1057, 144] width 14 height 12
radio input "true"
click at [916, 244] on span "True" at bounding box center [913, 242] width 24 height 15
click at [898, 244] on input "True" at bounding box center [891, 243] width 14 height 12
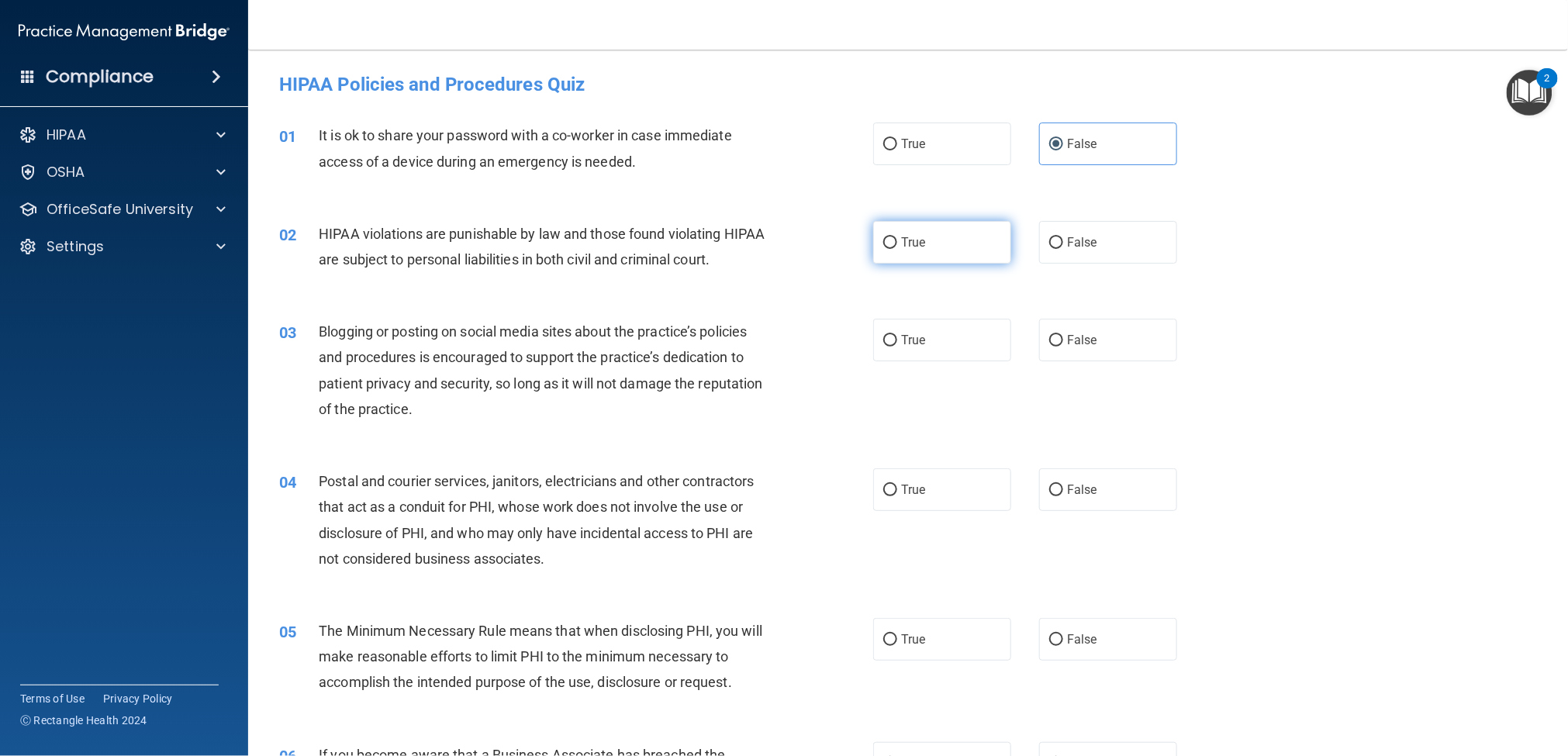
radio input "true"
click at [1081, 346] on span "False" at bounding box center [1083, 339] width 30 height 15
click at [1063, 346] on input "False" at bounding box center [1057, 340] width 14 height 12
radio input "true"
click at [916, 482] on span "True" at bounding box center [913, 489] width 24 height 15
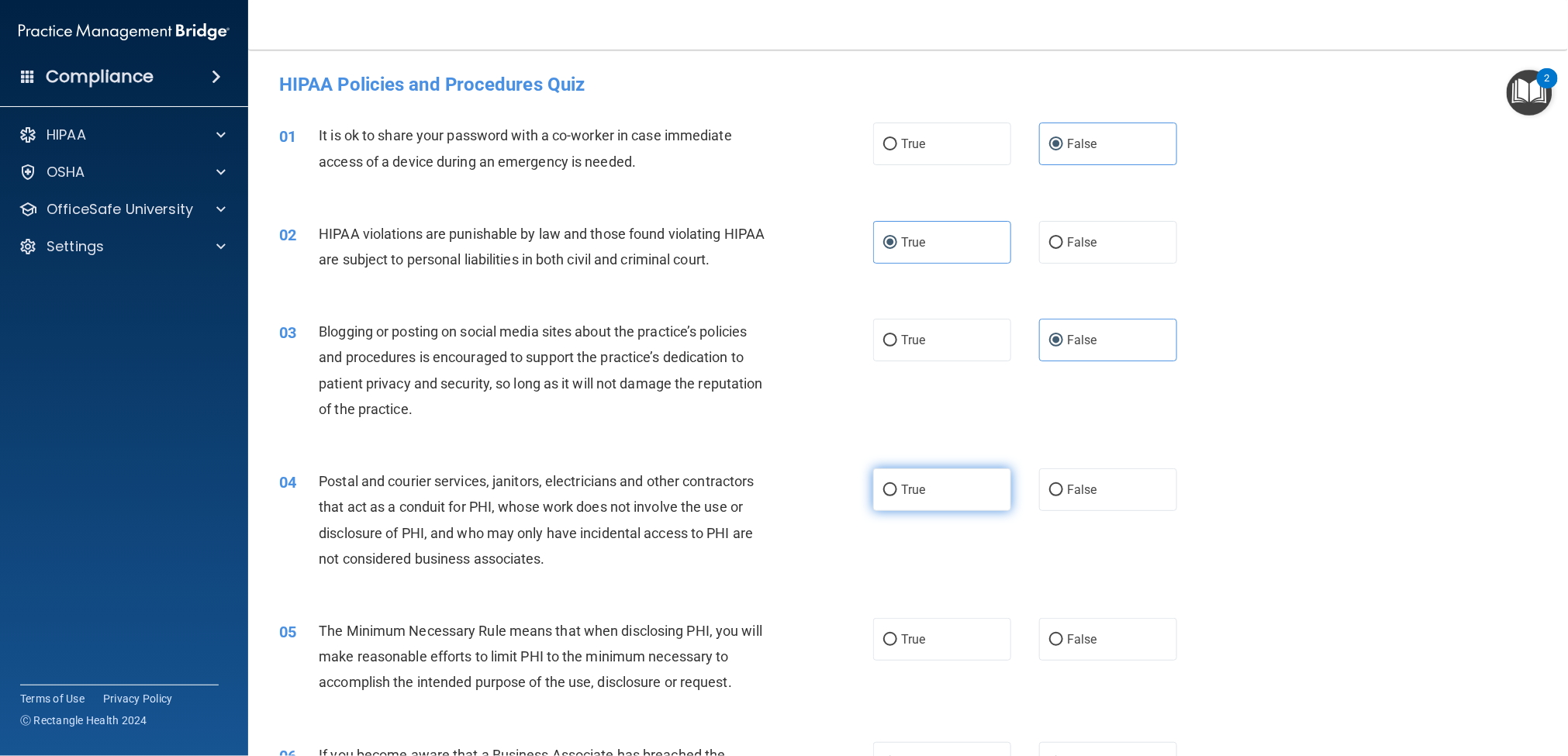
click at [898, 484] on input "True" at bounding box center [891, 489] width 14 height 12
radio input "true"
click at [923, 566] on label "True" at bounding box center [942, 639] width 138 height 43
click at [898, 566] on input "True" at bounding box center [891, 640] width 14 height 12
radio input "true"
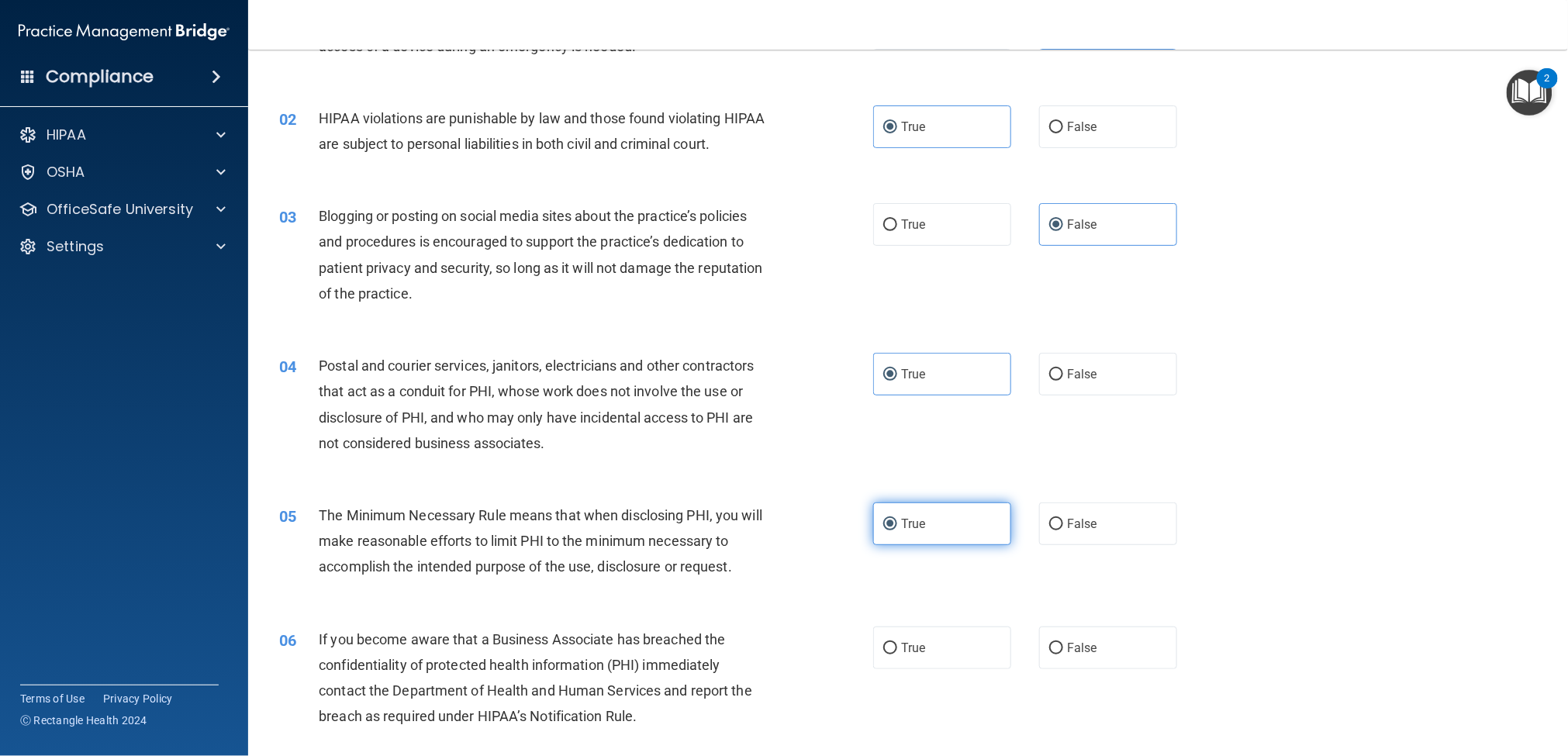
scroll to position [232, 0]
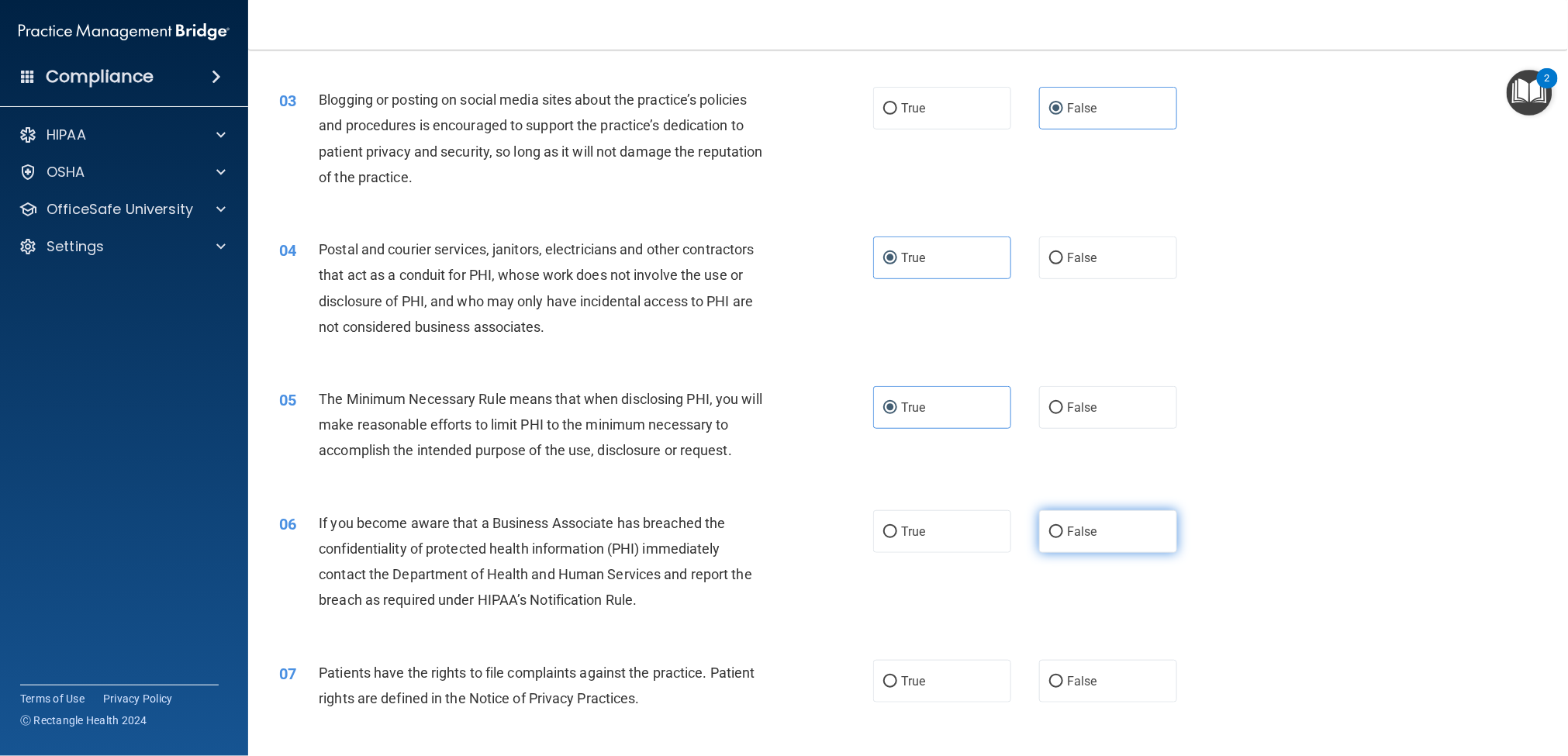
click at [1068, 538] on label "False" at bounding box center [1108, 531] width 138 height 43
click at [1063, 538] on input "False" at bounding box center [1057, 531] width 14 height 12
radio input "true"
drag, startPoint x: 916, startPoint y: 685, endPoint x: 909, endPoint y: 680, distance: 8.6
click at [910, 566] on span "True" at bounding box center [913, 680] width 24 height 15
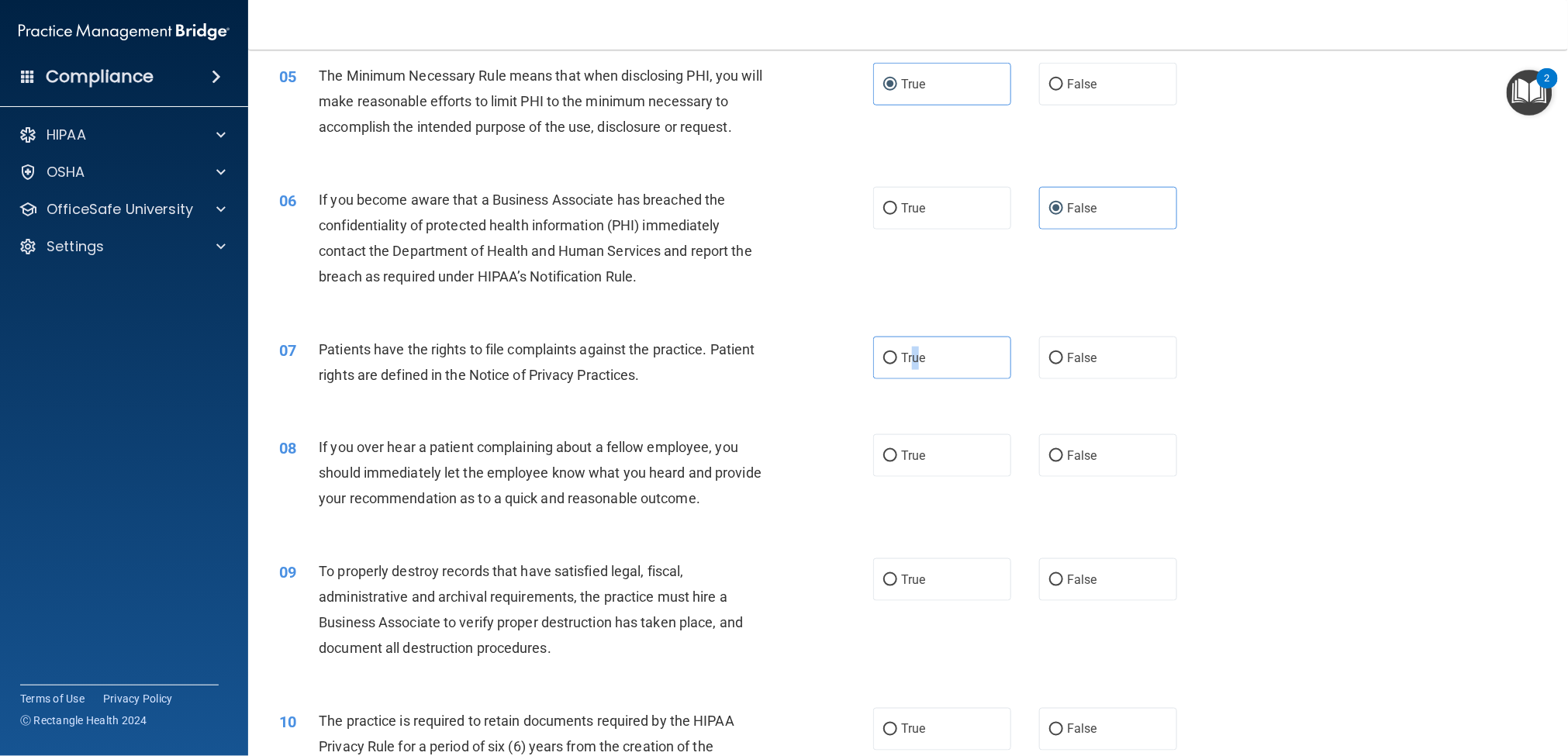
scroll to position [578, 0]
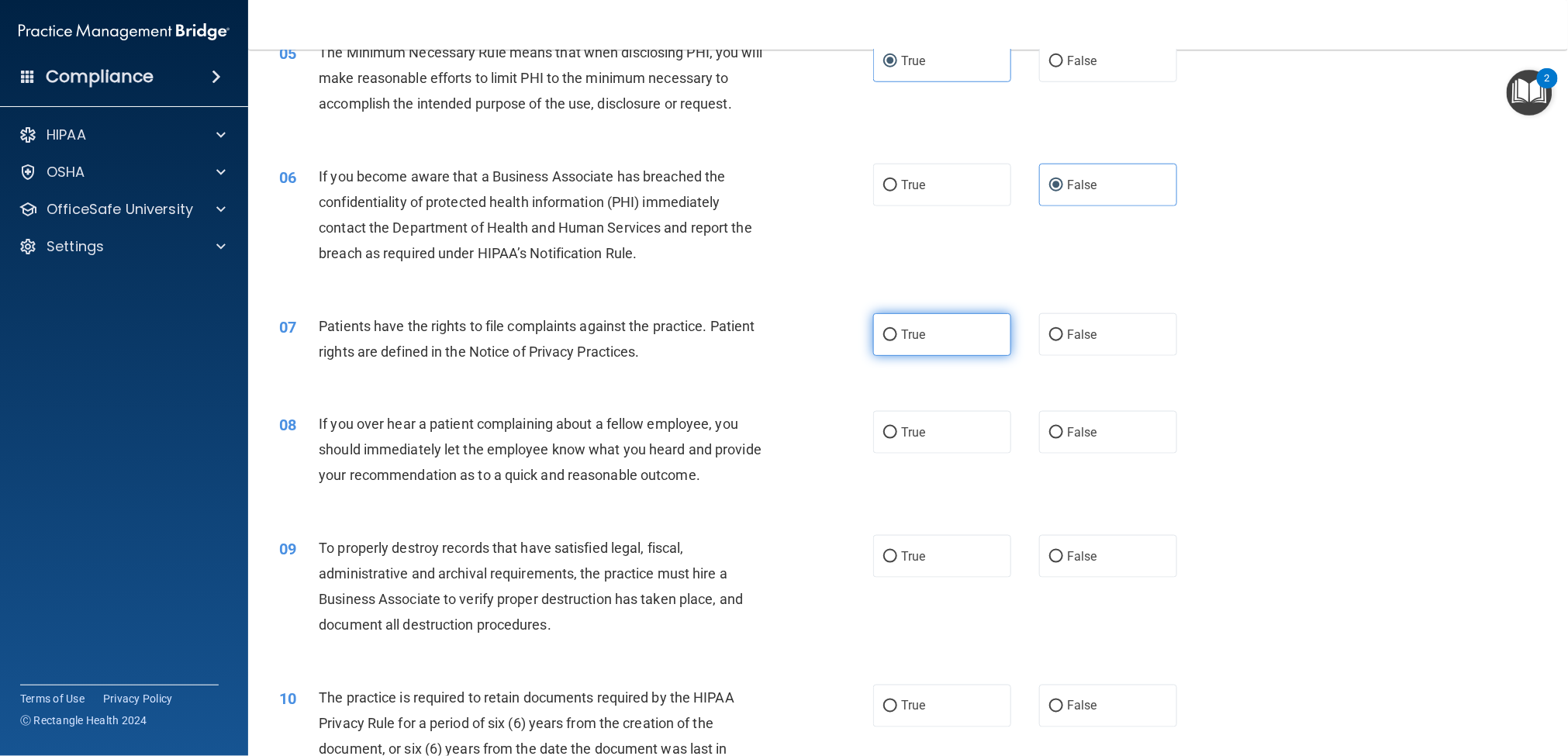
click at [890, 344] on label "True" at bounding box center [942, 335] width 138 height 43
click at [890, 341] on input "True" at bounding box center [891, 335] width 14 height 12
radio input "true"
click at [1068, 425] on span "False" at bounding box center [1083, 432] width 30 height 15
click at [1061, 427] on input "False" at bounding box center [1057, 433] width 14 height 12
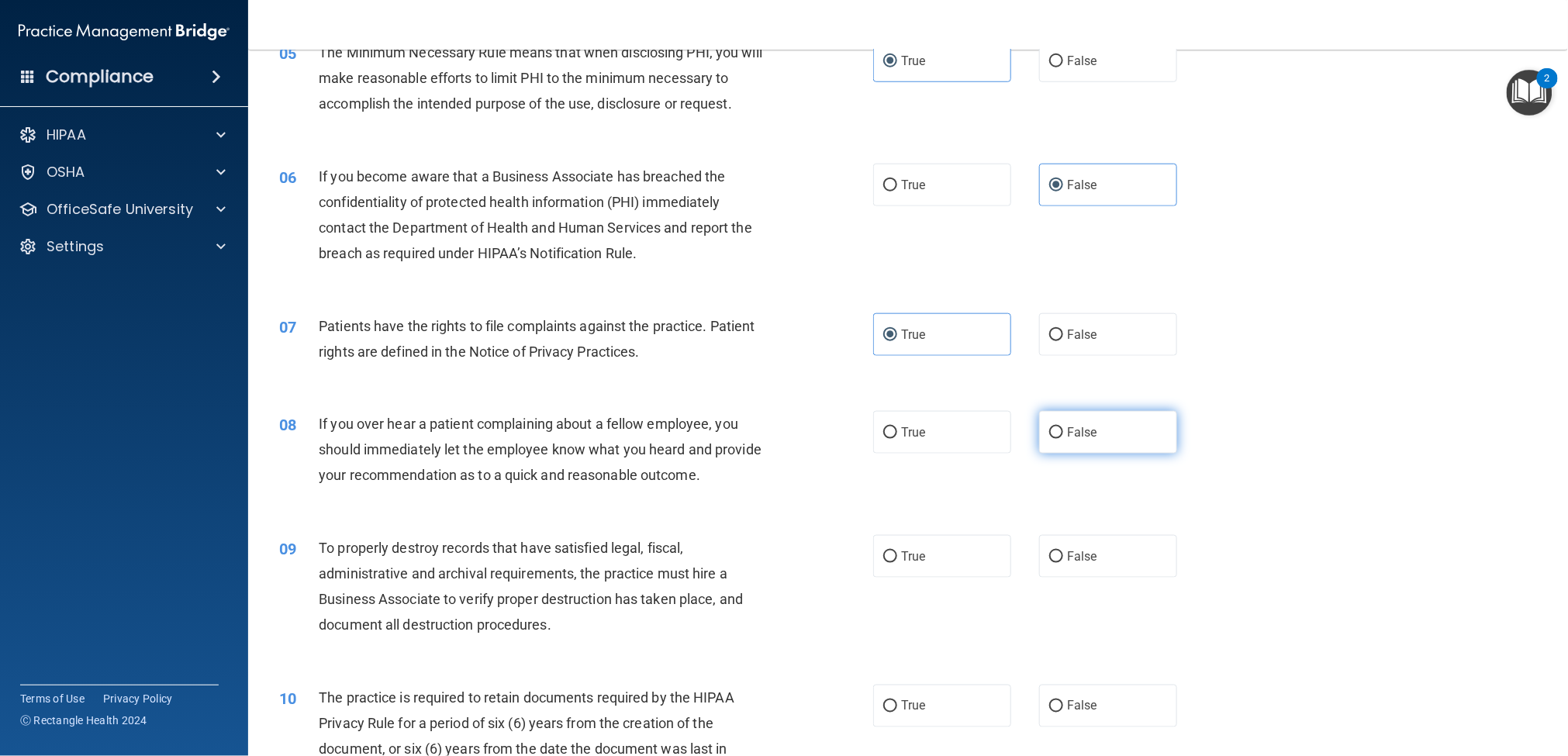
radio input "true"
click at [1048, 565] on label "False" at bounding box center [1108, 556] width 138 height 43
click at [1050, 562] on input "False" at bounding box center [1057, 556] width 14 height 12
radio input "true"
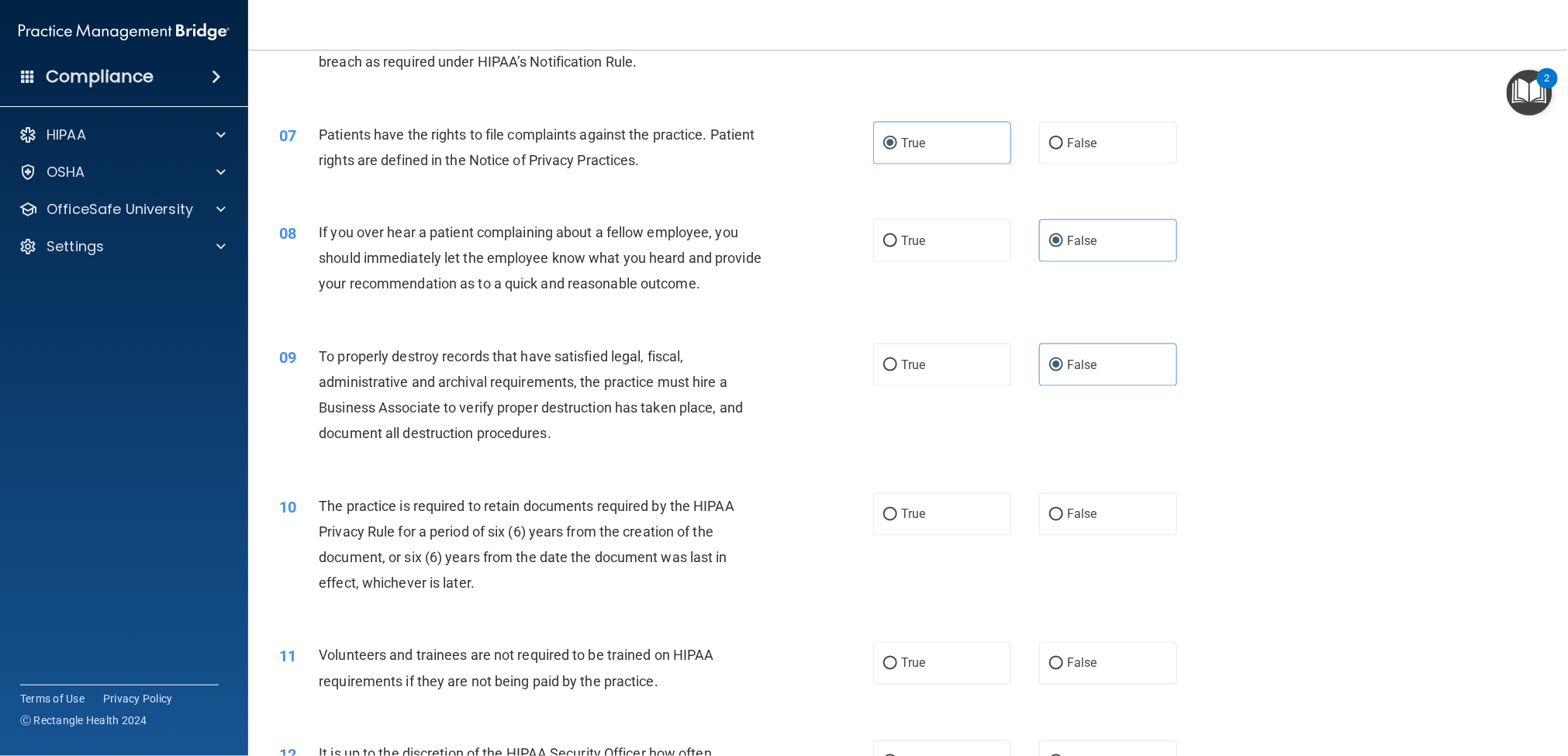
scroll to position [810, 0]
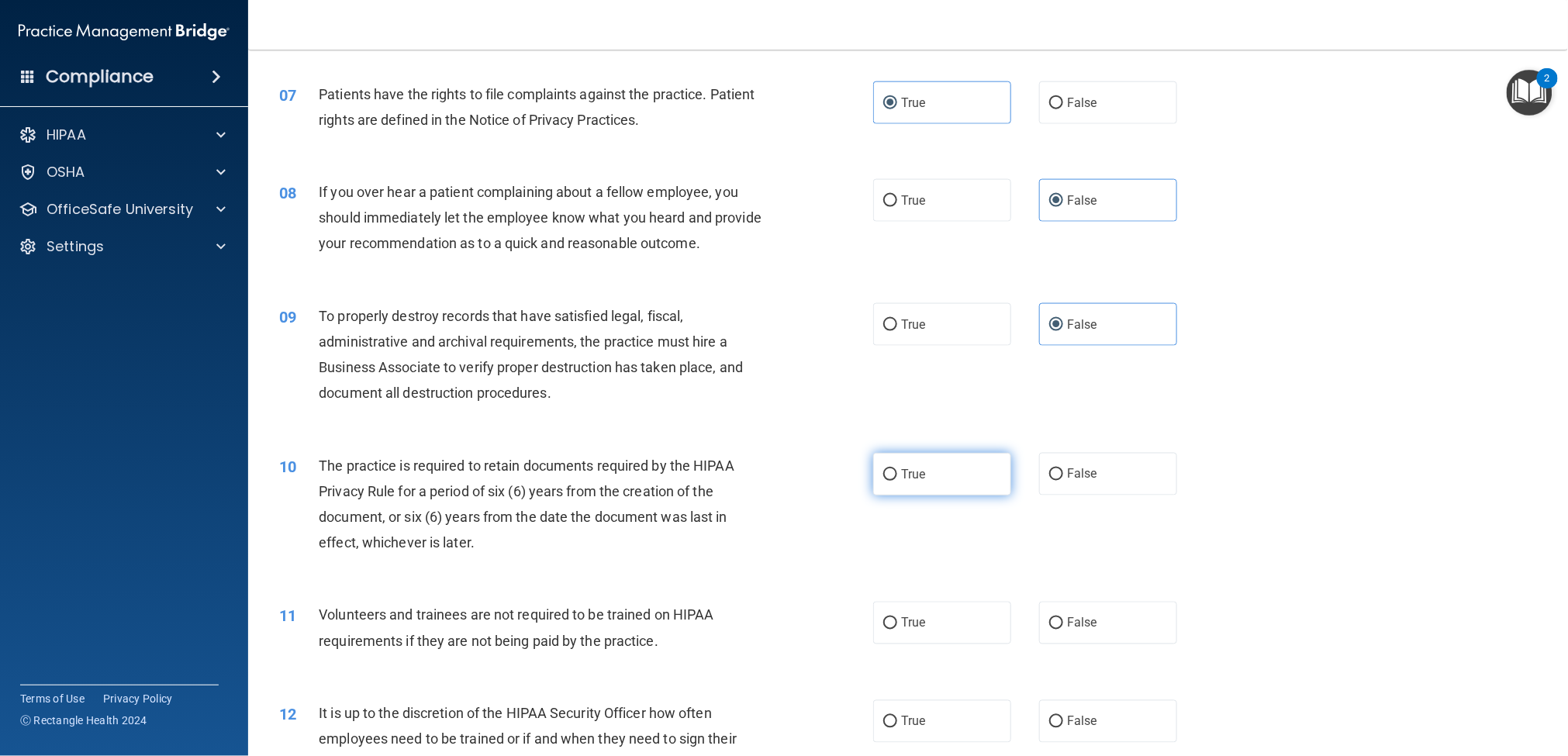
click at [887, 470] on input "True" at bounding box center [891, 474] width 14 height 12
radio input "true"
click at [1052, 566] on input "False" at bounding box center [1057, 623] width 14 height 12
radio input "true"
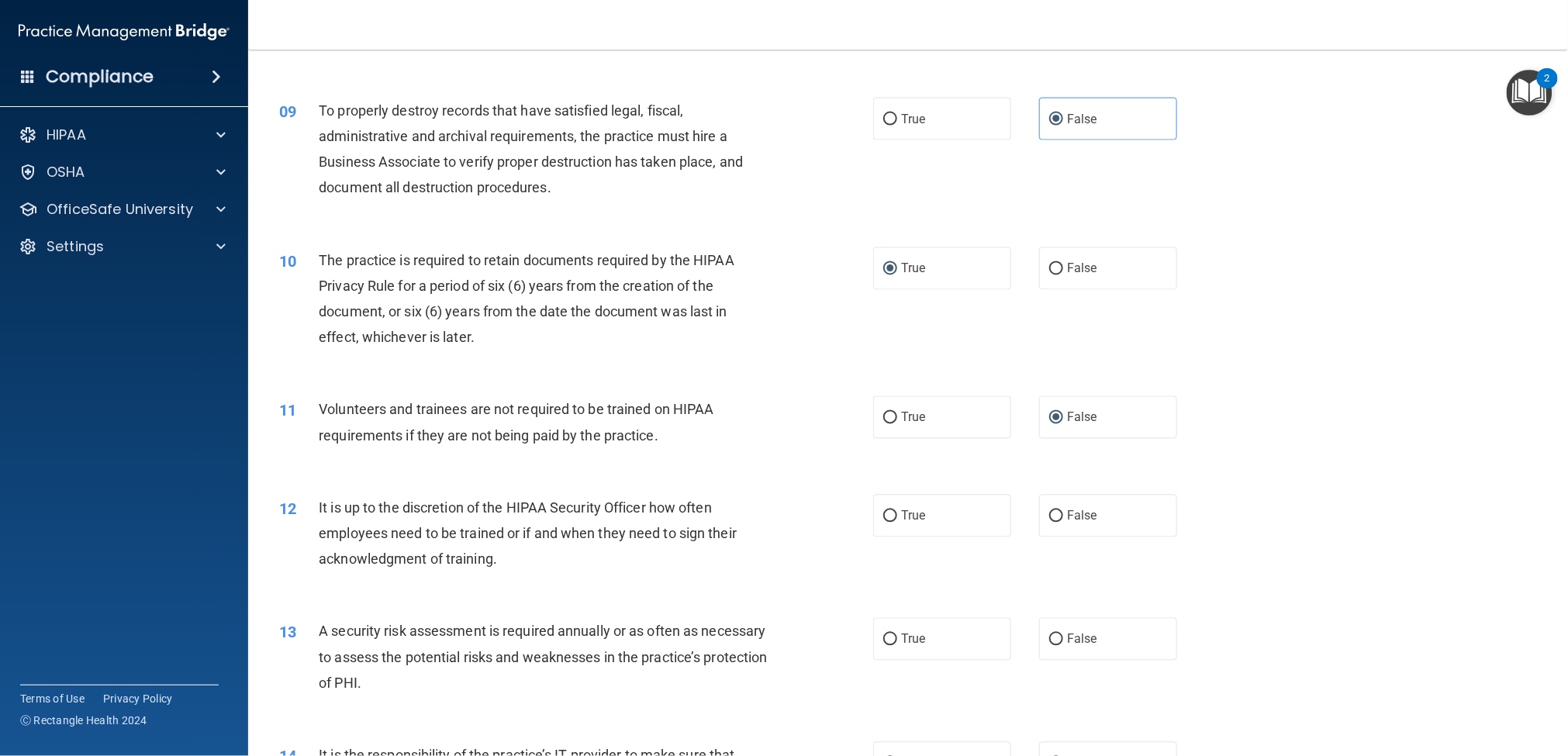
scroll to position [1042, 0]
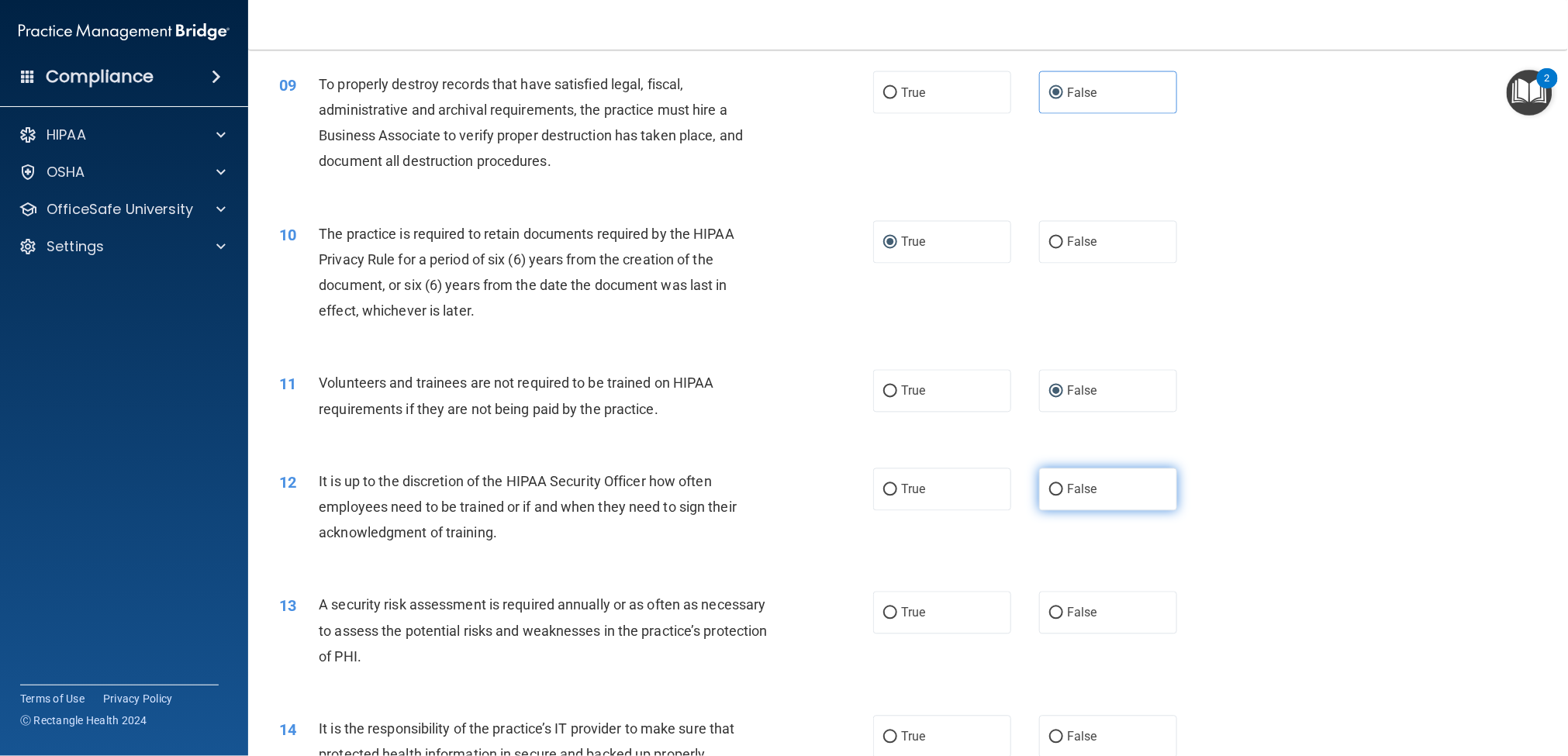
click at [1045, 497] on label "False" at bounding box center [1108, 489] width 138 height 43
click at [1050, 496] on input "False" at bounding box center [1057, 489] width 14 height 12
radio input "true"
click at [876, 566] on label "True" at bounding box center [942, 613] width 138 height 43
click at [884, 566] on input "True" at bounding box center [891, 613] width 14 height 12
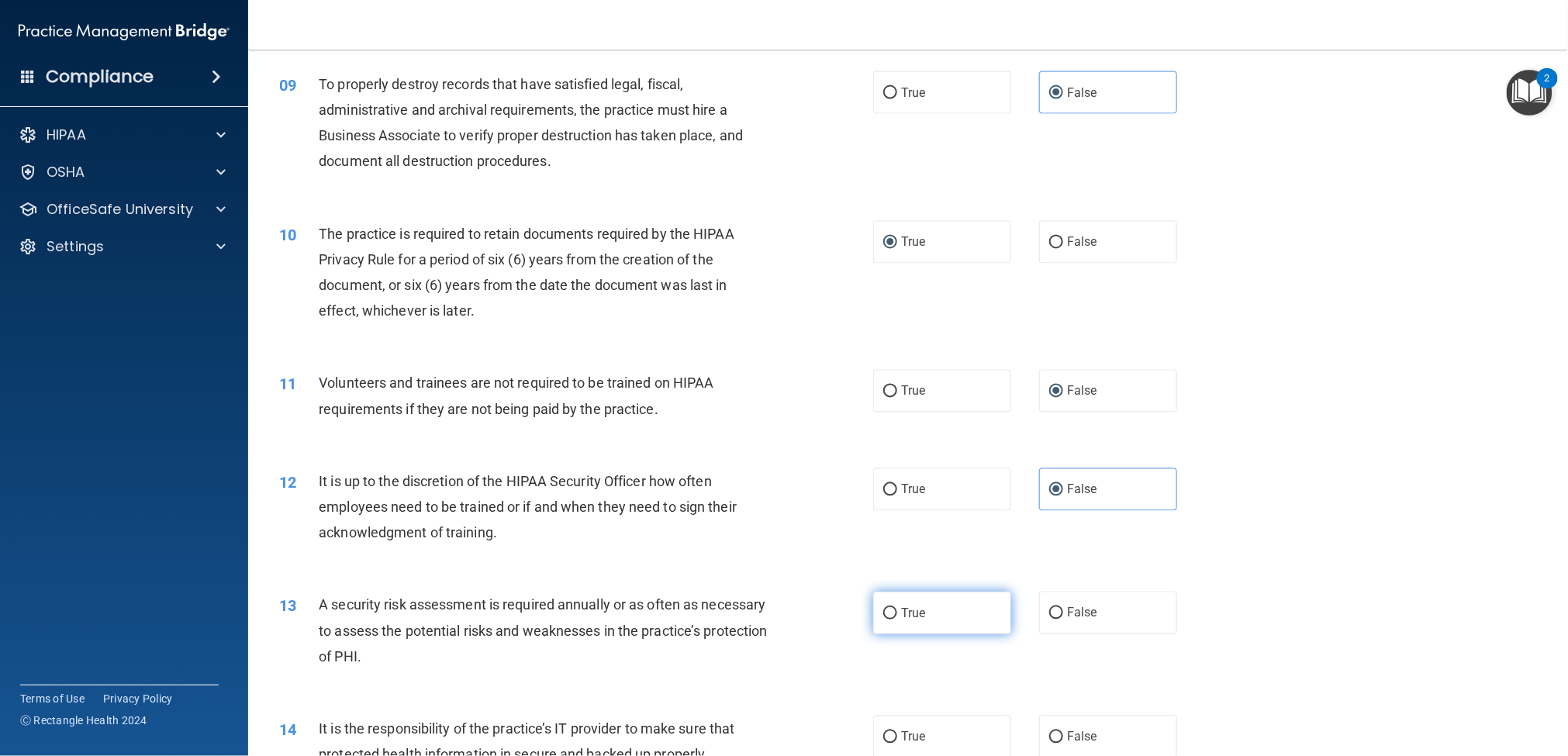
radio input "true"
click at [884, 566] on input "True" at bounding box center [891, 737] width 14 height 12
radio input "true"
click at [1050, 566] on input "False" at bounding box center [1057, 737] width 14 height 12
radio input "true"
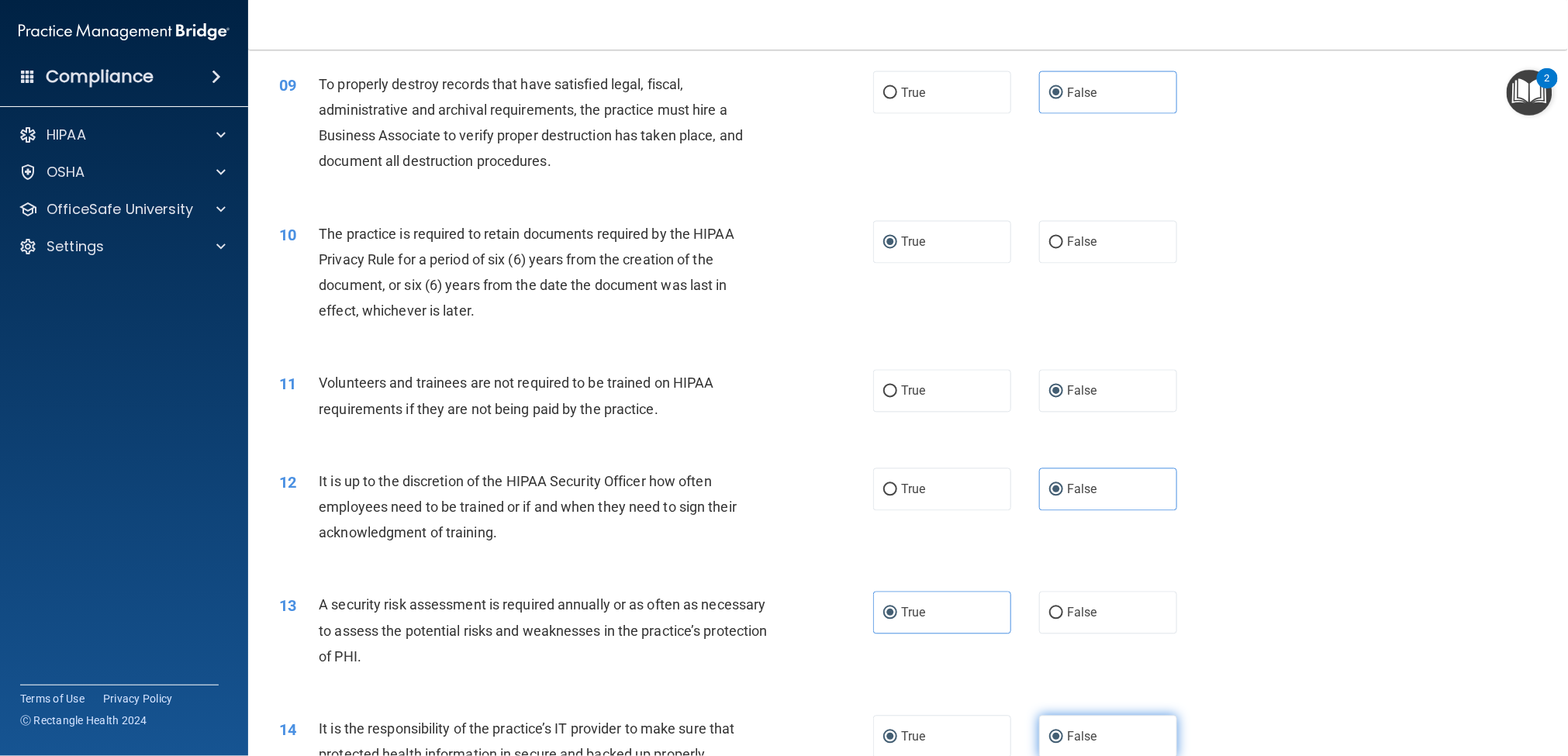
radio input "false"
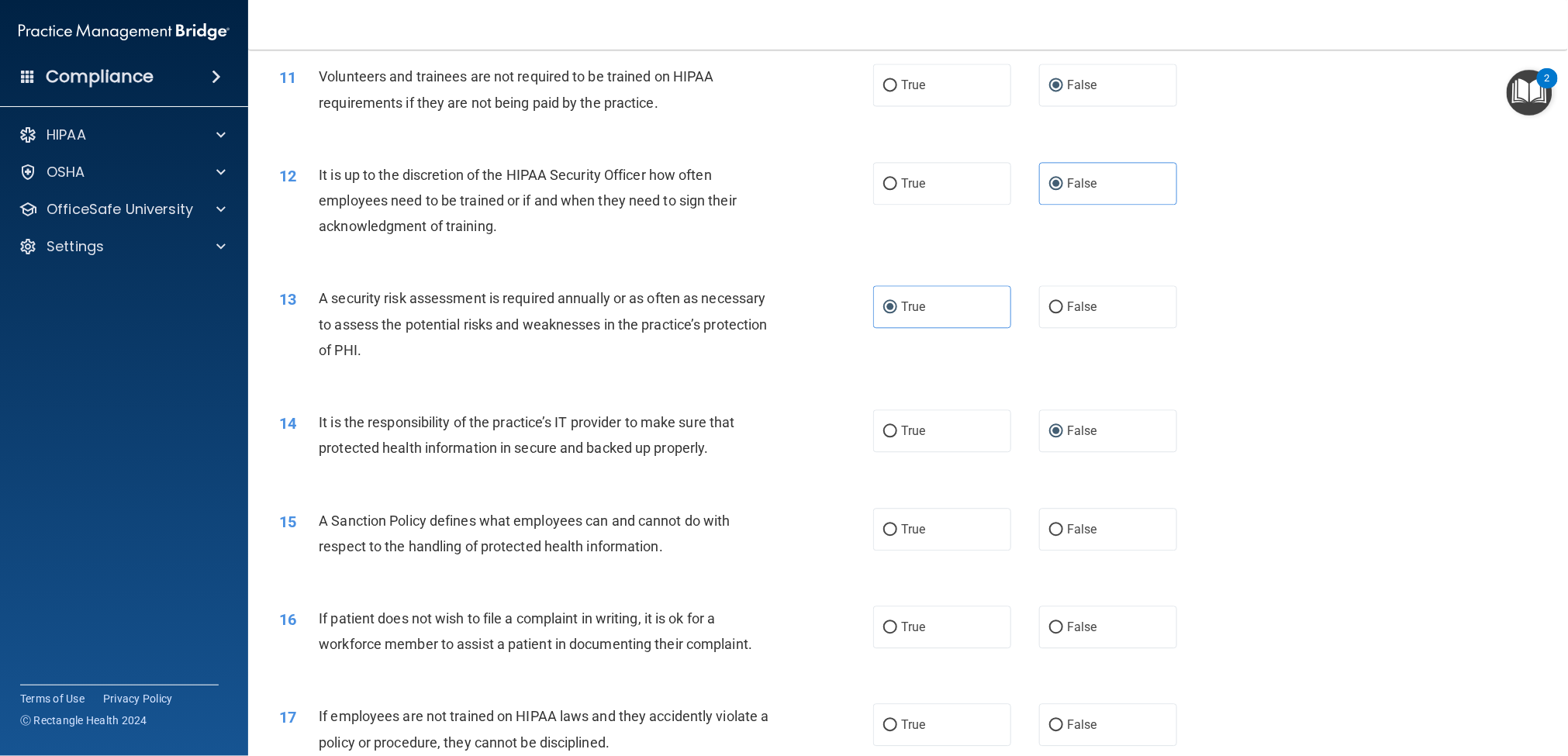
scroll to position [1389, 0]
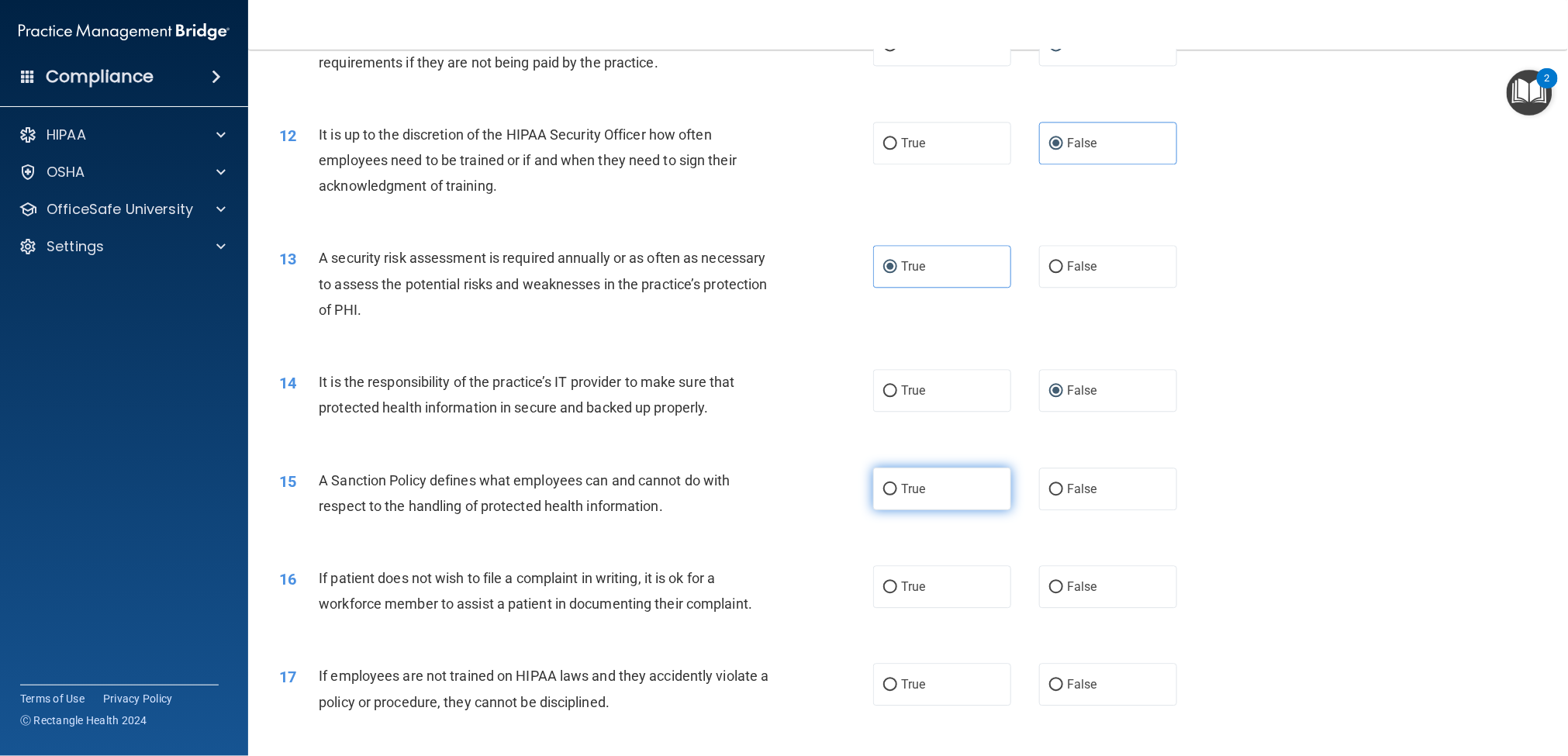
click at [901, 489] on span "True" at bounding box center [913, 489] width 24 height 15
click at [898, 489] on input "True" at bounding box center [891, 489] width 14 height 12
radio input "true"
click at [893, 566] on label "True" at bounding box center [942, 586] width 138 height 43
click at [893, 566] on input "True" at bounding box center [891, 586] width 14 height 12
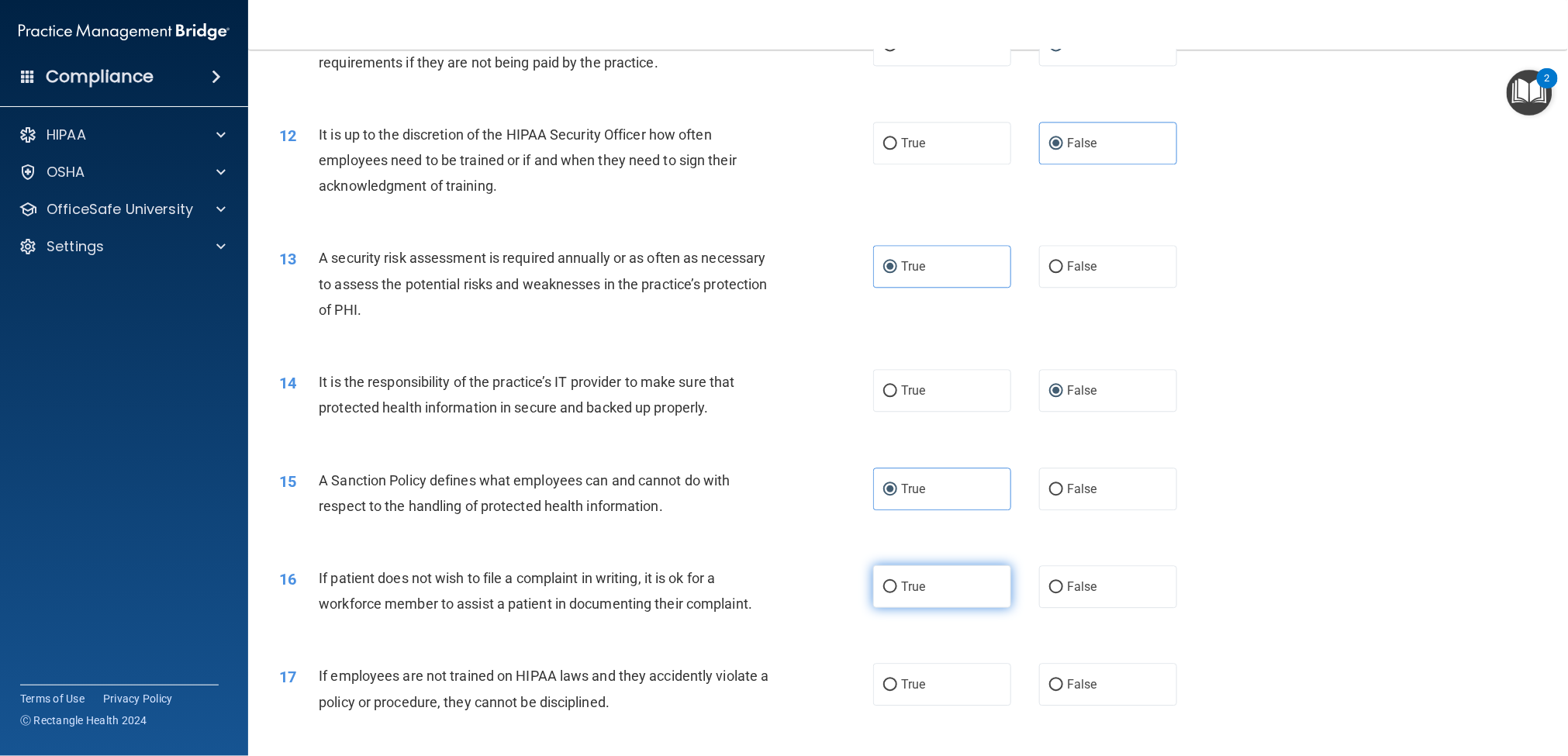
radio input "true"
click at [1050, 566] on input "False" at bounding box center [1057, 684] width 14 height 12
radio input "true"
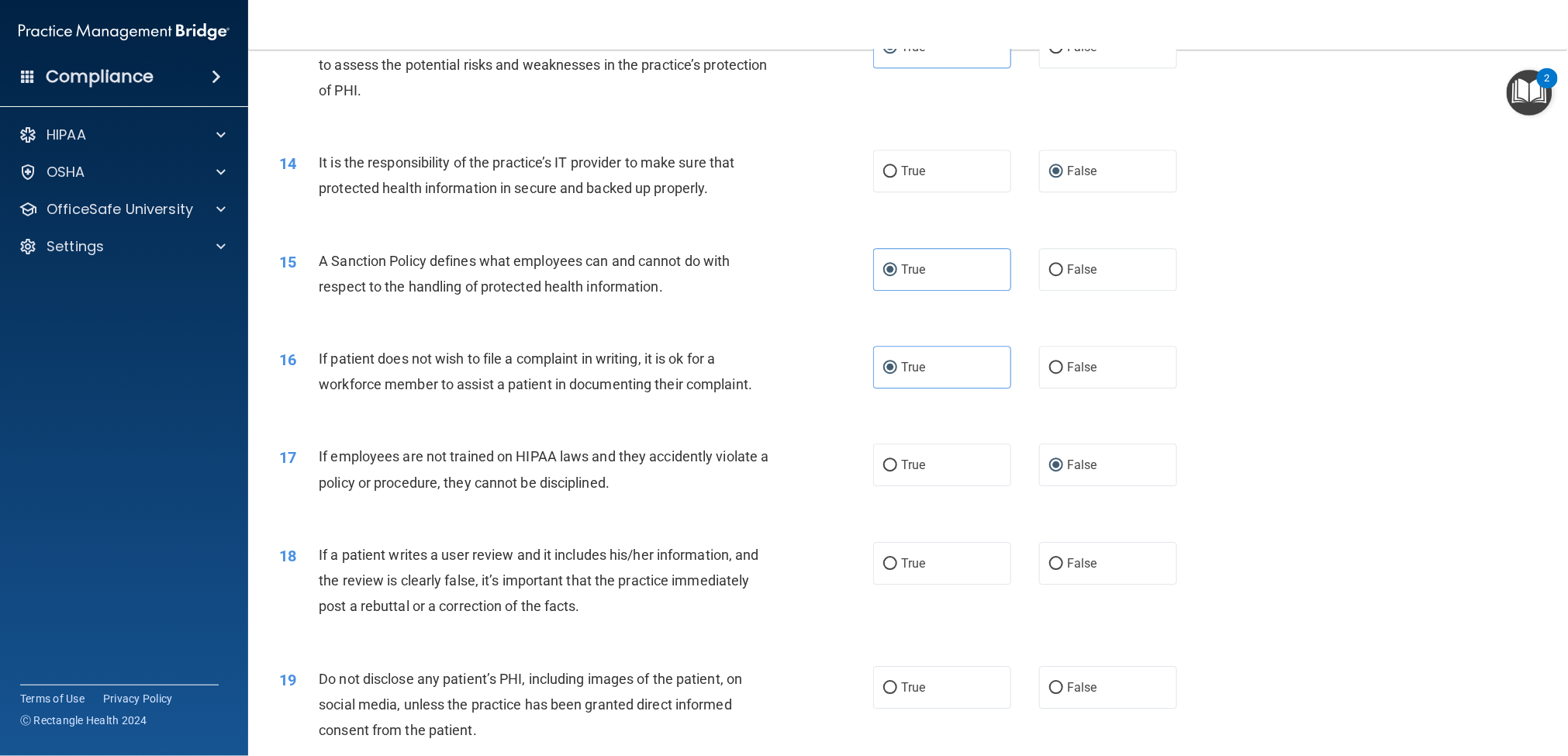
scroll to position [1620, 0]
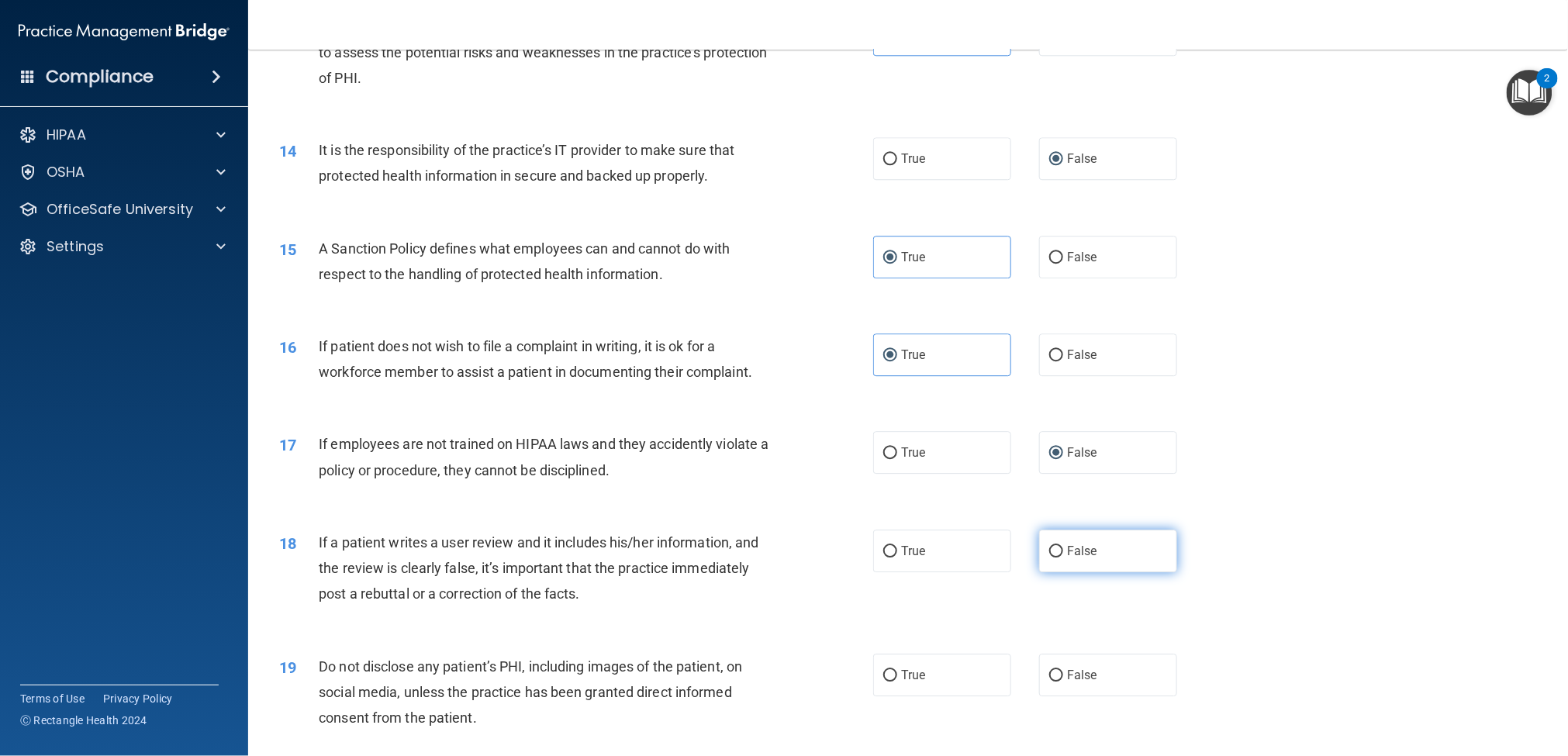
click at [1066, 563] on label "False" at bounding box center [1108, 551] width 138 height 43
click at [1063, 557] on input "False" at bounding box center [1057, 551] width 14 height 12
radio input "true"
click at [888, 566] on input "True" at bounding box center [891, 675] width 14 height 12
radio input "true"
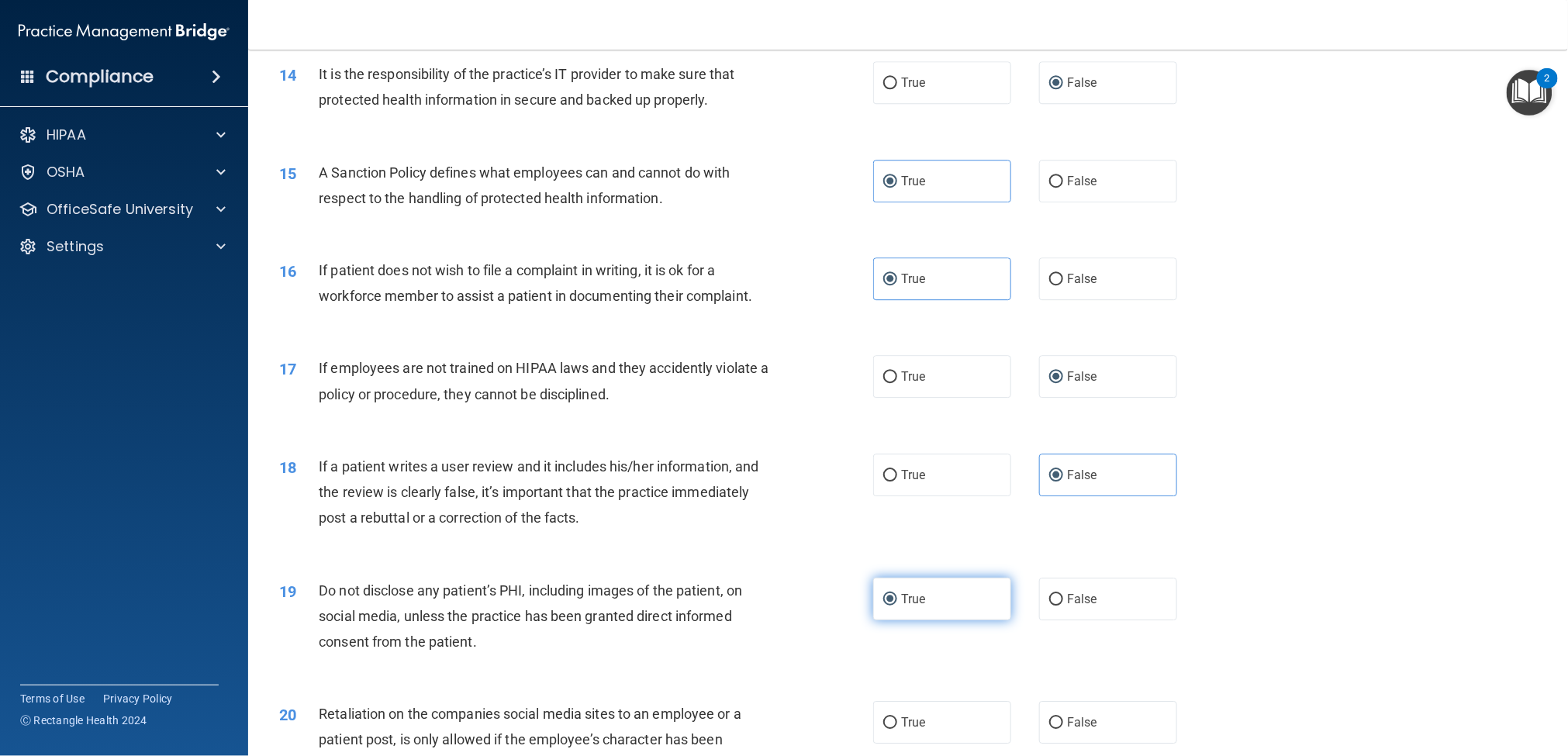
scroll to position [1737, 0]
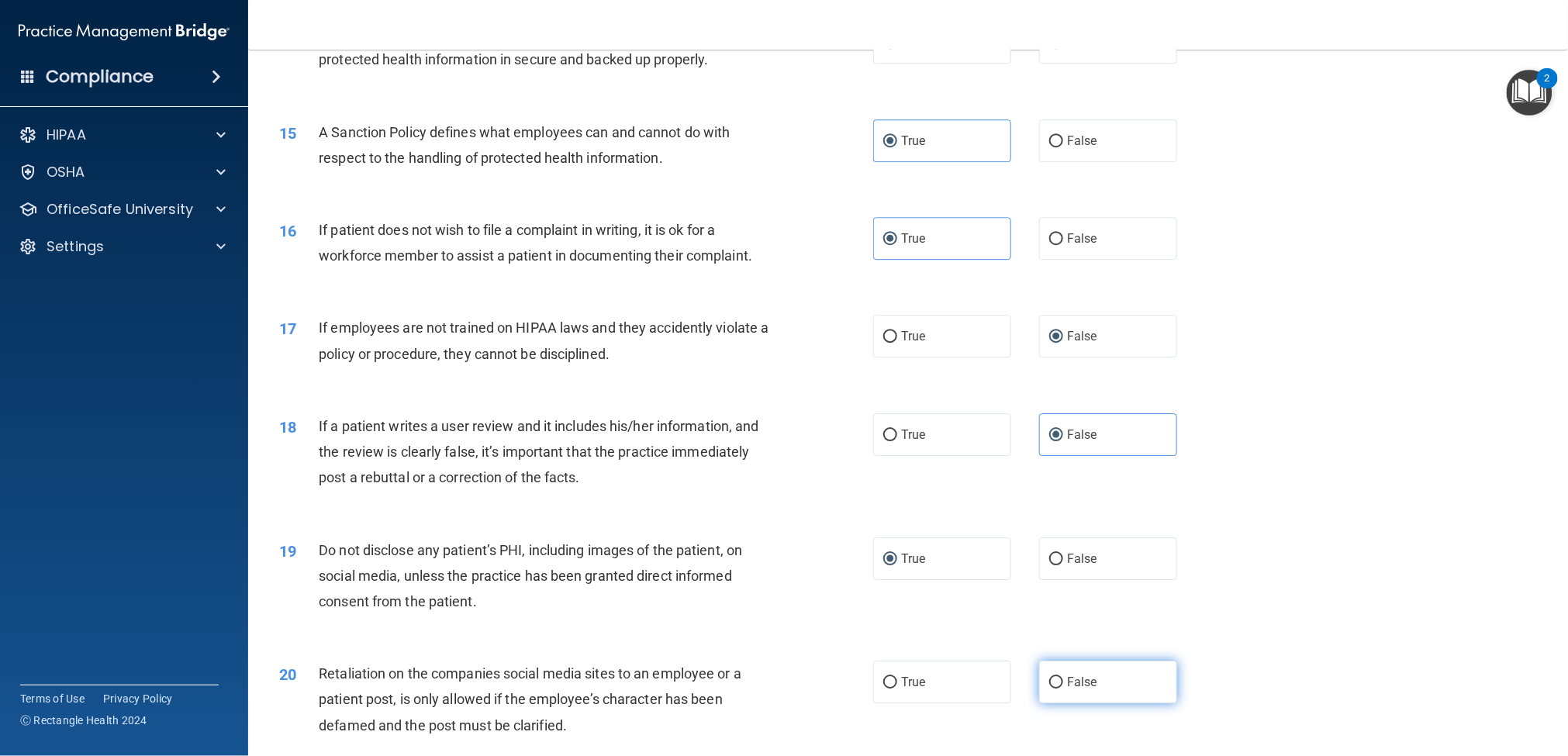
click at [1058, 566] on label "False" at bounding box center [1108, 681] width 138 height 43
click at [1058, 566] on input "False" at bounding box center [1057, 682] width 14 height 12
radio input "true"
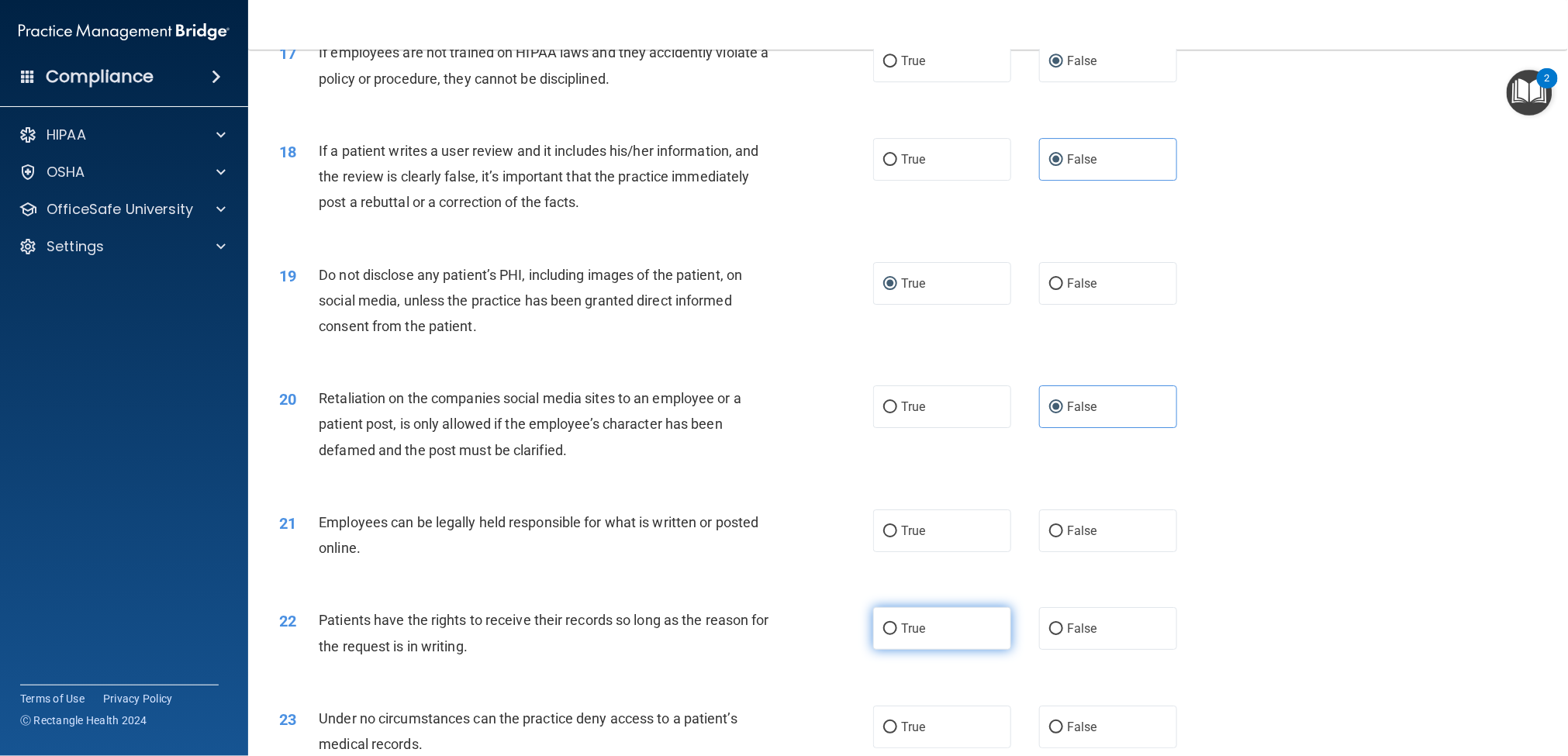
scroll to position [2083, 0]
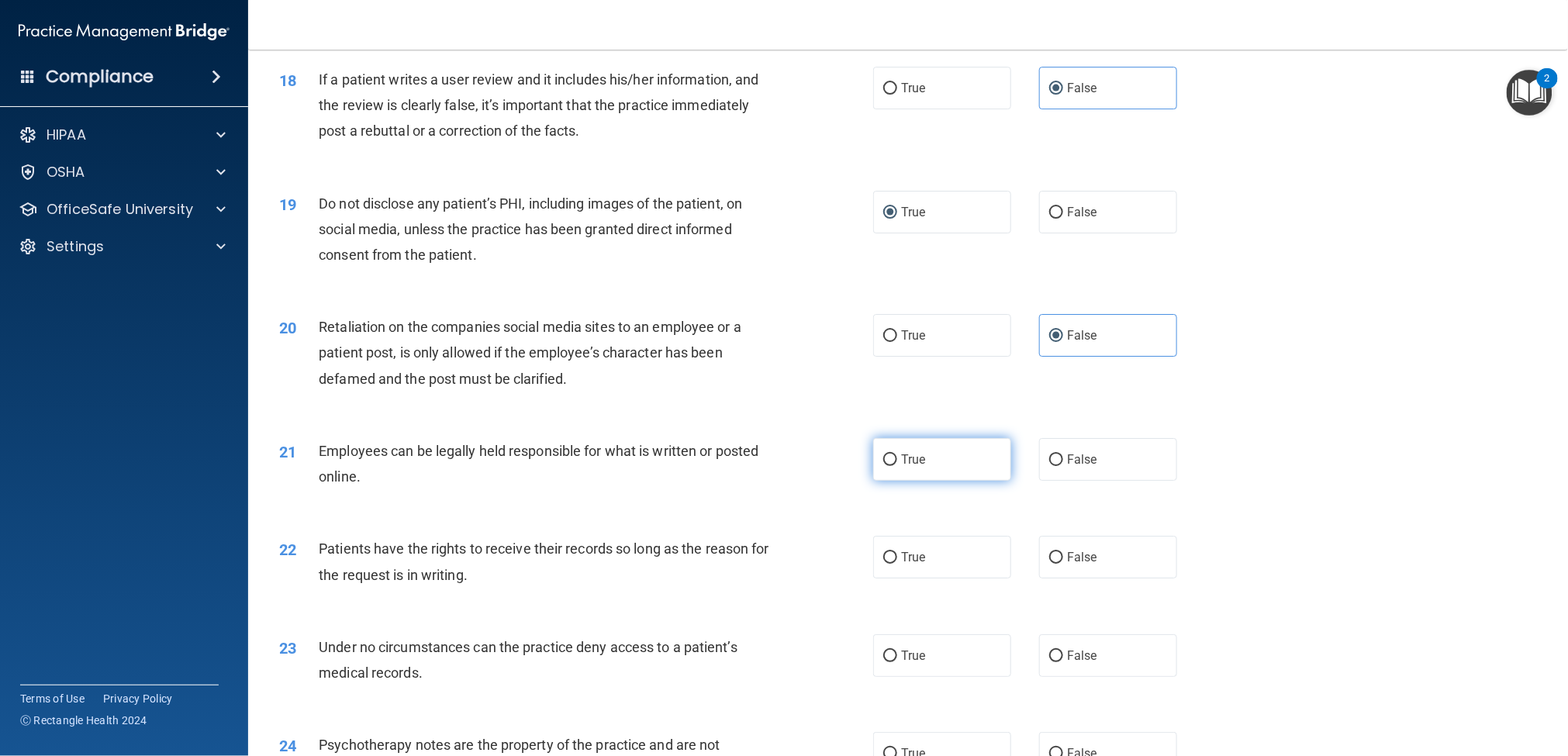
click at [894, 456] on label "True" at bounding box center [942, 459] width 138 height 43
click at [894, 456] on input "True" at bounding box center [891, 459] width 14 height 12
radio input "true"
click at [1050, 557] on input "False" at bounding box center [1057, 557] width 14 height 12
radio input "true"
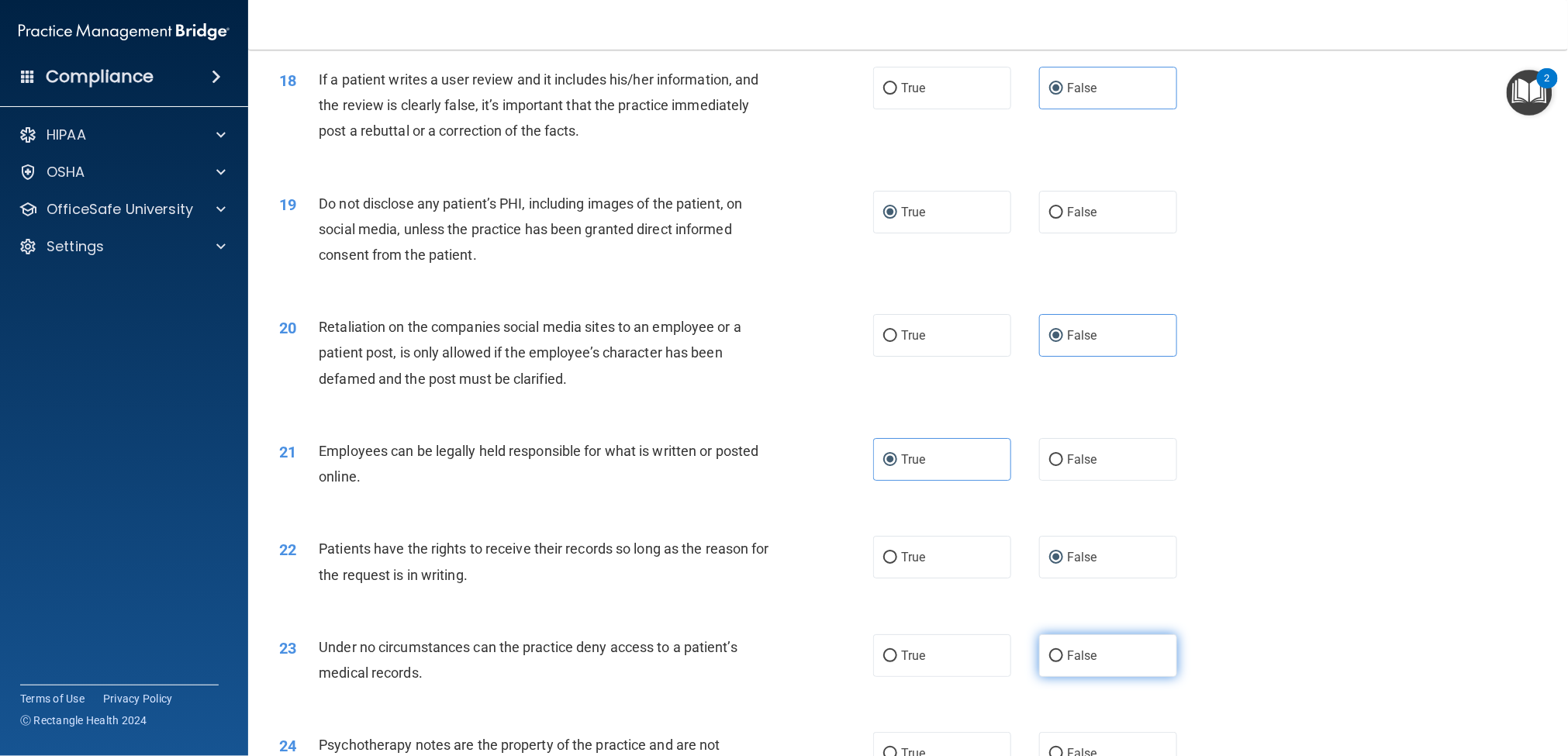
click at [1053, 566] on input "False" at bounding box center [1057, 656] width 14 height 12
radio input "true"
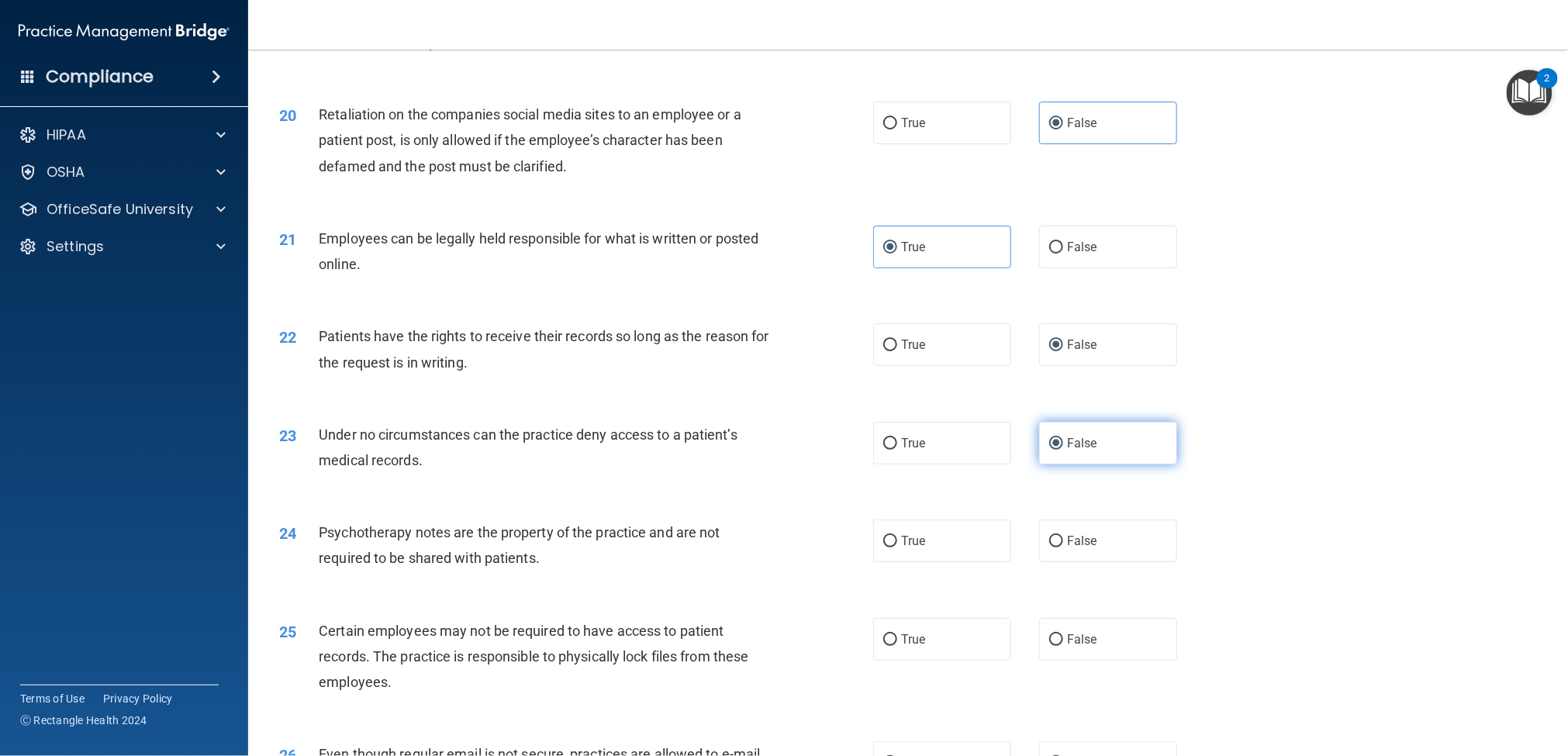
scroll to position [2315, 0]
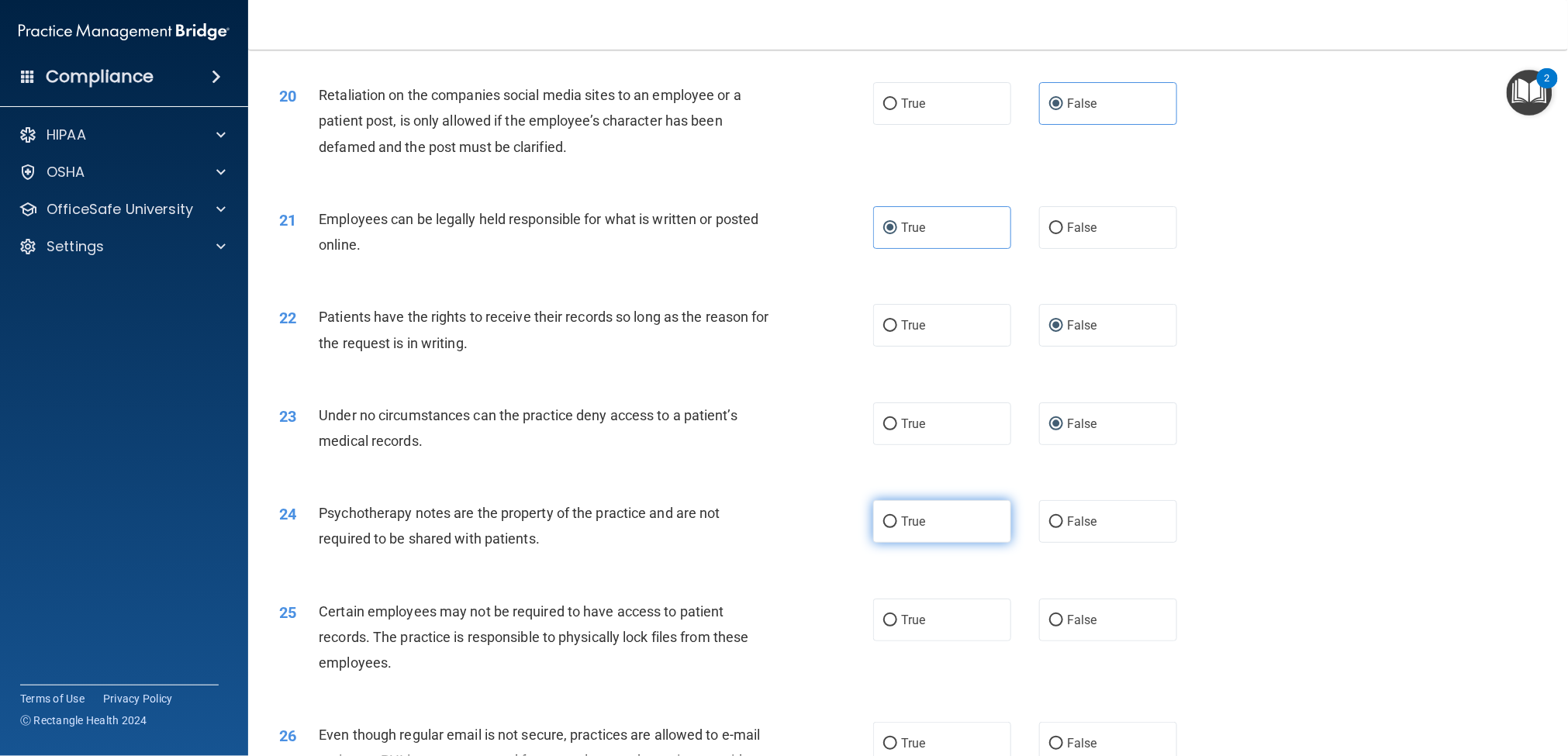
click at [895, 523] on label "True" at bounding box center [942, 521] width 138 height 43
click at [895, 523] on input "True" at bounding box center [891, 521] width 14 height 12
radio input "true"
click at [1056, 524] on input "False" at bounding box center [1057, 521] width 14 height 12
radio input "true"
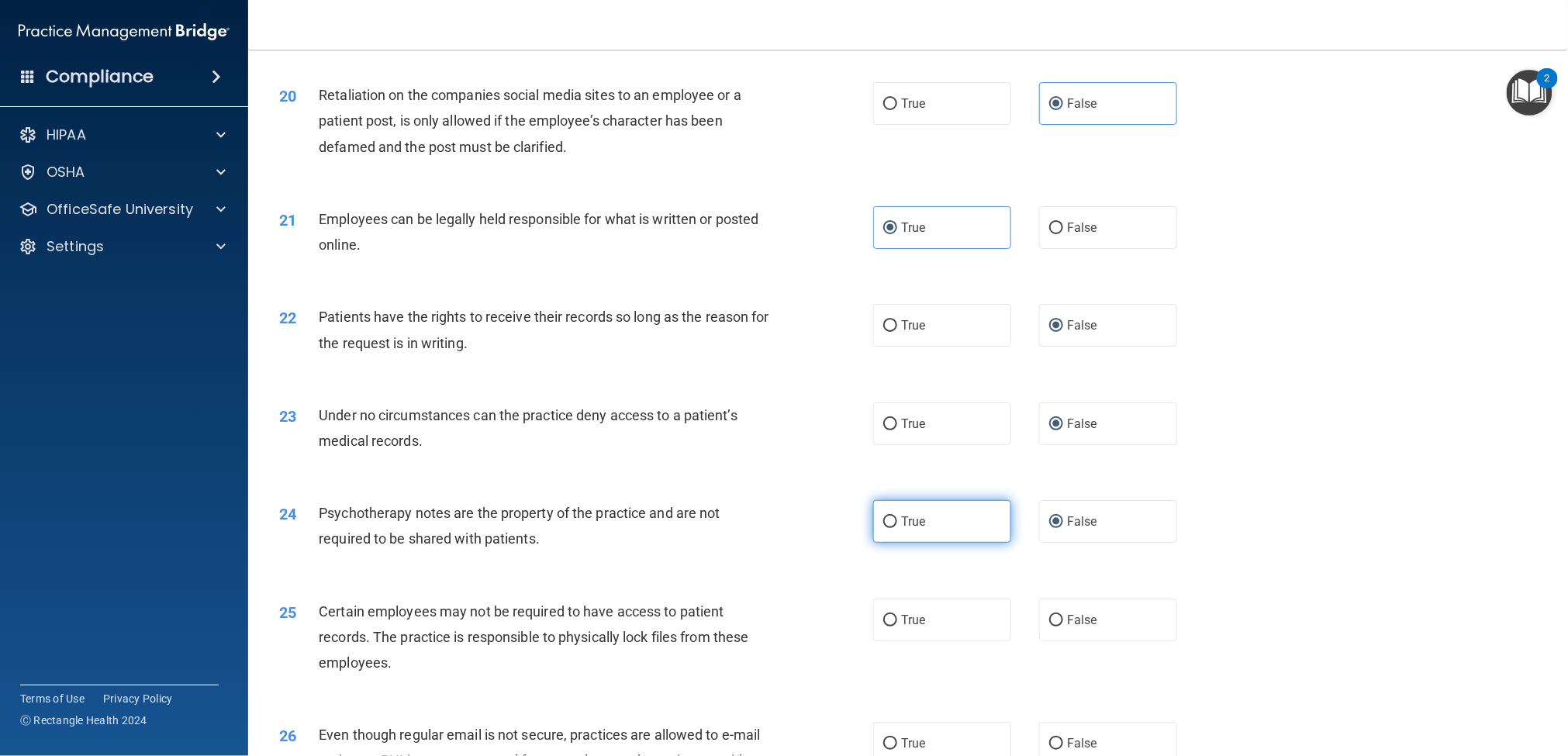
click at [877, 521] on label "True" at bounding box center [942, 521] width 138 height 43
click at [884, 521] on input "True" at bounding box center [891, 521] width 14 height 12
radio input "true"
radio input "false"
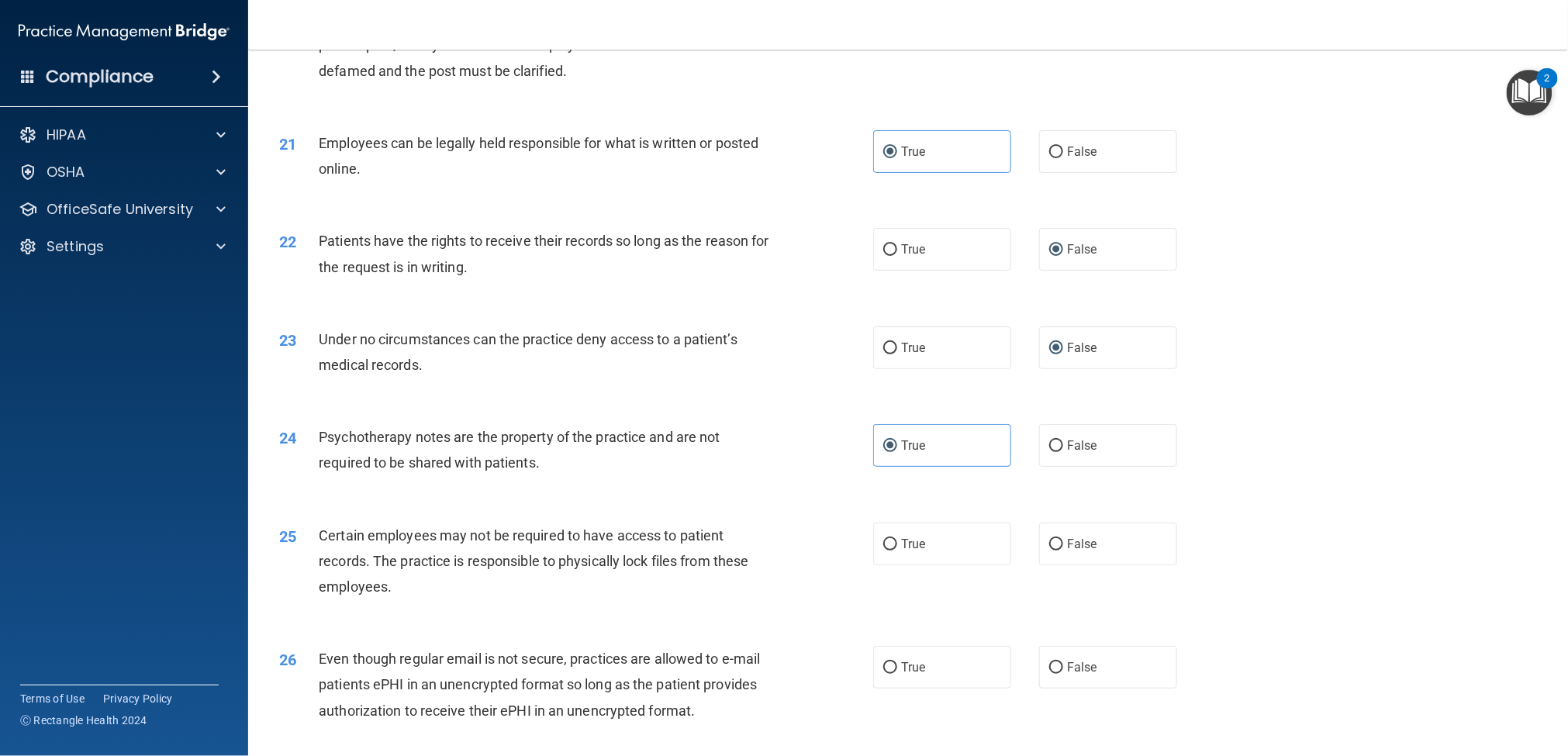
scroll to position [2431, 0]
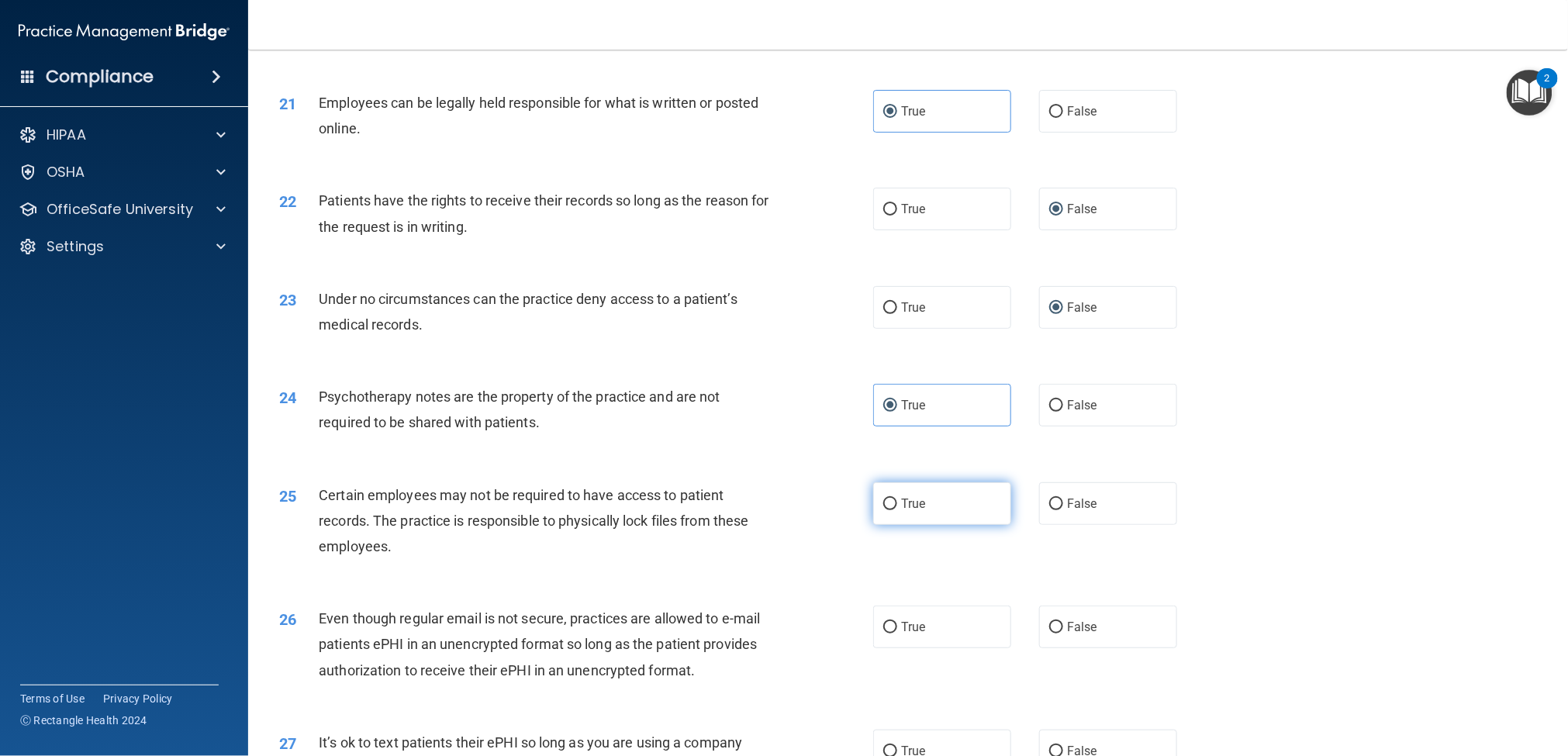
click at [885, 517] on label "True" at bounding box center [942, 504] width 138 height 43
click at [885, 510] on input "True" at bounding box center [891, 504] width 14 height 12
radio input "true"
click at [894, 566] on label "True" at bounding box center [942, 626] width 138 height 43
click at [894, 566] on input "True" at bounding box center [891, 627] width 14 height 12
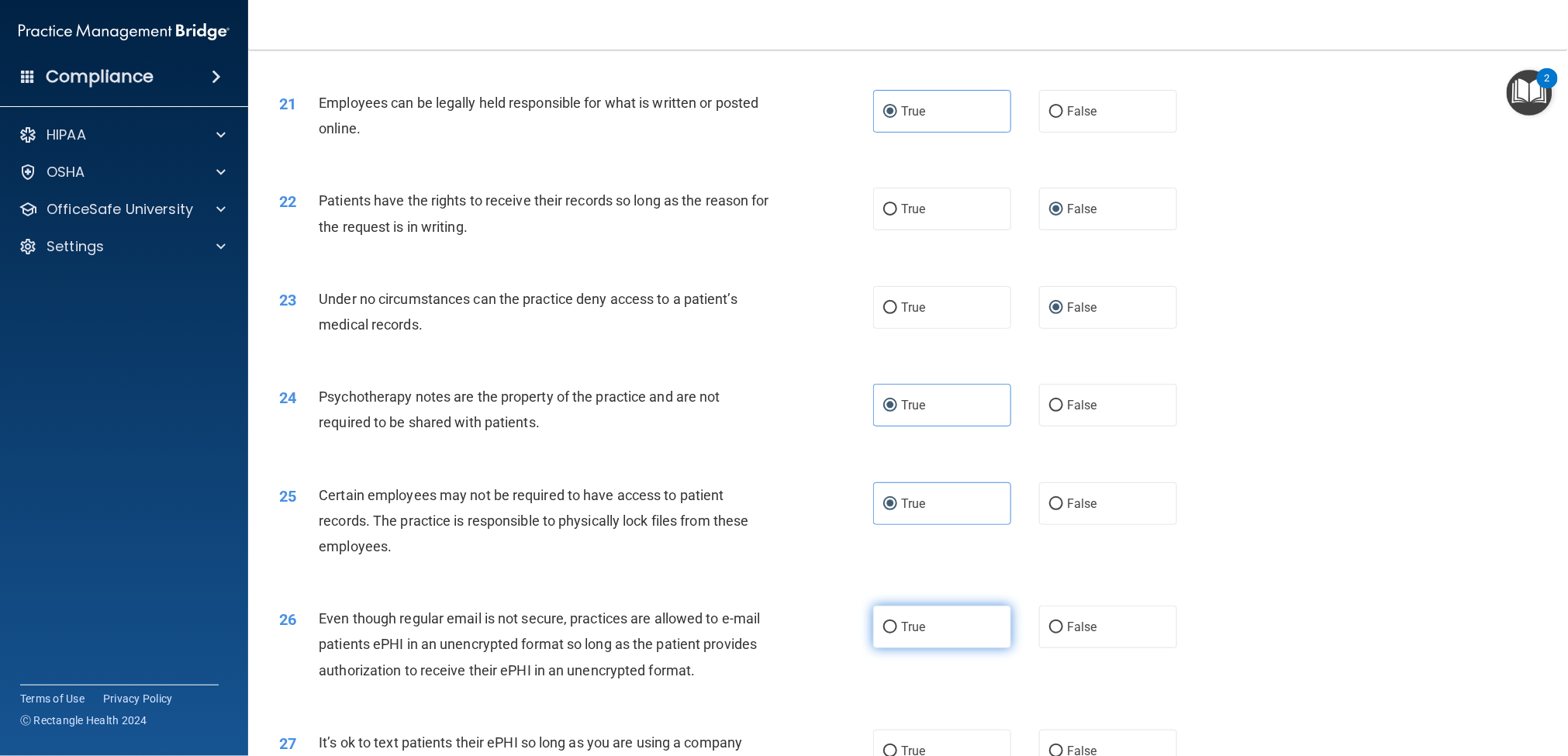
radio input "true"
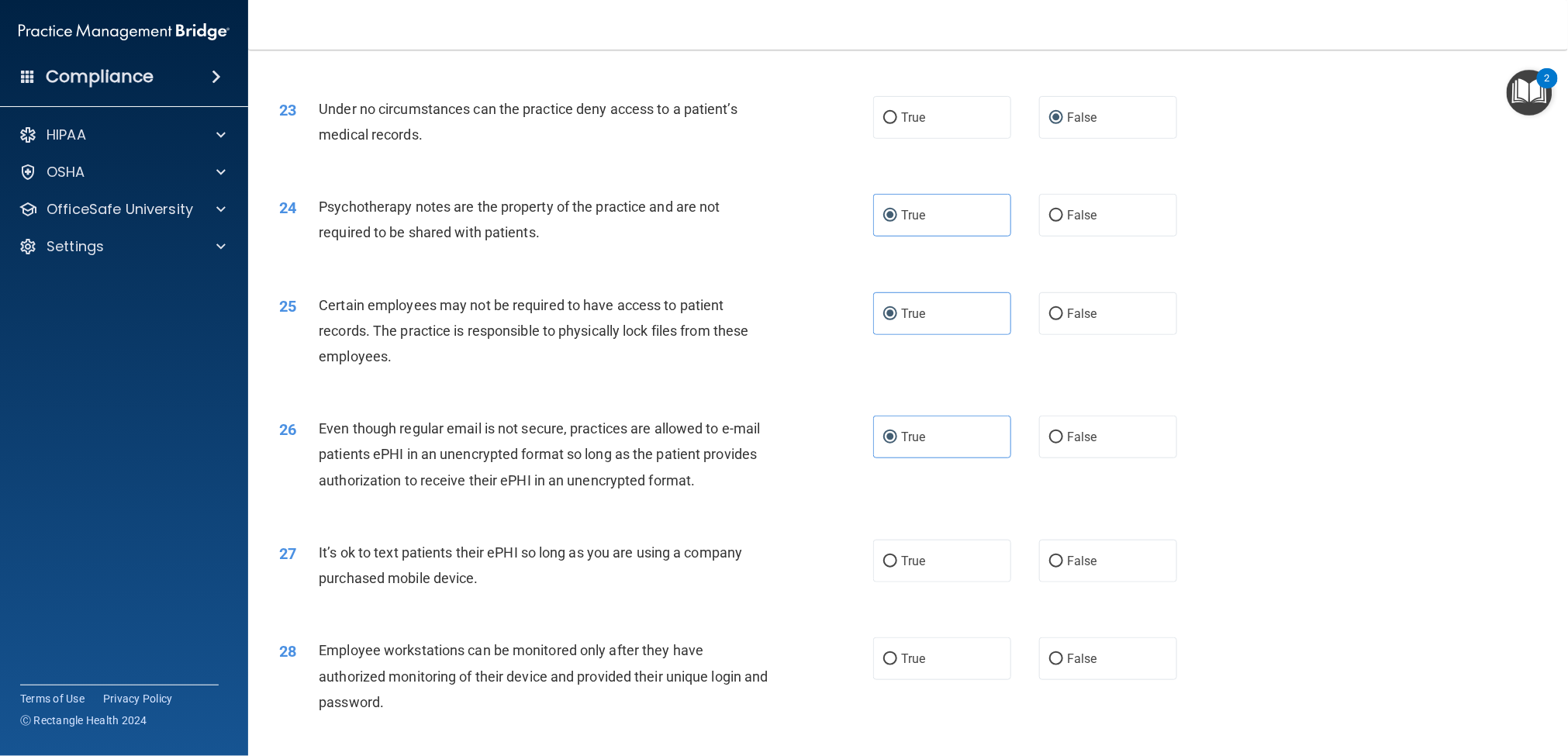
scroll to position [2662, 0]
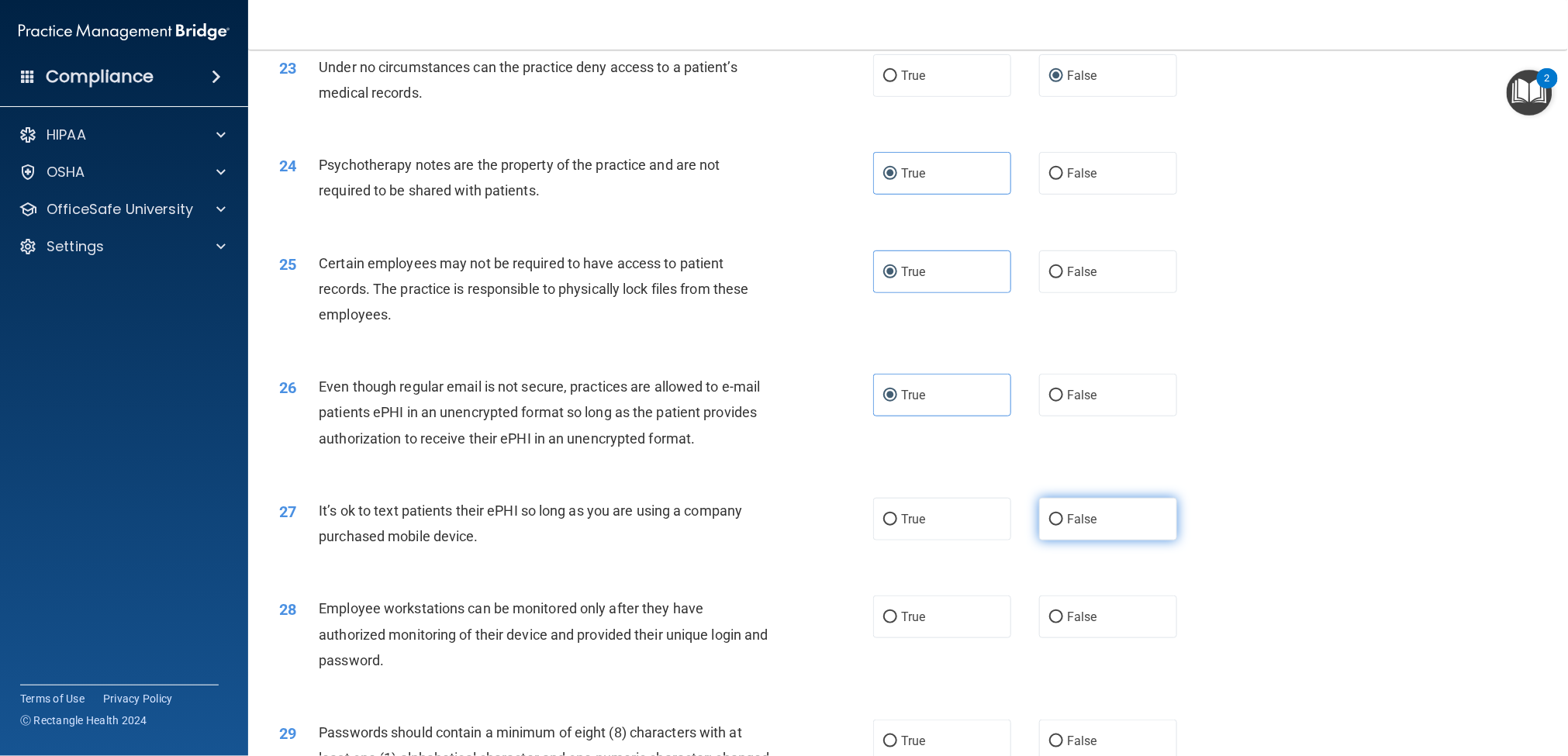
click at [1042, 529] on label "False" at bounding box center [1108, 519] width 138 height 43
click at [1050, 526] on input "False" at bounding box center [1057, 520] width 14 height 12
radio input "true"
click at [1050, 566] on input "False" at bounding box center [1057, 617] width 14 height 12
radio input "true"
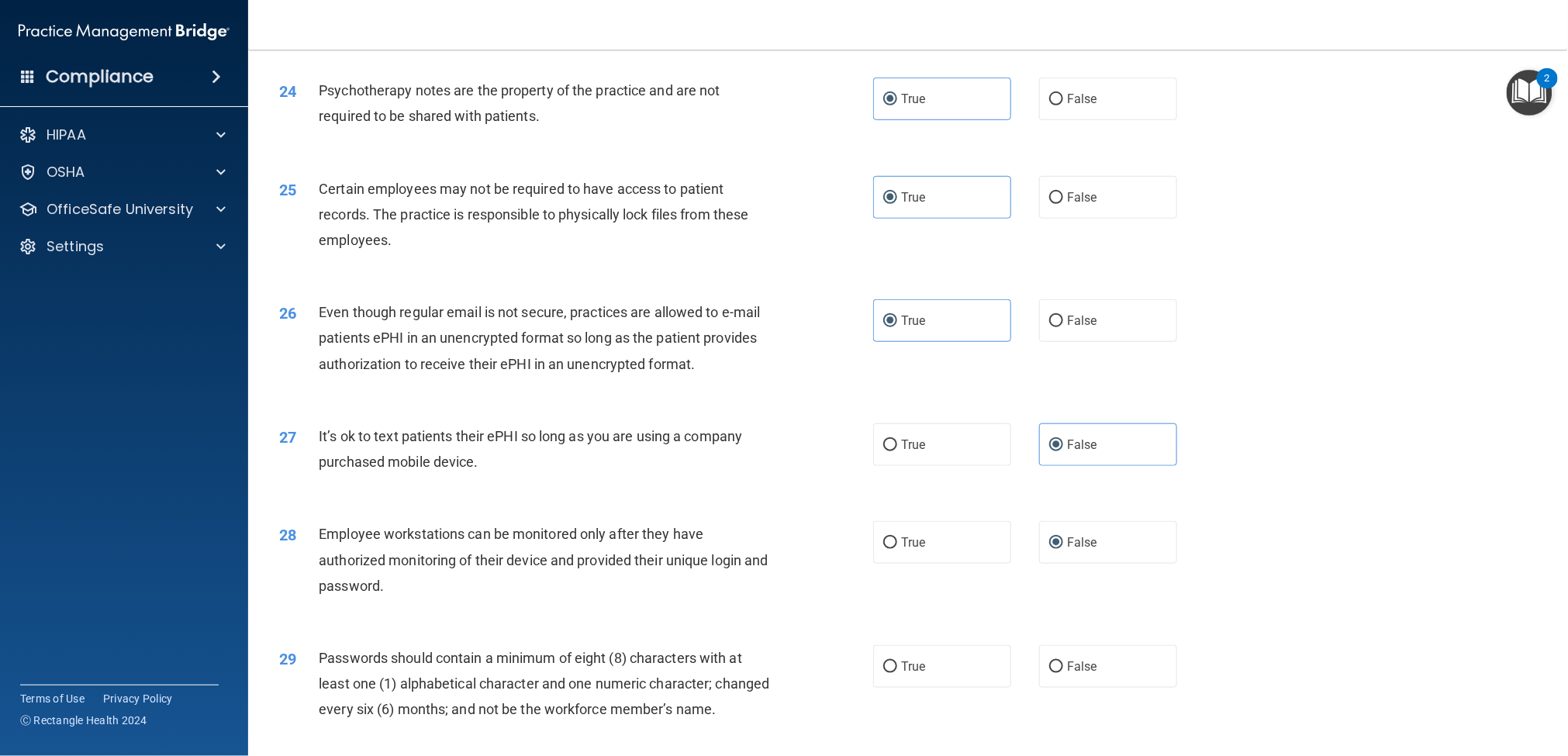
scroll to position [2777, 0]
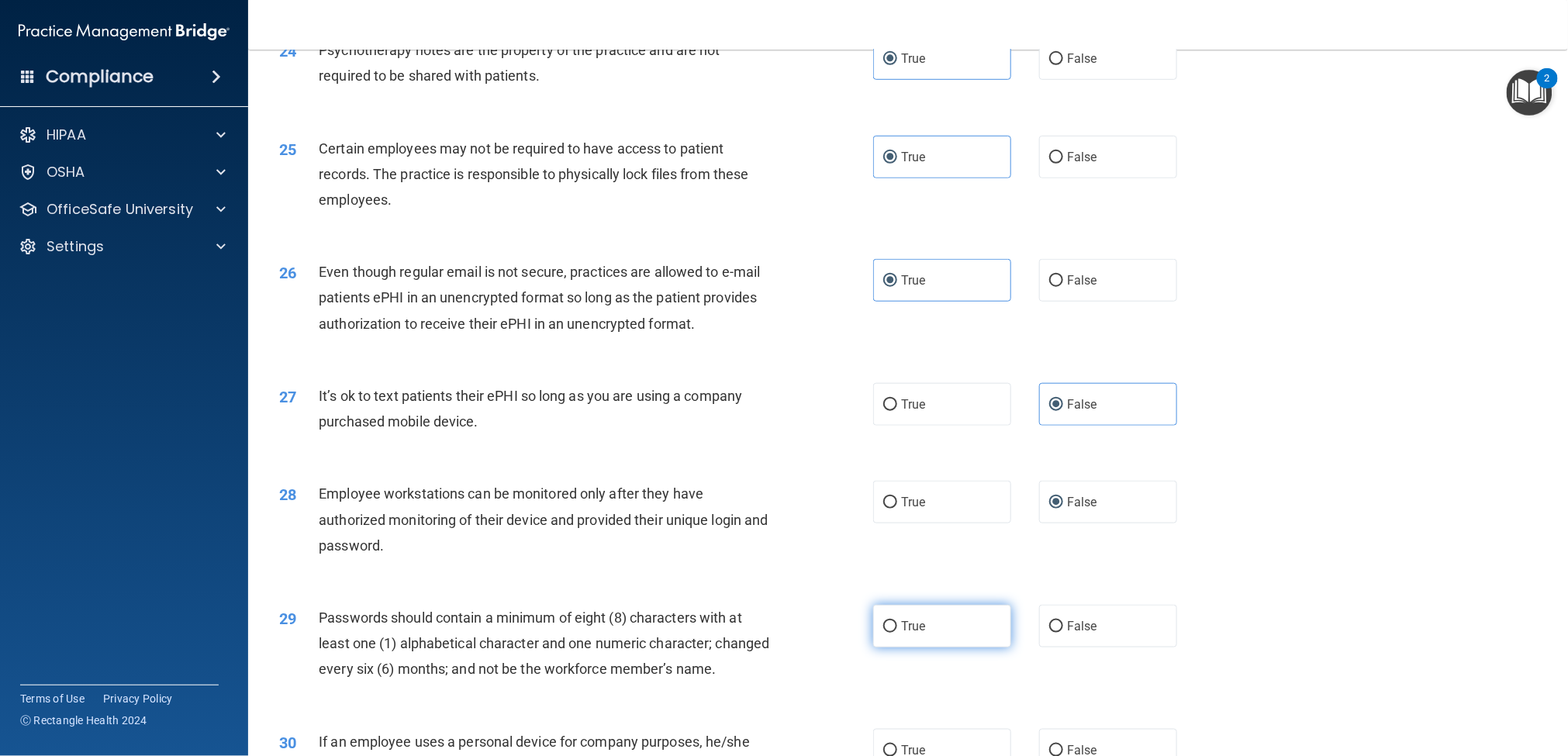
click at [894, 566] on label "True" at bounding box center [942, 626] width 138 height 43
click at [894, 566] on input "True" at bounding box center [891, 626] width 14 height 12
radio input "true"
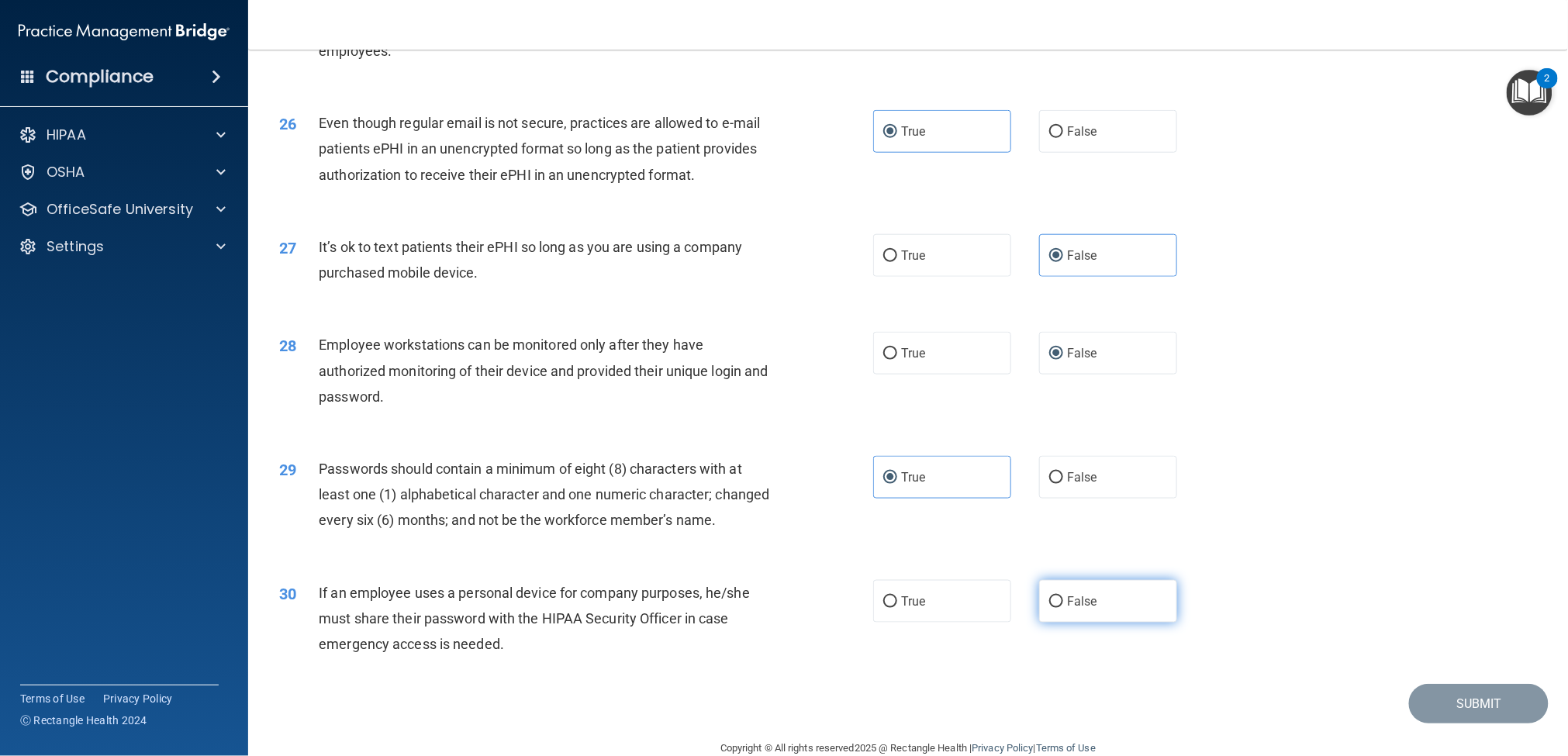
scroll to position [2980, 0]
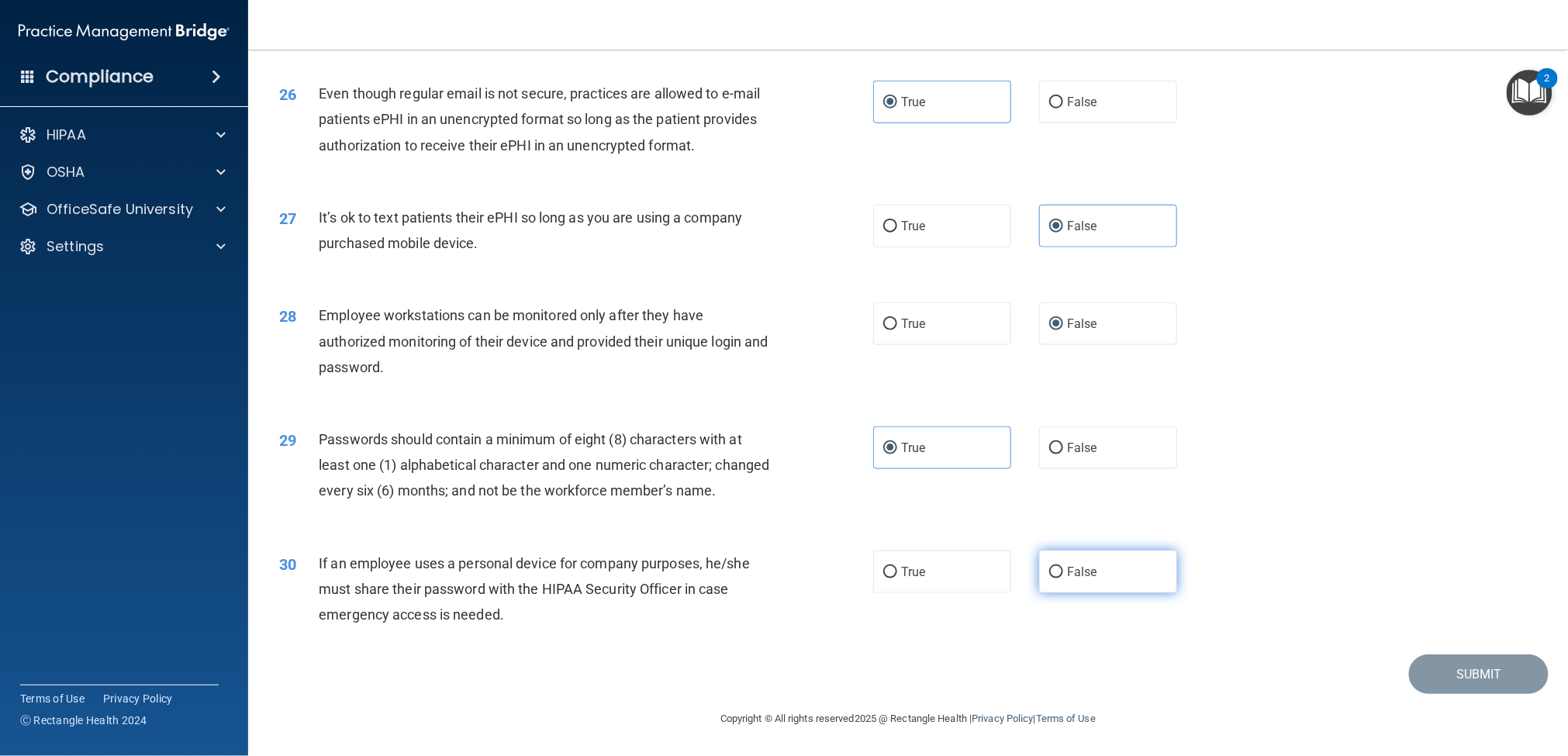
click at [1045, 566] on label "False" at bounding box center [1108, 572] width 138 height 43
click at [1050, 566] on input "False" at bounding box center [1057, 572] width 14 height 12
radio input "true"
click at [1176, 566] on button "Submit" at bounding box center [1478, 673] width 140 height 40
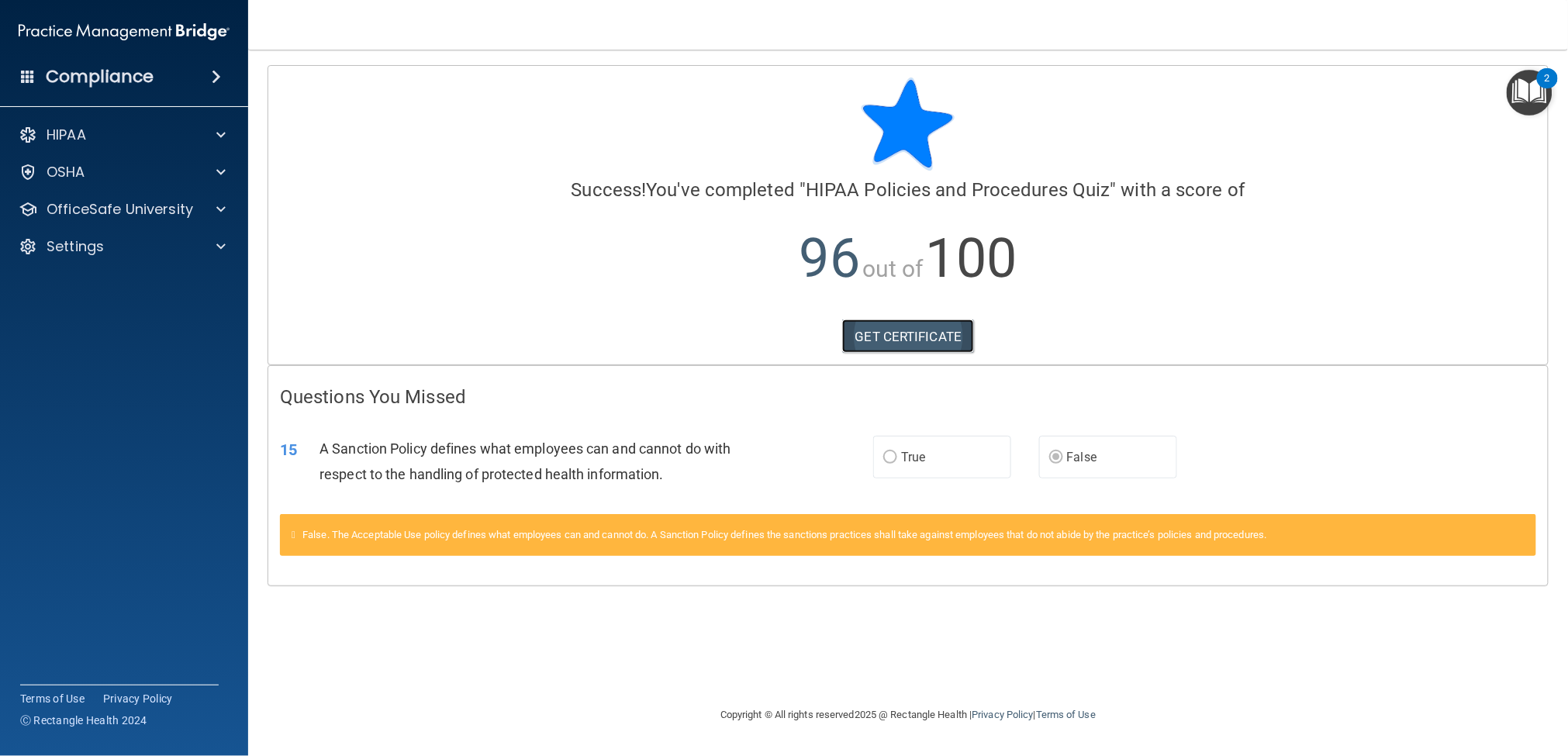
click at [886, 333] on link "GET CERTIFICATE" at bounding box center [908, 337] width 132 height 34
click at [223, 136] on span at bounding box center [220, 134] width 9 height 19
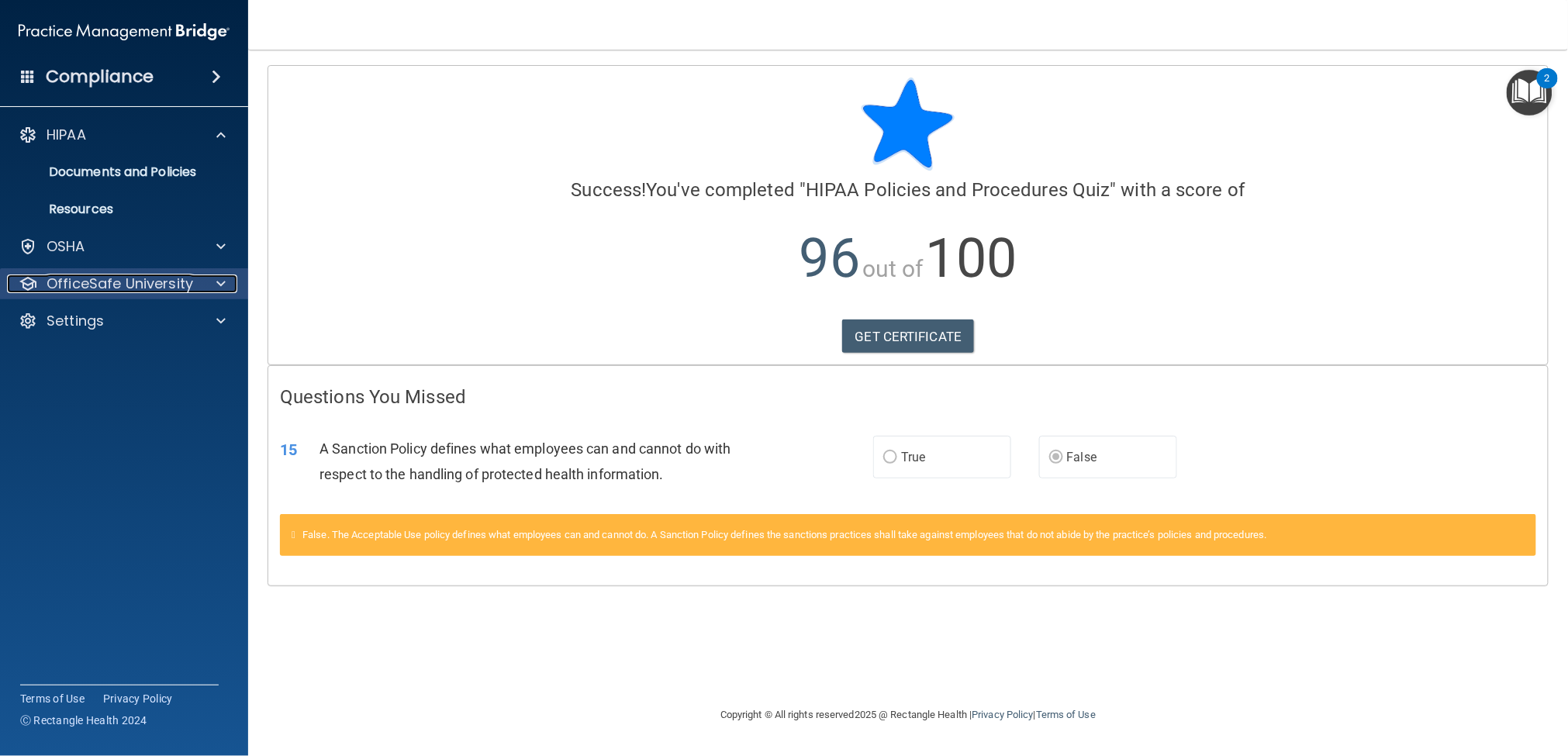
click at [222, 277] on span at bounding box center [220, 283] width 9 height 19
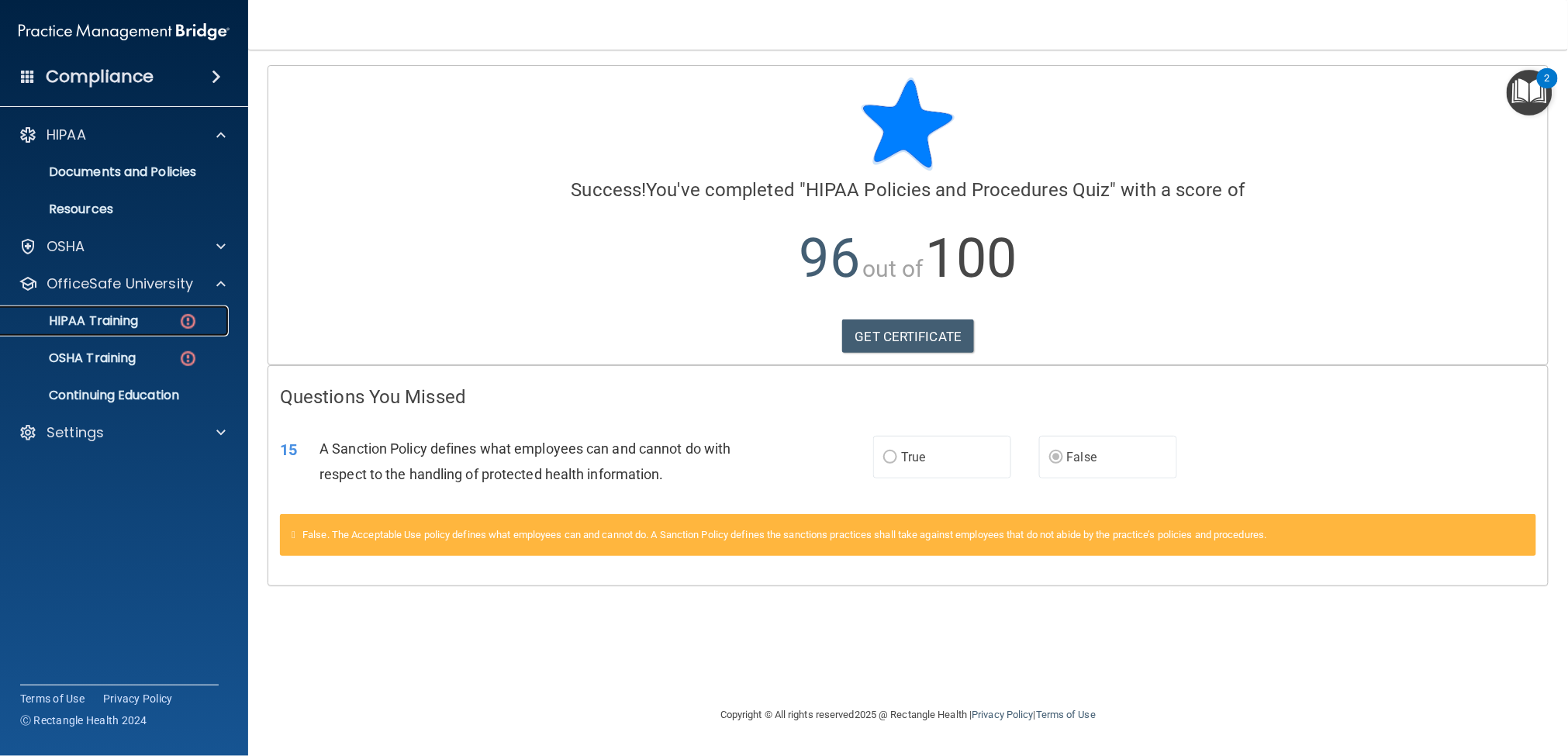
click at [122, 315] on p "HIPAA Training" at bounding box center [74, 321] width 128 height 15
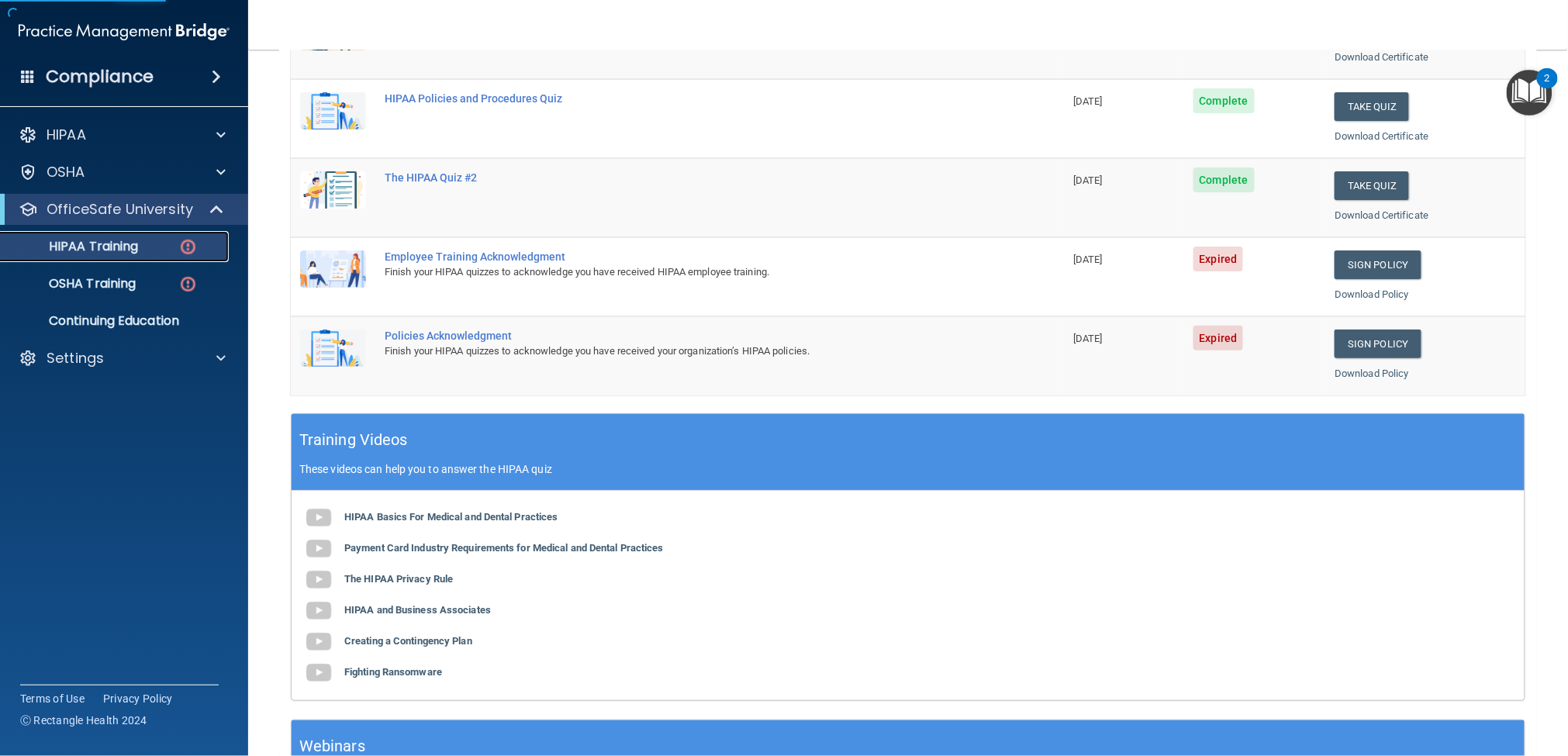
scroll to position [347, 0]
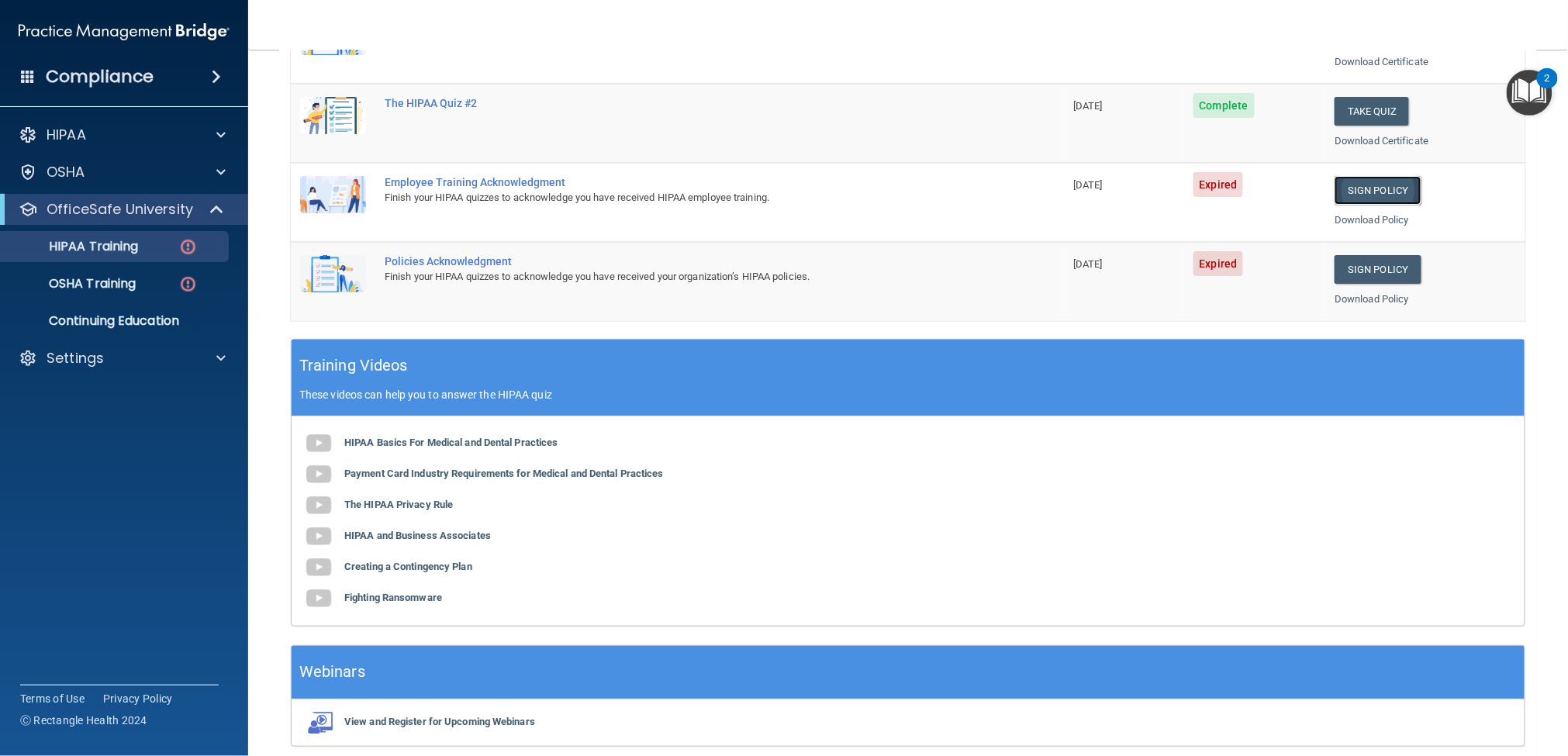
click at [1176, 197] on link "Sign Policy" at bounding box center [1378, 190] width 86 height 28
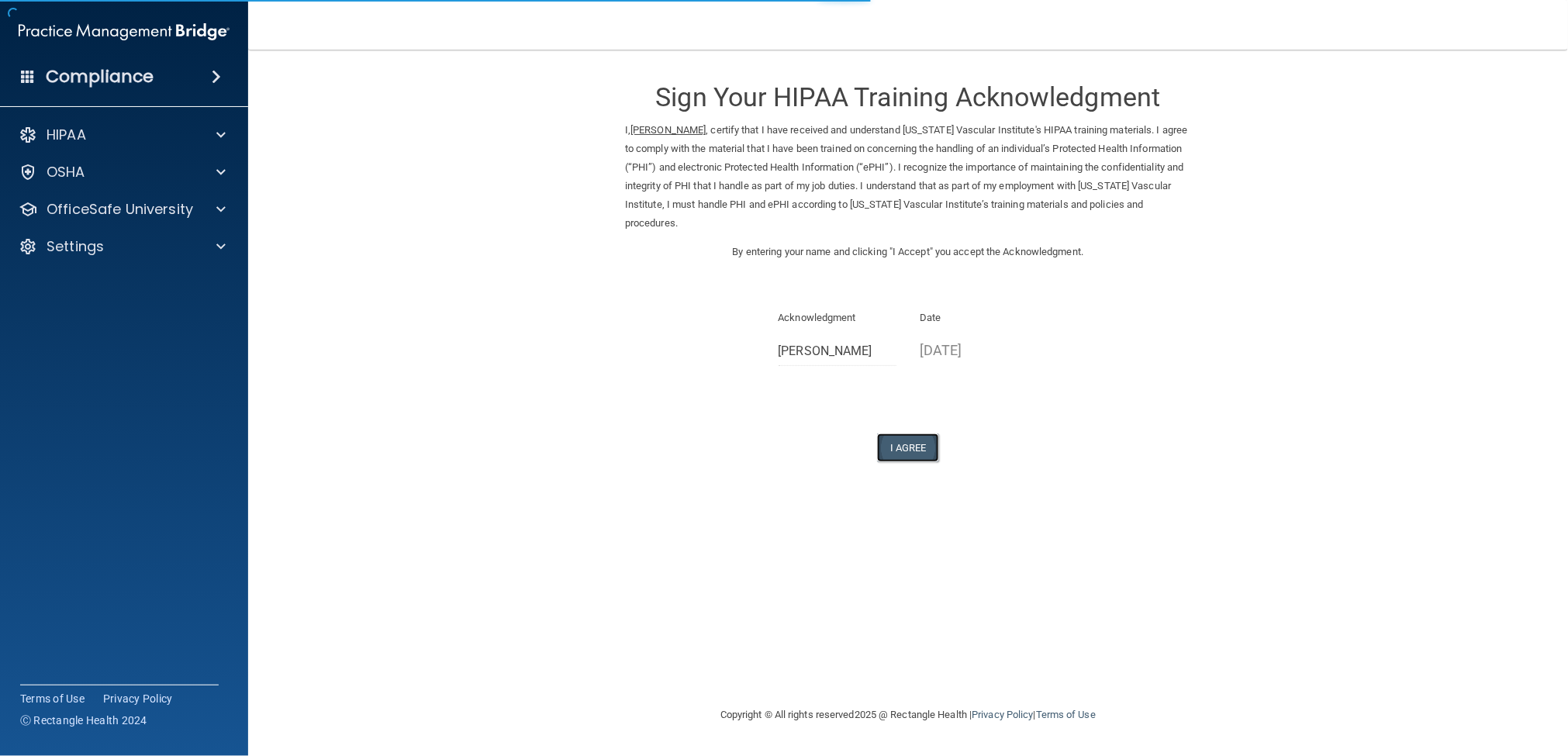
click at [897, 442] on button "I Agree" at bounding box center [908, 448] width 62 height 28
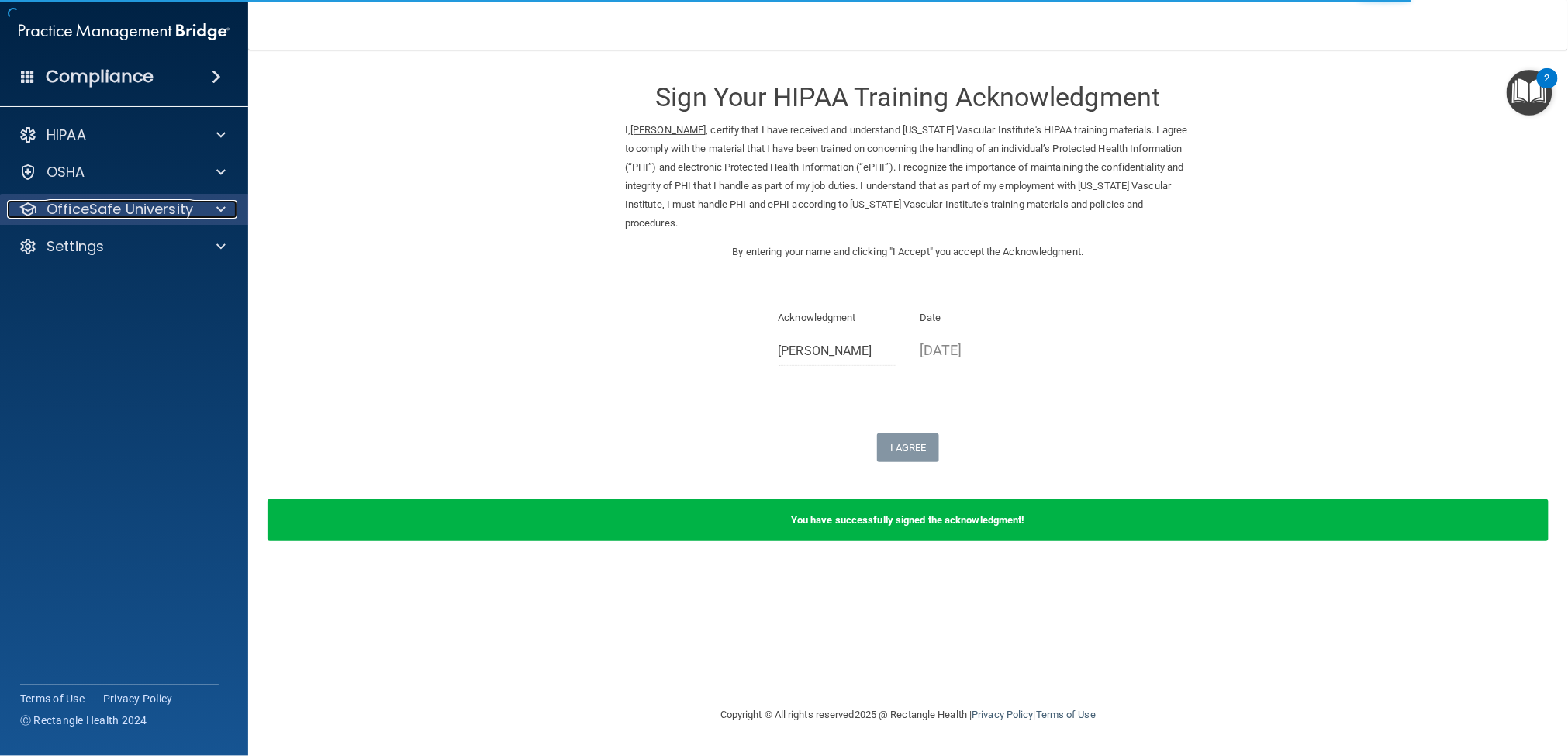
click at [215, 208] on div at bounding box center [219, 209] width 39 height 19
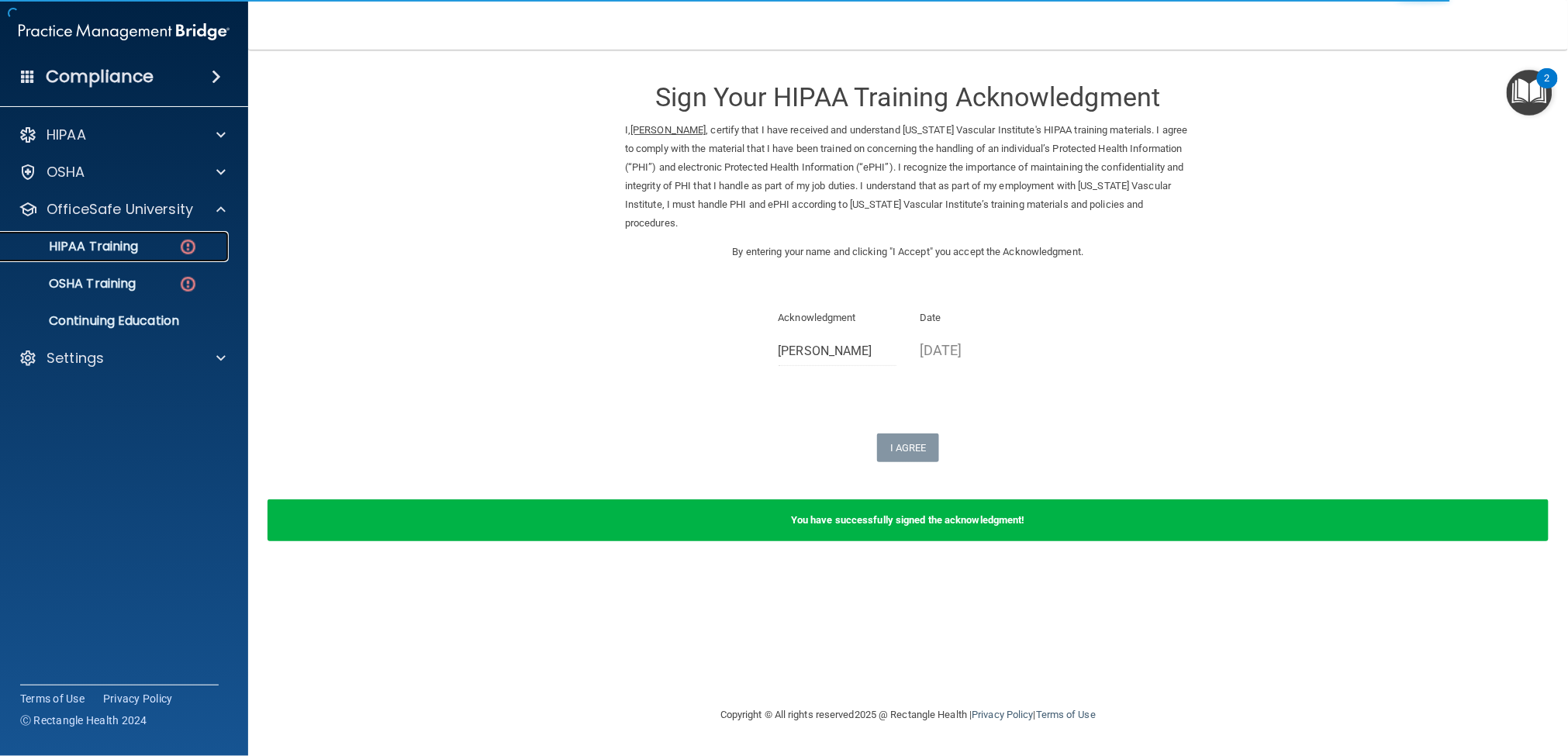
click at [141, 231] on link "HIPAA Training" at bounding box center [107, 246] width 244 height 31
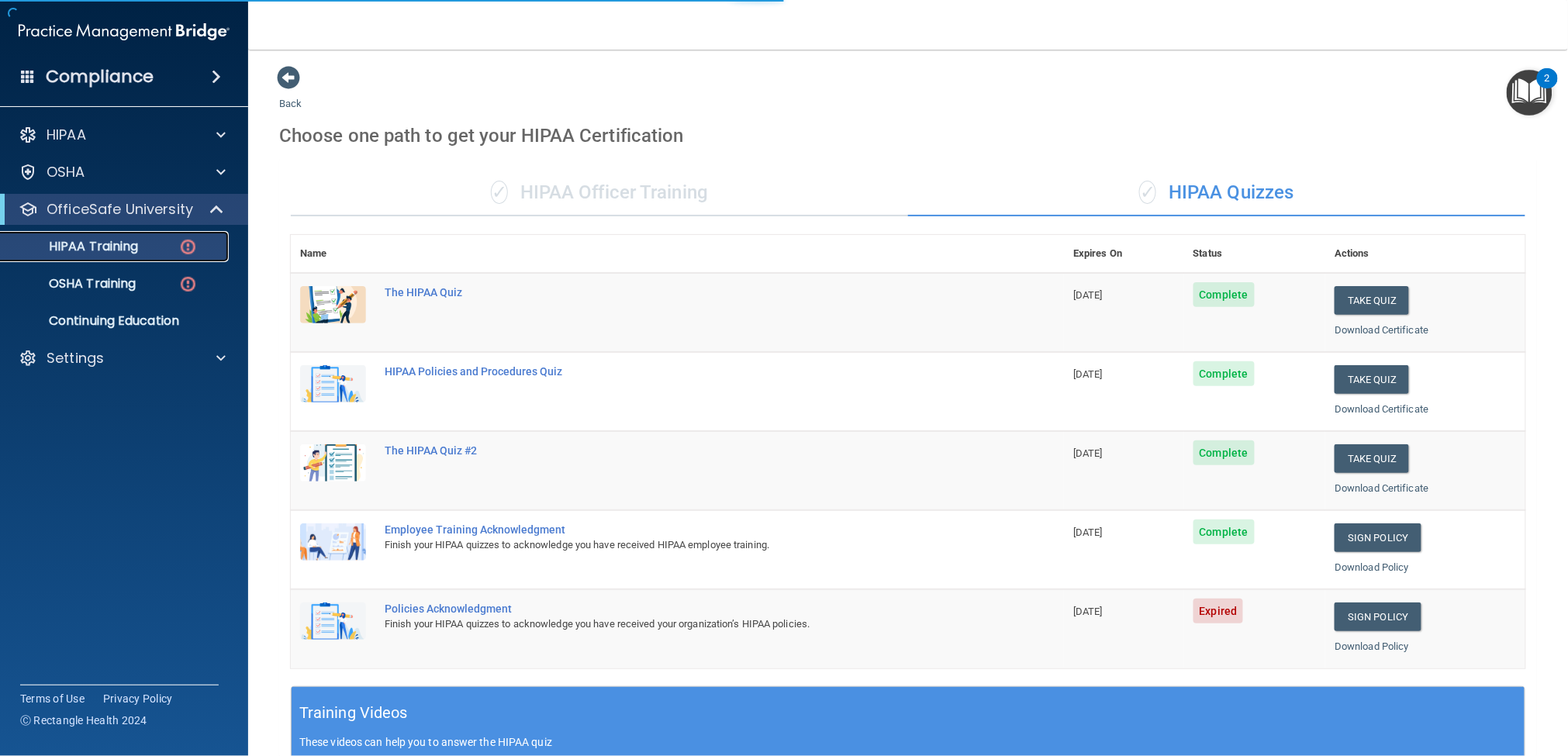
click at [103, 253] on p "HIPAA Training" at bounding box center [74, 246] width 128 height 15
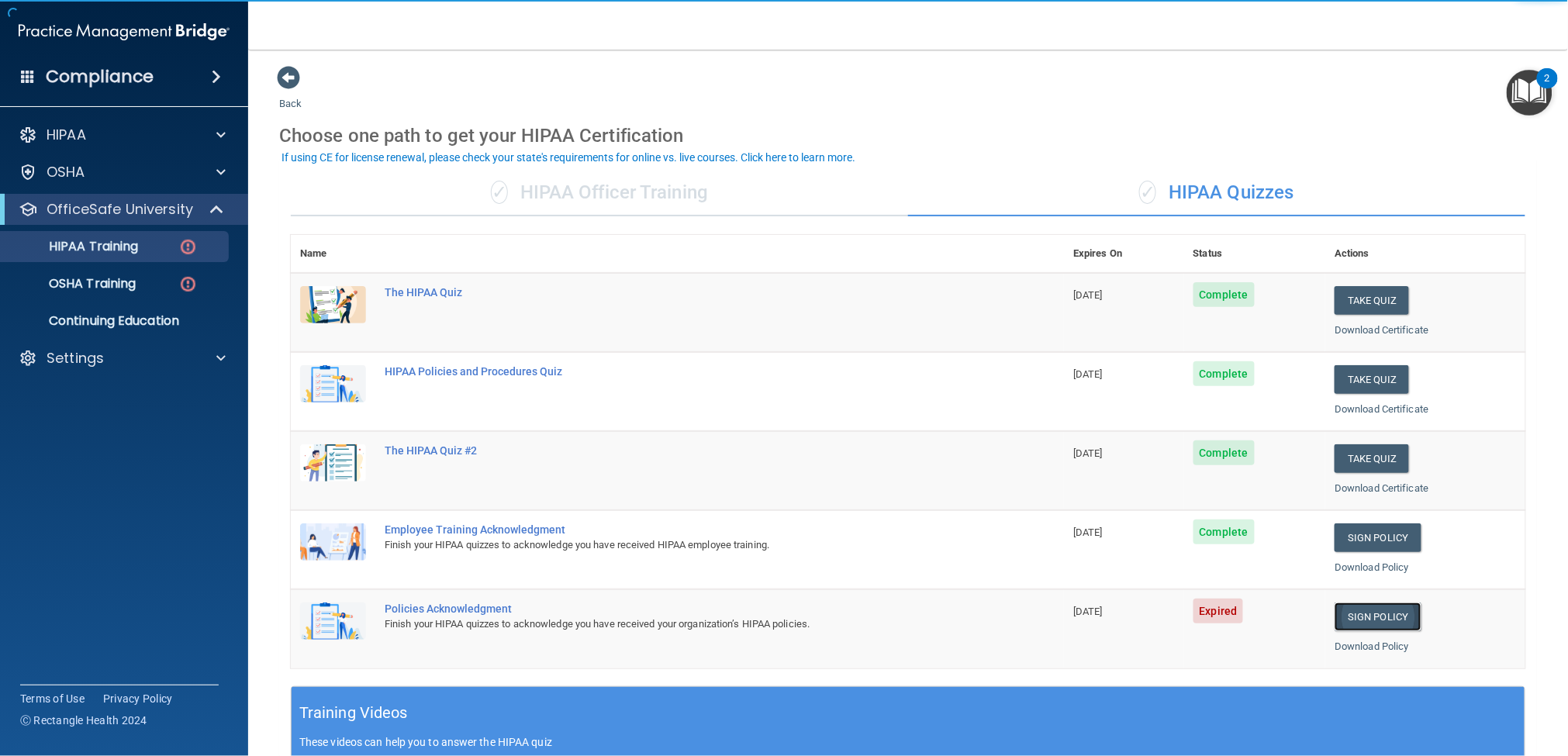
click at [1346, 617] on link "Sign Policy" at bounding box center [1378, 617] width 86 height 28
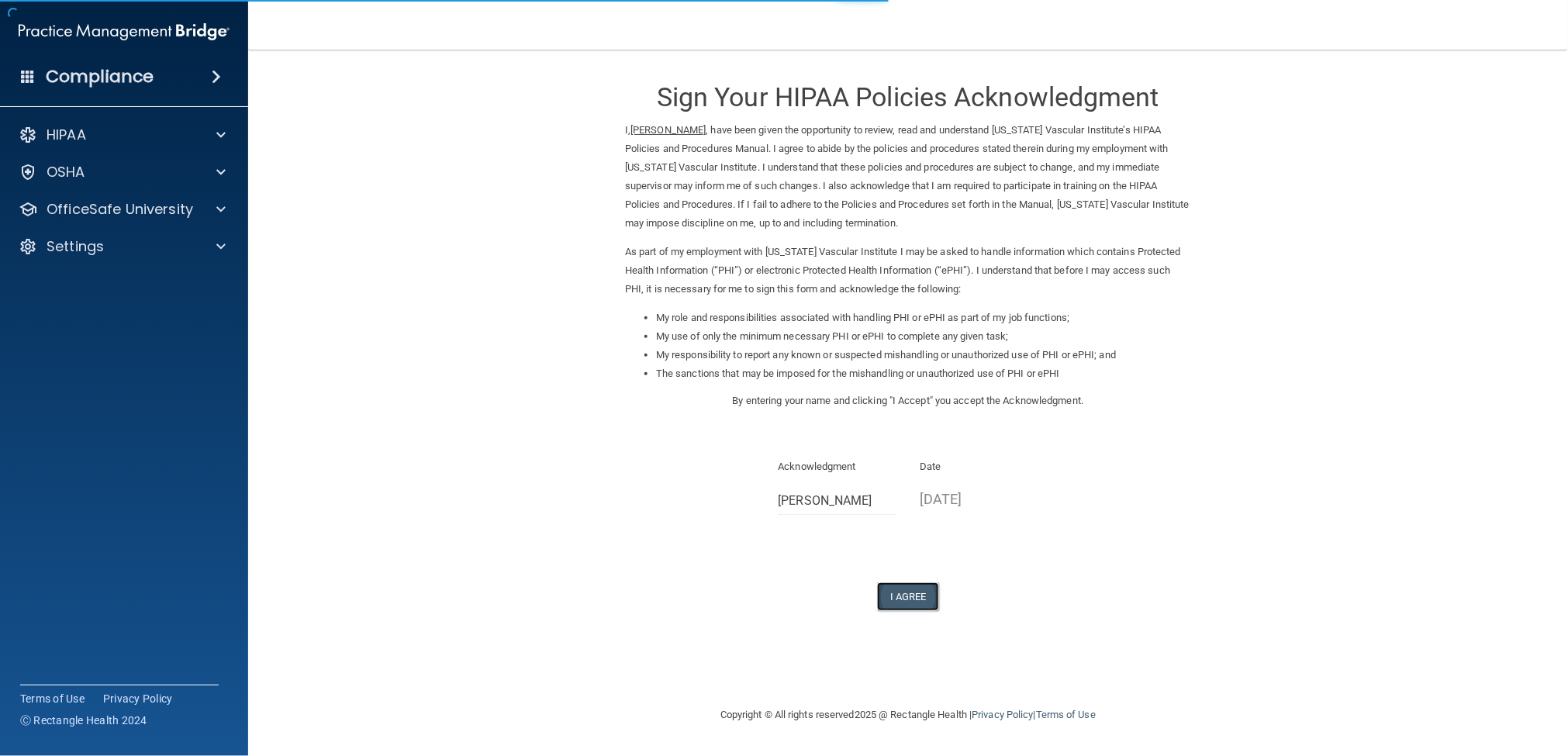
drag, startPoint x: 912, startPoint y: 594, endPoint x: 904, endPoint y: 593, distance: 8.1
click at [911, 594] on button "I Agree" at bounding box center [908, 596] width 62 height 28
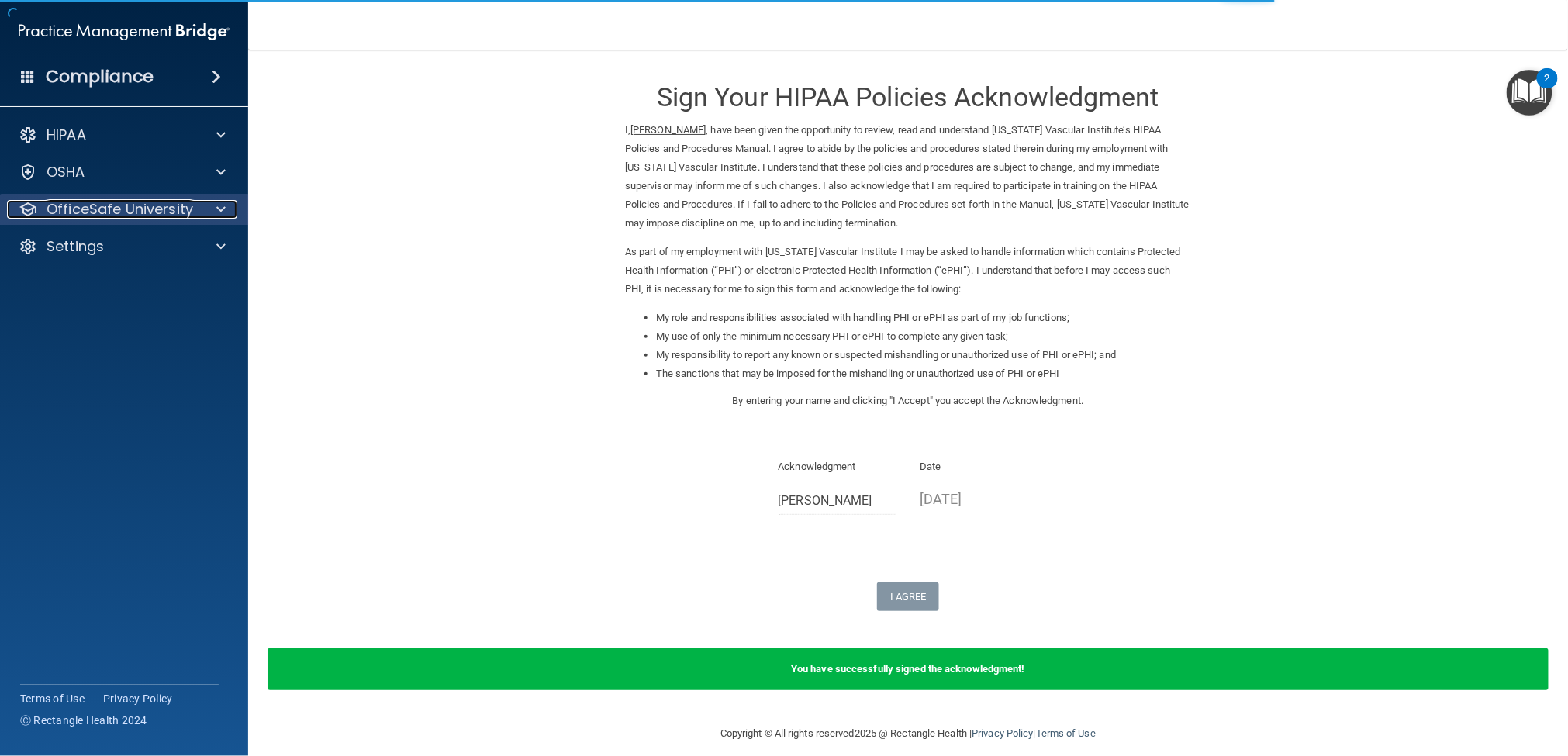
click at [220, 205] on span at bounding box center [220, 209] width 9 height 19
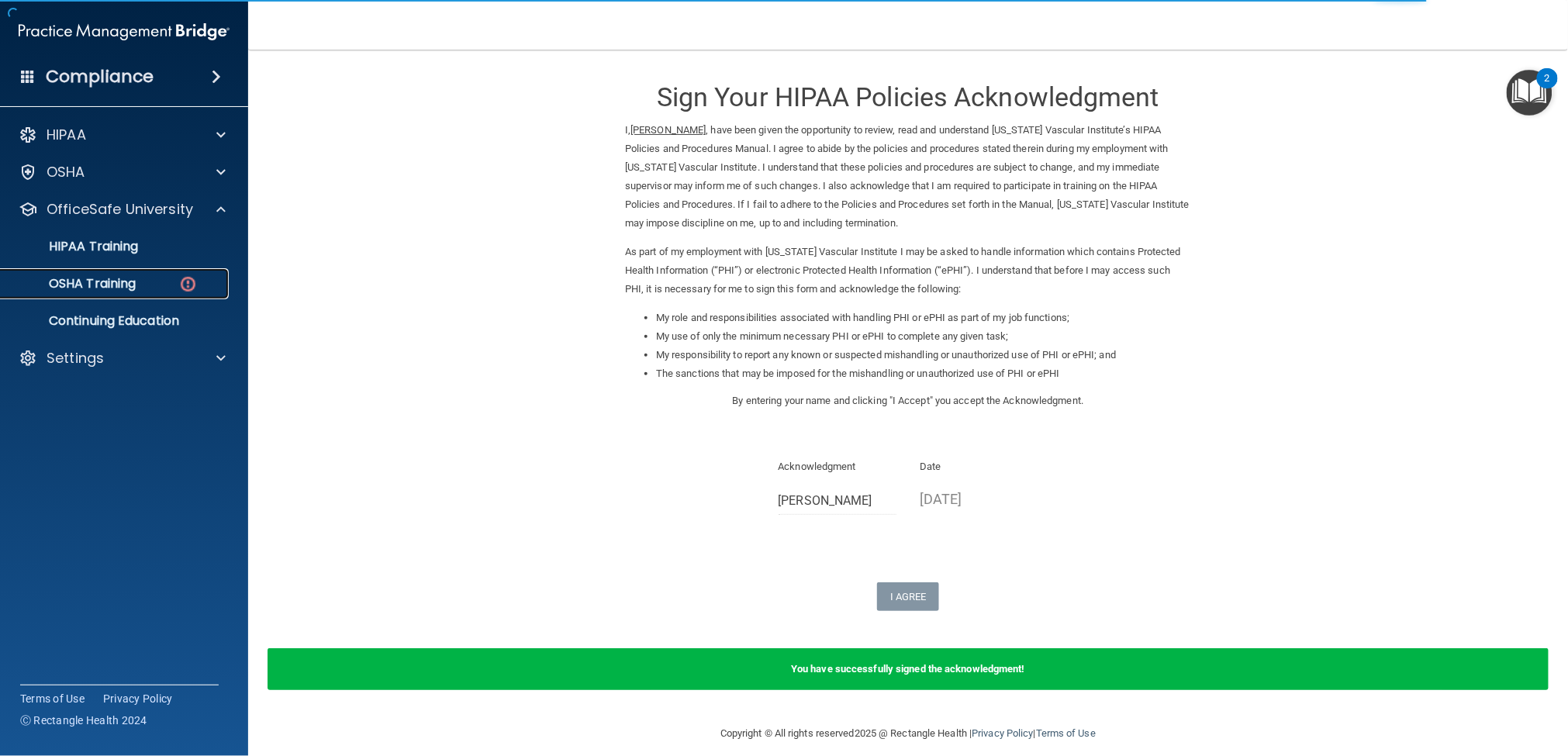
click at [142, 285] on div "OSHA Training" at bounding box center [116, 283] width 212 height 15
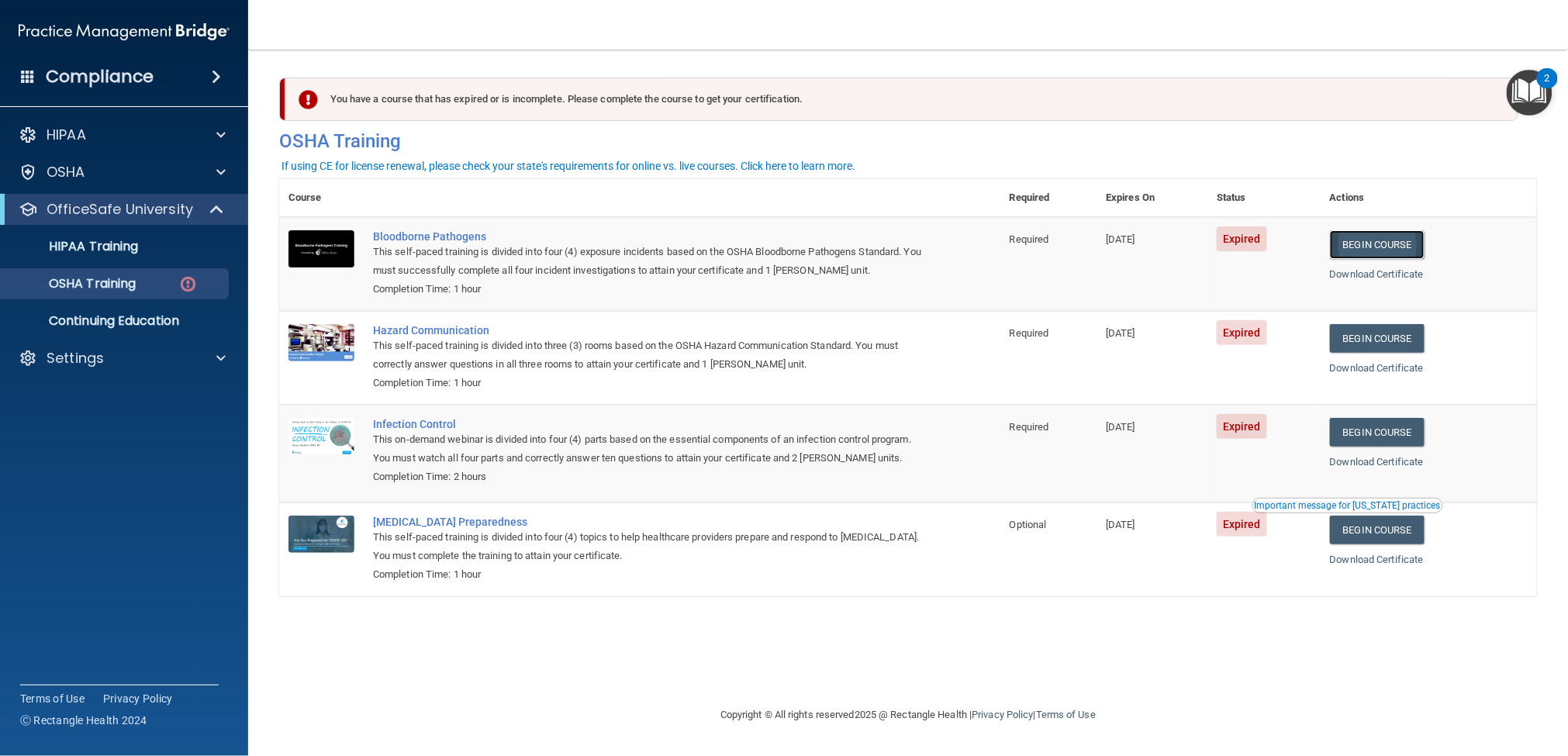
click at [1411, 244] on link "Begin Course" at bounding box center [1377, 244] width 94 height 28
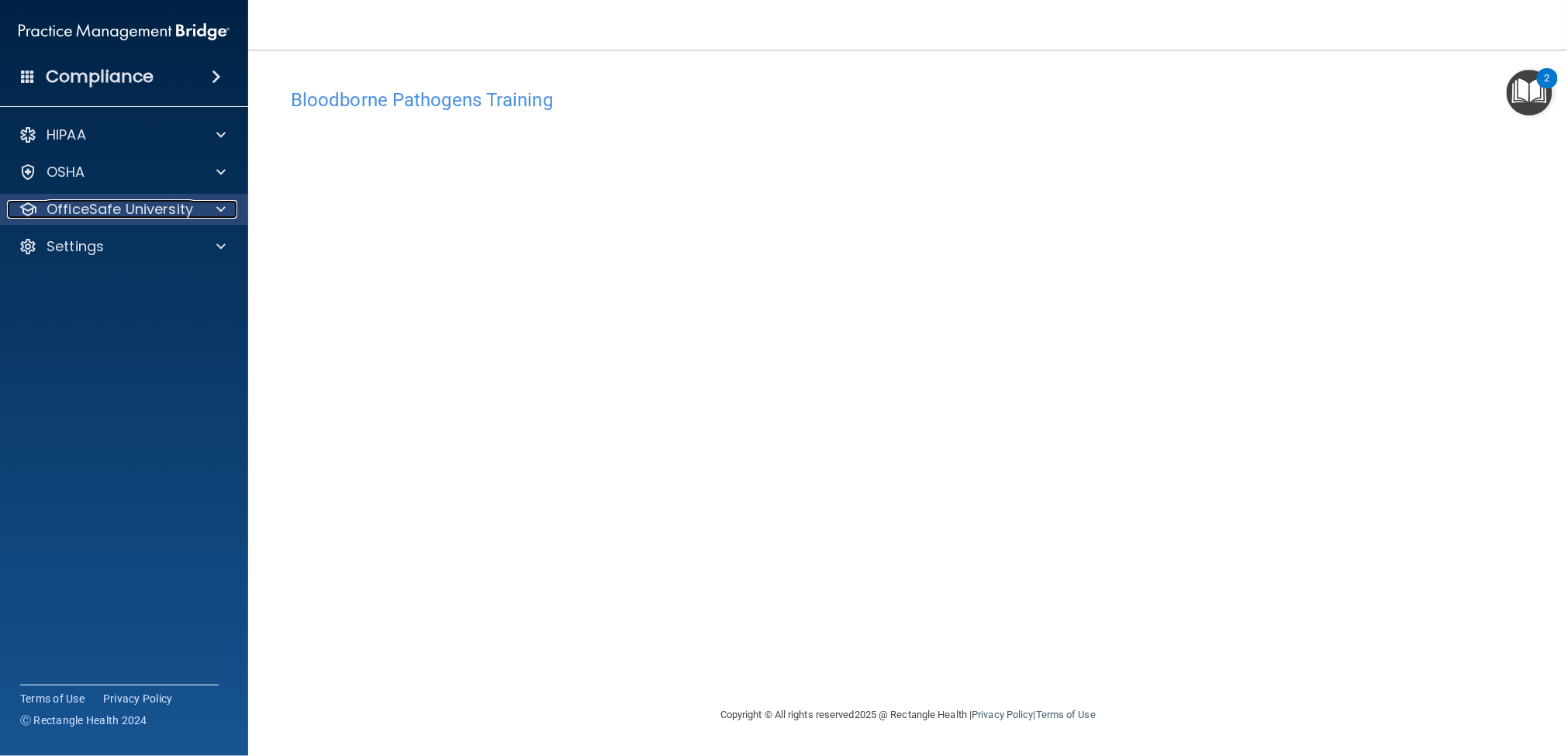
click at [210, 216] on div at bounding box center [219, 209] width 39 height 19
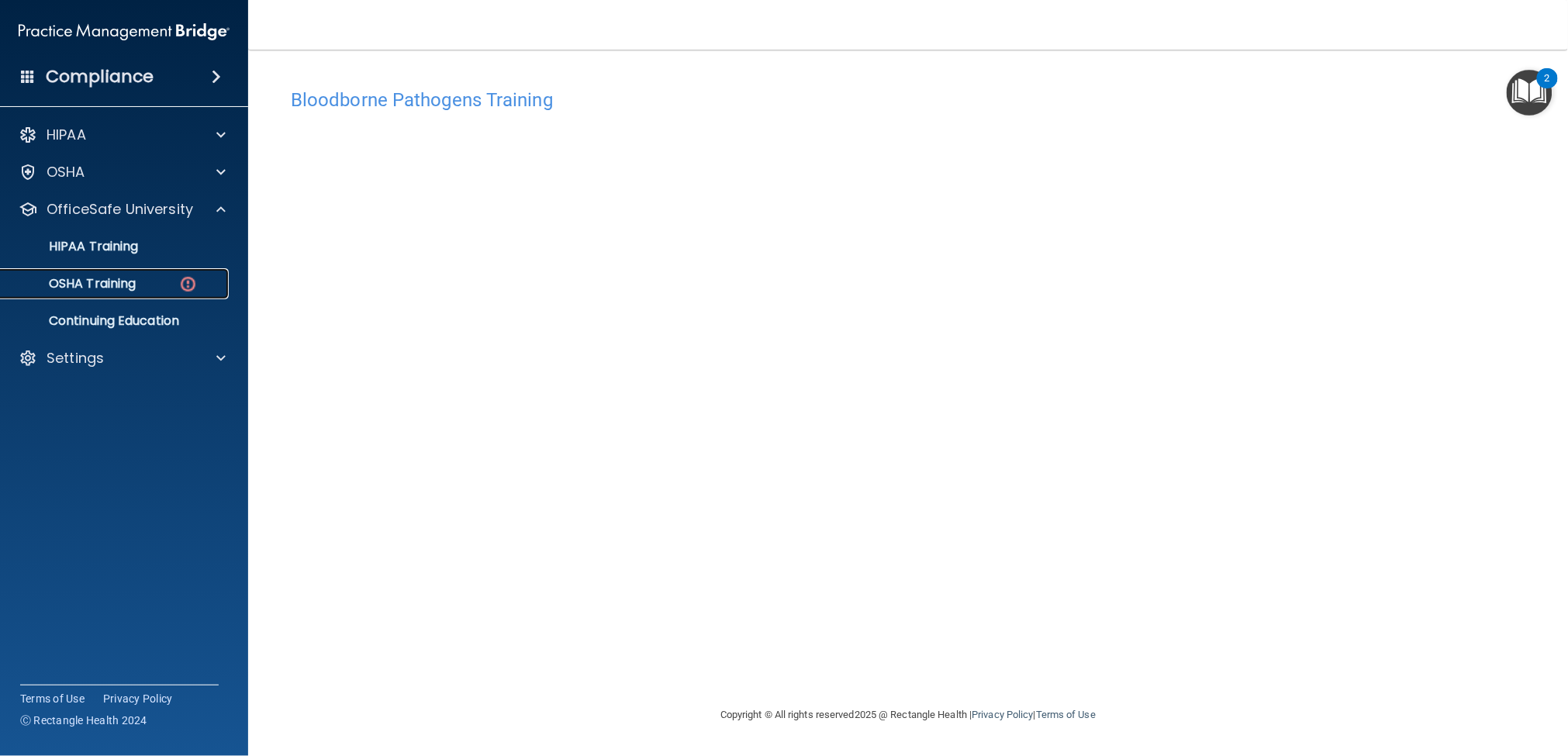
click at [156, 285] on div "OSHA Training" at bounding box center [116, 283] width 212 height 15
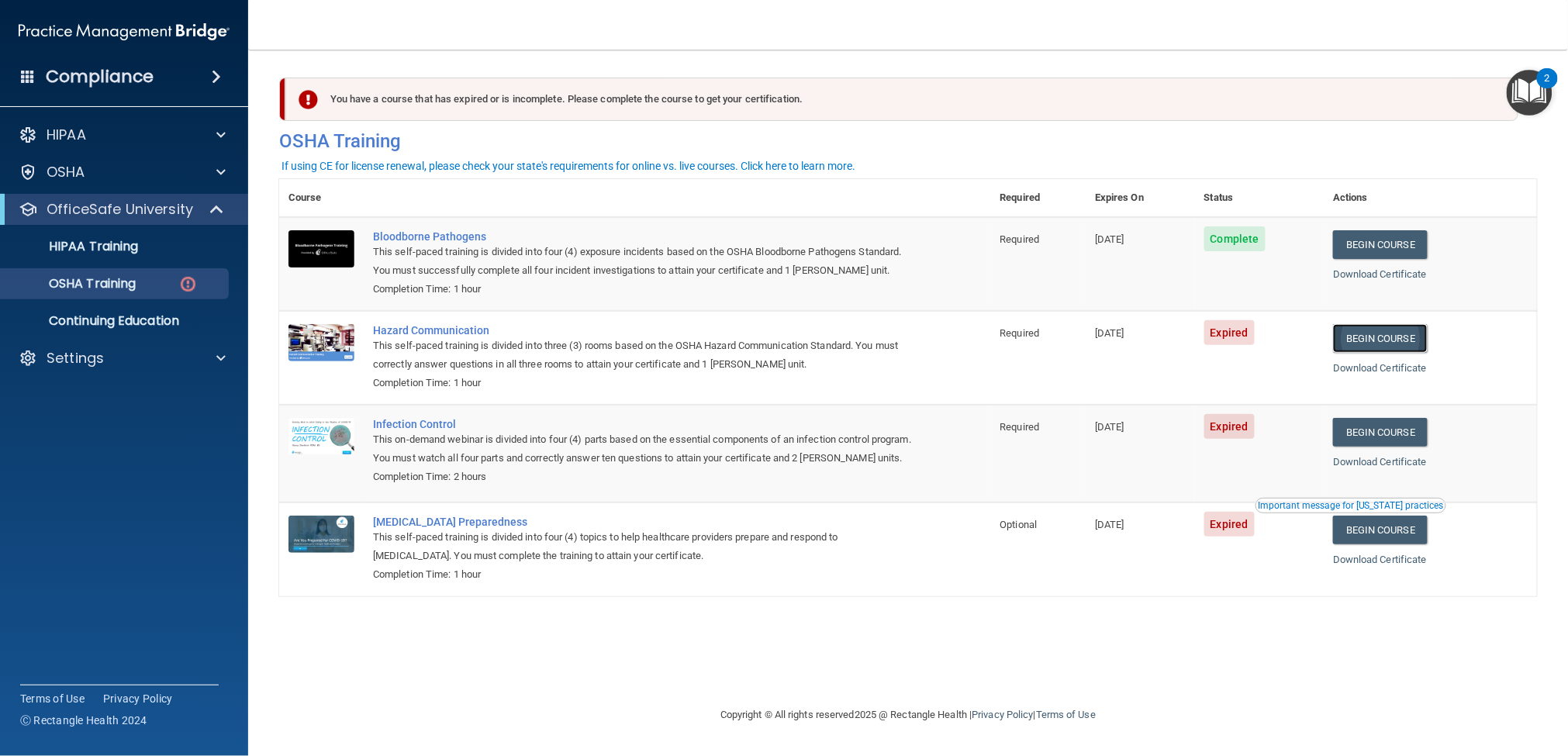
click at [1417, 344] on link "Begin Course" at bounding box center [1380, 338] width 94 height 28
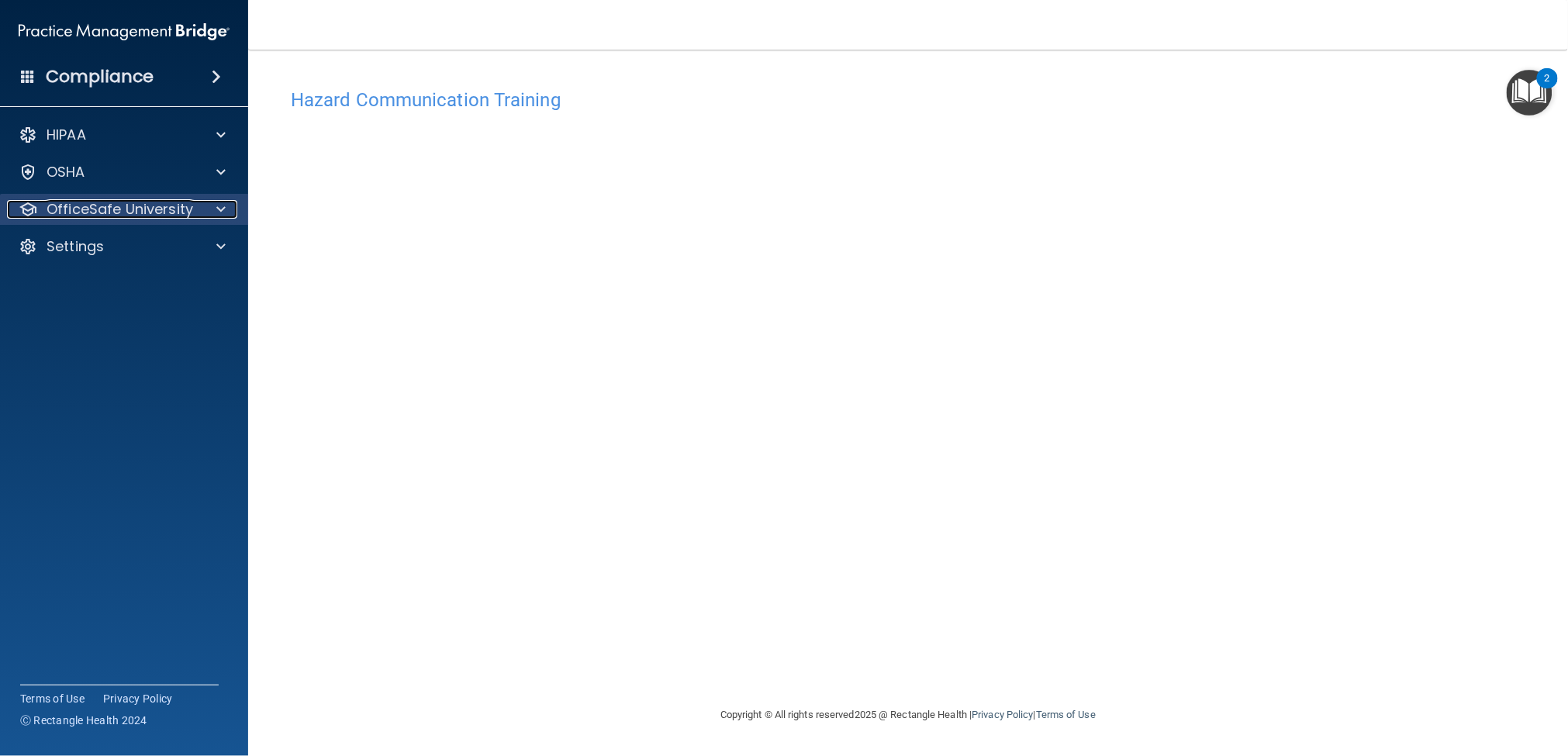
click at [227, 204] on div at bounding box center [219, 209] width 39 height 19
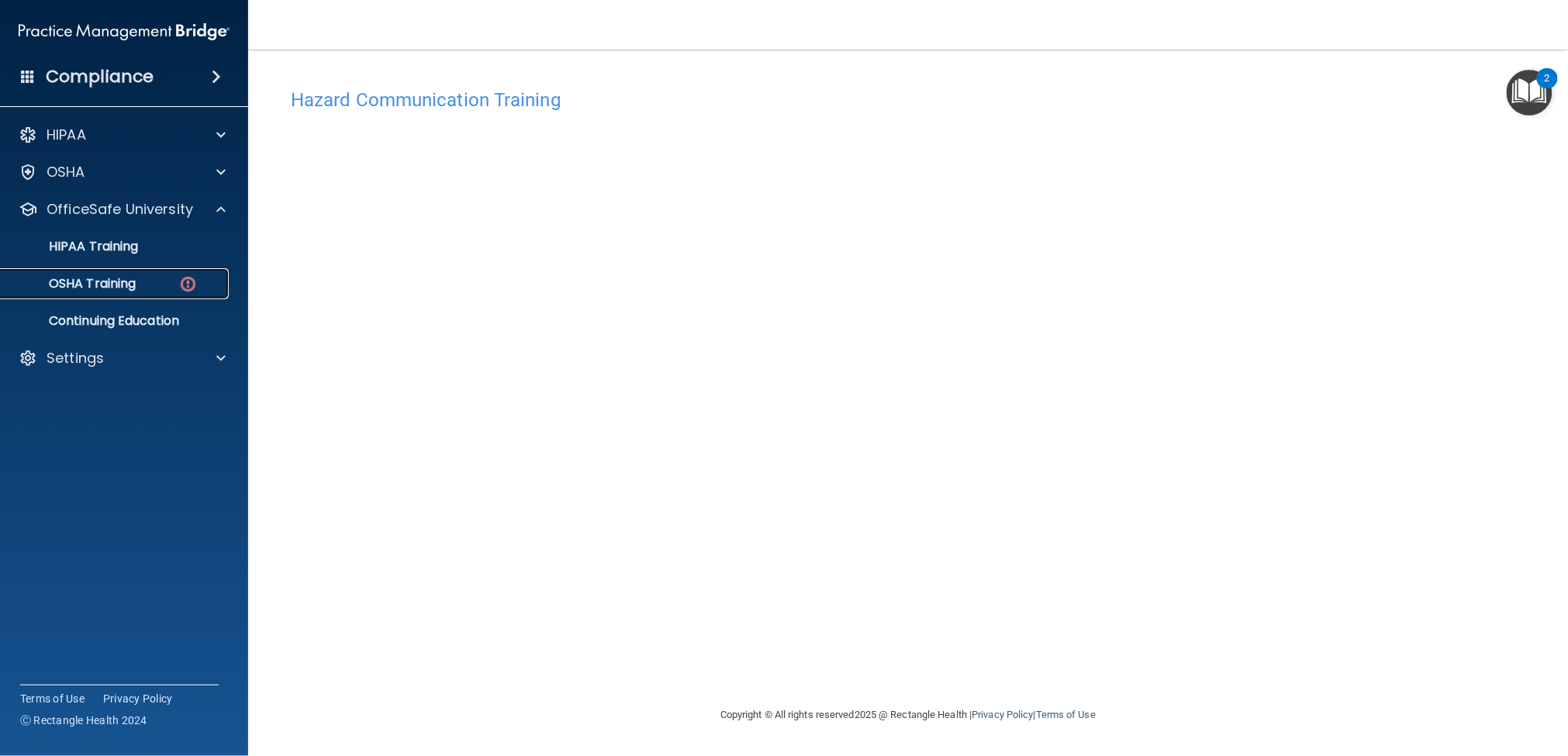
click at [133, 289] on p "OSHA Training" at bounding box center [72, 283] width 125 height 15
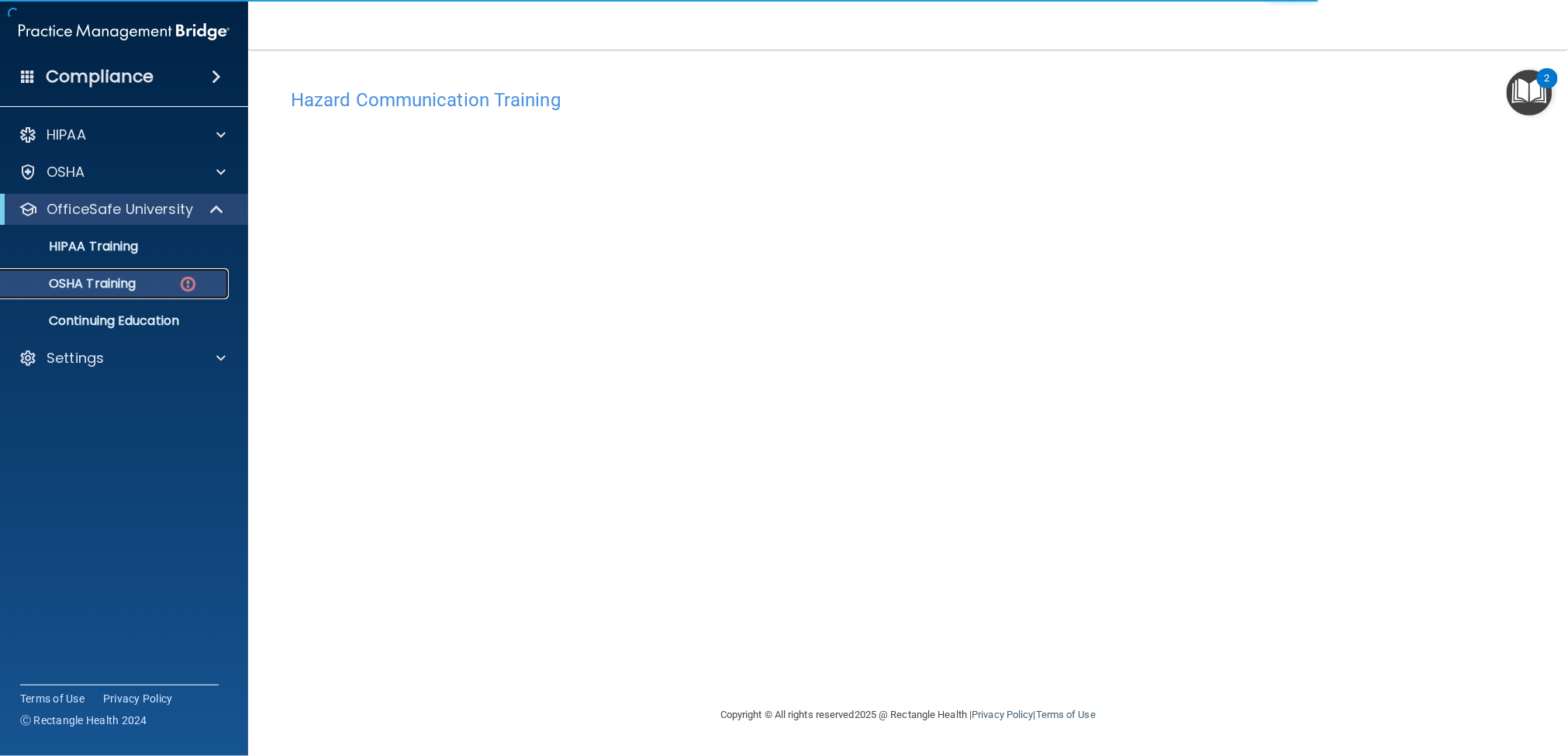
click at [132, 283] on p "OSHA Training" at bounding box center [72, 283] width 125 height 15
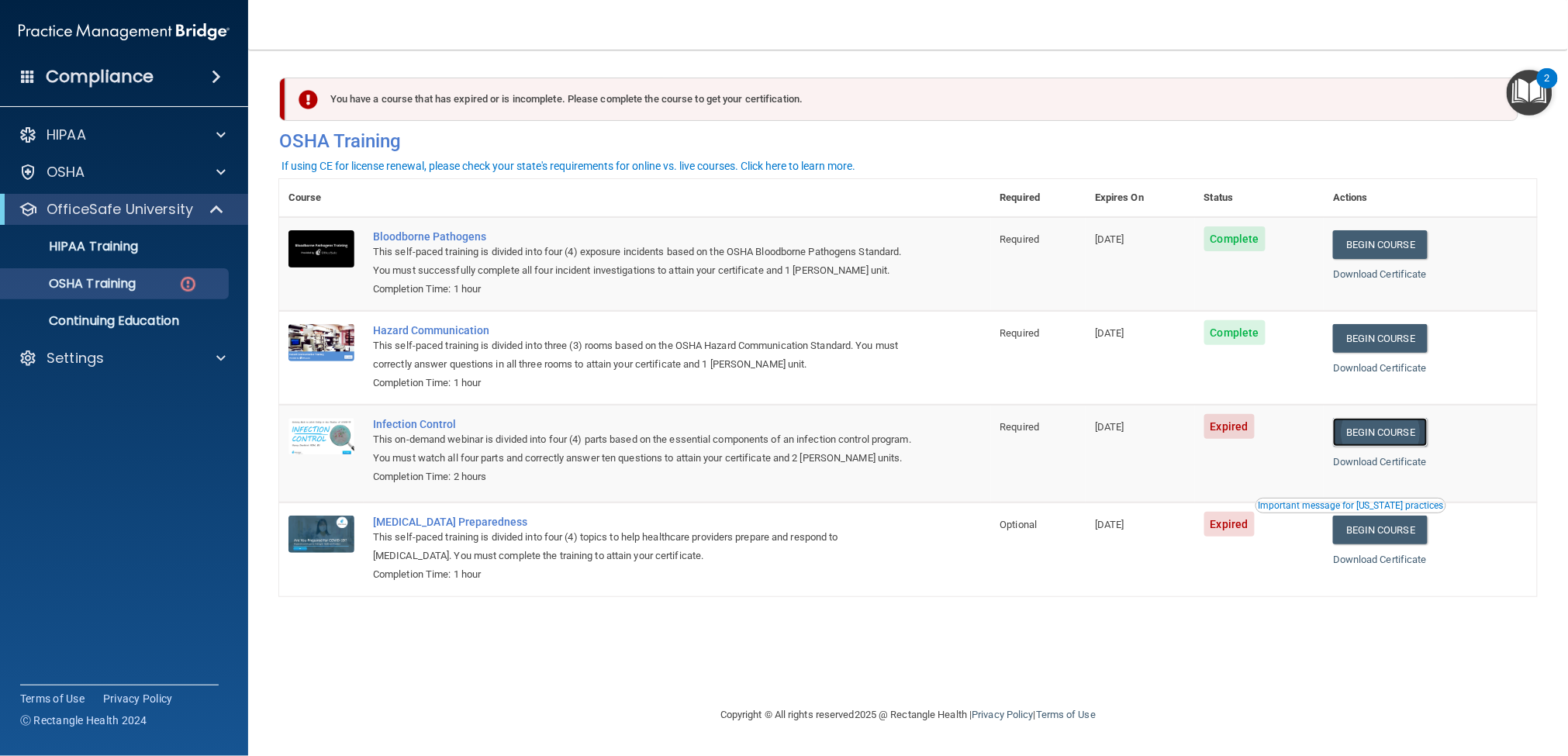
click at [1406, 435] on link "Begin Course" at bounding box center [1380, 432] width 94 height 28
